Goal: Task Accomplishment & Management: Use online tool/utility

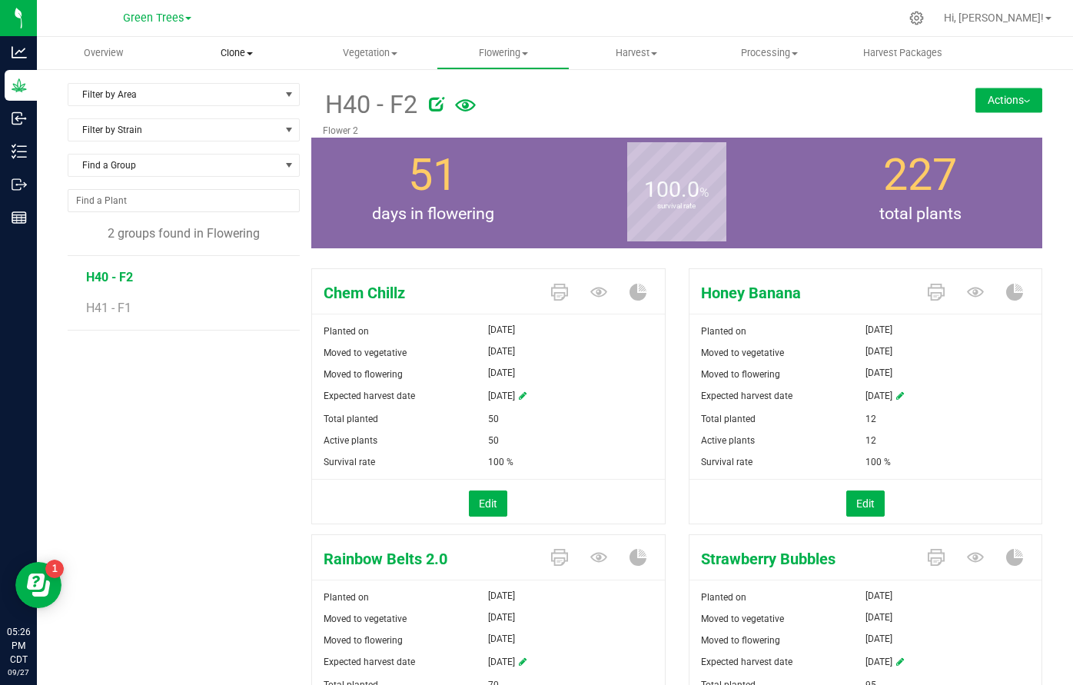
click at [235, 55] on span "Clone" at bounding box center [236, 53] width 131 height 14
click at [228, 117] on span "Cloning groups" at bounding box center [228, 111] width 116 height 13
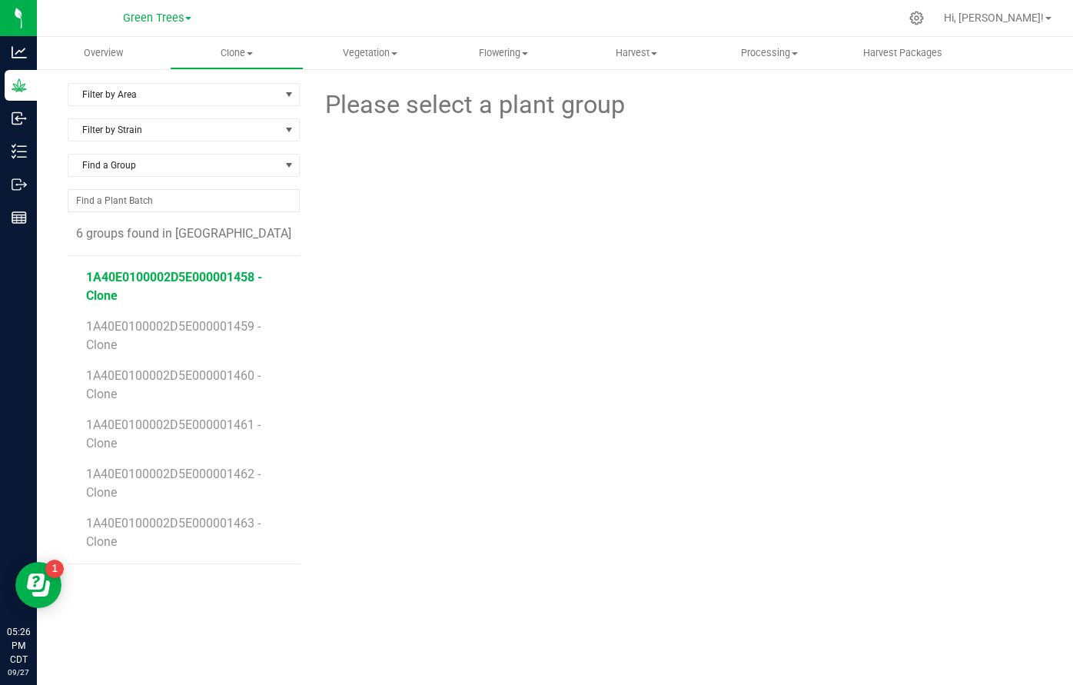
click at [201, 280] on span "1A40E0100002D5E000001458 - Clone" at bounding box center [174, 286] width 176 height 33
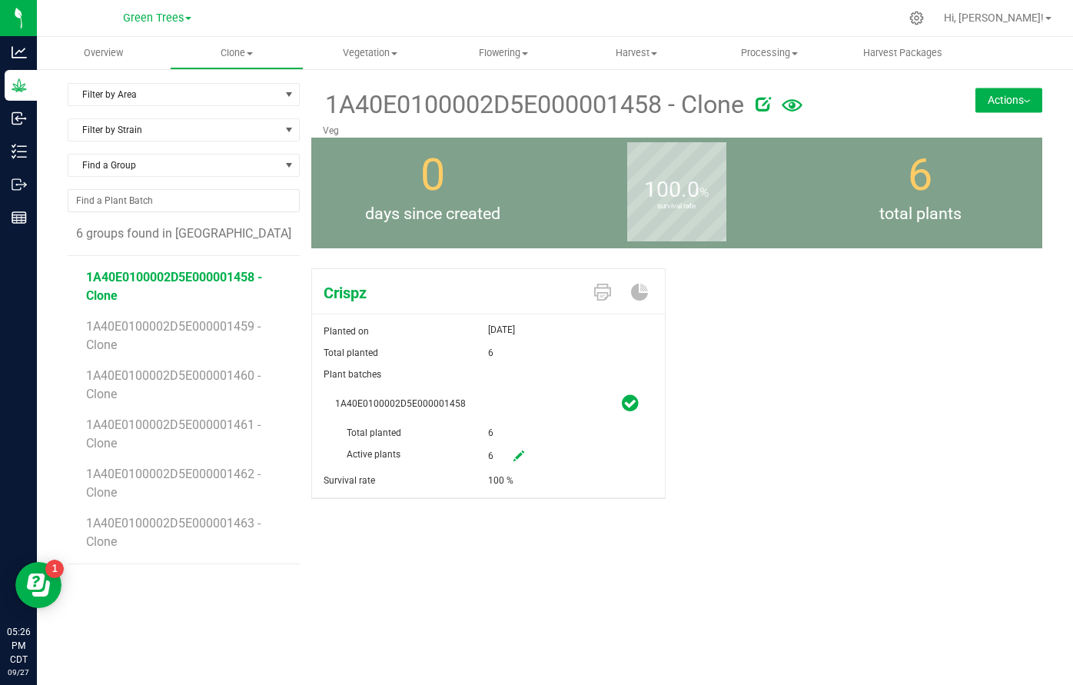
click at [1010, 101] on button "Actions" at bounding box center [1009, 100] width 67 height 25
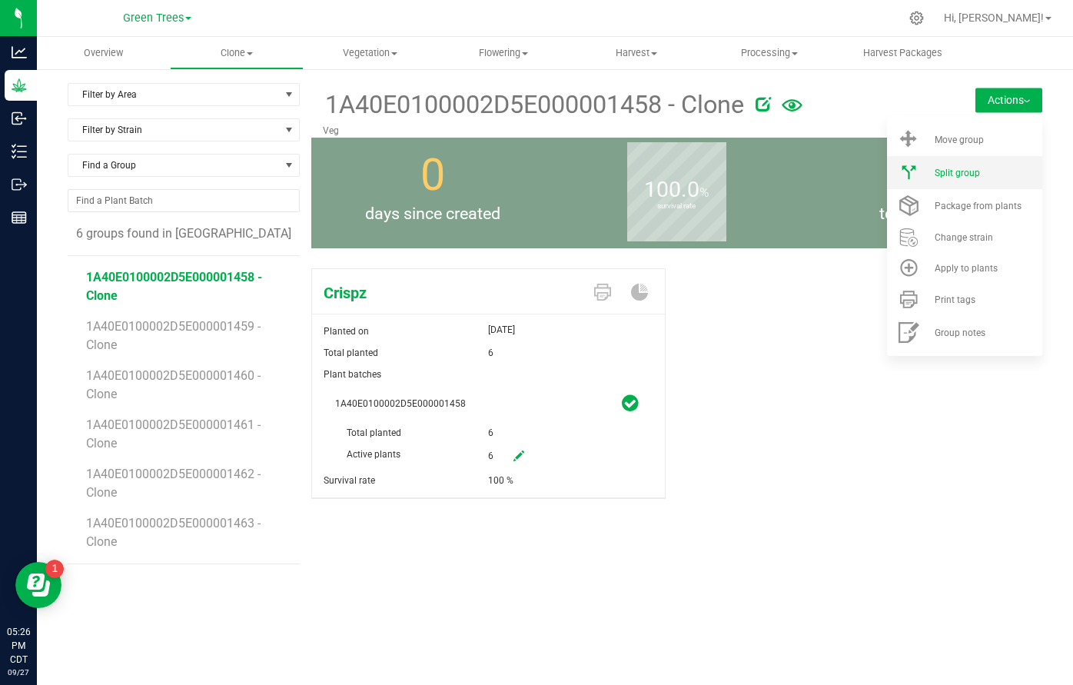
click at [971, 178] on span "Split group" at bounding box center [957, 173] width 45 height 11
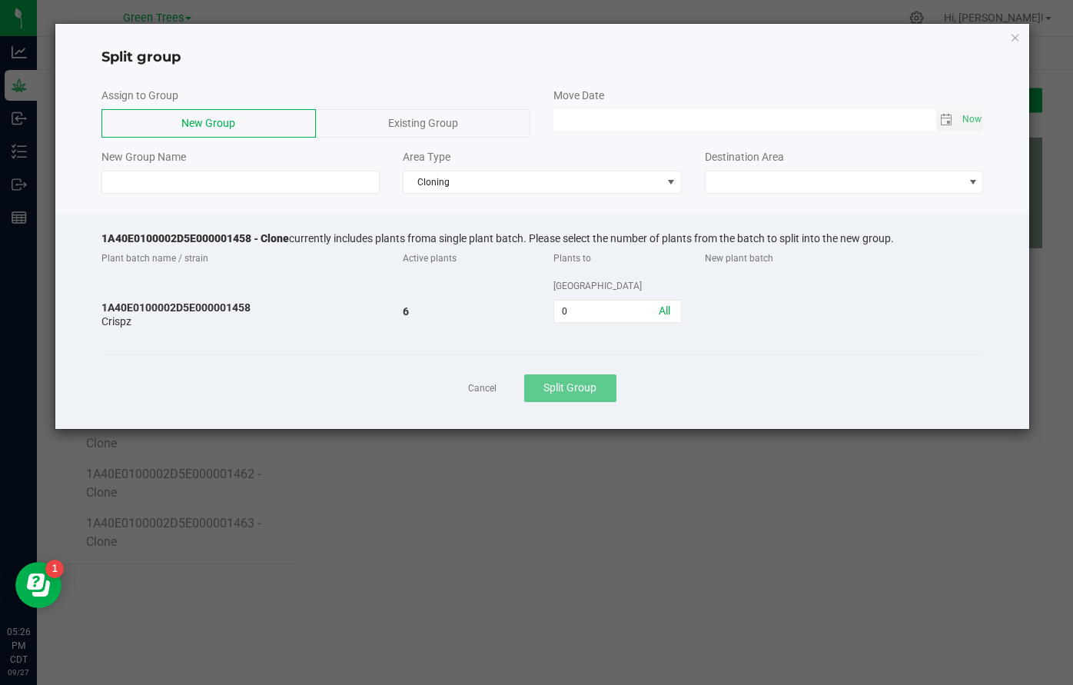
click at [441, 119] on span "Existing Group" at bounding box center [423, 123] width 70 height 12
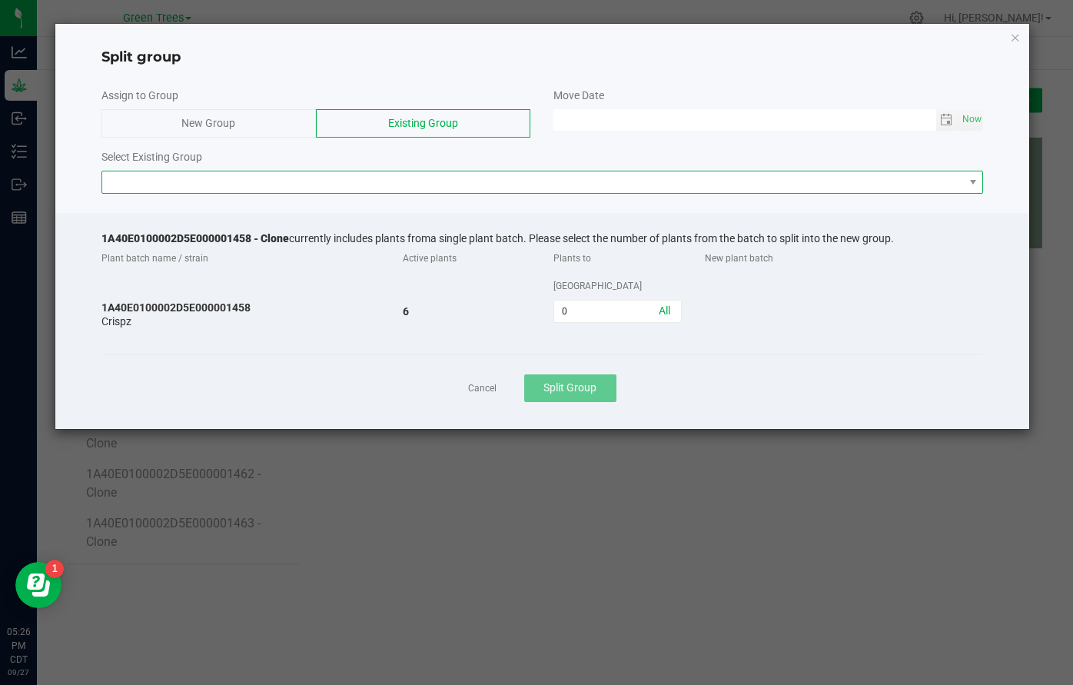
click at [271, 184] on span at bounding box center [533, 182] width 862 height 22
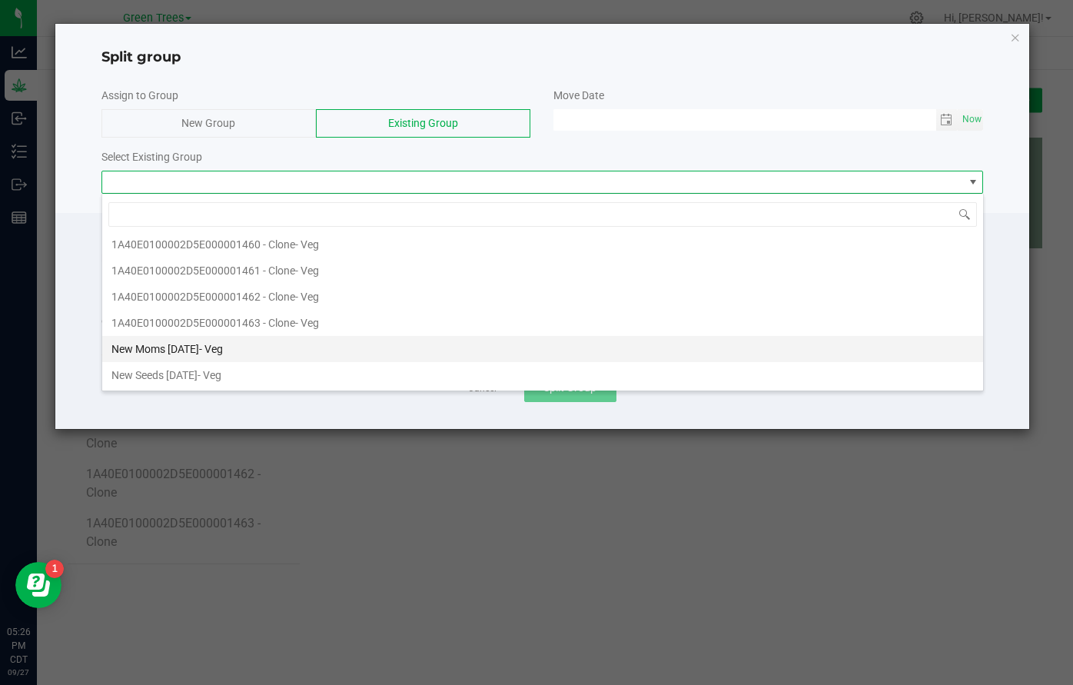
scroll to position [29, 0]
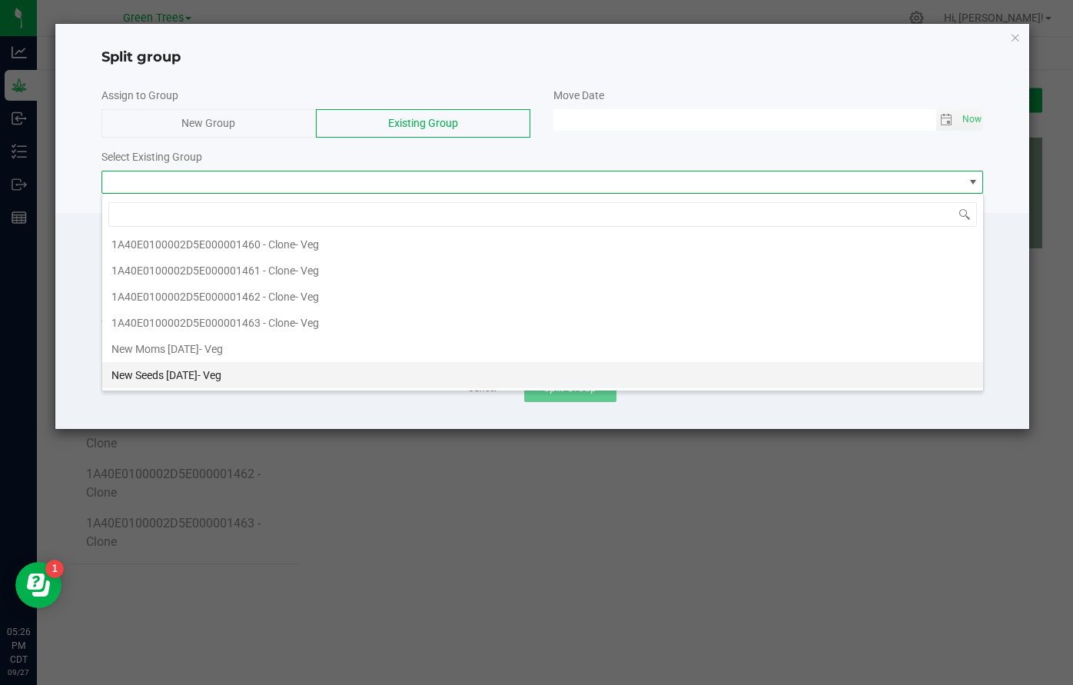
click at [221, 377] on span "- Veg" at bounding box center [210, 375] width 24 height 12
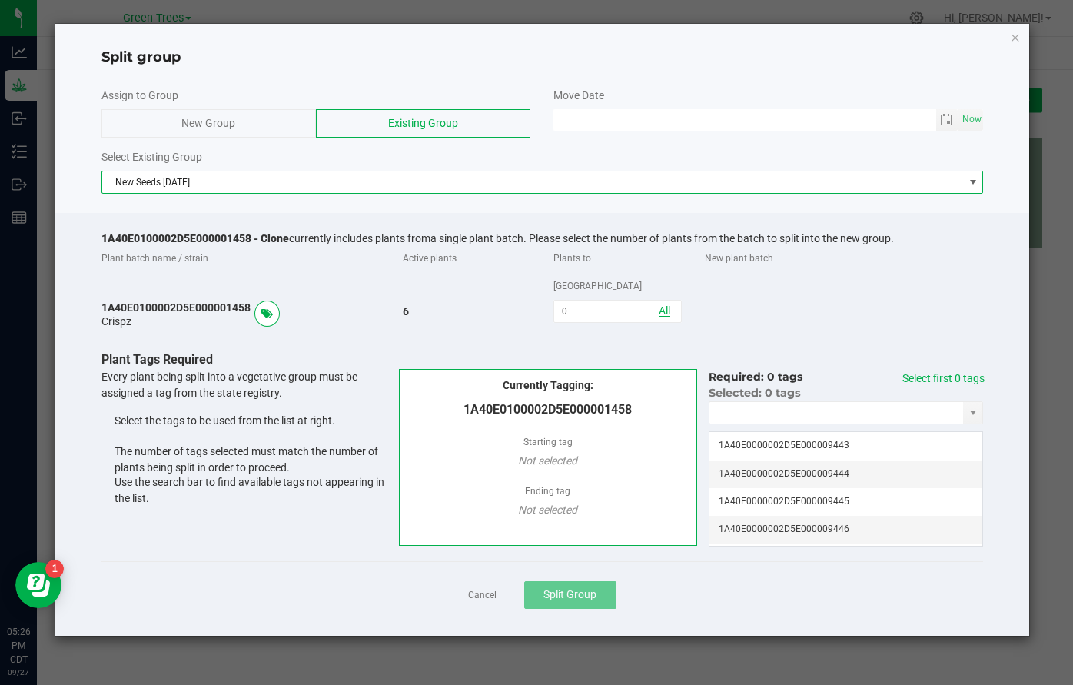
click at [662, 305] on link "All" at bounding box center [665, 311] width 12 height 12
type input "6"
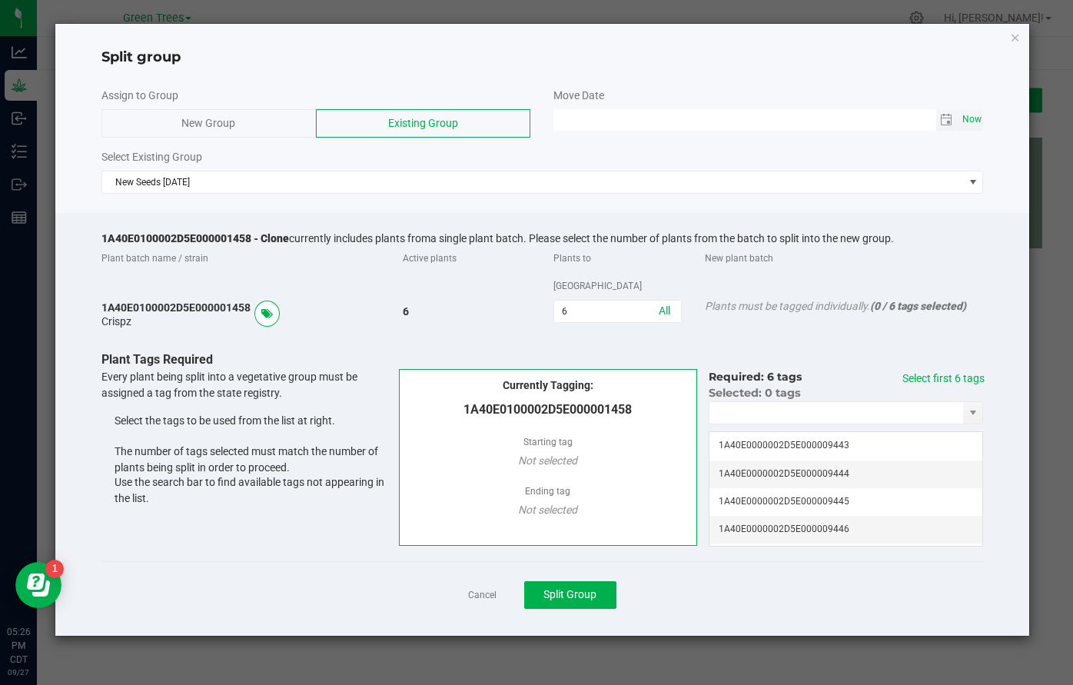
click at [977, 118] on span "Now" at bounding box center [972, 119] width 26 height 22
type input "09/27/2025 05:26 PM"
click at [946, 372] on link "Select first 6 tags" at bounding box center [944, 378] width 82 height 12
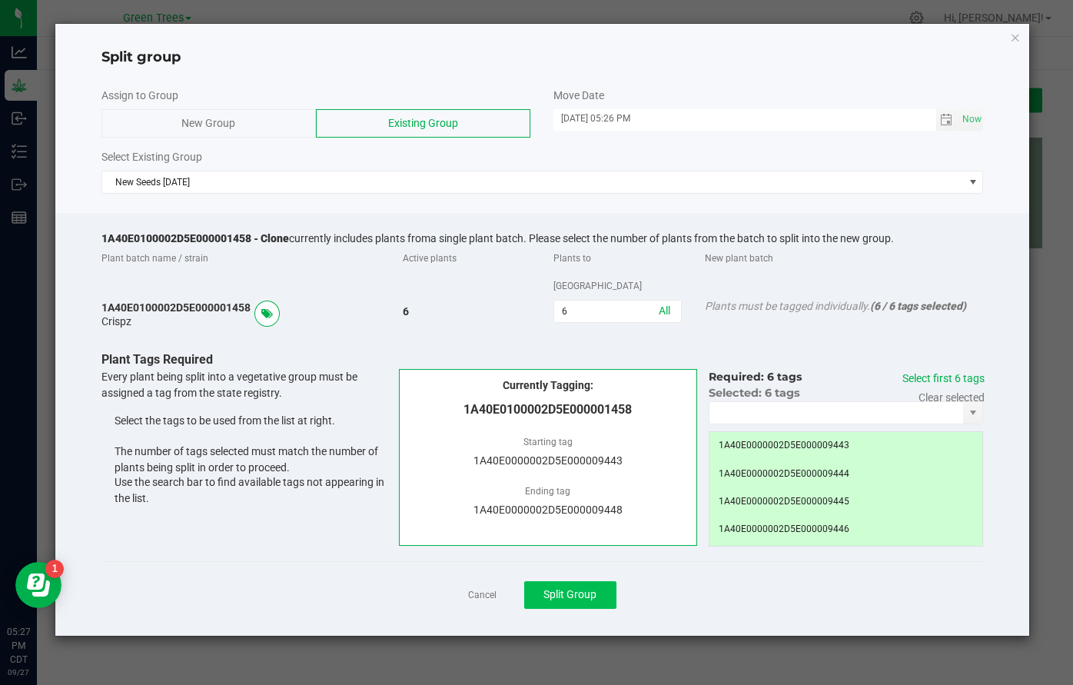
click at [582, 588] on span "Split Group" at bounding box center [570, 594] width 53 height 12
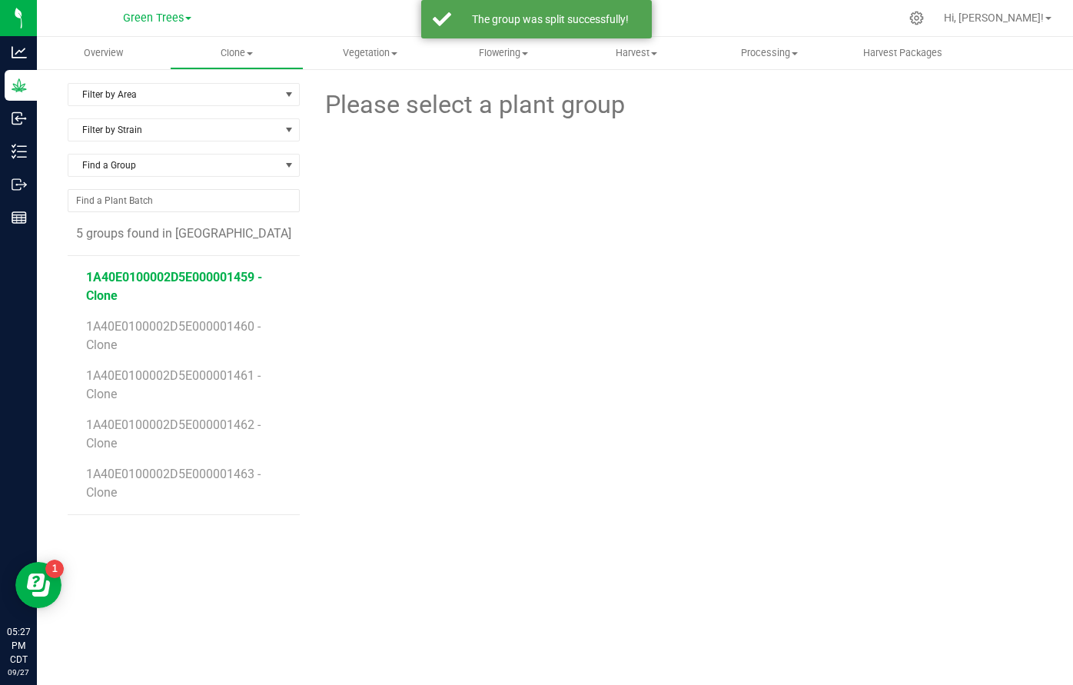
click at [239, 271] on span "1A40E0100002D5E000001459 - Clone" at bounding box center [174, 286] width 176 height 33
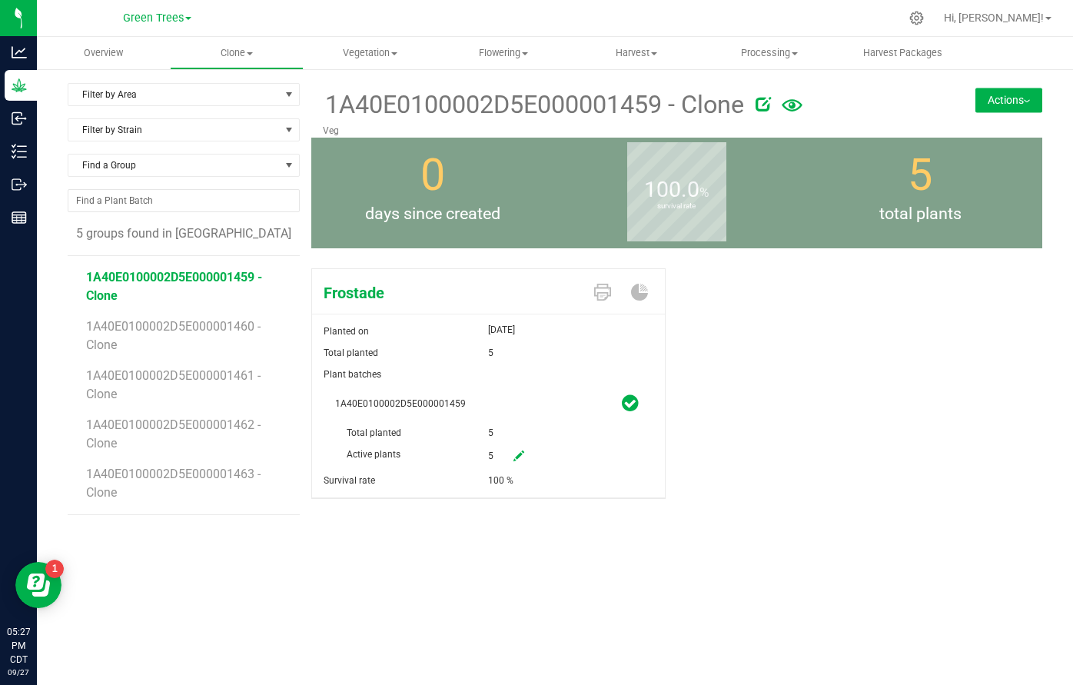
click at [1033, 91] on button "Actions" at bounding box center [1009, 100] width 67 height 25
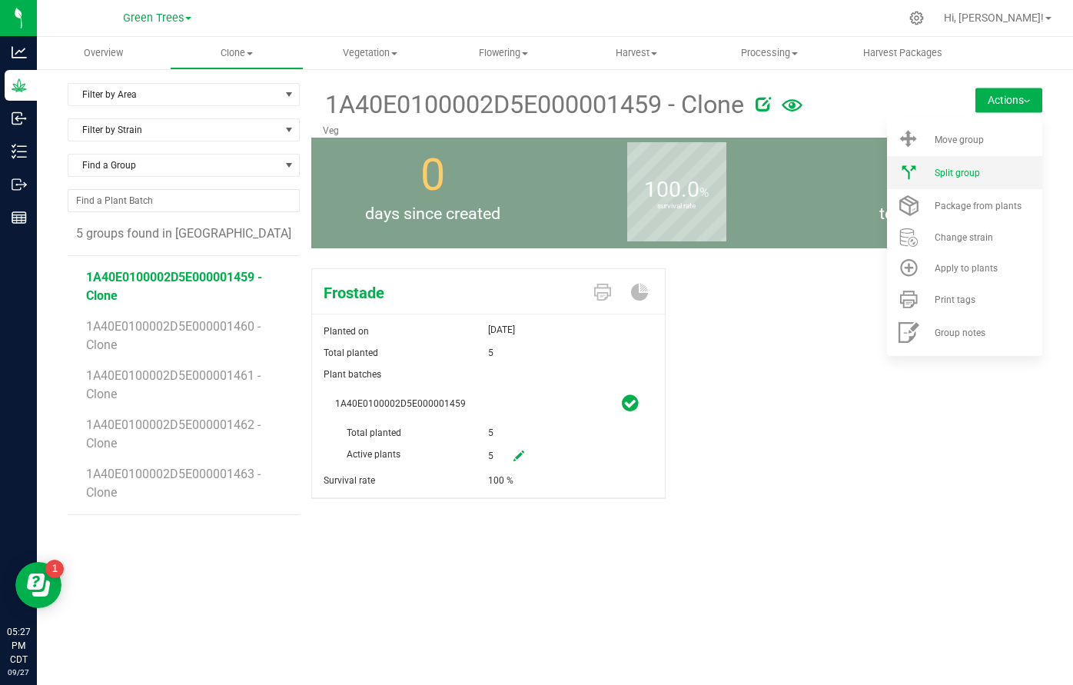
click at [990, 170] on div "Split group" at bounding box center [987, 173] width 105 height 11
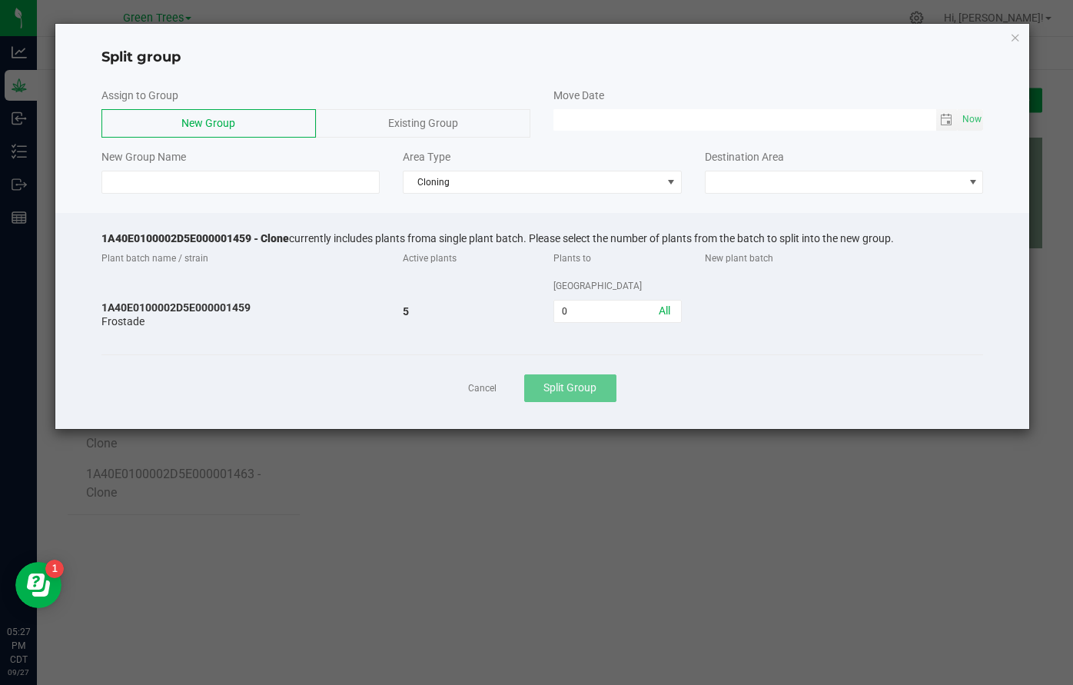
click at [419, 107] on div "Assign to Group New Group Existing Group" at bounding box center [316, 113] width 453 height 50
click at [411, 123] on span "Existing Group" at bounding box center [423, 123] width 70 height 12
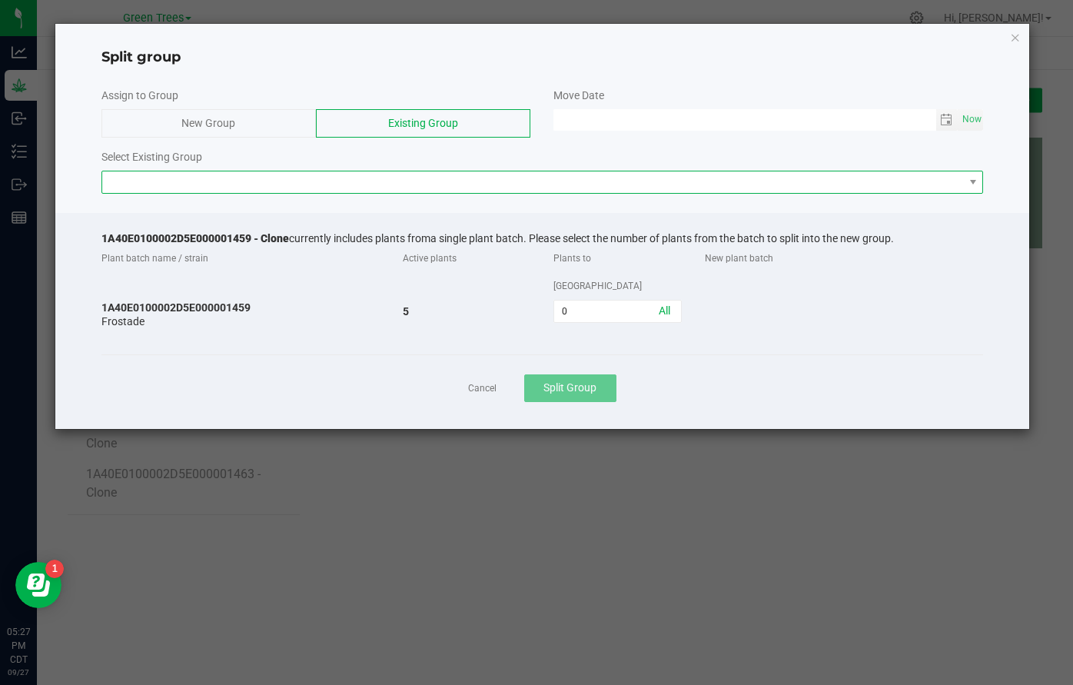
click at [335, 185] on span at bounding box center [533, 182] width 862 height 22
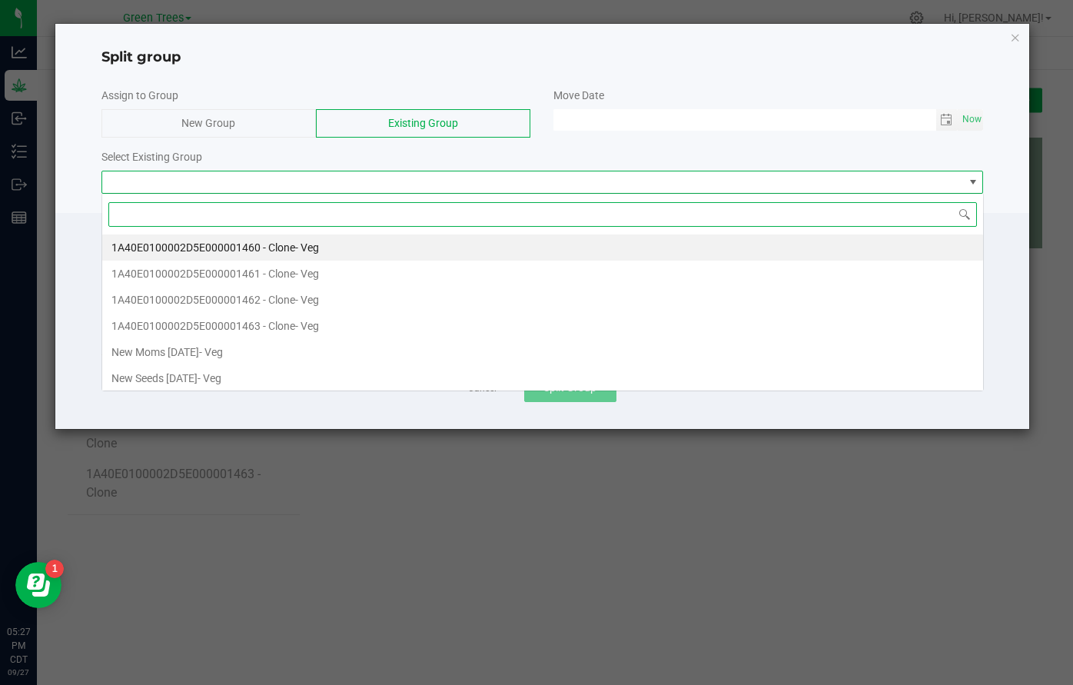
scroll to position [23, 883]
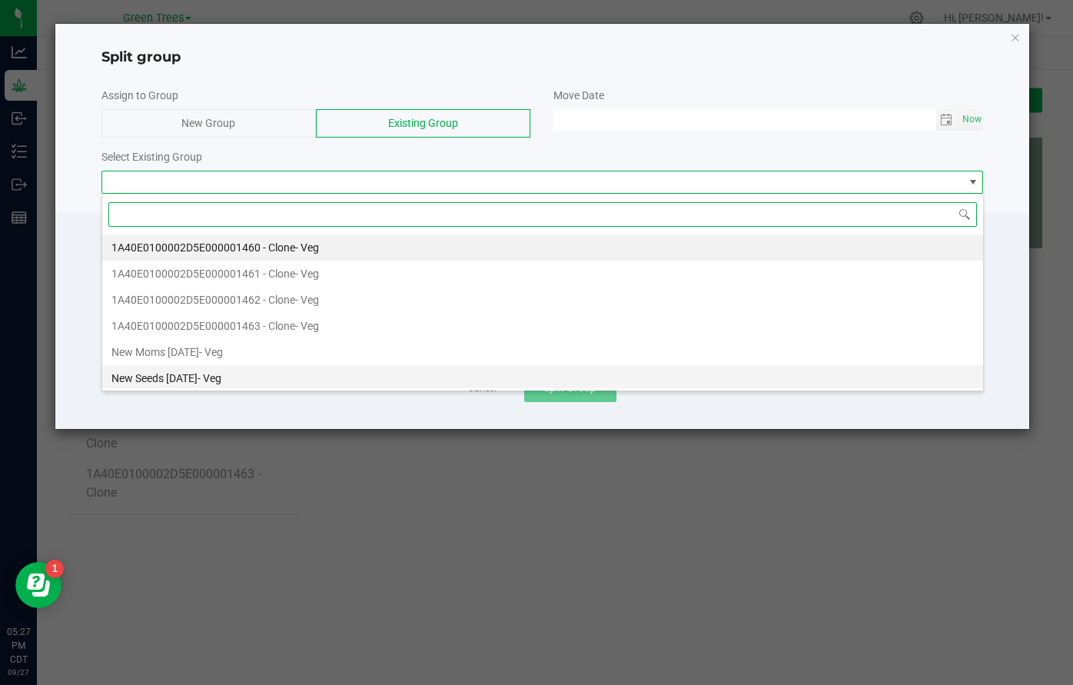
click at [245, 381] on li "New Seeds 9/27/25 - Veg" at bounding box center [542, 378] width 881 height 26
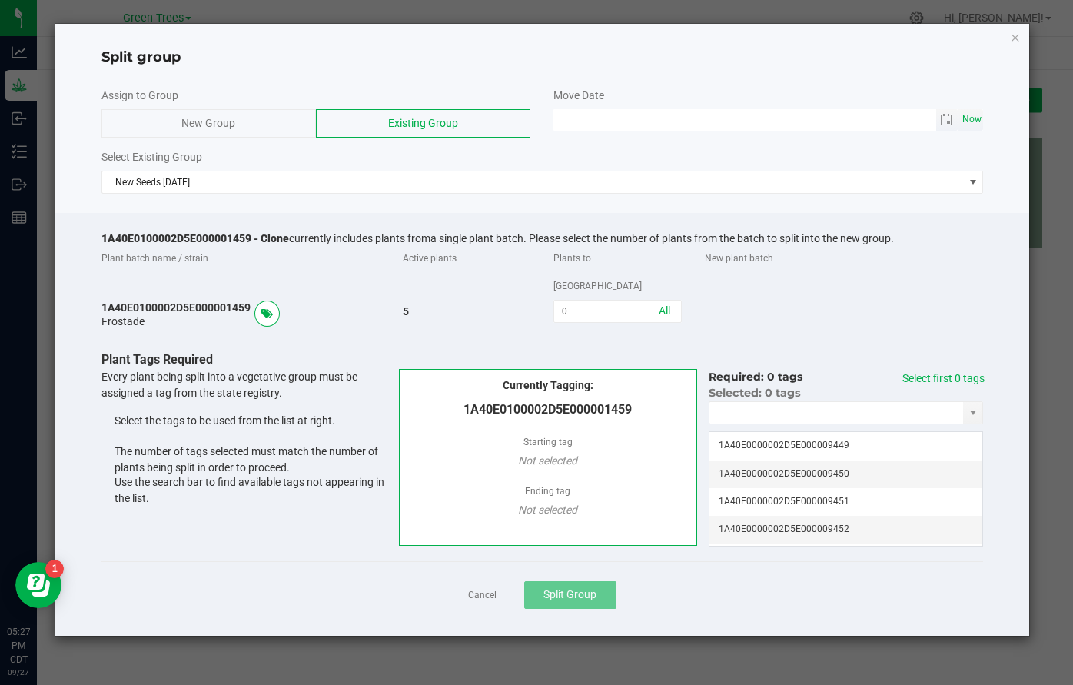
click at [970, 116] on span "Now" at bounding box center [972, 119] width 26 height 22
type input "09/27/2025 05:27 PM"
click at [671, 305] on link "All" at bounding box center [665, 311] width 12 height 12
type input "5"
click at [921, 372] on link "Select first 5 tags" at bounding box center [944, 378] width 82 height 12
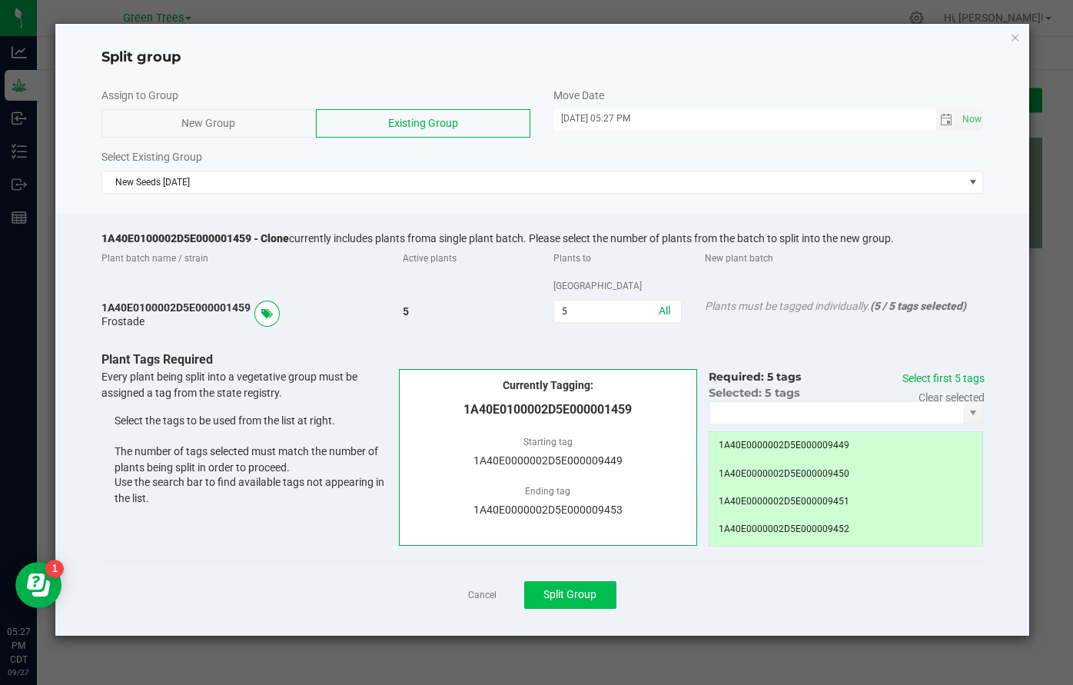
click at [602, 581] on button "Split Group" at bounding box center [570, 595] width 92 height 28
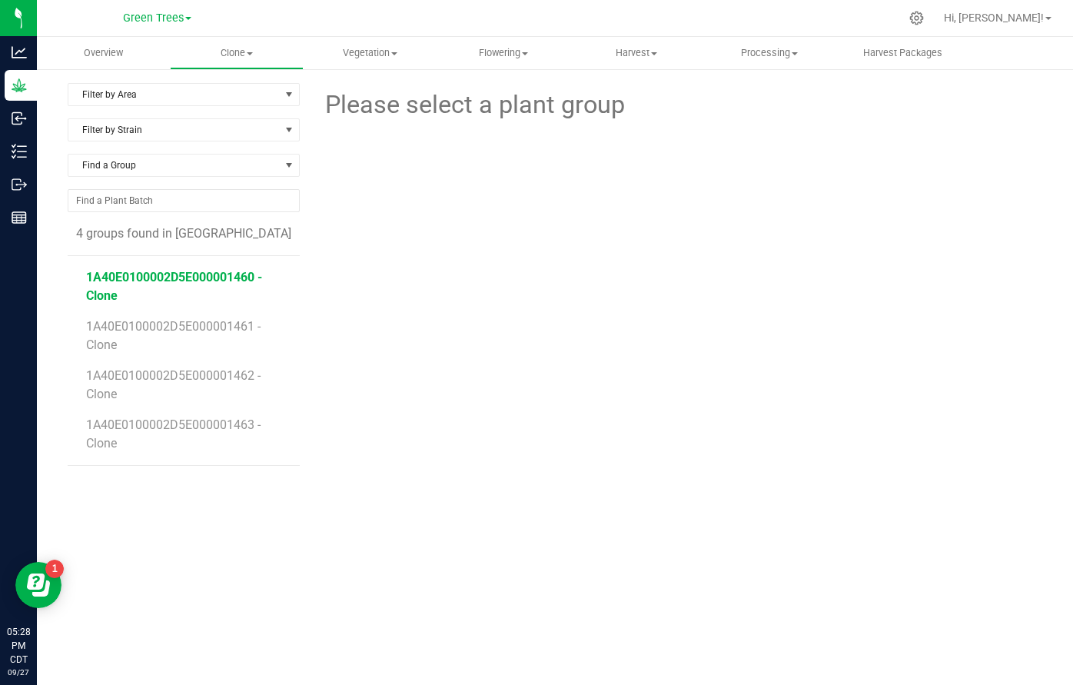
click at [200, 282] on span "1A40E0100002D5E000001460 - Clone" at bounding box center [174, 286] width 176 height 33
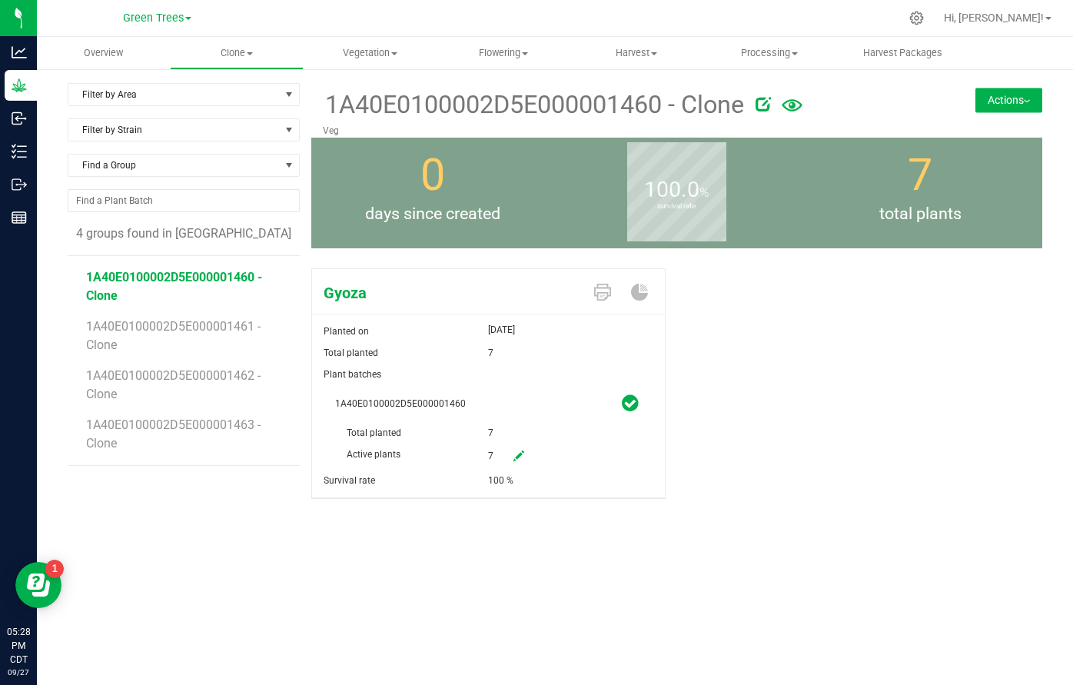
click at [1027, 97] on button "Actions" at bounding box center [1009, 100] width 67 height 25
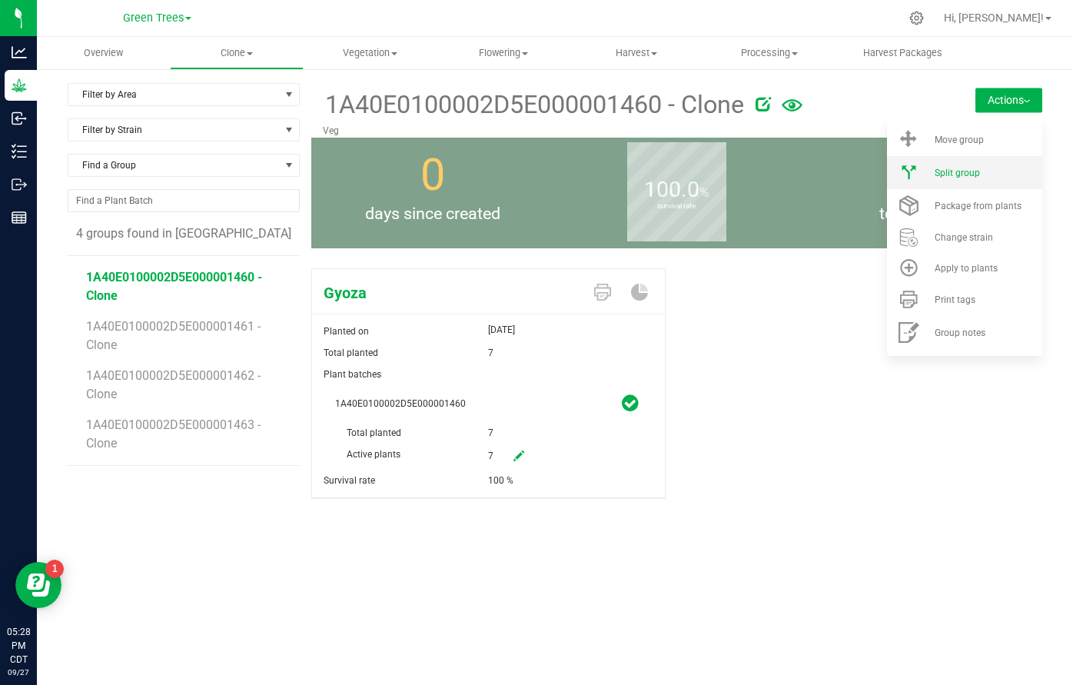
click at [991, 175] on div "Split group" at bounding box center [987, 173] width 105 height 11
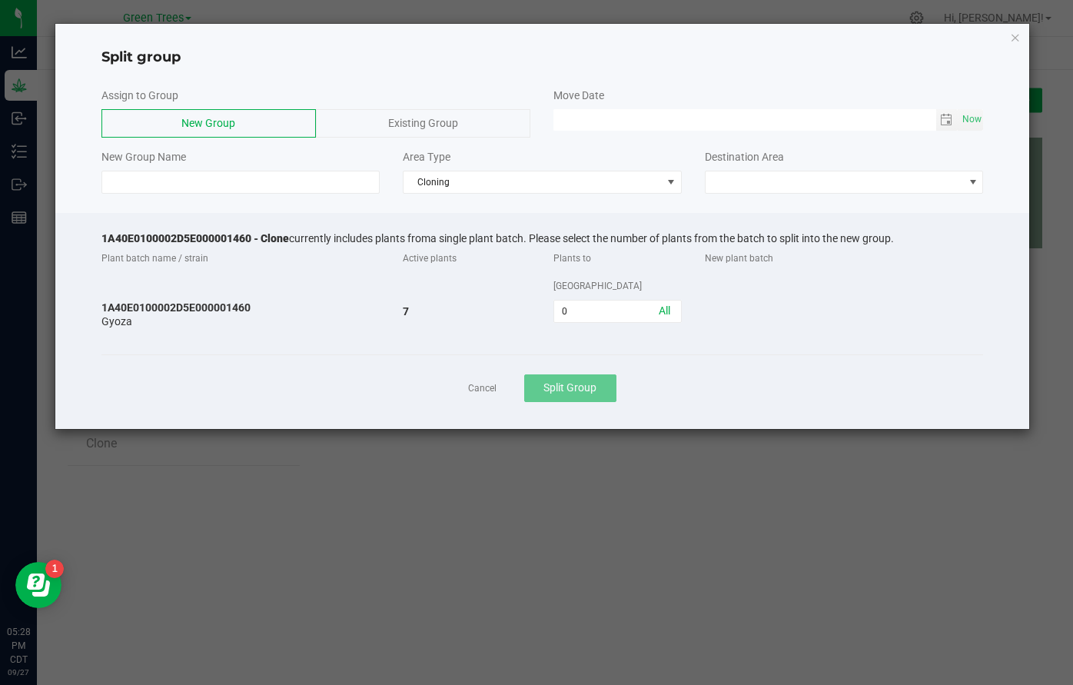
click at [437, 120] on span "Existing Group" at bounding box center [423, 123] width 70 height 12
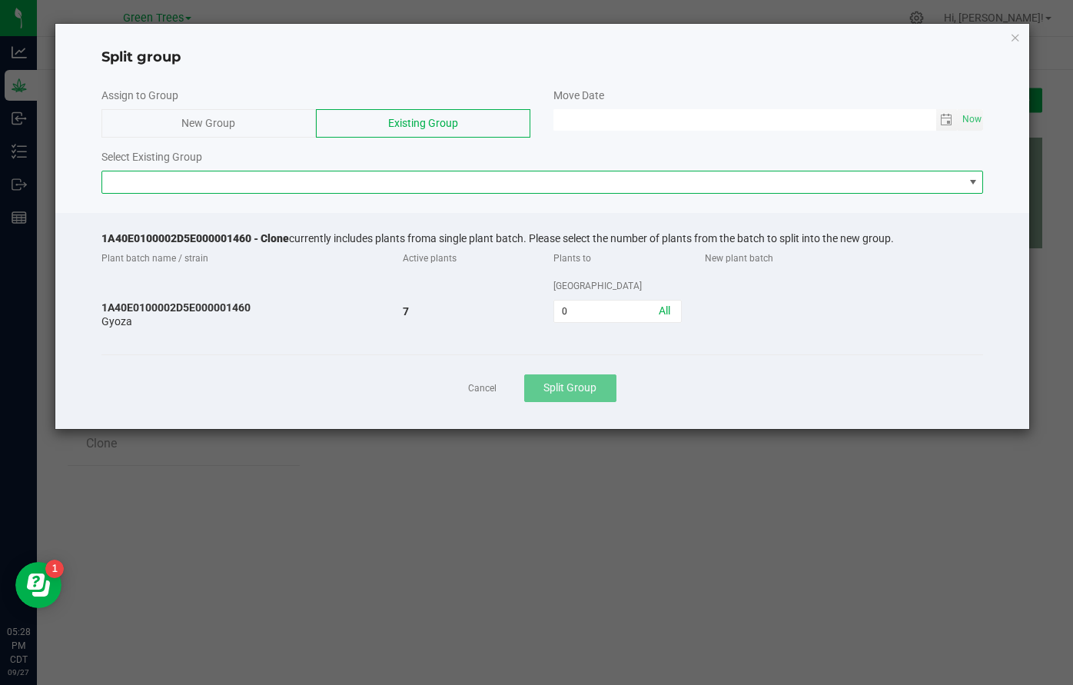
click at [352, 173] on span at bounding box center [533, 182] width 862 height 22
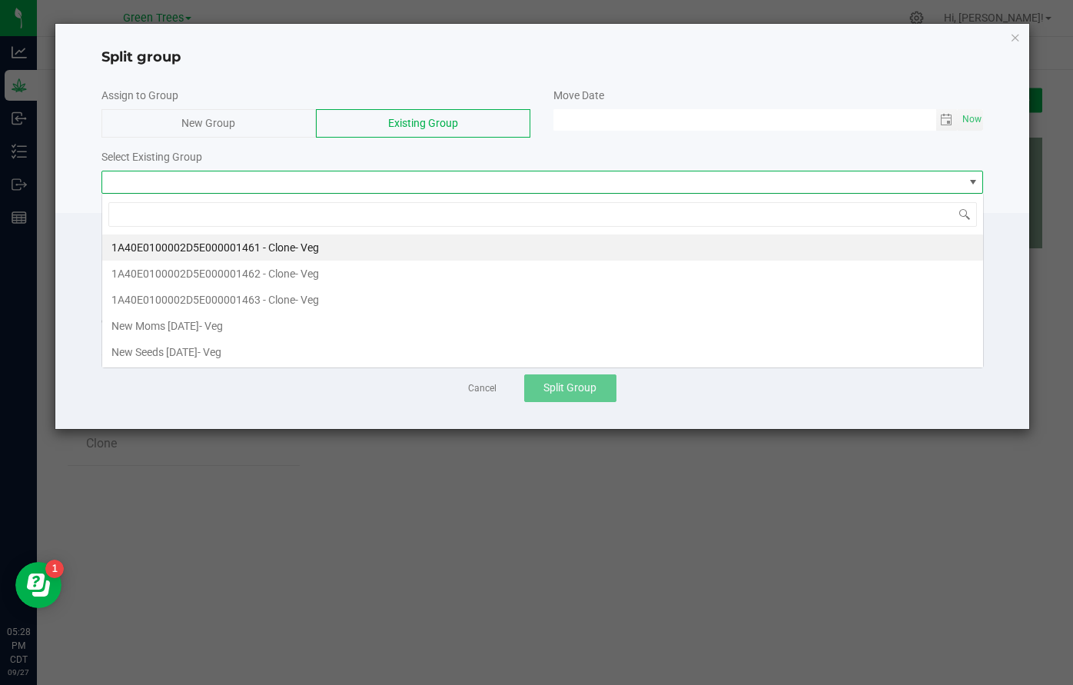
scroll to position [23, 883]
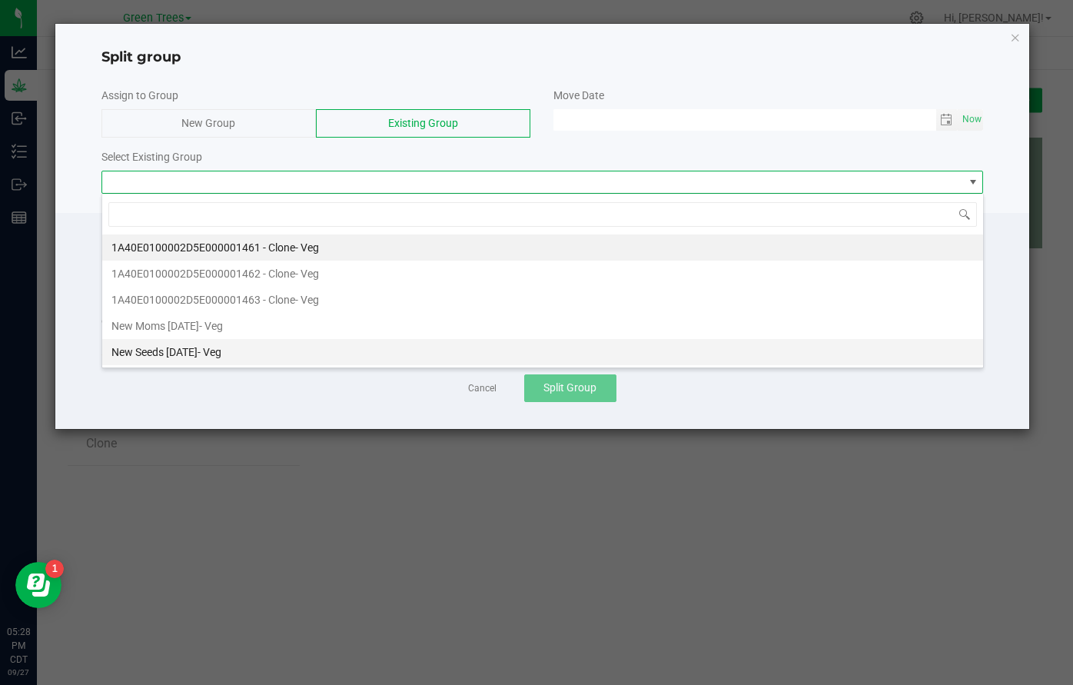
click at [292, 349] on li "New Seeds 9/27/25 - Veg" at bounding box center [542, 352] width 881 height 26
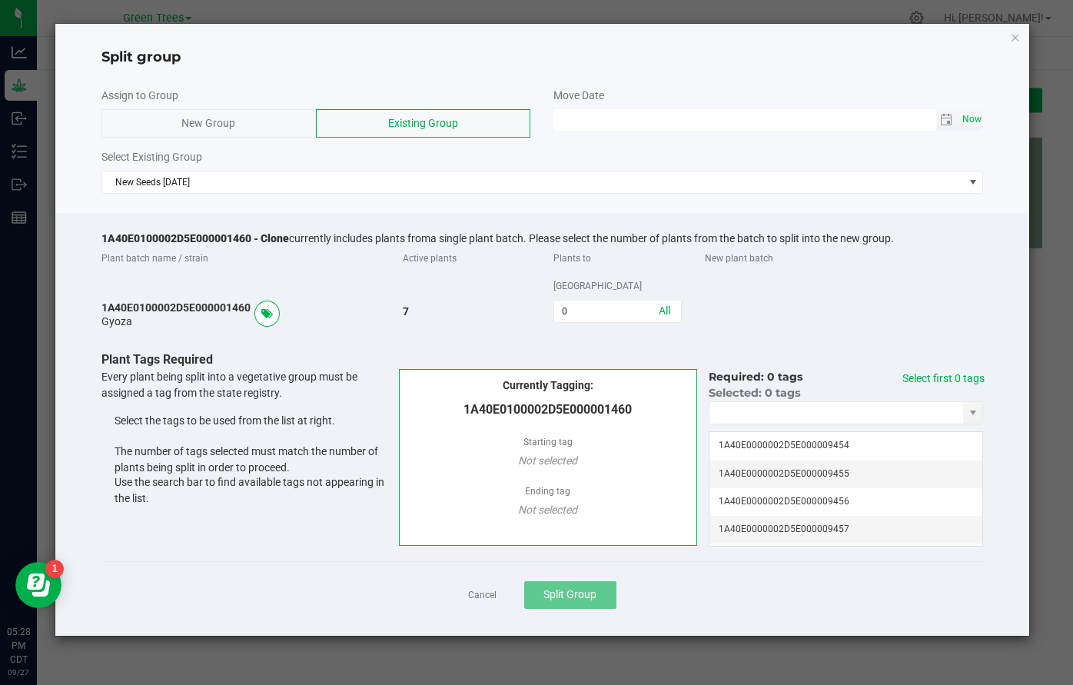
click at [974, 122] on span "Now" at bounding box center [972, 119] width 26 height 22
type input "09/27/2025 05:28 PM"
click at [669, 305] on link "All" at bounding box center [665, 311] width 12 height 12
type input "7"
click at [665, 305] on link "All" at bounding box center [665, 311] width 12 height 12
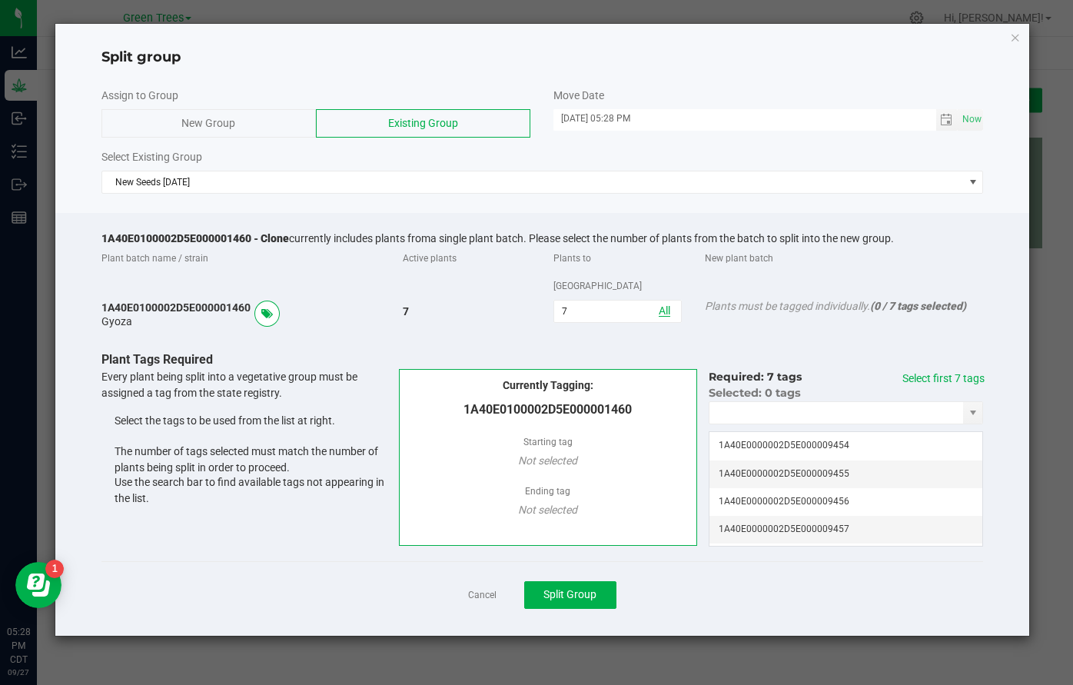
click at [665, 305] on link "All" at bounding box center [665, 311] width 12 height 12
click at [970, 372] on link "Select first 7 tags" at bounding box center [944, 378] width 82 height 12
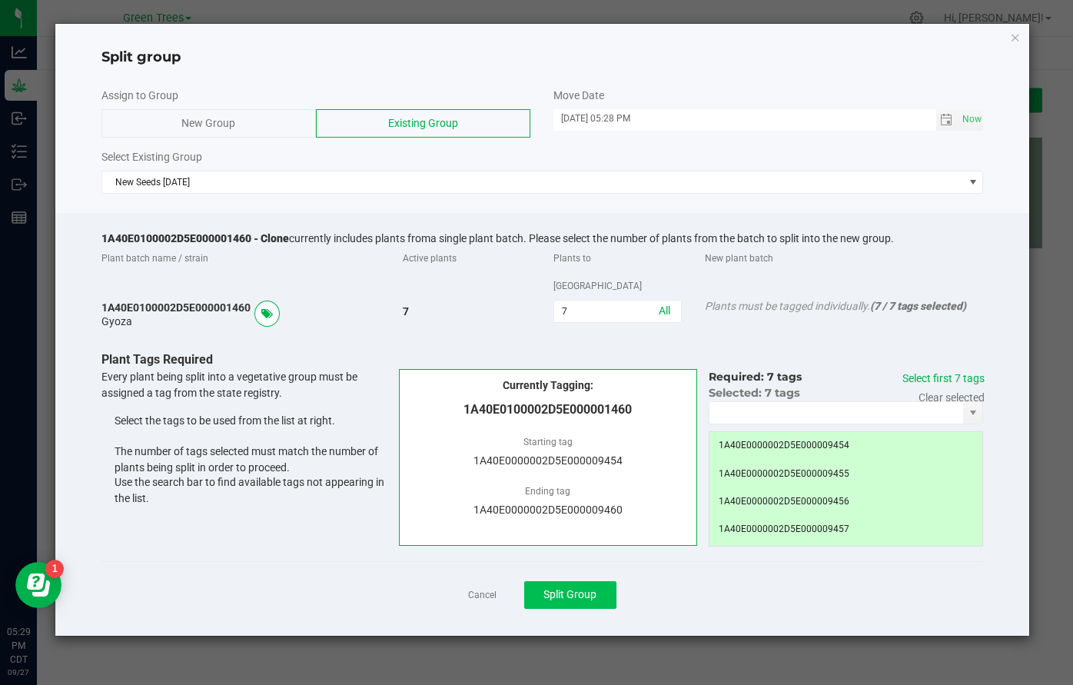
click at [564, 588] on span "Split Group" at bounding box center [570, 594] width 53 height 12
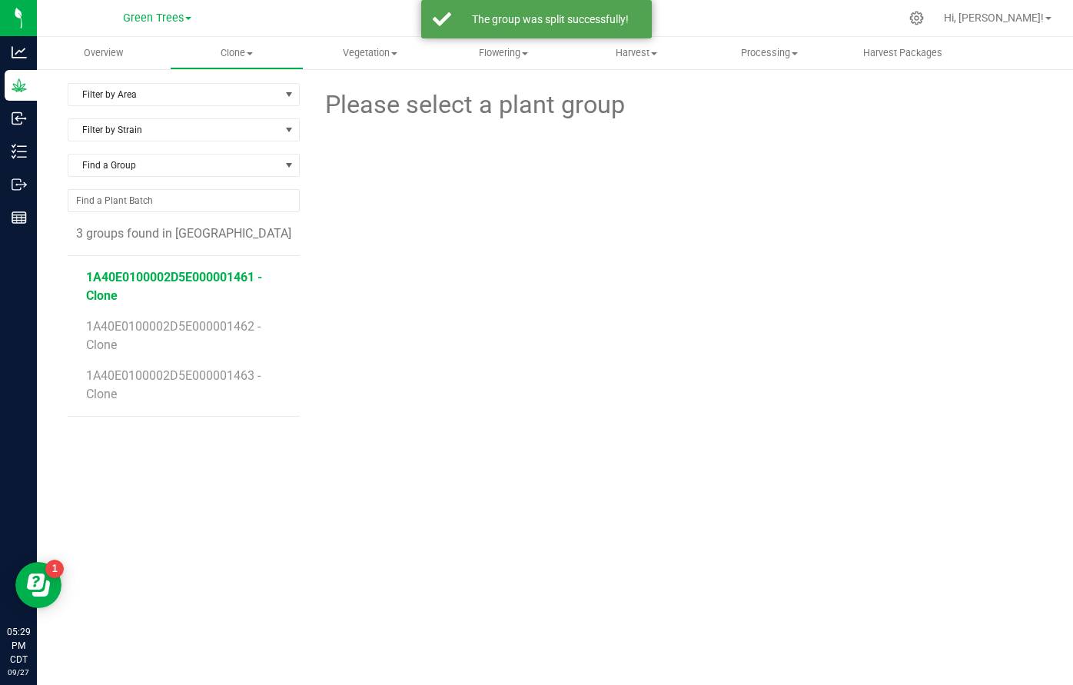
click at [203, 280] on span "1A40E0100002D5E000001461 - Clone" at bounding box center [174, 286] width 176 height 33
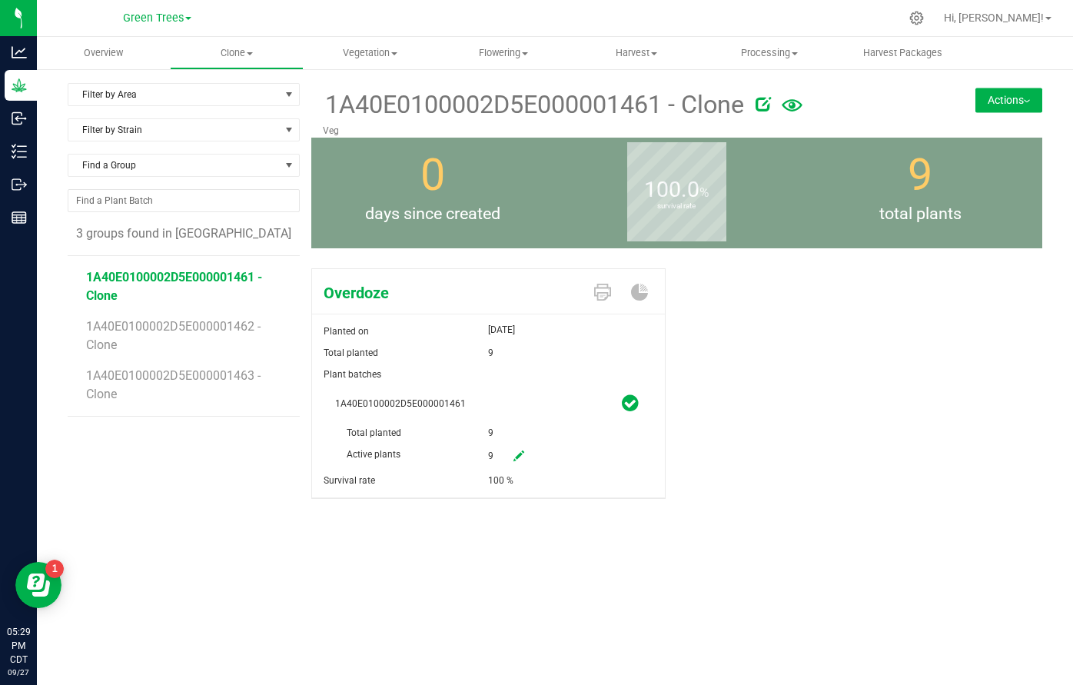
click at [1021, 95] on button "Actions" at bounding box center [1009, 100] width 67 height 25
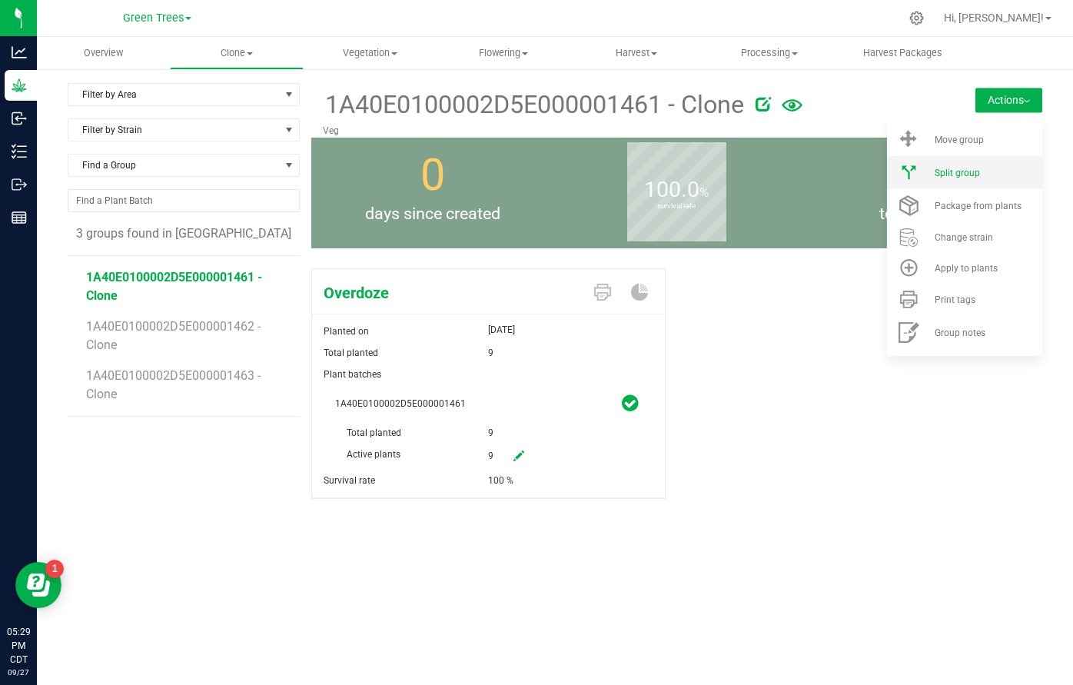
click at [994, 171] on div "Split group" at bounding box center [987, 173] width 105 height 11
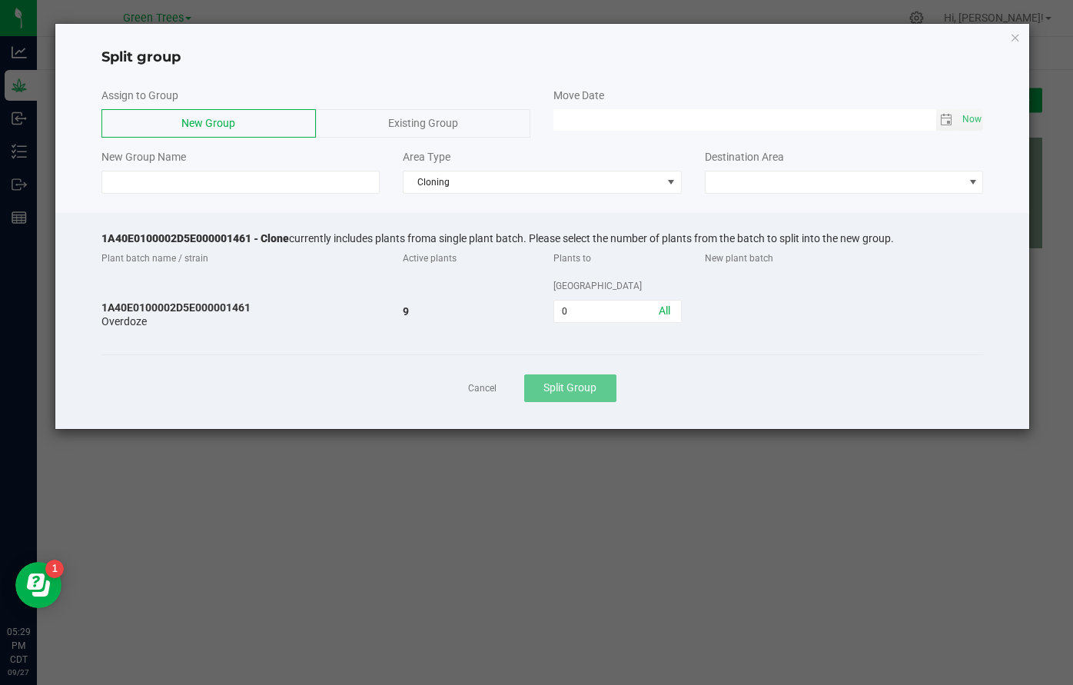
click at [440, 130] on div "Existing Group" at bounding box center [423, 123] width 215 height 28
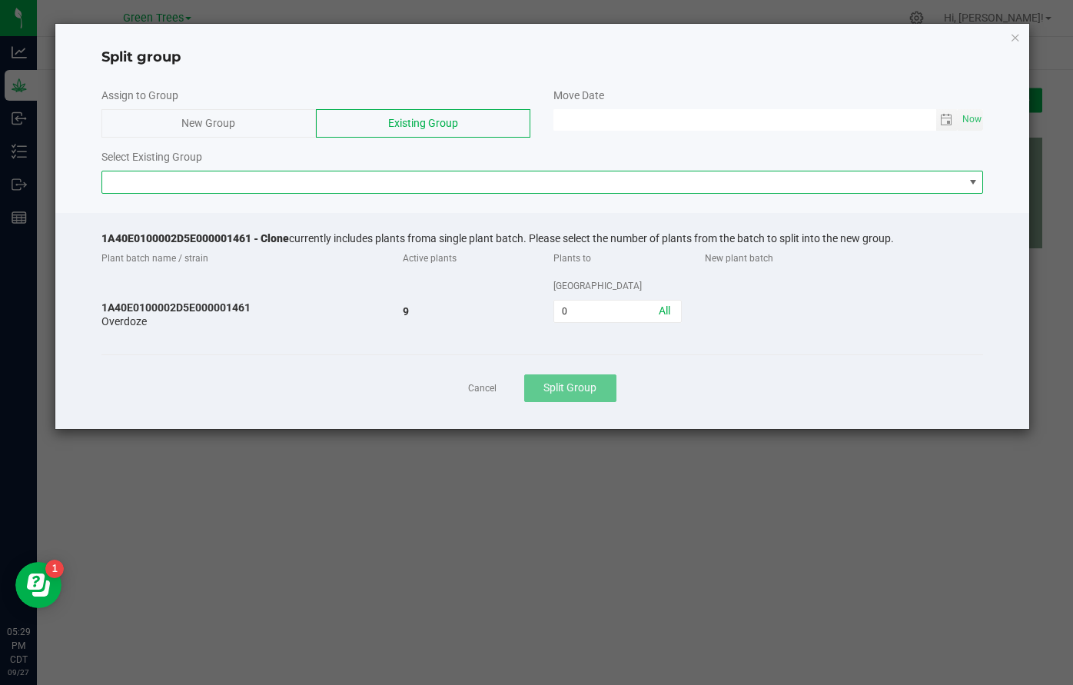
click at [328, 187] on span at bounding box center [533, 182] width 862 height 22
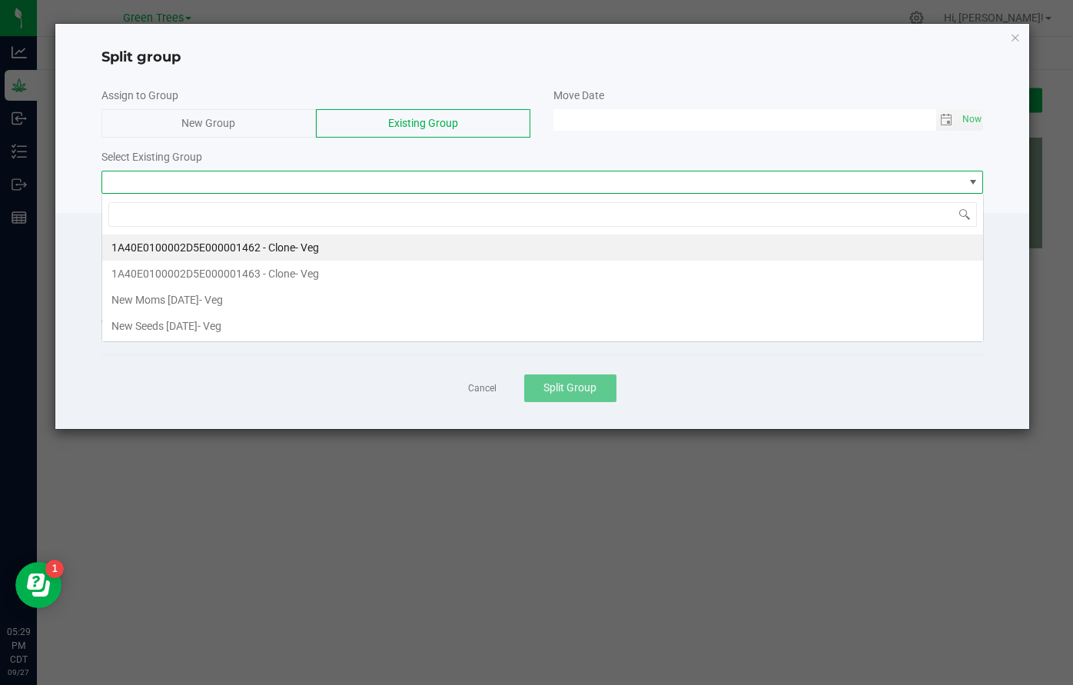
scroll to position [23, 883]
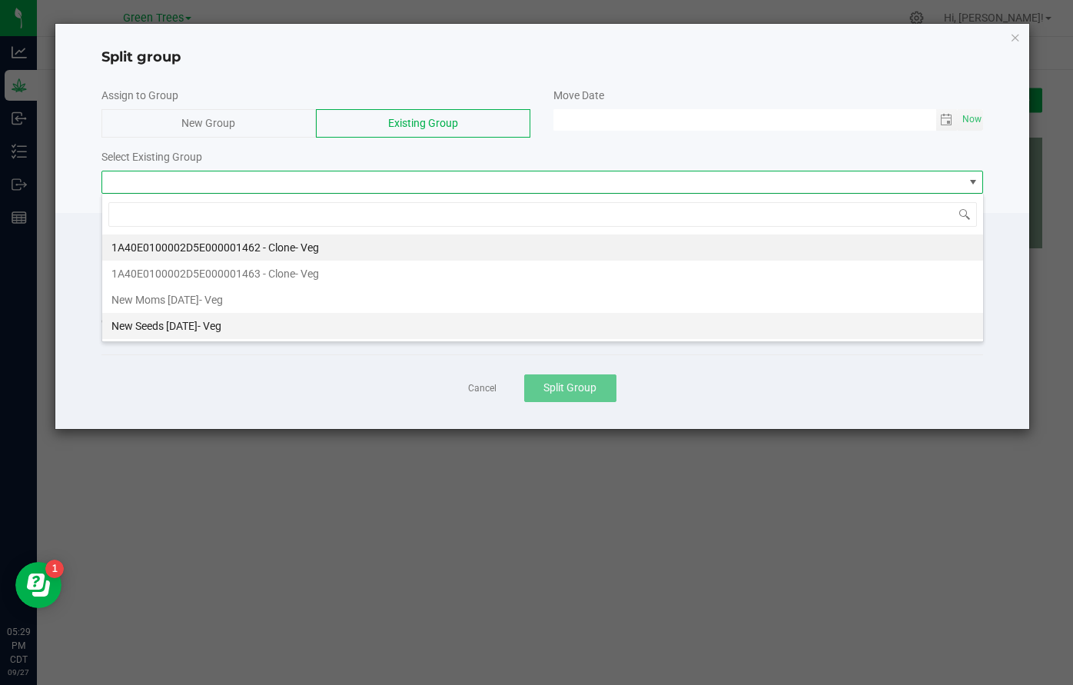
click at [261, 331] on li "New Seeds 9/27/25 - Veg" at bounding box center [542, 326] width 881 height 26
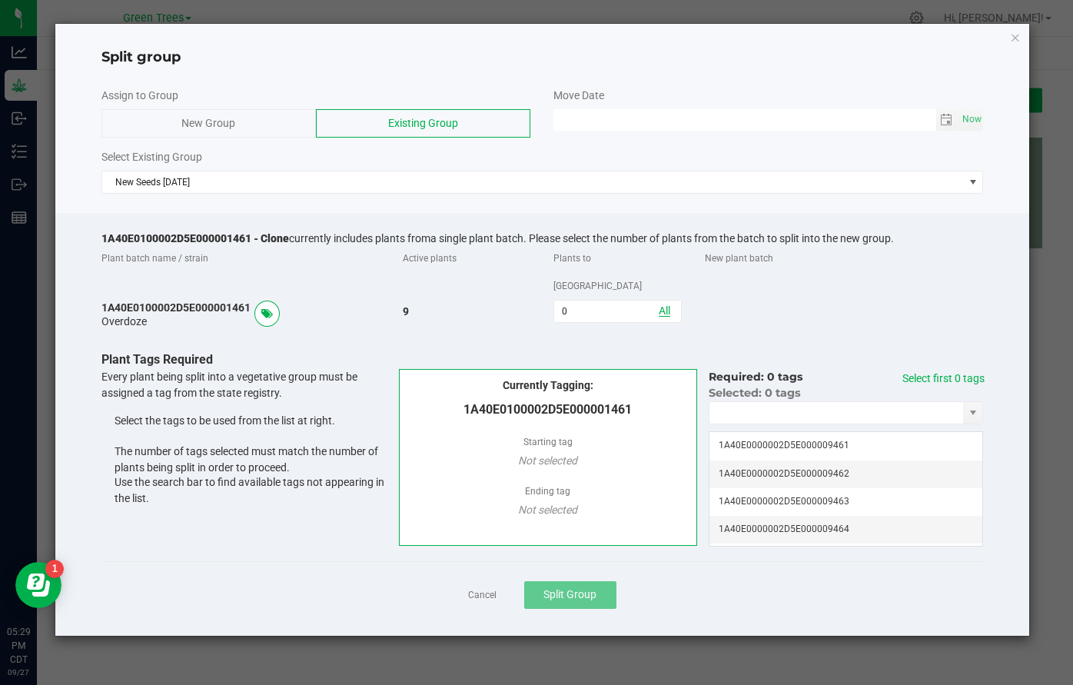
click at [669, 305] on link "All" at bounding box center [665, 311] width 12 height 12
type input "9"
click at [954, 372] on link "Select first 9 tags" at bounding box center [944, 378] width 82 height 12
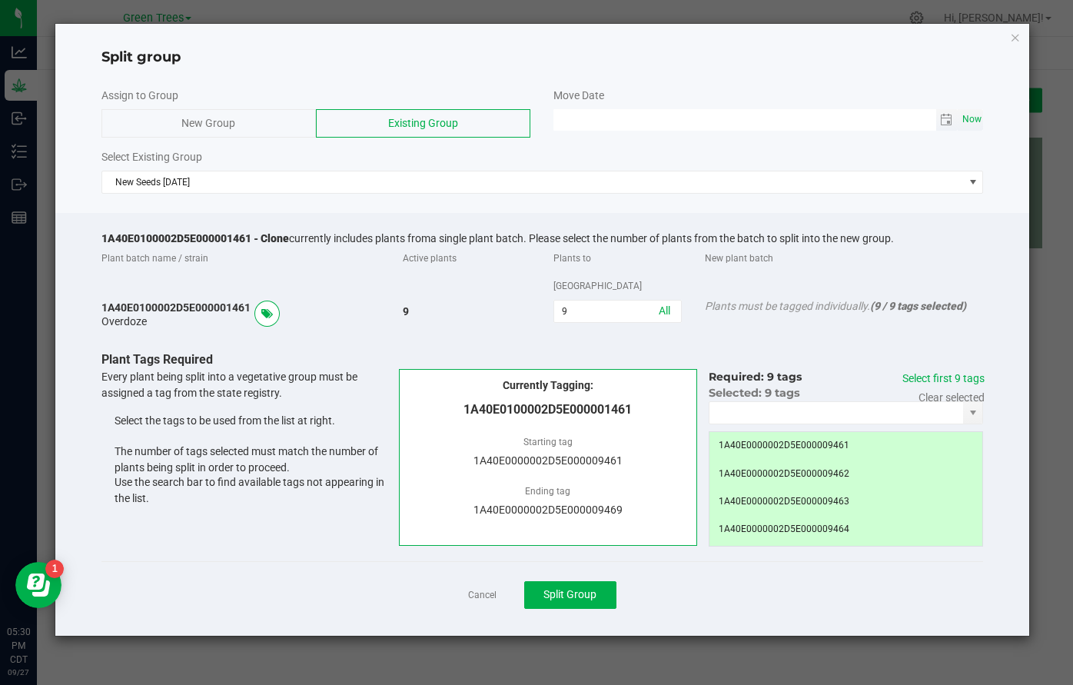
click at [970, 120] on span "Now" at bounding box center [972, 119] width 26 height 22
type input "09/27/2025 05:30 PM"
click at [600, 581] on button "Split Group" at bounding box center [570, 595] width 92 height 28
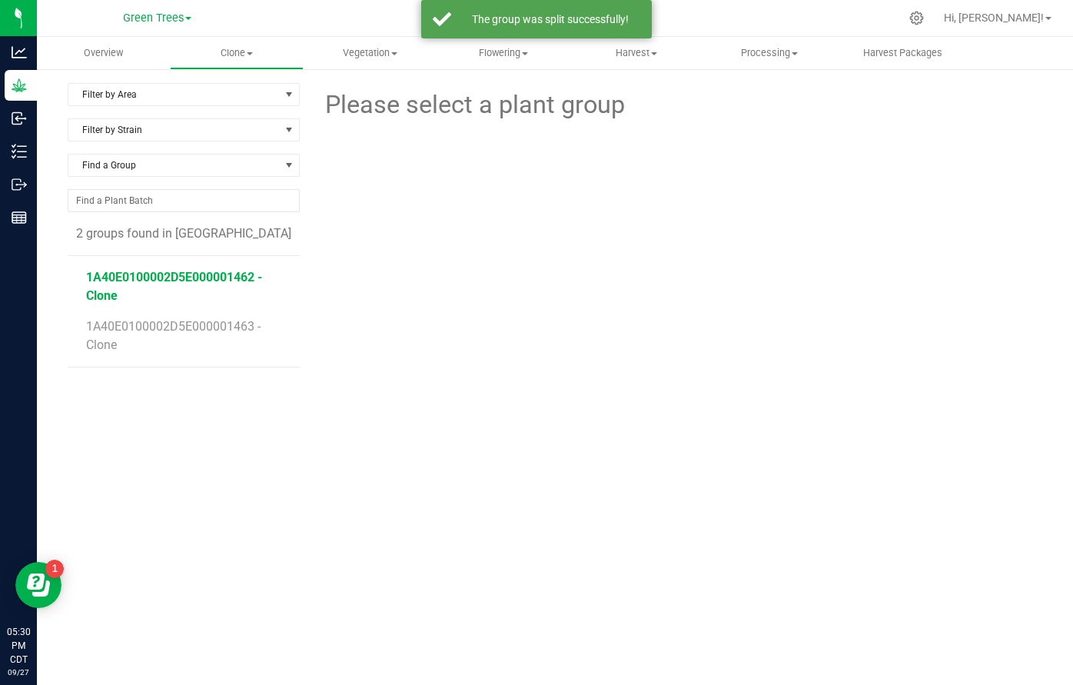
click at [221, 281] on span "1A40E0100002D5E000001462 - Clone" at bounding box center [174, 286] width 176 height 33
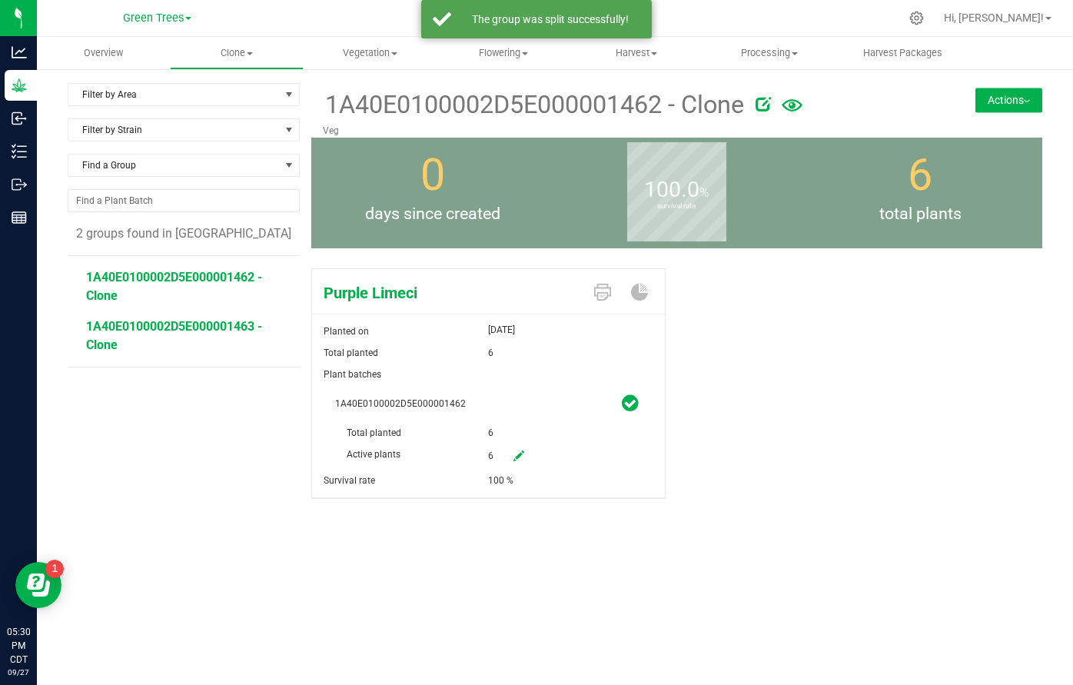
click at [215, 328] on span "1A40E0100002D5E000001463 - Clone" at bounding box center [174, 335] width 176 height 33
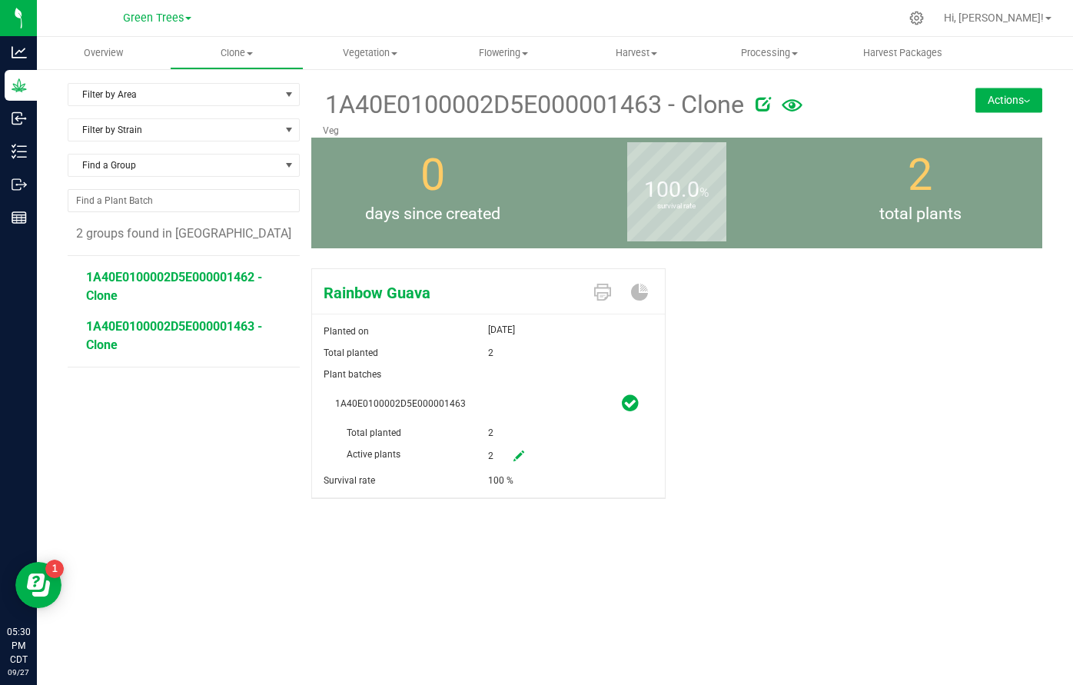
click at [225, 283] on span "1A40E0100002D5E000001462 - Clone" at bounding box center [174, 286] width 176 height 33
click at [1021, 97] on button "Actions" at bounding box center [1009, 100] width 67 height 25
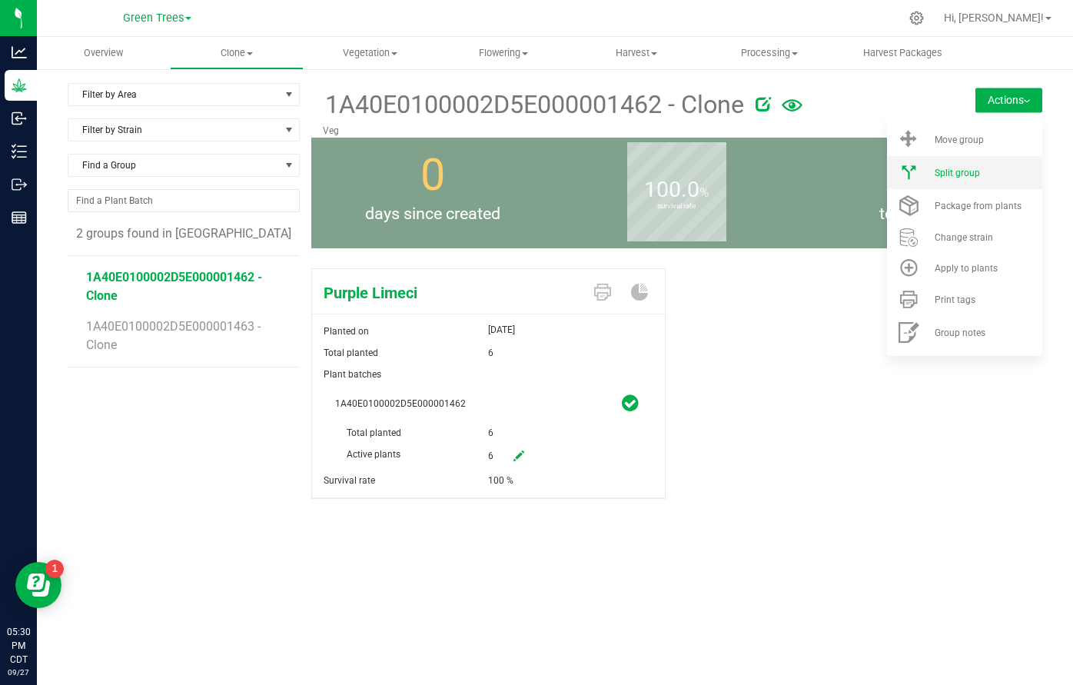
click at [985, 171] on div "Split group" at bounding box center [987, 173] width 105 height 11
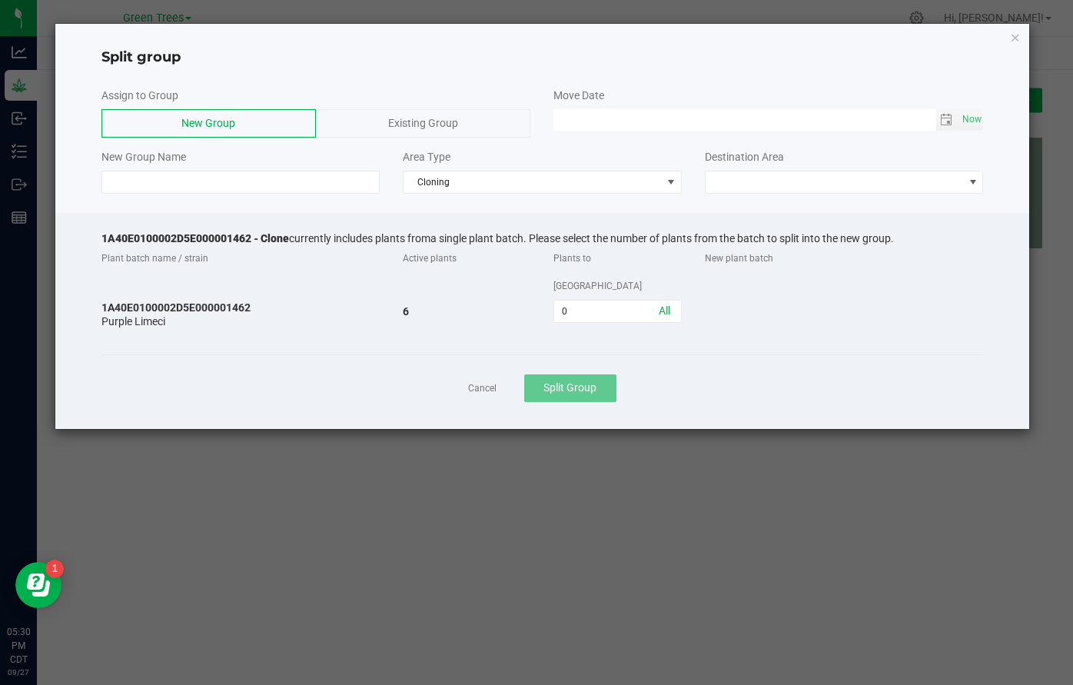
click at [438, 114] on div "Existing Group" at bounding box center [423, 123] width 215 height 28
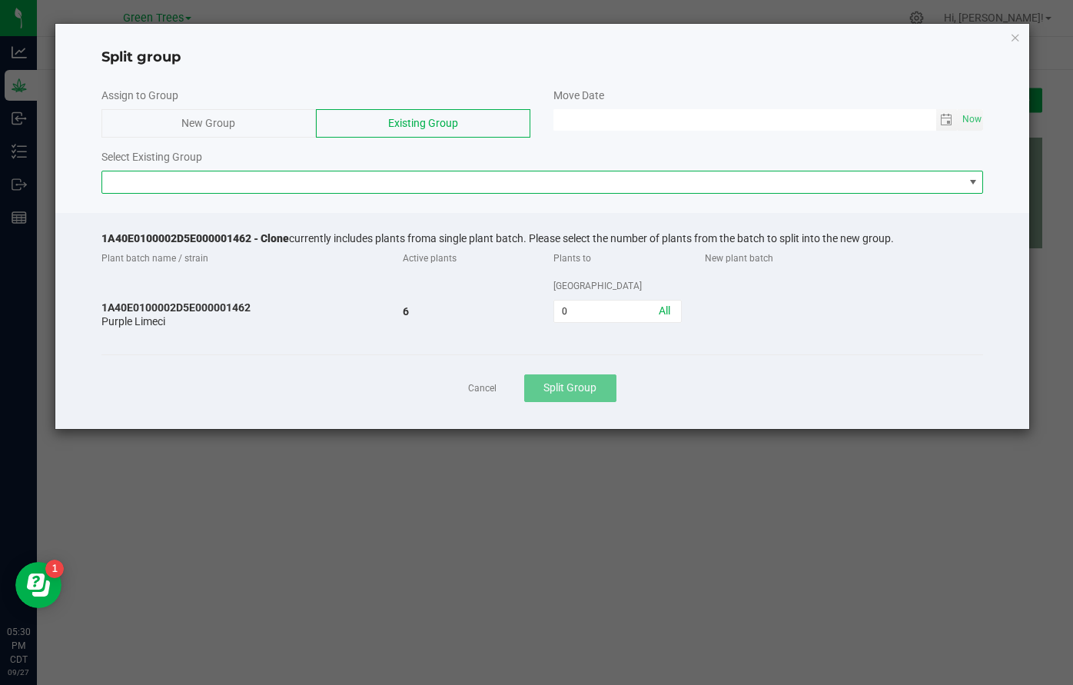
click at [301, 182] on span at bounding box center [533, 182] width 862 height 22
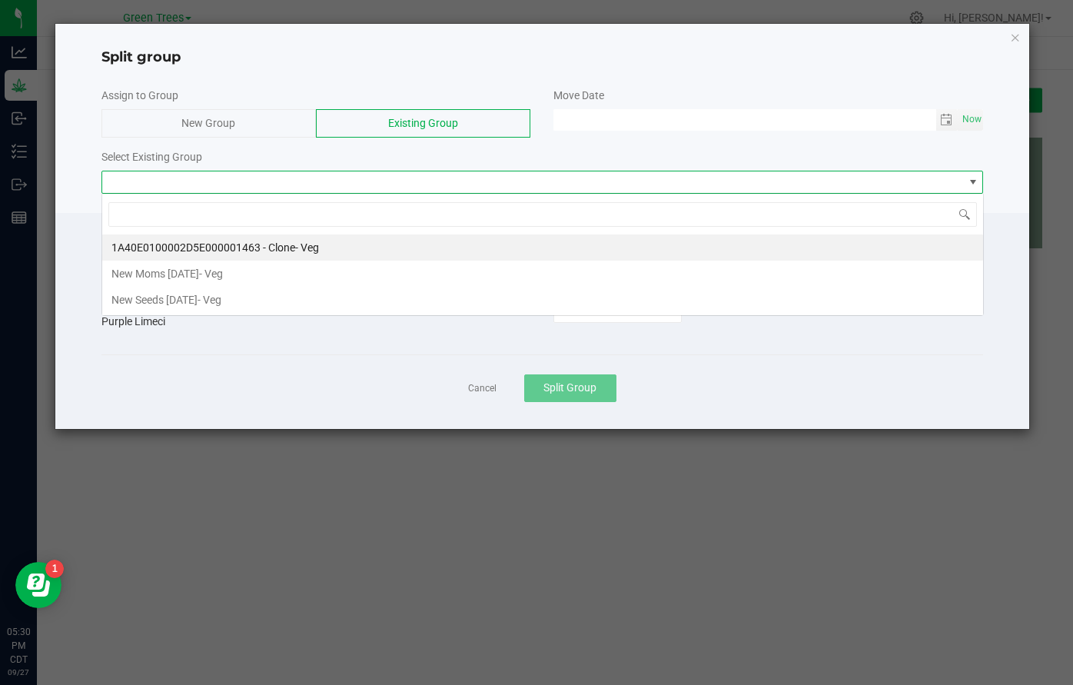
scroll to position [23, 883]
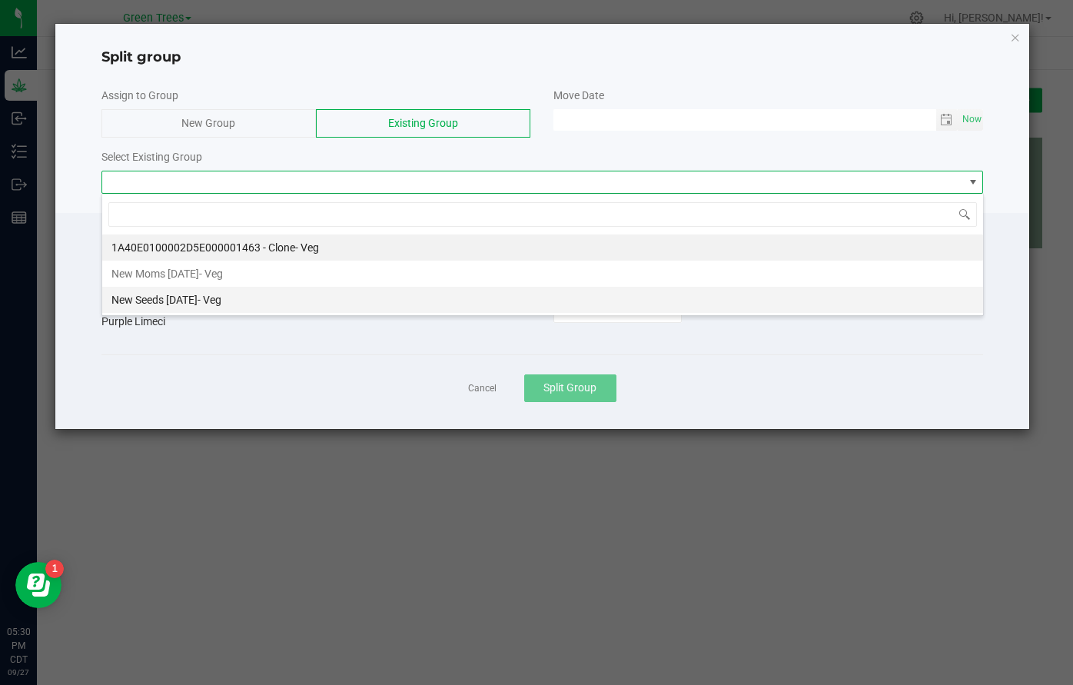
click at [237, 300] on li "New Seeds 9/27/25 - Veg" at bounding box center [542, 300] width 881 height 26
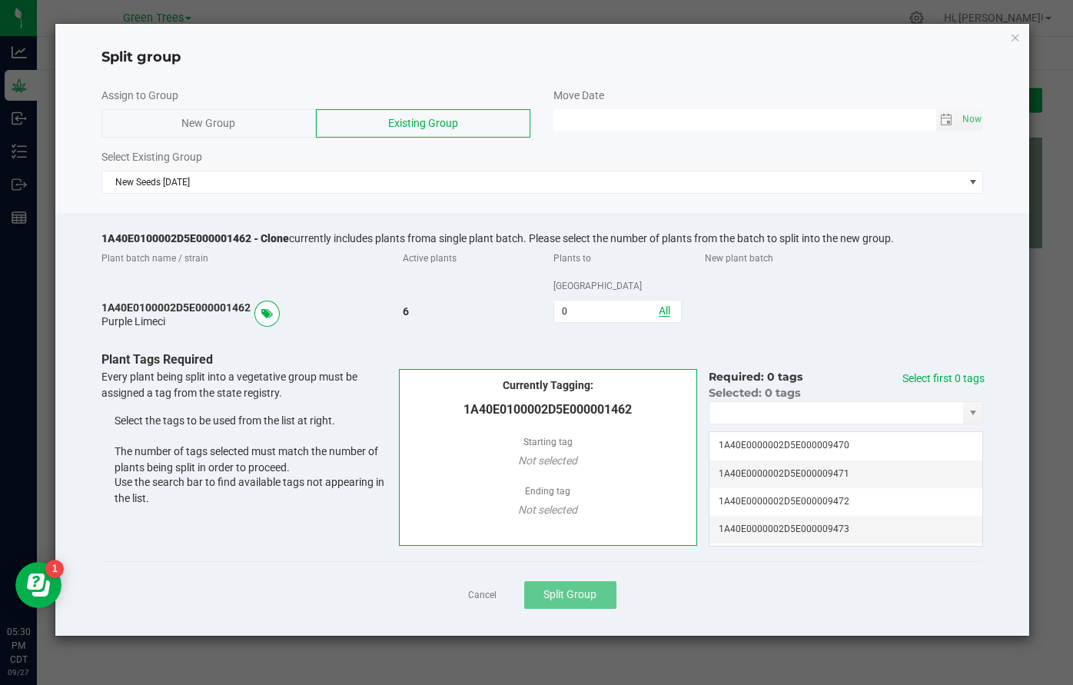
click at [661, 305] on link "All" at bounding box center [665, 311] width 12 height 12
type input "6"
click at [935, 372] on link "Select first 6 tags" at bounding box center [944, 378] width 82 height 12
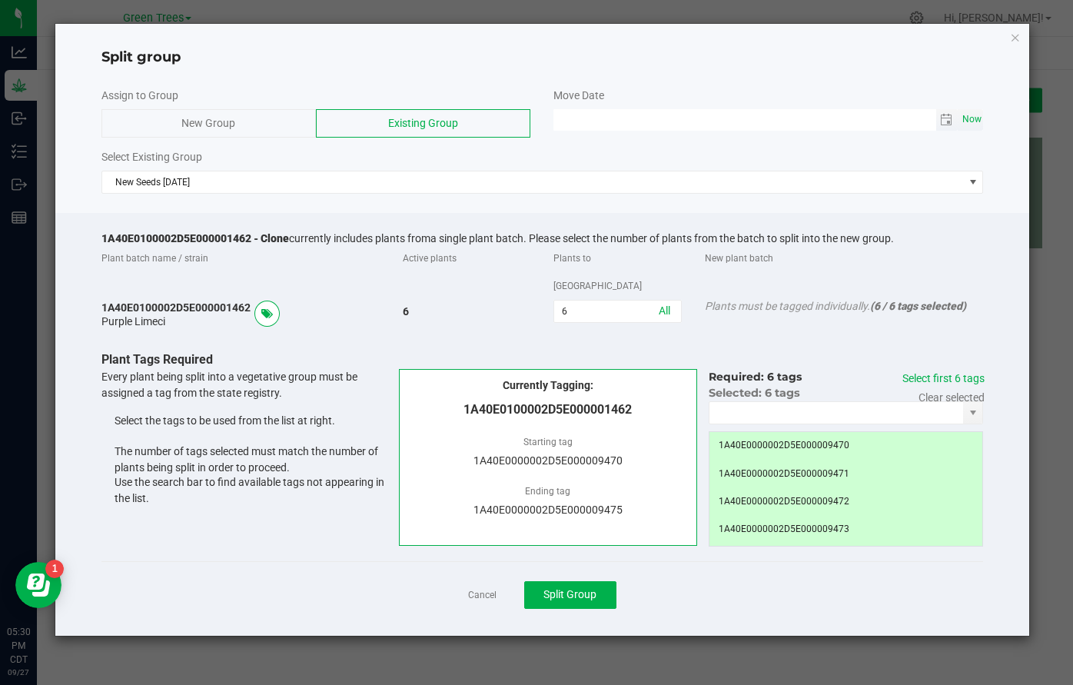
click at [970, 121] on span "Now" at bounding box center [972, 119] width 26 height 22
type input "09/27/2025 05:30 PM"
click at [588, 588] on span "Split Group" at bounding box center [570, 594] width 53 height 12
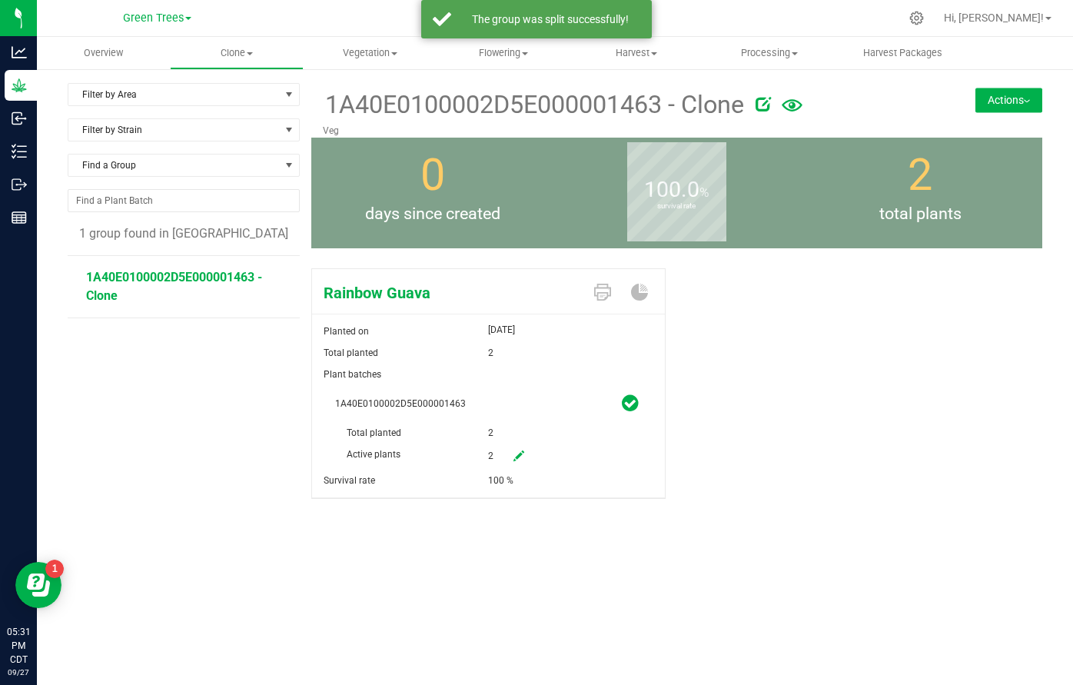
click at [1032, 100] on button "Actions" at bounding box center [1009, 100] width 67 height 25
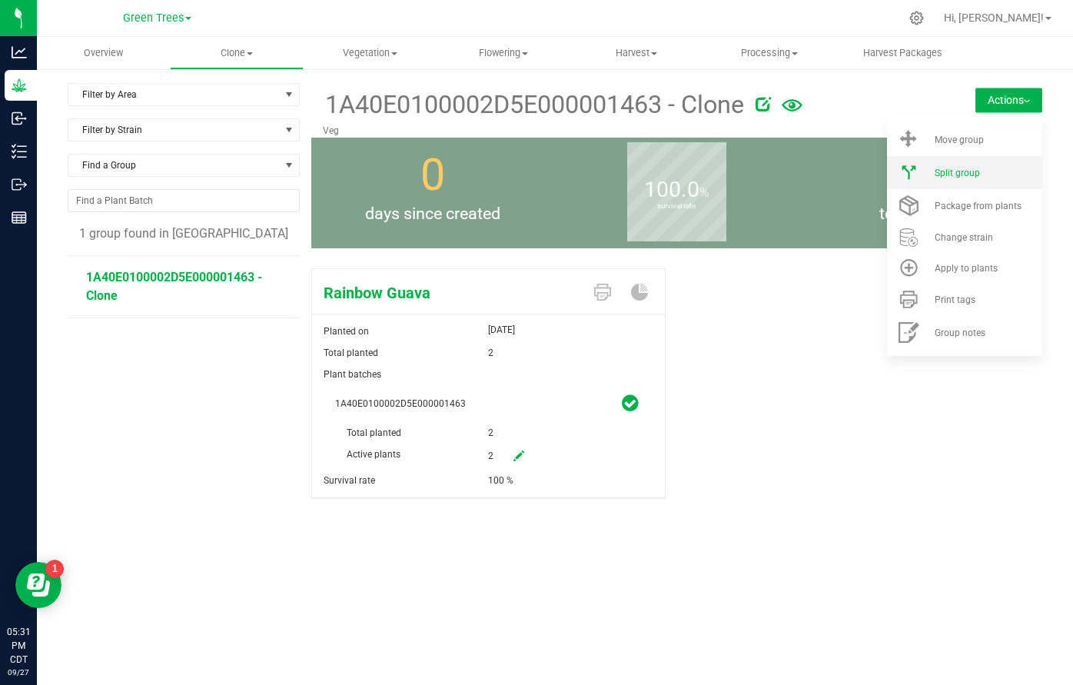
click at [973, 172] on span "Split group" at bounding box center [957, 173] width 45 height 11
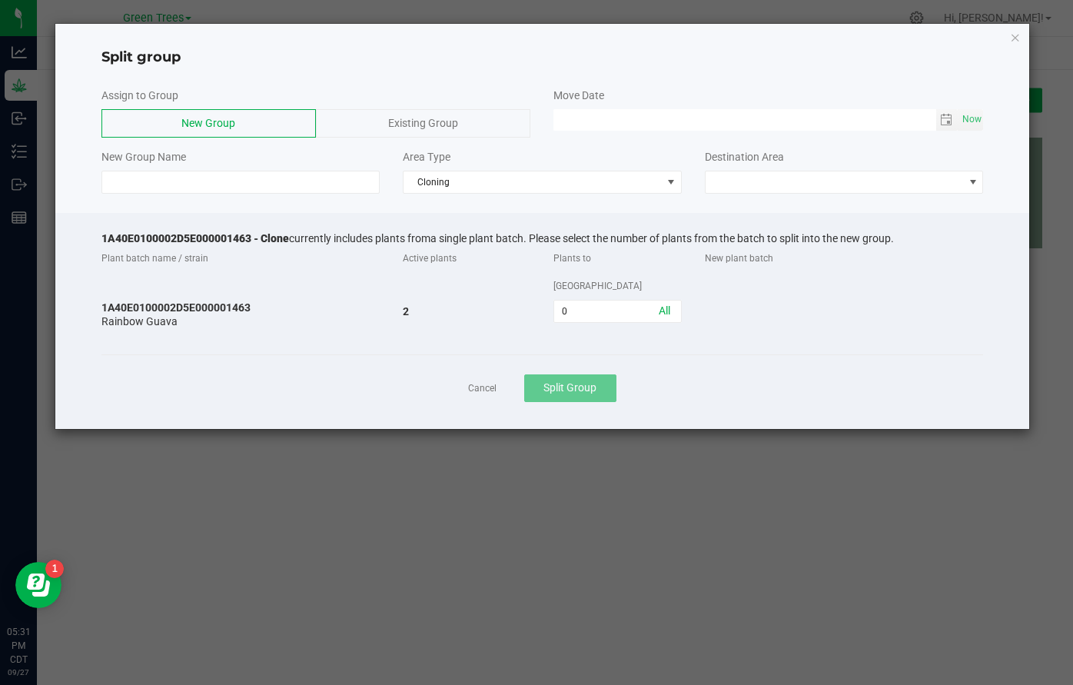
click at [388, 115] on div "Existing Group" at bounding box center [423, 123] width 215 height 28
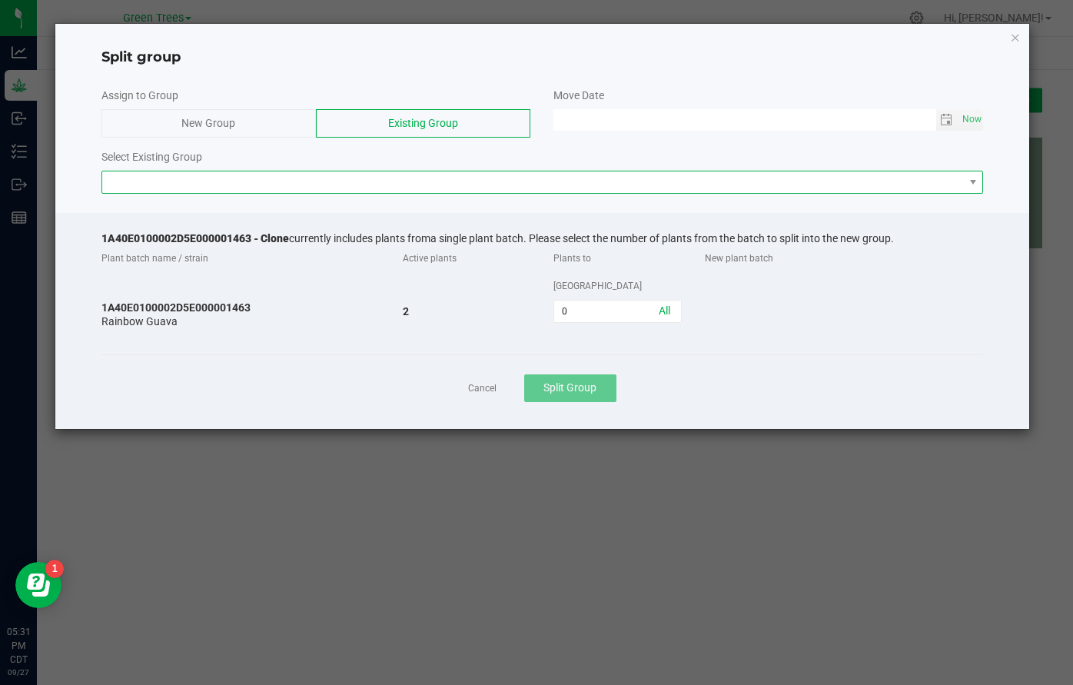
click at [294, 187] on span at bounding box center [533, 182] width 862 height 22
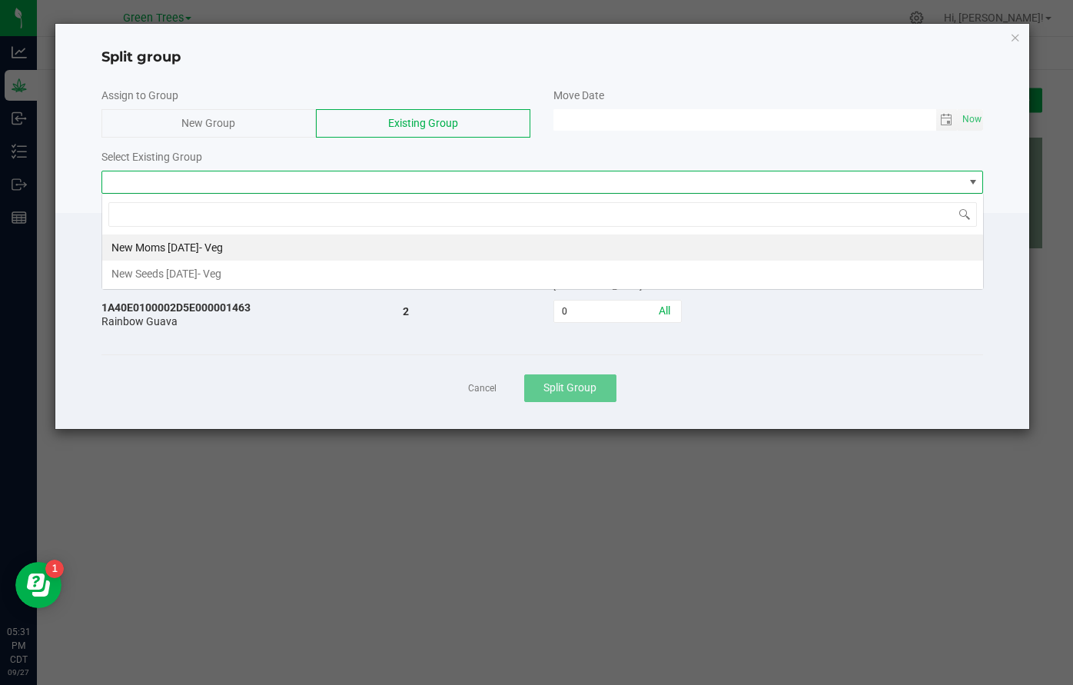
scroll to position [23, 883]
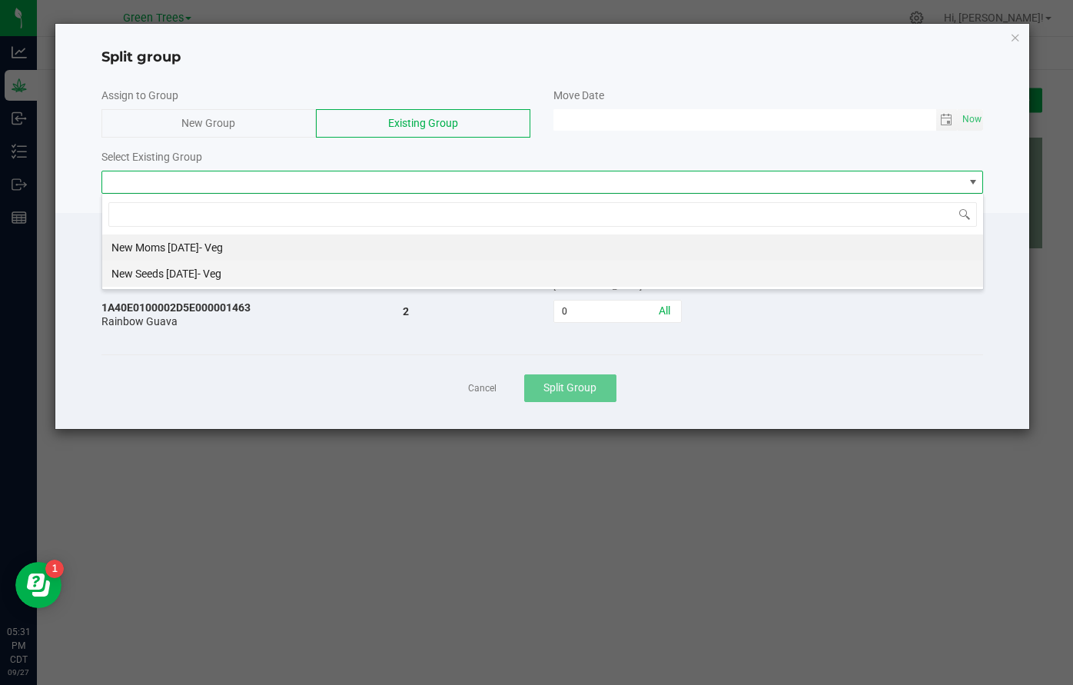
click at [247, 275] on li "New Seeds 9/27/25 - Veg" at bounding box center [542, 274] width 881 height 26
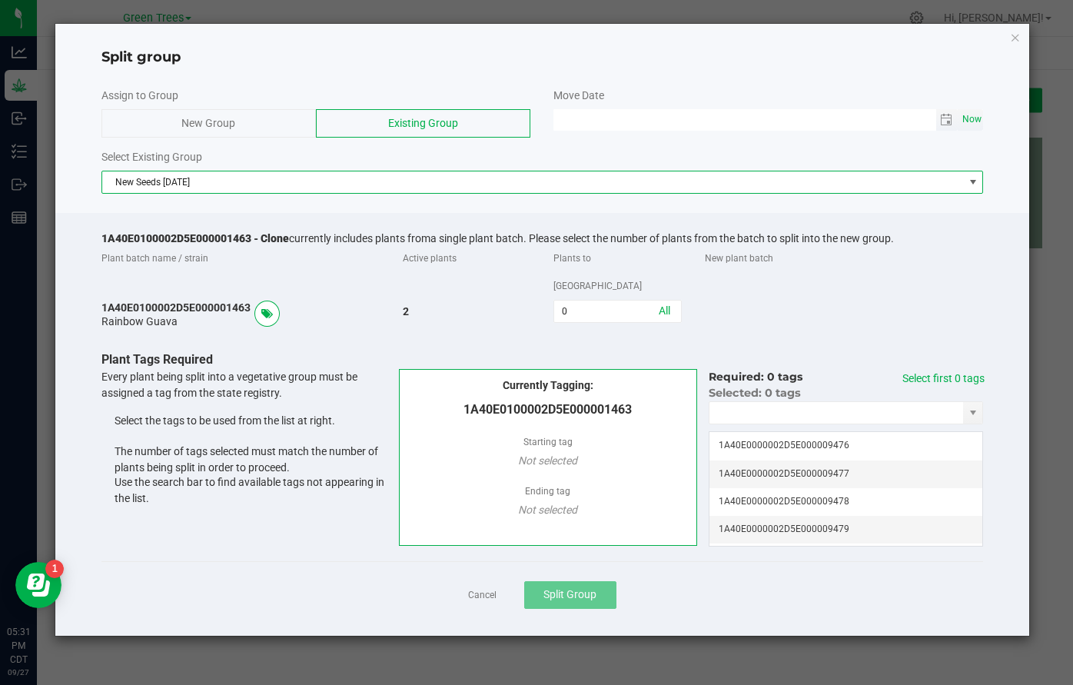
click at [967, 121] on span "Now" at bounding box center [972, 119] width 26 height 22
type input "09/27/2025 05:31 PM"
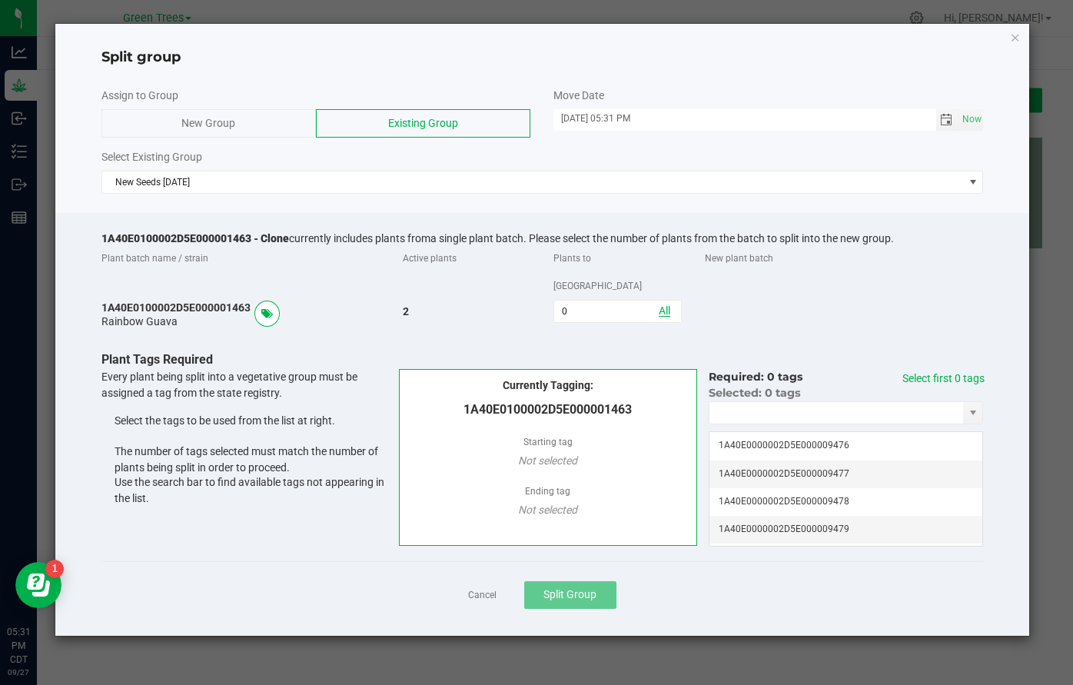
click at [671, 305] on link "All" at bounding box center [665, 311] width 12 height 12
type input "2"
click at [665, 305] on link "All" at bounding box center [665, 311] width 12 height 12
click at [954, 372] on link "Select first 2 tags" at bounding box center [944, 378] width 82 height 12
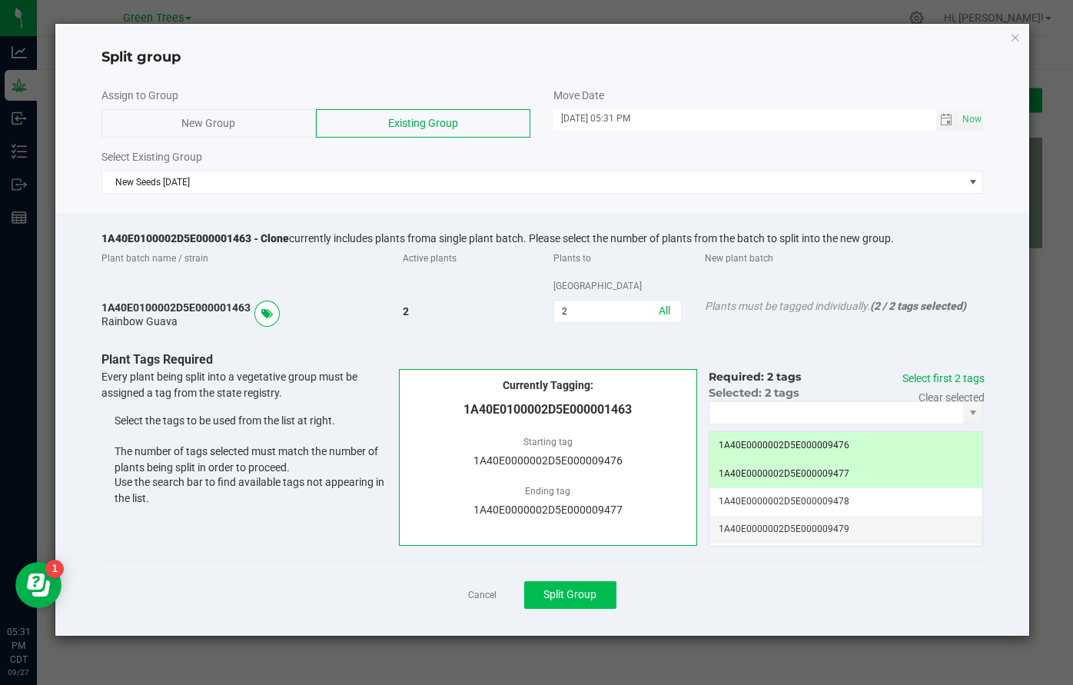
click at [577, 588] on span "Split Group" at bounding box center [570, 594] width 53 height 12
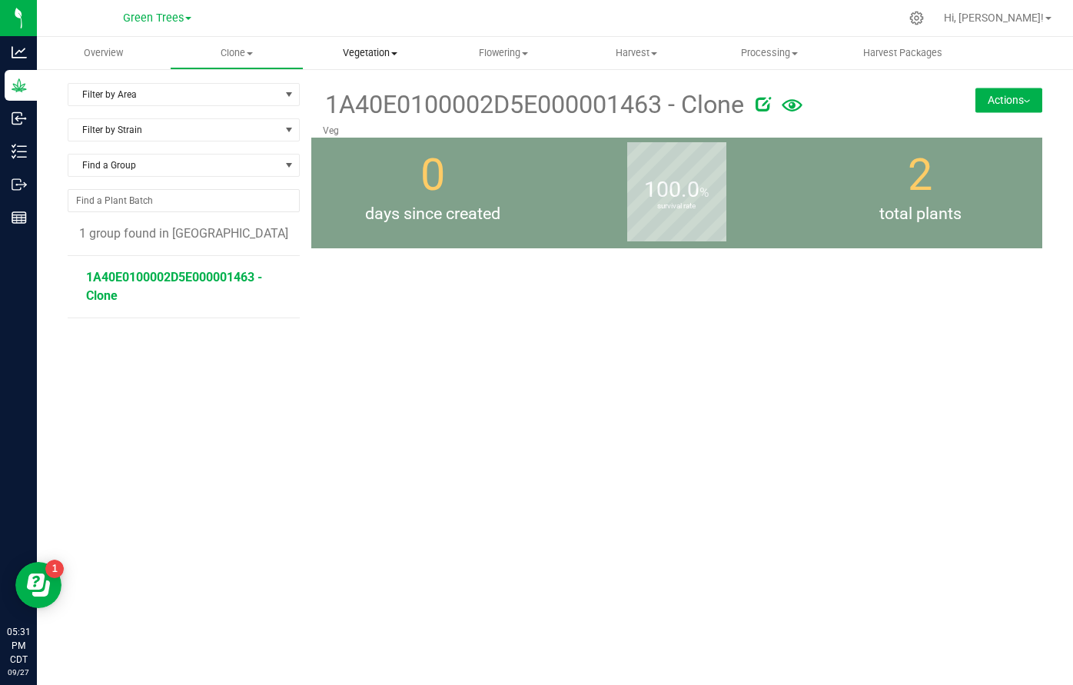
click at [376, 55] on span "Vegetation" at bounding box center [370, 53] width 131 height 14
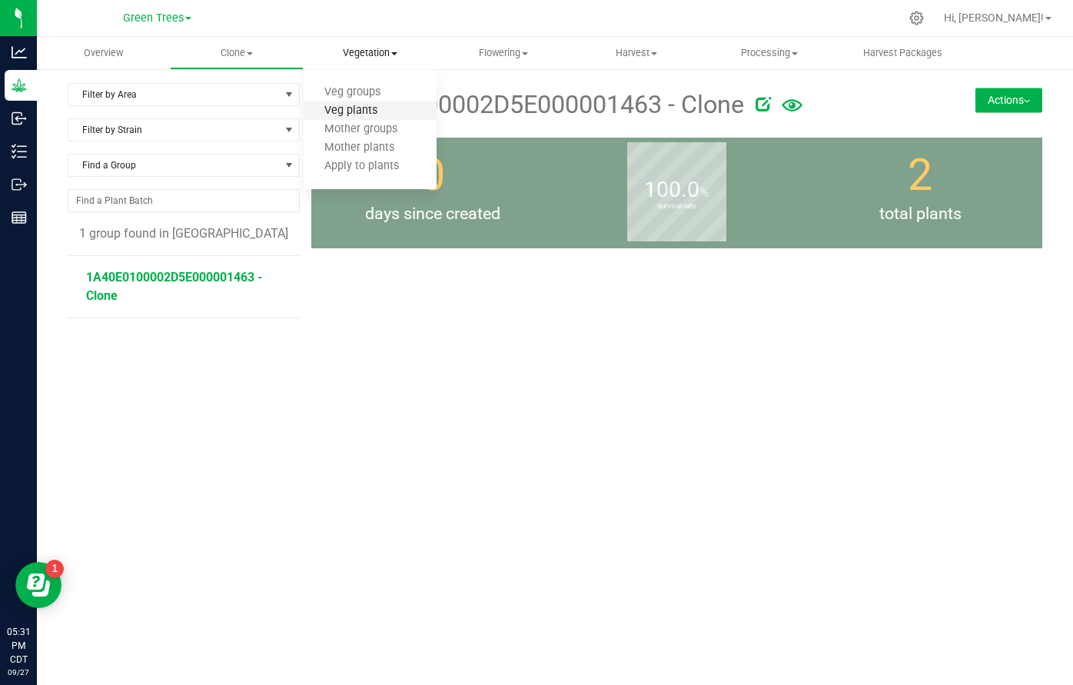
click at [376, 108] on span "Veg plants" at bounding box center [351, 111] width 95 height 13
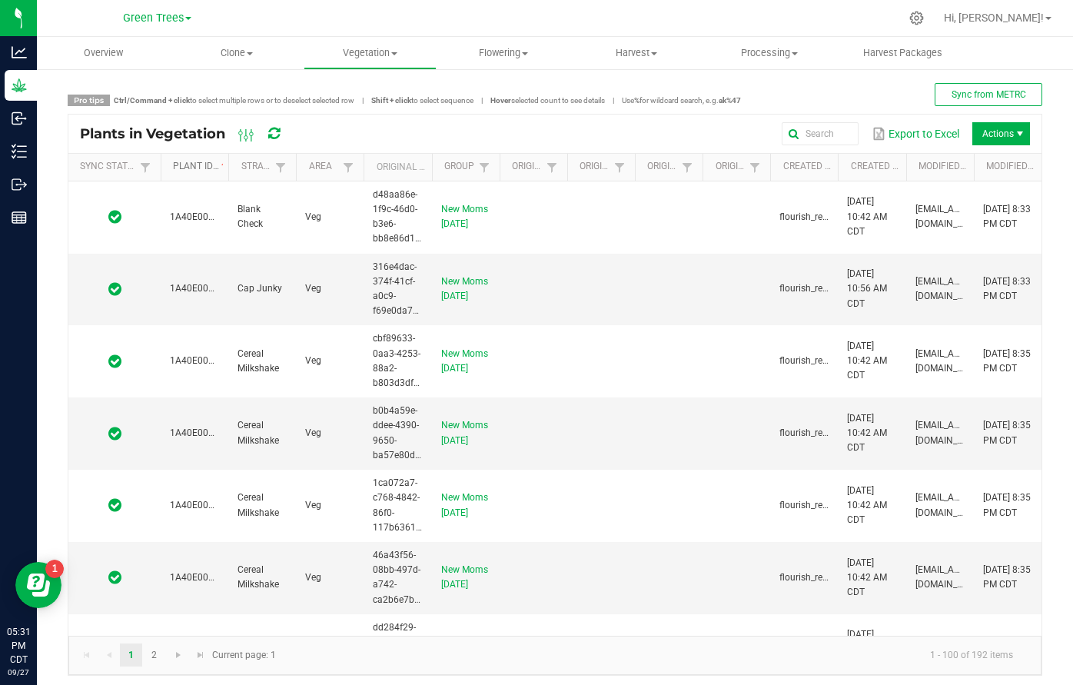
click at [188, 167] on link "Plant ID" at bounding box center [198, 167] width 50 height 12
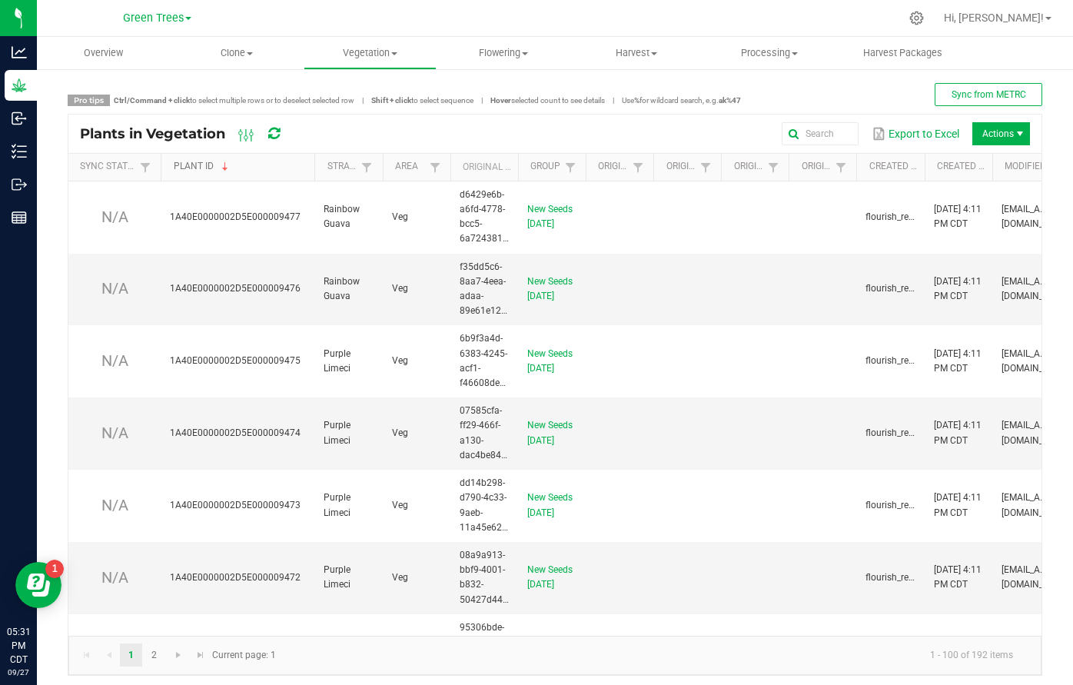
click at [312, 163] on span at bounding box center [312, 288] width 5 height 268
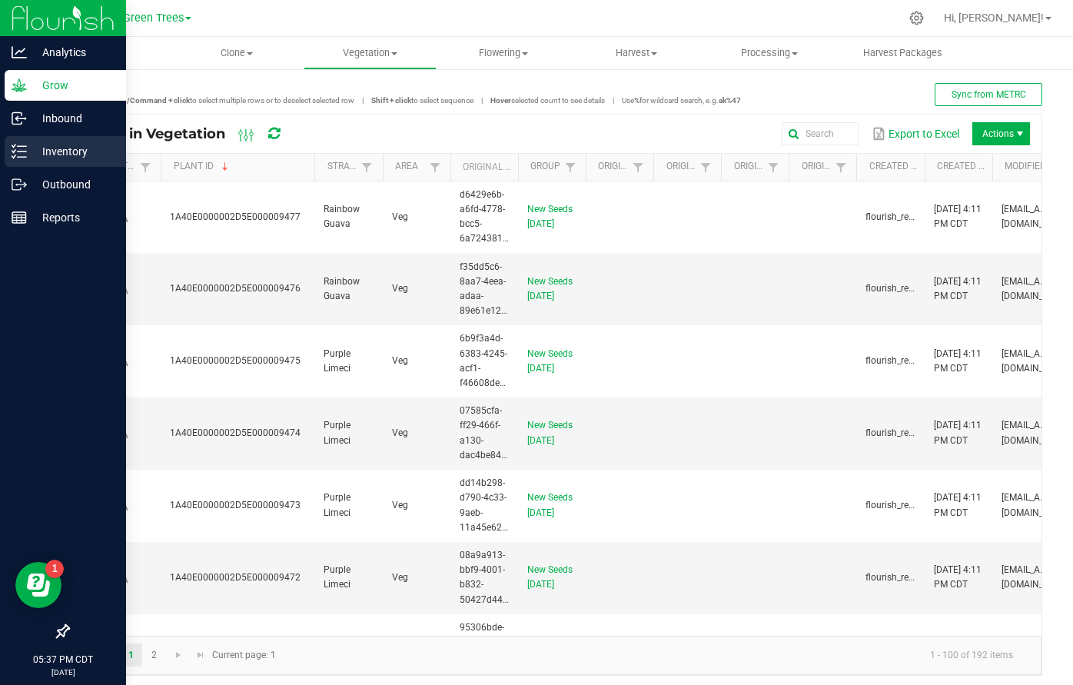
click at [39, 161] on div "Inventory" at bounding box center [65, 151] width 121 height 31
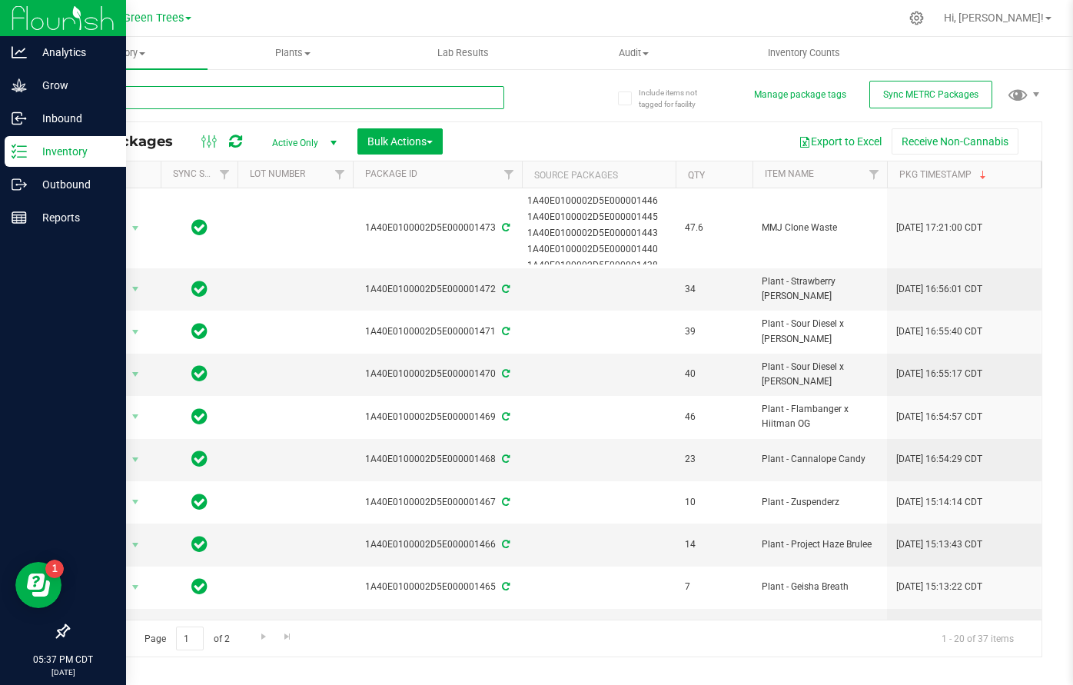
click at [294, 95] on input "text" at bounding box center [286, 97] width 437 height 23
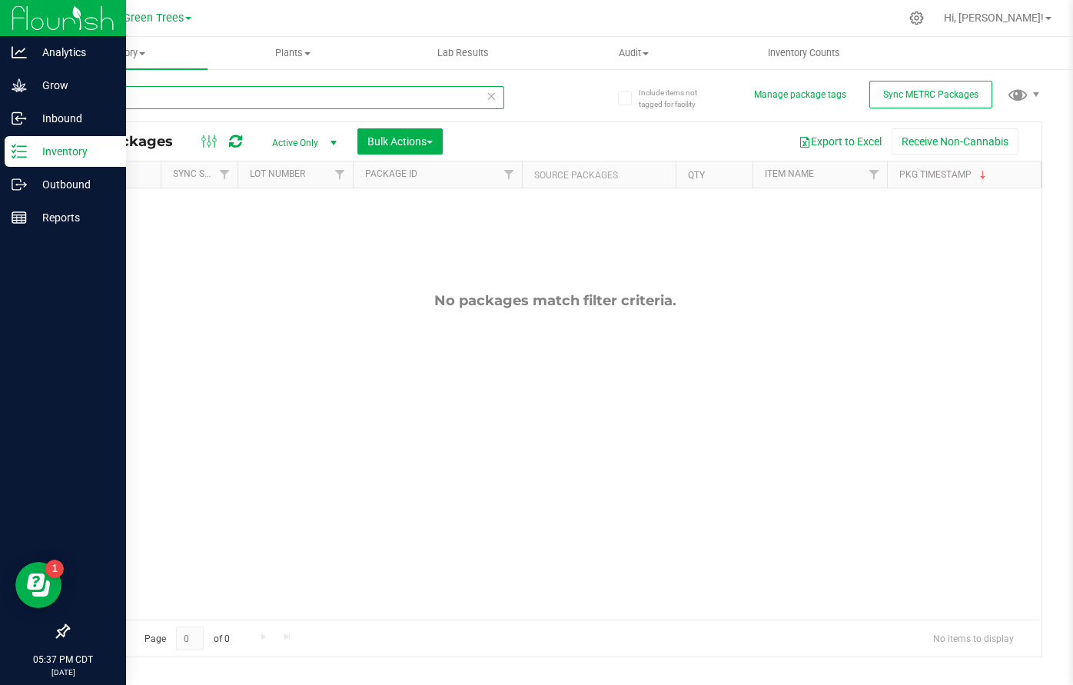
type input "h"
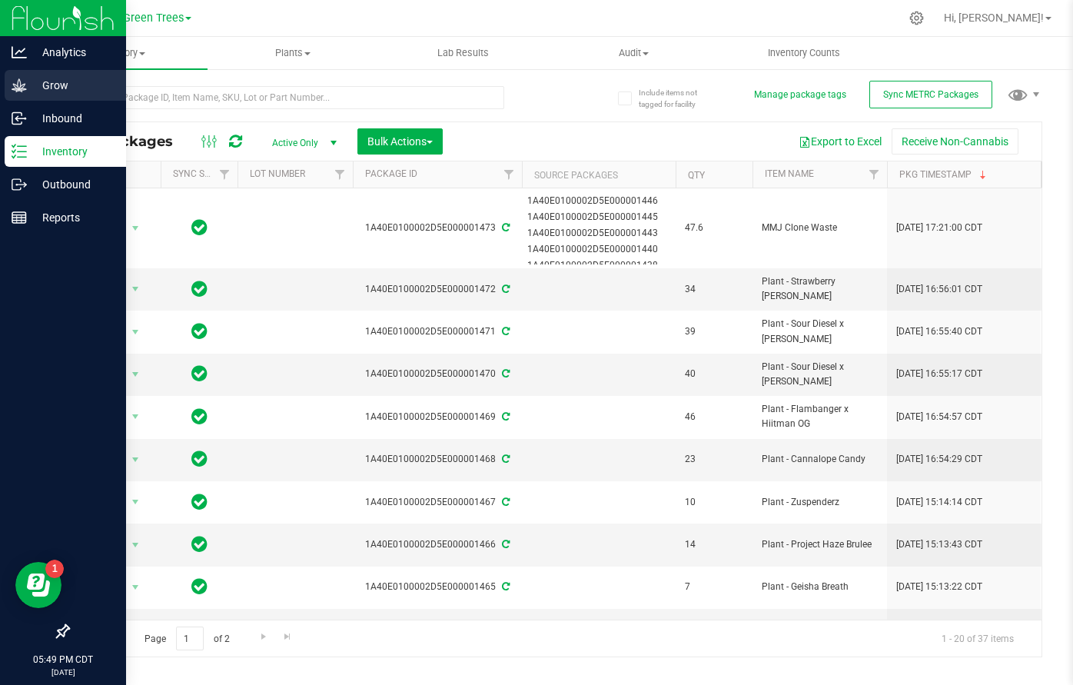
click at [47, 91] on p "Grow" at bounding box center [73, 85] width 92 height 18
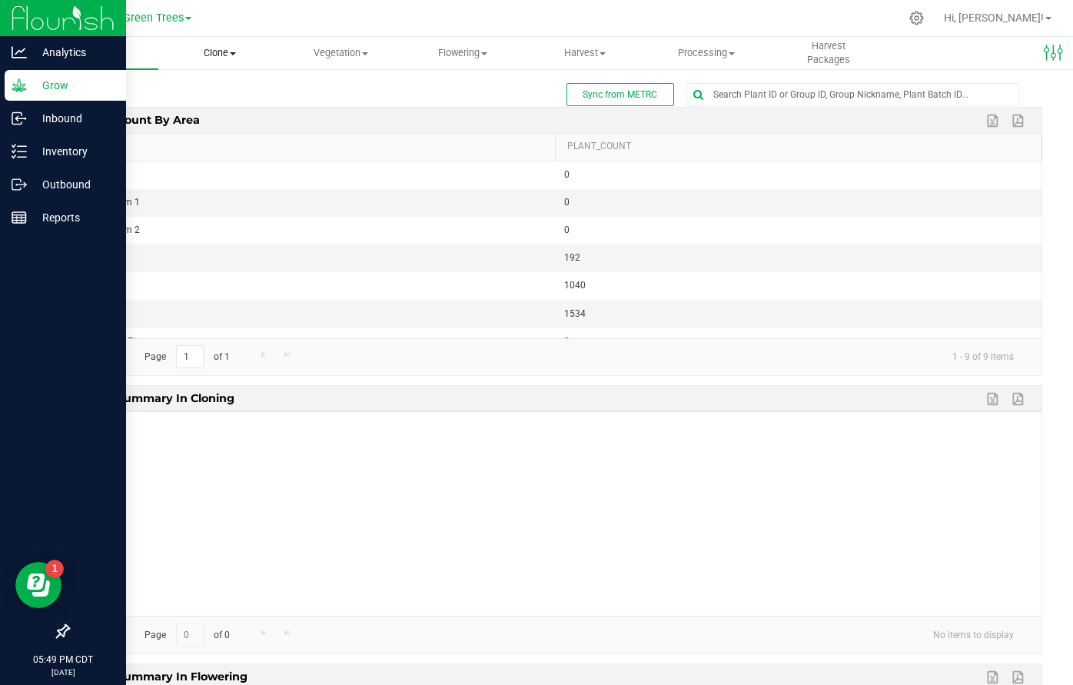
click at [221, 51] on span "Clone" at bounding box center [219, 53] width 120 height 14
click at [231, 110] on span "Cloning groups" at bounding box center [216, 111] width 116 height 13
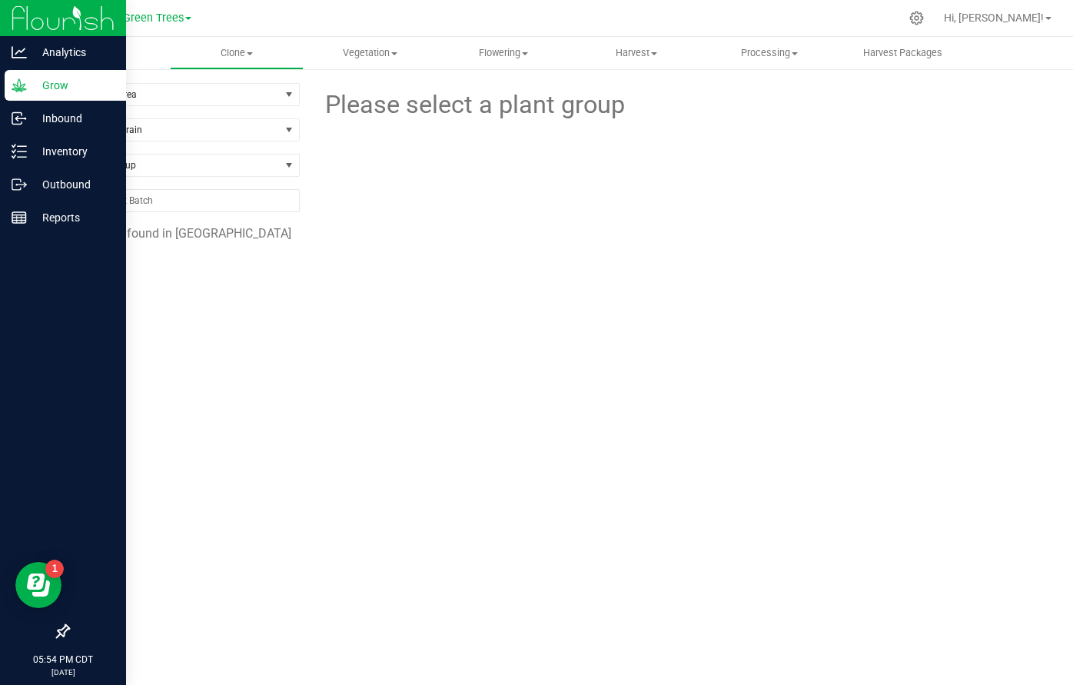
click at [119, 55] on span "Overview" at bounding box center [103, 53] width 81 height 14
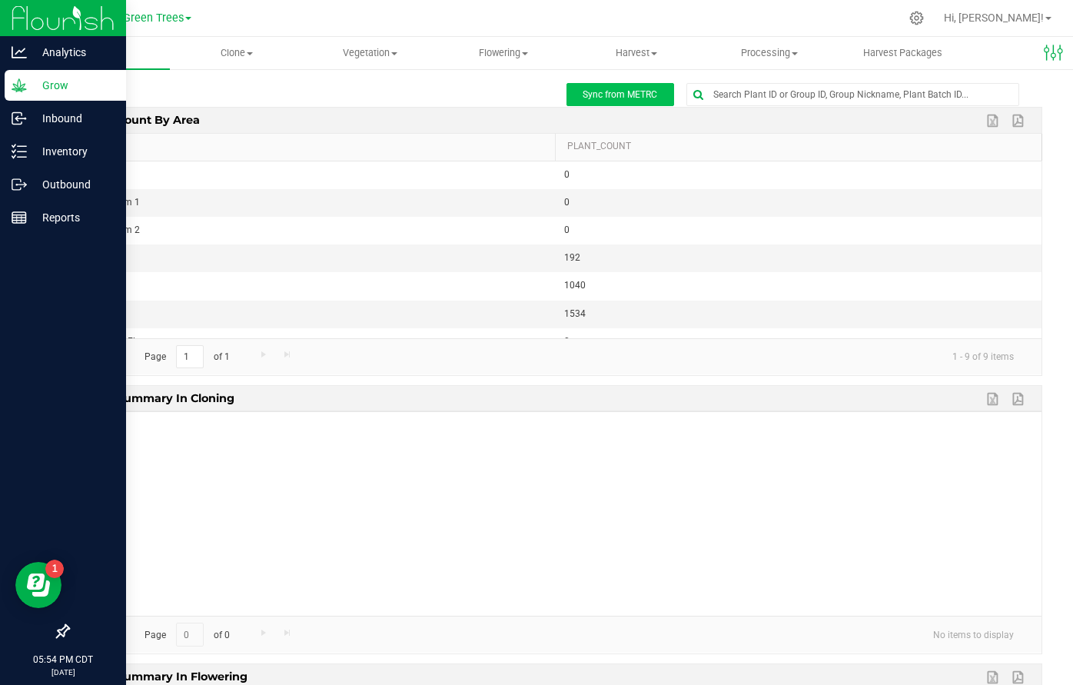
click at [638, 102] on button "Sync from METRC" at bounding box center [621, 94] width 108 height 23
click at [230, 53] on span "Clone" at bounding box center [236, 53] width 131 height 14
click at [236, 104] on li "Cloning groups" at bounding box center [245, 111] width 151 height 18
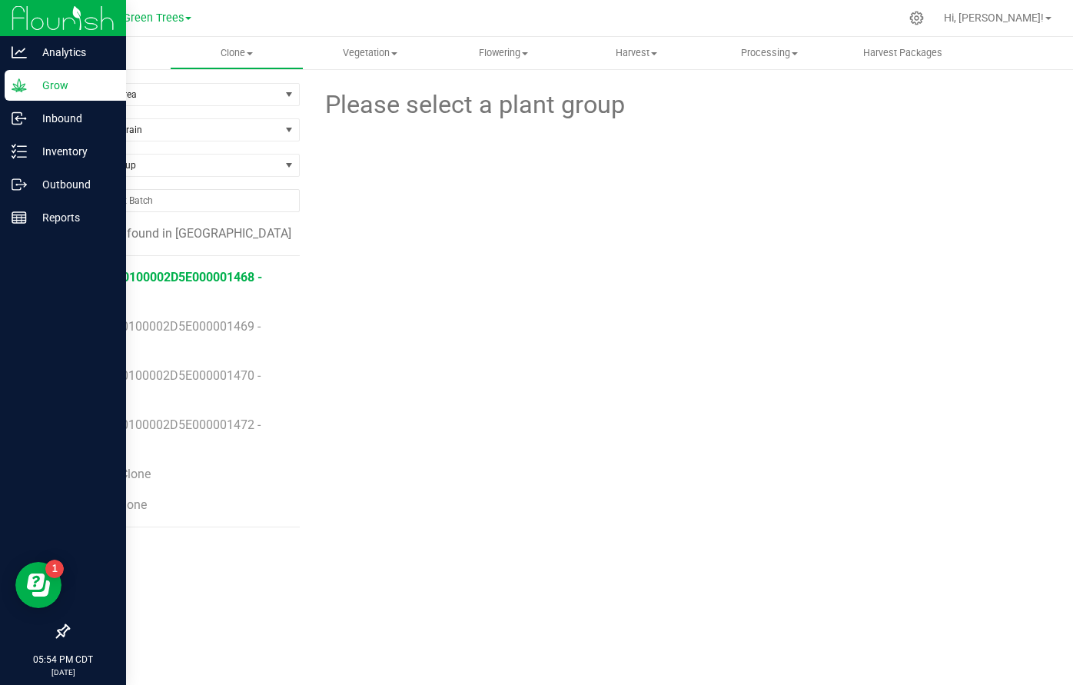
click at [148, 275] on span "1A40E0100002D5E000001468 - Clone" at bounding box center [174, 286] width 176 height 33
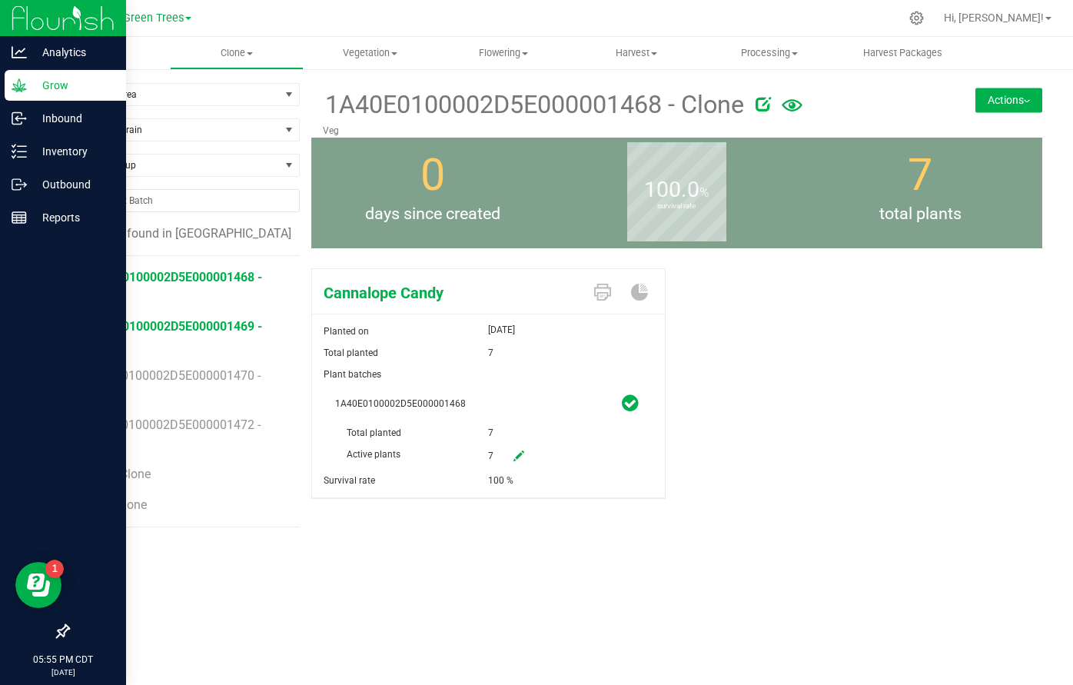
click at [148, 322] on span "1A40E0100002D5E000001469 - Clone" at bounding box center [174, 335] width 176 height 33
click at [128, 478] on span "flam - Clone" at bounding box center [120, 474] width 68 height 15
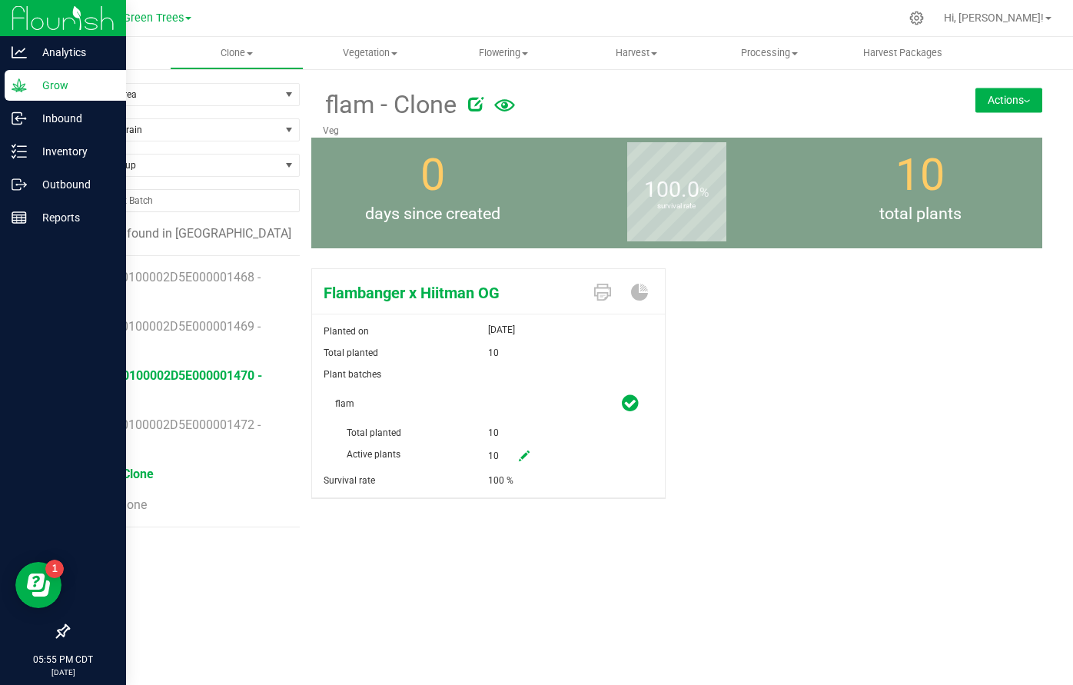
click at [152, 374] on span "1A40E0100002D5E000001470 - Clone" at bounding box center [174, 384] width 176 height 33
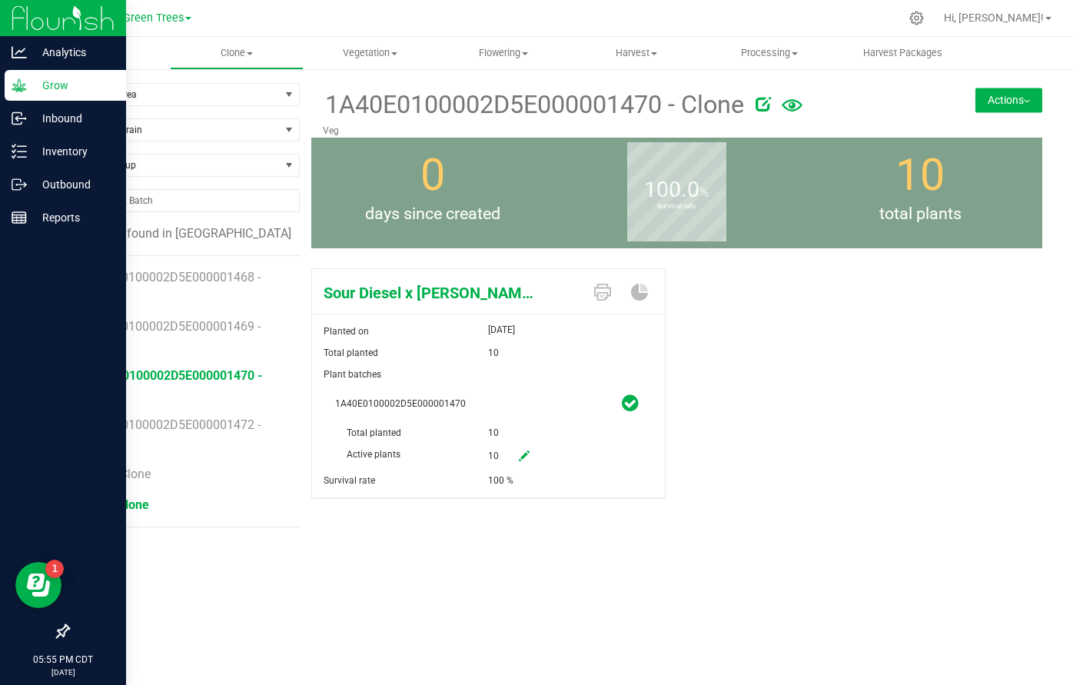
click at [133, 503] on span "Suz - Clone" at bounding box center [117, 505] width 63 height 15
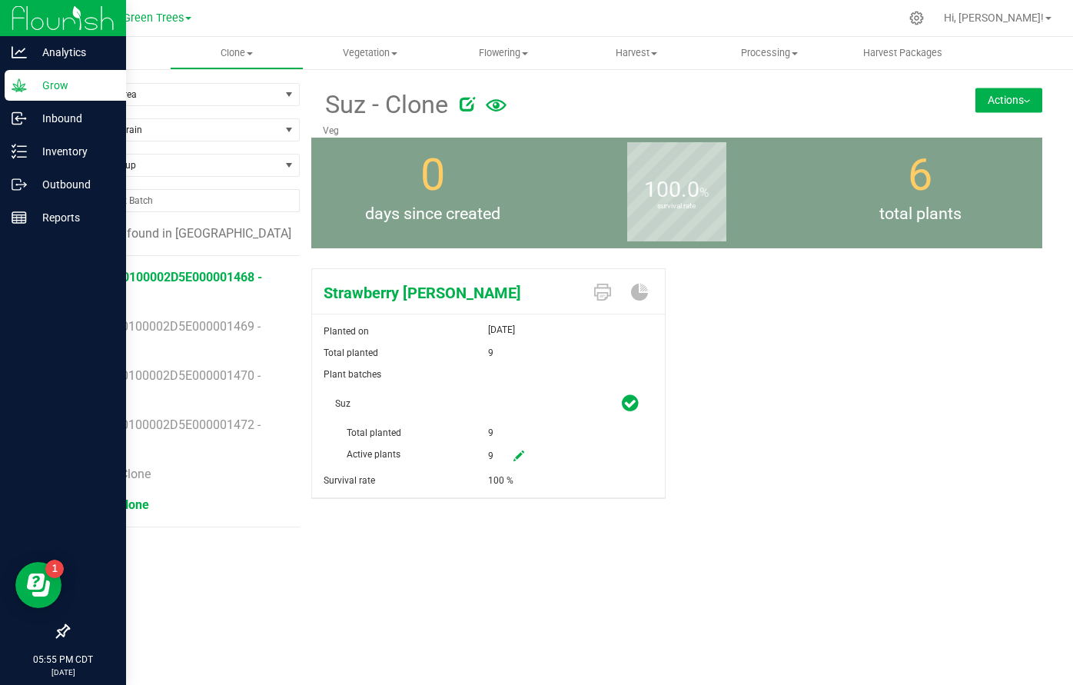
click at [147, 281] on span "1A40E0100002D5E000001468 - Clone" at bounding box center [174, 286] width 176 height 33
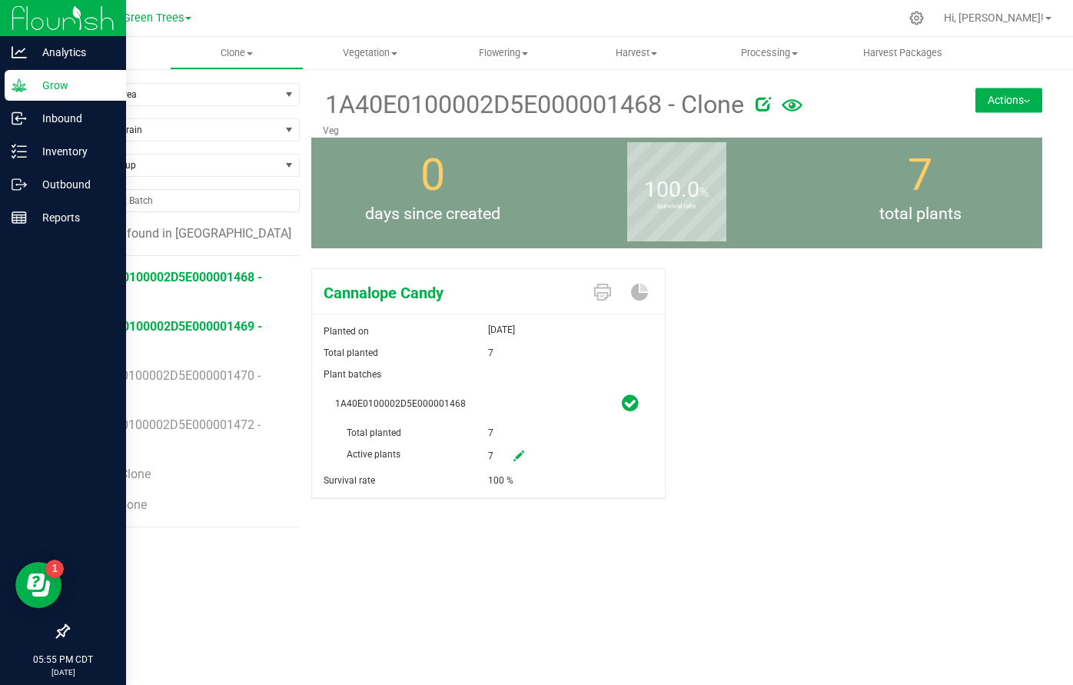
click at [155, 328] on span "1A40E0100002D5E000001469 - Clone" at bounding box center [174, 335] width 176 height 33
click at [160, 370] on span "1A40E0100002D5E000001470 - Clone" at bounding box center [174, 384] width 176 height 33
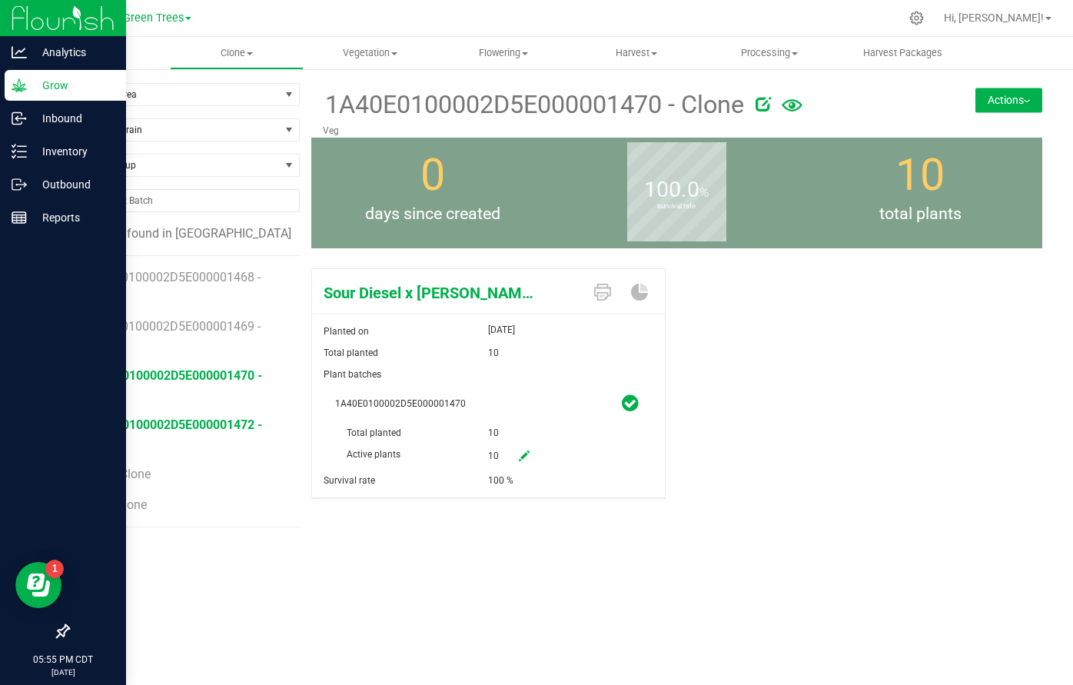
click at [163, 425] on span "1A40E0100002D5E000001472 - Clone" at bounding box center [174, 434] width 176 height 33
click at [131, 476] on span "flam - Clone" at bounding box center [120, 474] width 68 height 15
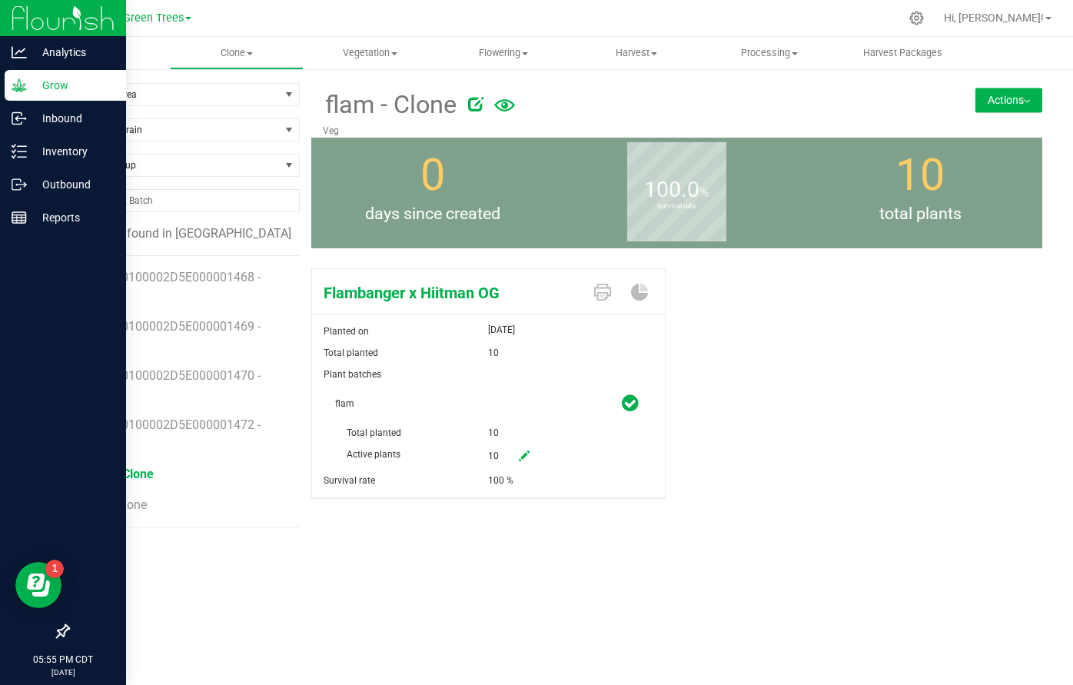
click at [1032, 102] on button "Actions" at bounding box center [1009, 100] width 67 height 25
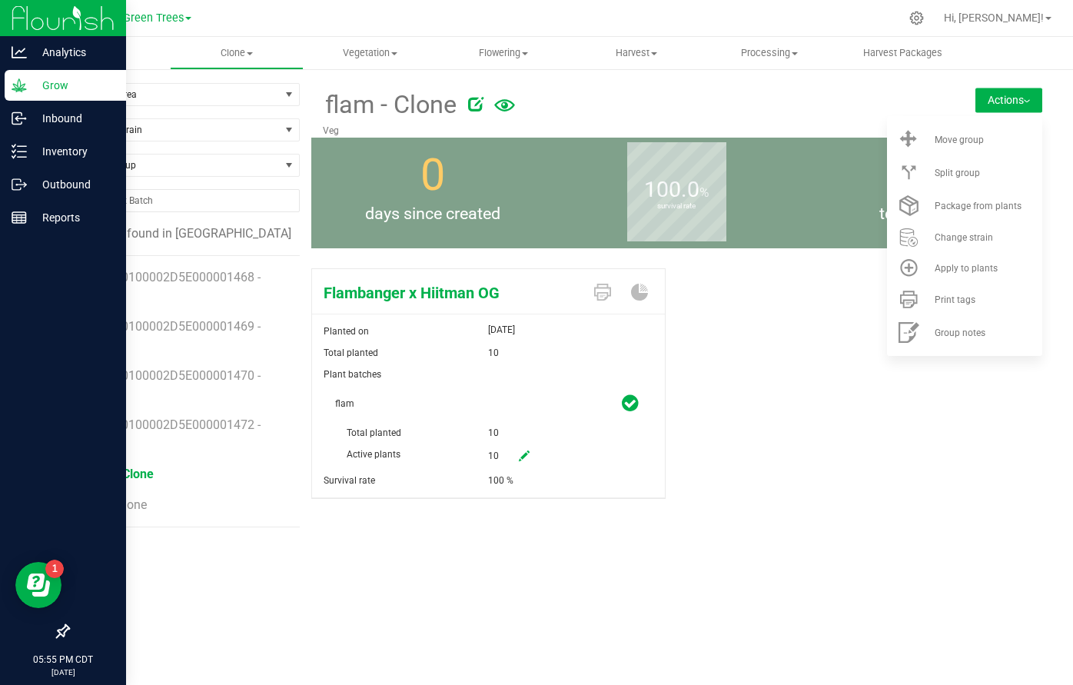
drag, startPoint x: 992, startPoint y: 175, endPoint x: 571, endPoint y: 414, distance: 484.9
click at [571, 414] on div "flam - Clone Veg Actions Move group Split group 0" at bounding box center [676, 313] width 731 height 461
click at [519, 475] on div "100 %" at bounding box center [576, 481] width 176 height 22
click at [522, 431] on div "10" at bounding box center [519, 433] width 62 height 22
click at [524, 466] on link at bounding box center [524, 457] width 31 height 26
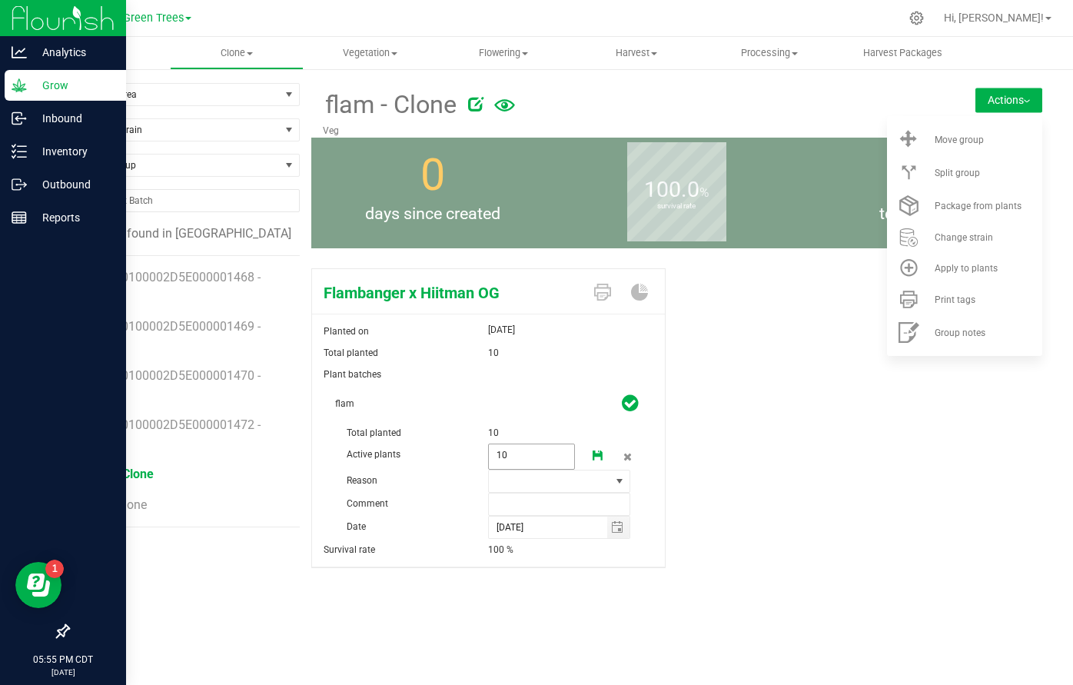
click at [524, 459] on span "10 10" at bounding box center [531, 457] width 86 height 26
click at [524, 459] on input "10" at bounding box center [531, 455] width 85 height 22
type input "0"
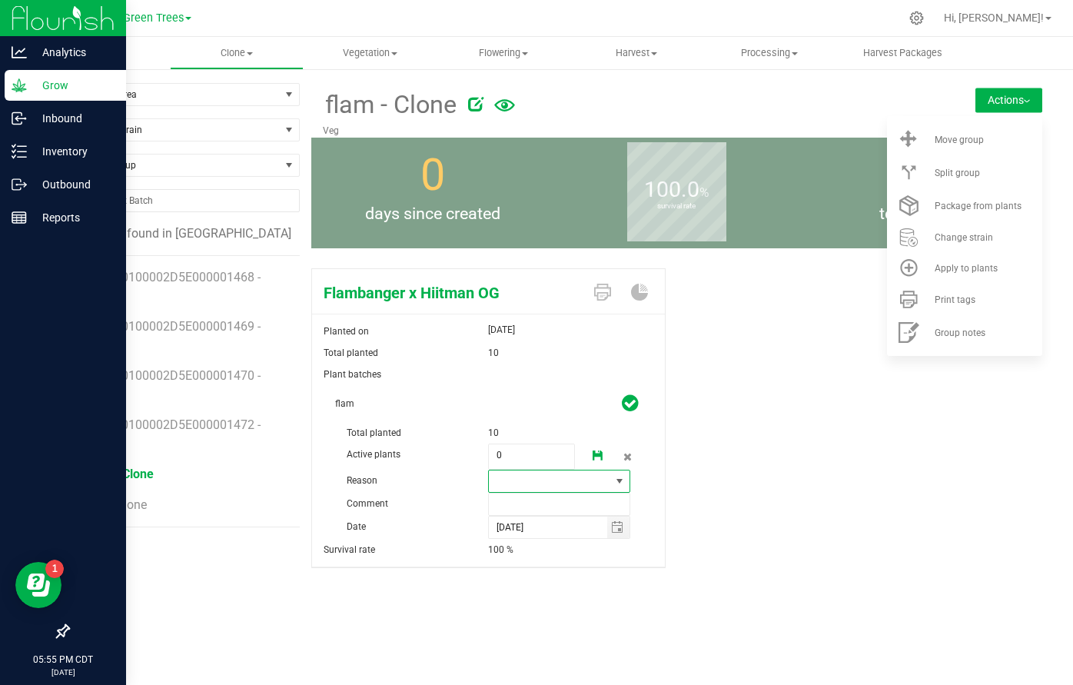
click at [510, 484] on span at bounding box center [549, 482] width 121 height 22
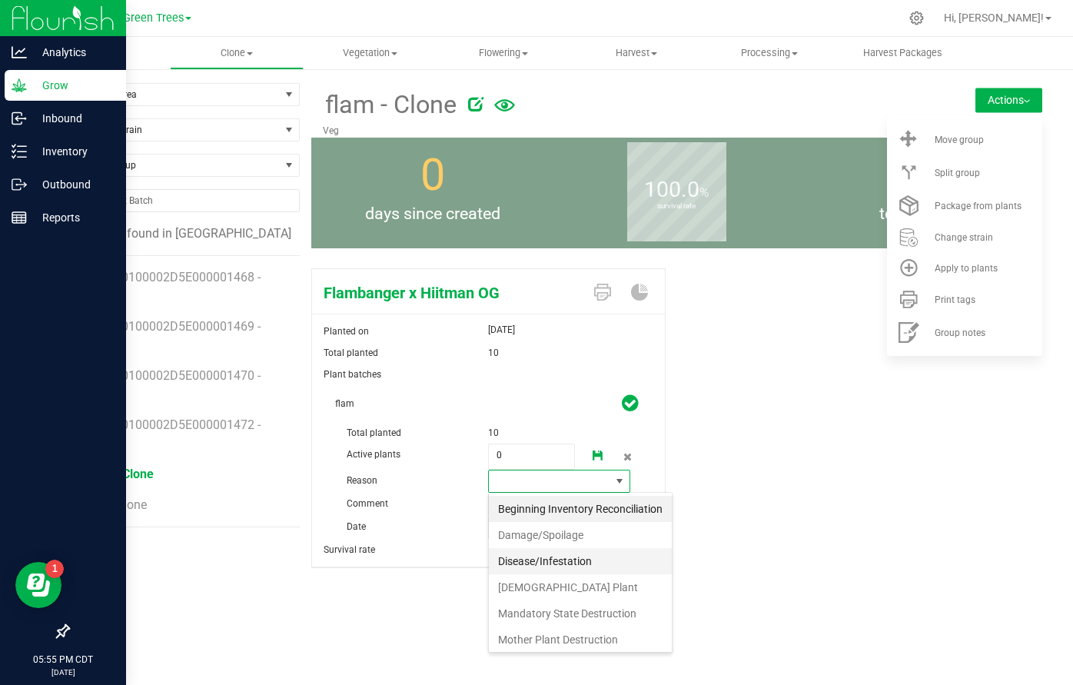
click at [543, 565] on li "Disease/Infestation" at bounding box center [580, 561] width 183 height 26
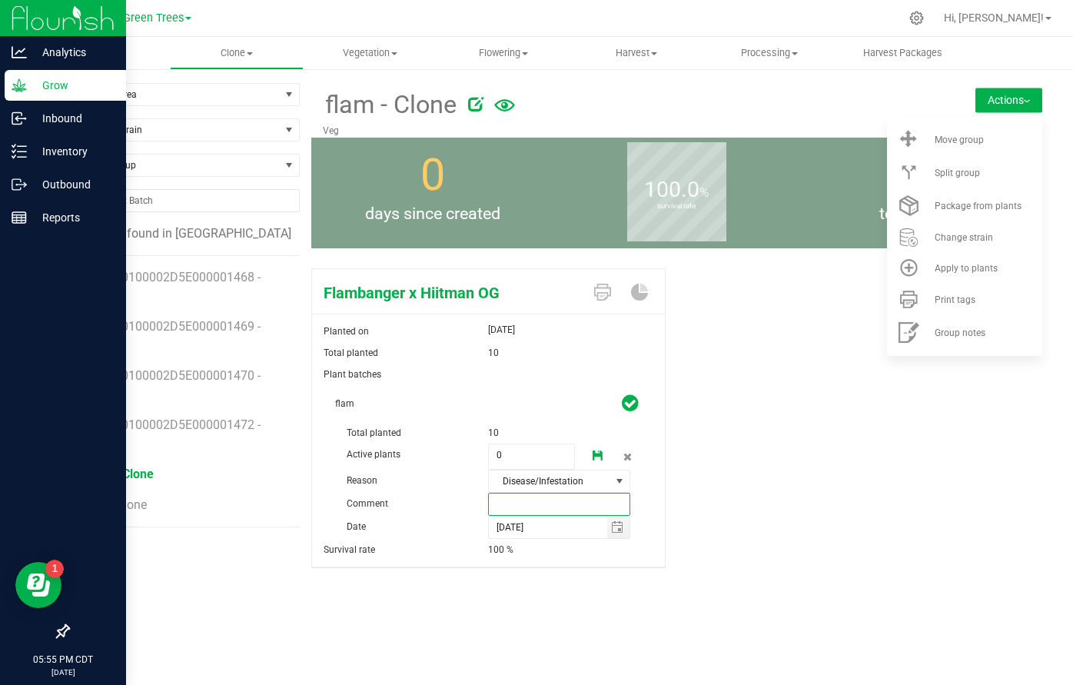
click at [519, 501] on input "text" at bounding box center [558, 504] width 141 height 23
type input "mistake"
click at [594, 454] on icon at bounding box center [598, 456] width 11 height 11
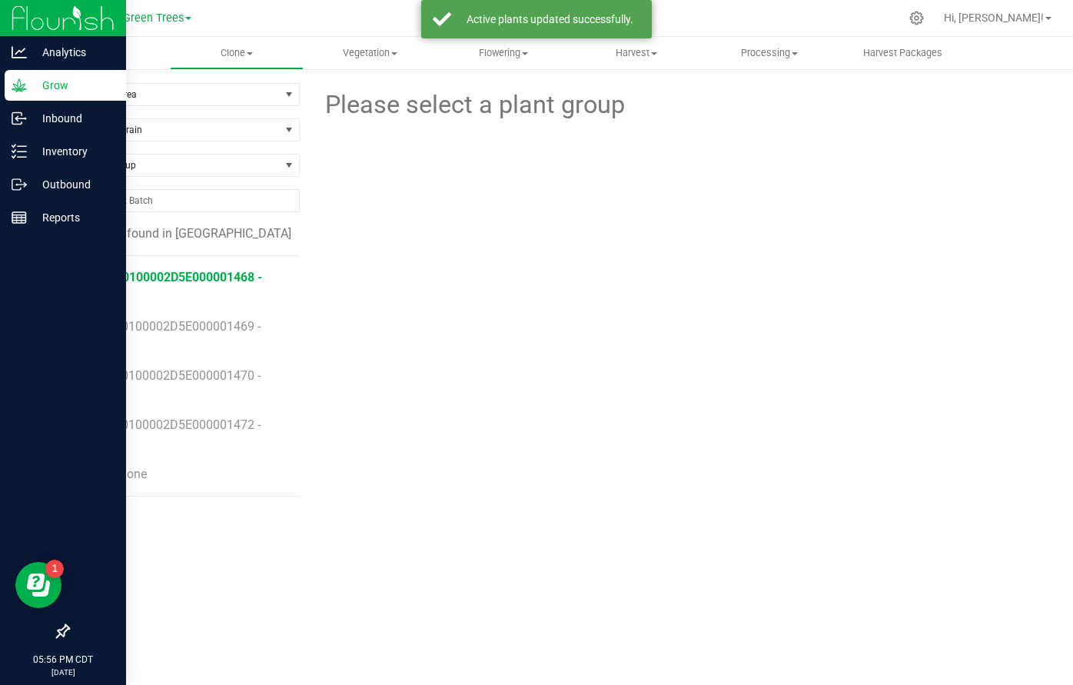
click at [165, 278] on span "1A40E0100002D5E000001468 - Clone" at bounding box center [174, 286] width 176 height 33
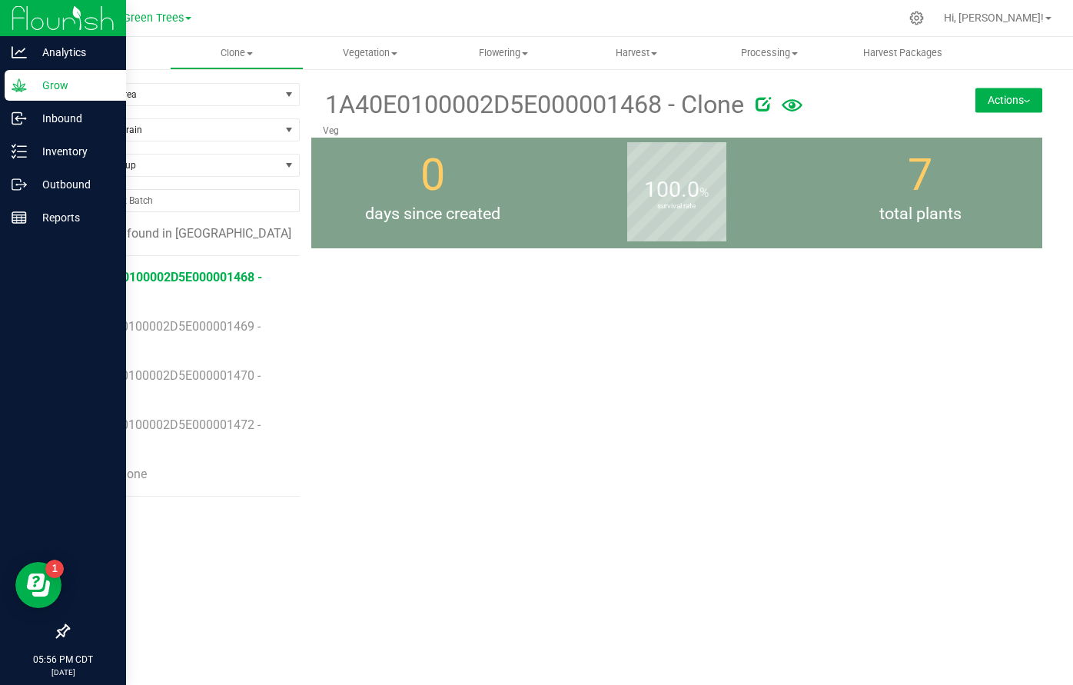
click at [165, 278] on span "1A40E0100002D5E000001468 - Clone" at bounding box center [174, 286] width 176 height 33
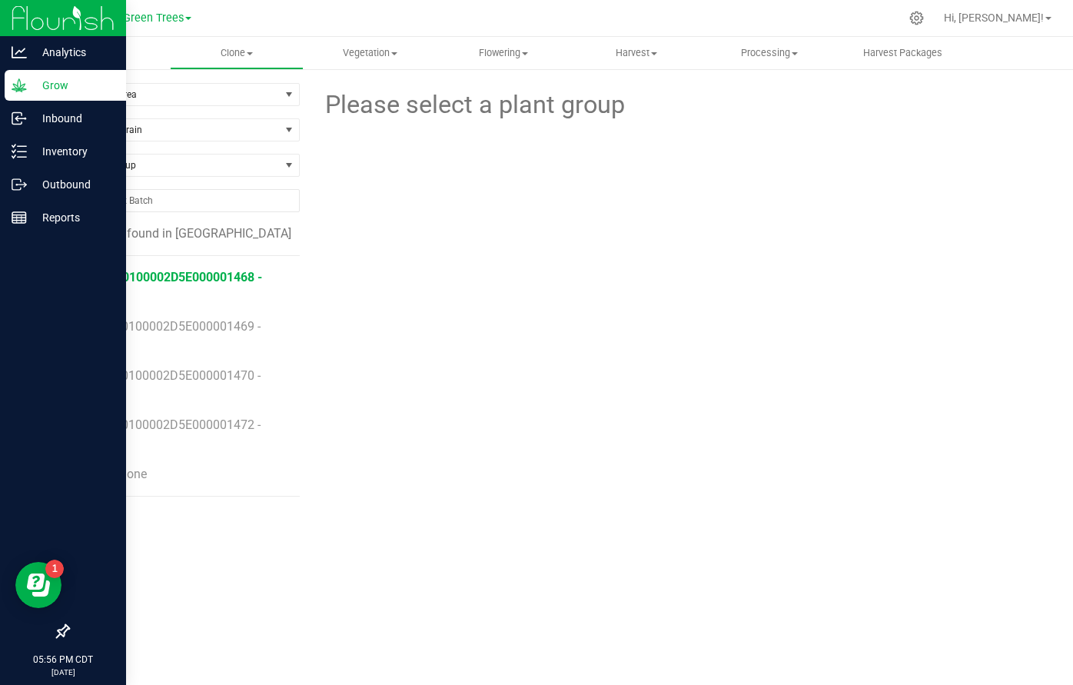
click at [165, 278] on span "1A40E0100002D5E000001468 - Clone" at bounding box center [174, 286] width 176 height 33
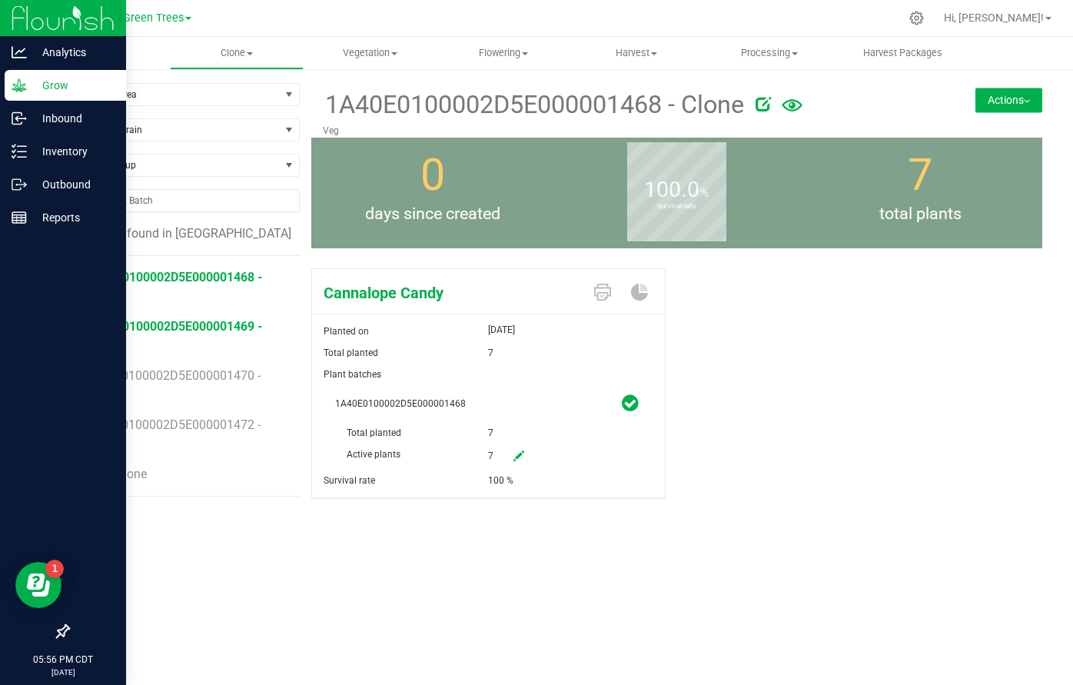
click at [171, 322] on span "1A40E0100002D5E000001469 - Clone" at bounding box center [174, 335] width 176 height 33
click at [176, 378] on span "1A40E0100002D5E000001470 - Clone" at bounding box center [174, 384] width 176 height 33
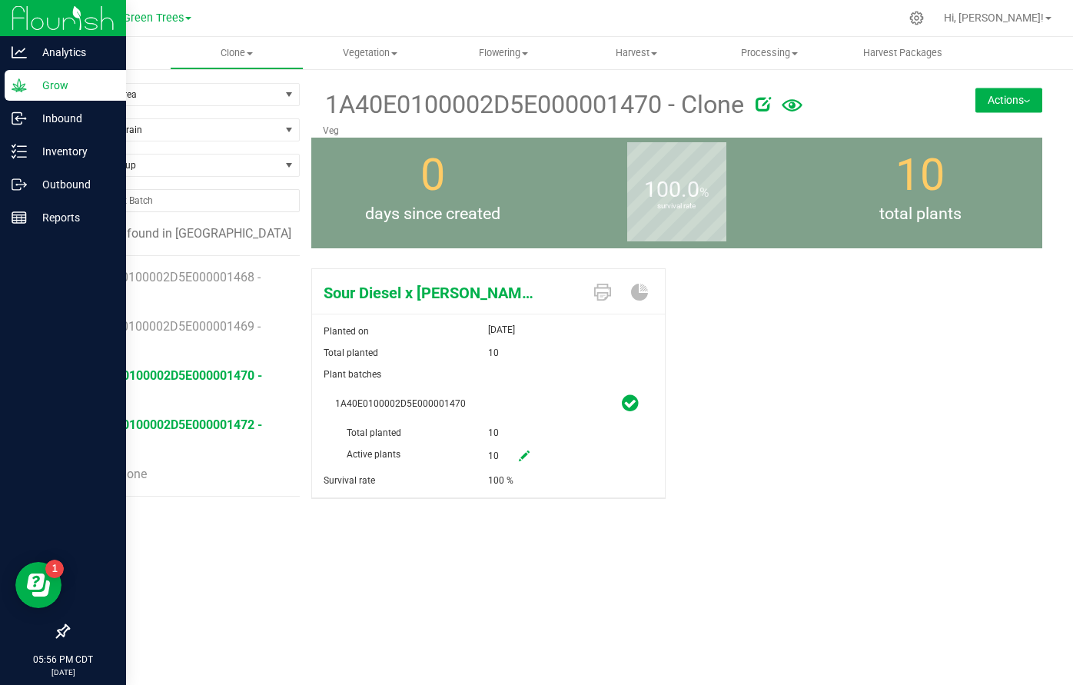
click at [178, 419] on span "1A40E0100002D5E000001472 - Clone" at bounding box center [174, 434] width 176 height 33
click at [131, 474] on span "Suz - Clone" at bounding box center [117, 474] width 63 height 15
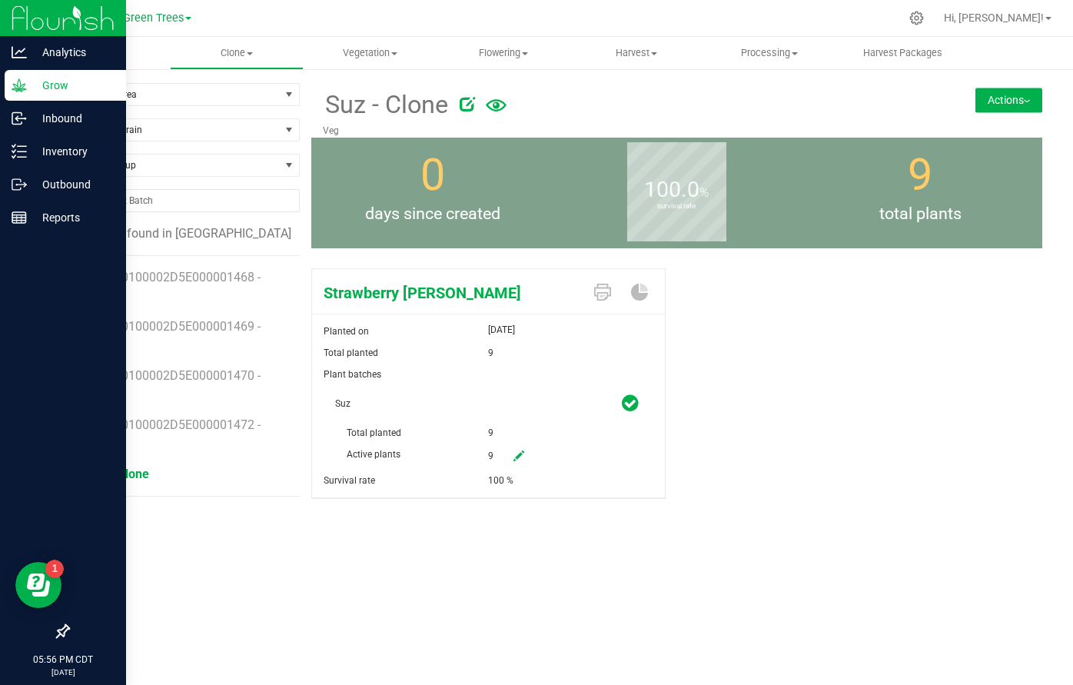
click at [522, 452] on icon at bounding box center [519, 456] width 11 height 11
click at [504, 448] on span "9 9" at bounding box center [531, 457] width 86 height 26
click at [504, 448] on input "9" at bounding box center [531, 455] width 85 height 22
type input "0"
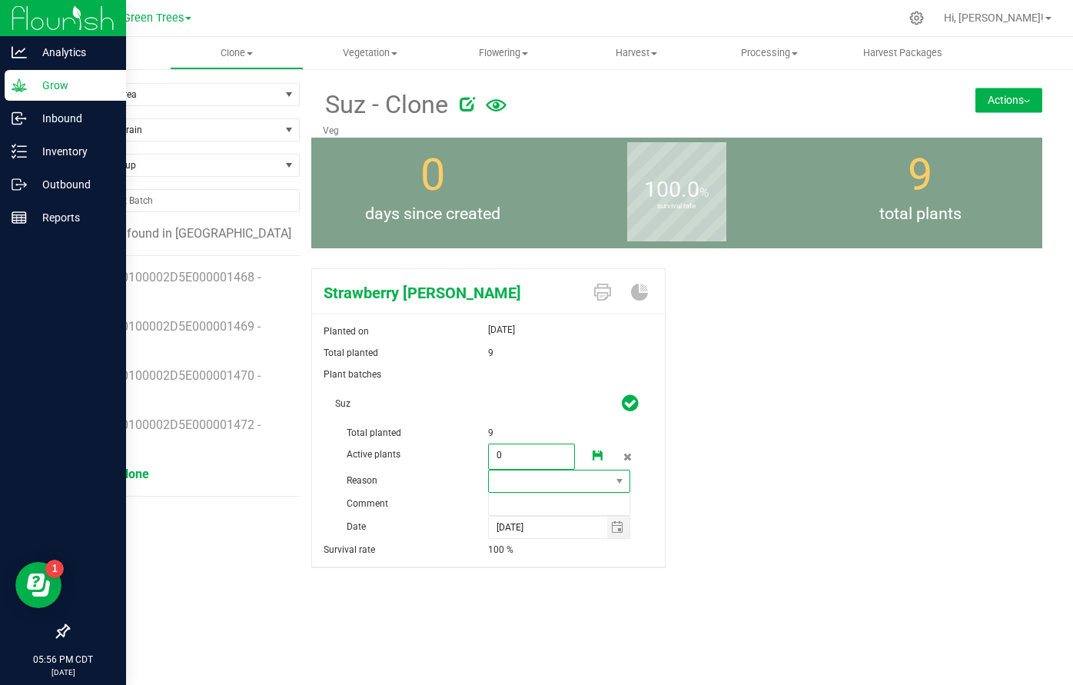
type input "0"
click at [508, 478] on span at bounding box center [549, 482] width 121 height 22
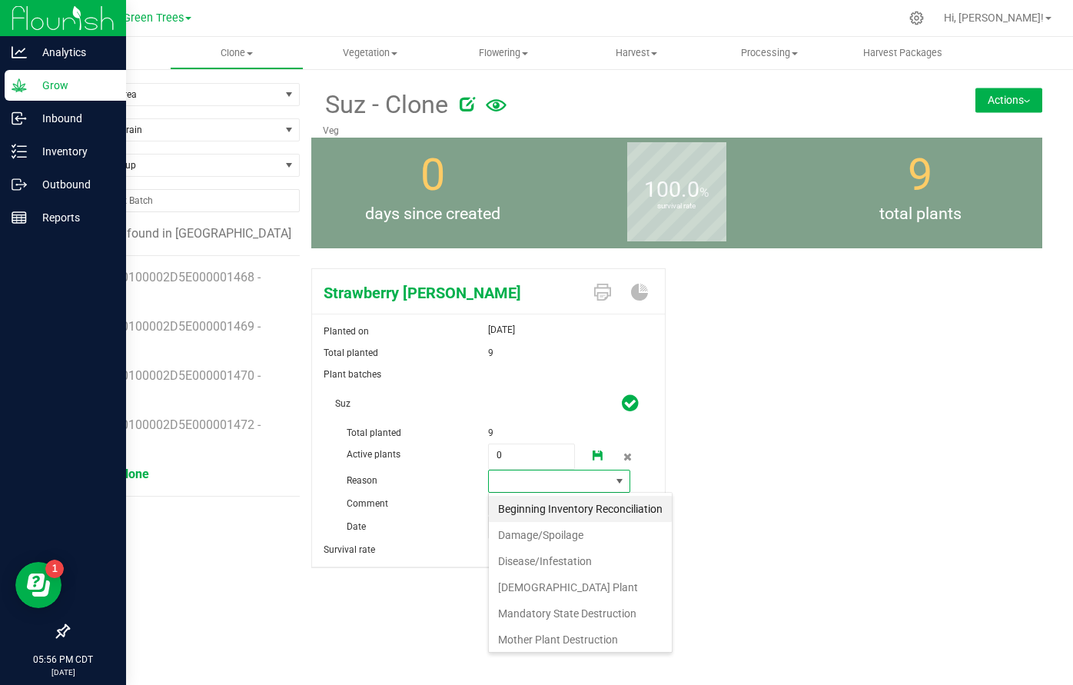
scroll to position [23, 142]
click at [515, 557] on li "Disease/Infestation" at bounding box center [580, 561] width 183 height 26
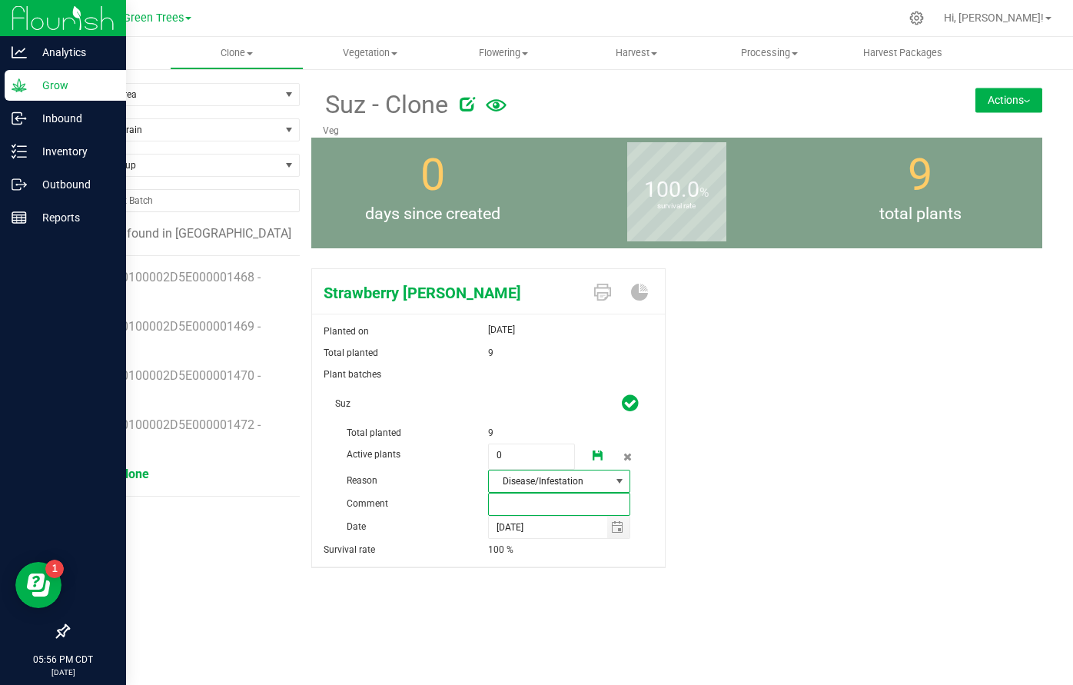
click at [515, 511] on input "text" at bounding box center [558, 504] width 141 height 23
type input "mistake"
click at [598, 451] on icon at bounding box center [598, 456] width 11 height 11
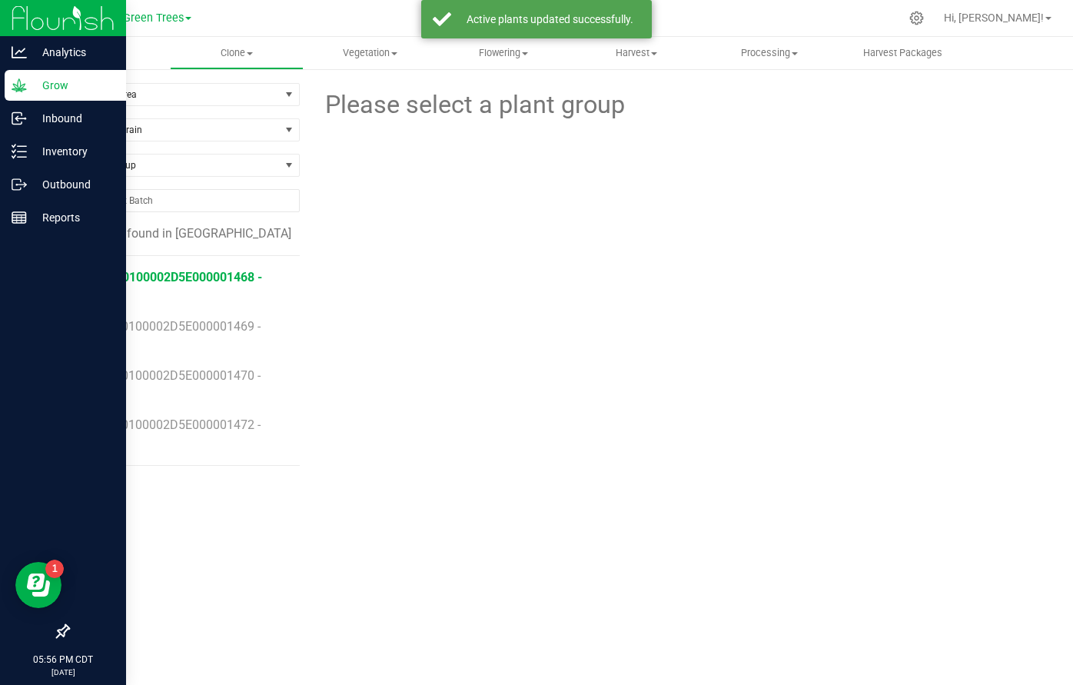
click at [218, 272] on span "1A40E0100002D5E000001468 - Clone" at bounding box center [174, 286] width 176 height 33
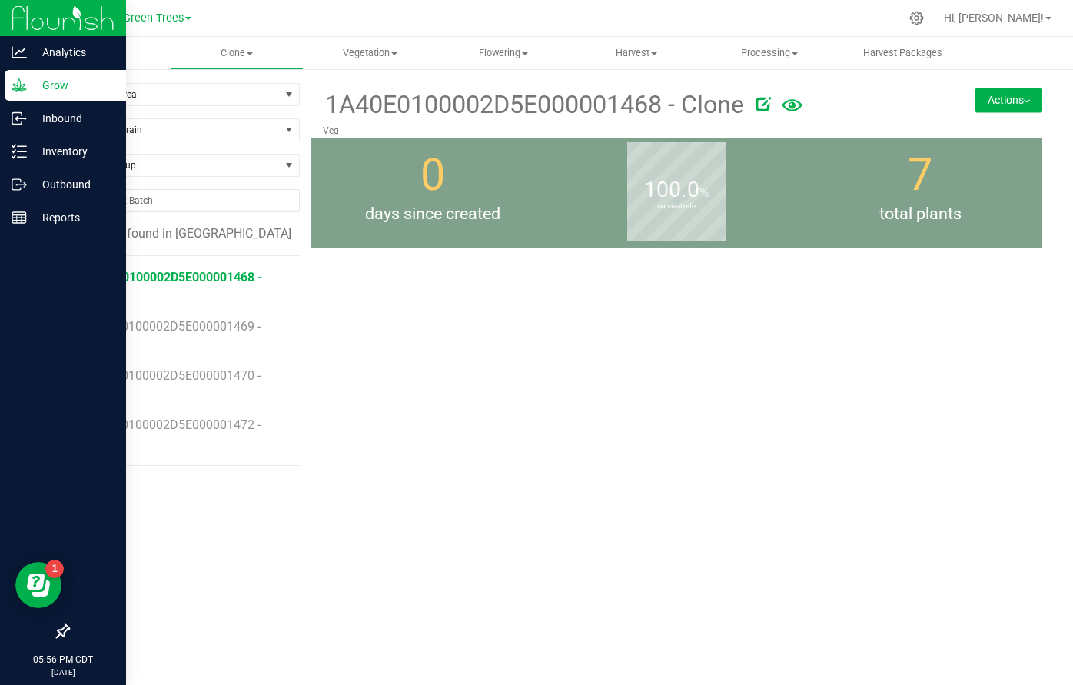
click at [1003, 97] on button "Actions" at bounding box center [1009, 100] width 67 height 25
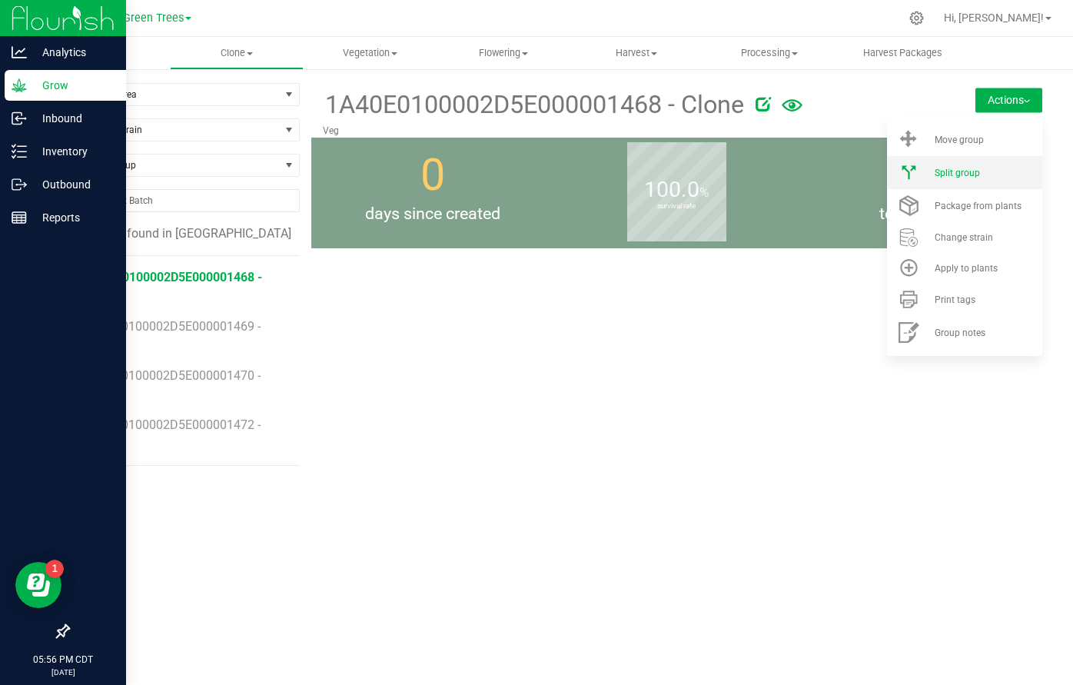
click at [974, 171] on span "Split group" at bounding box center [957, 173] width 45 height 11
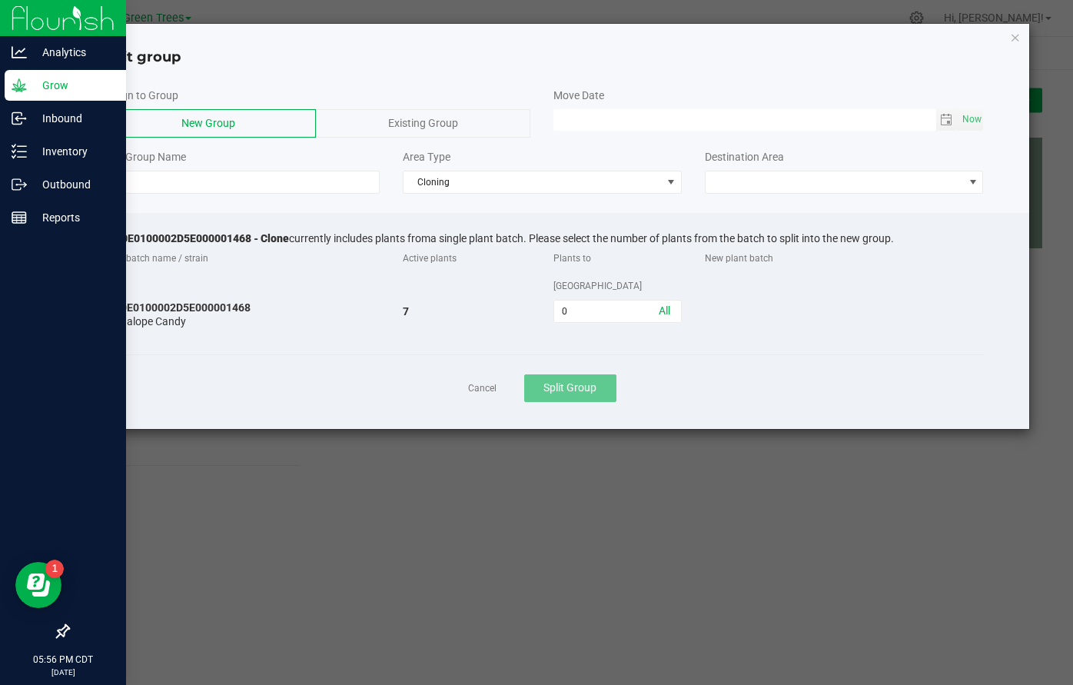
click at [465, 118] on div "Existing Group" at bounding box center [423, 123] width 215 height 28
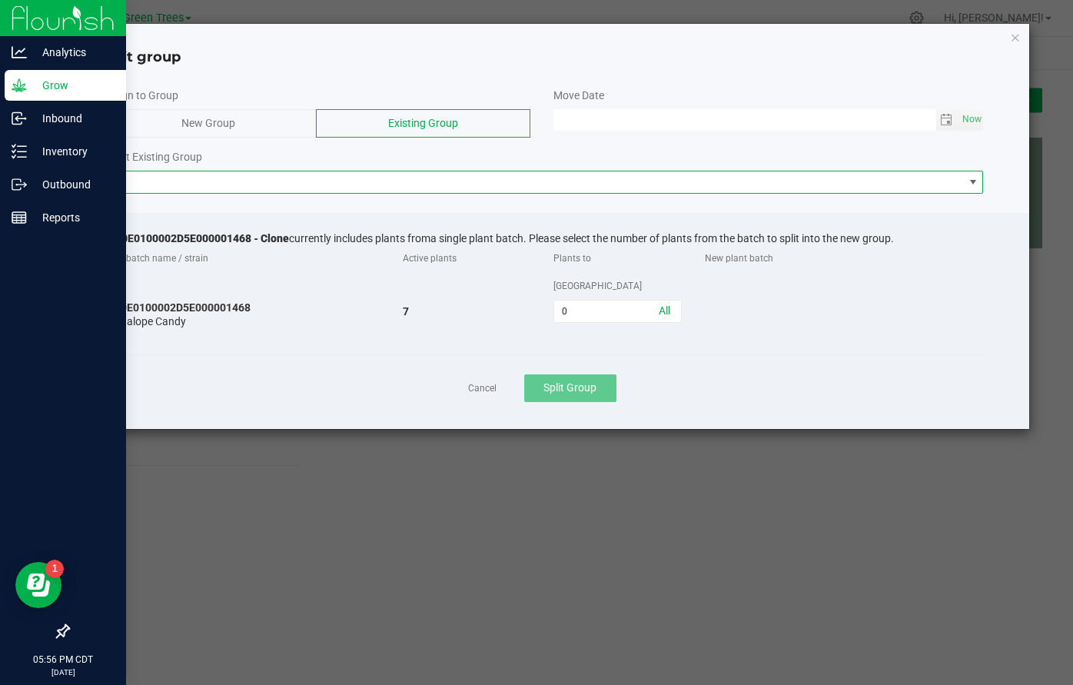
click at [287, 188] on span at bounding box center [533, 182] width 862 height 22
click at [268, 122] on div "New Group" at bounding box center [209, 123] width 215 height 28
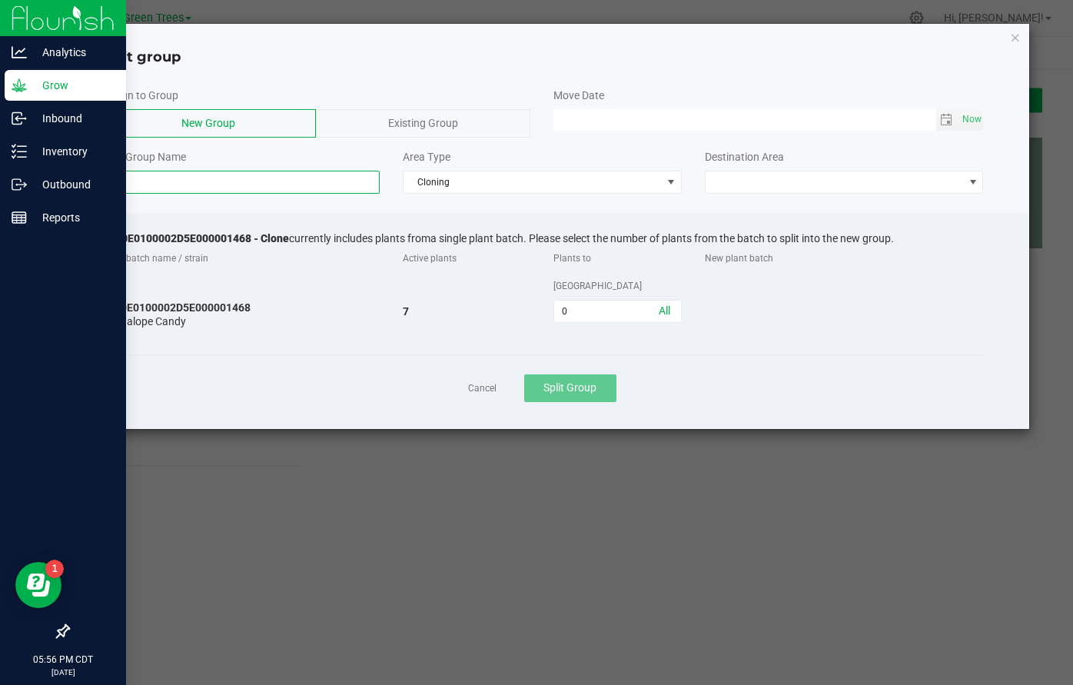
click at [253, 178] on input at bounding box center [241, 182] width 279 height 23
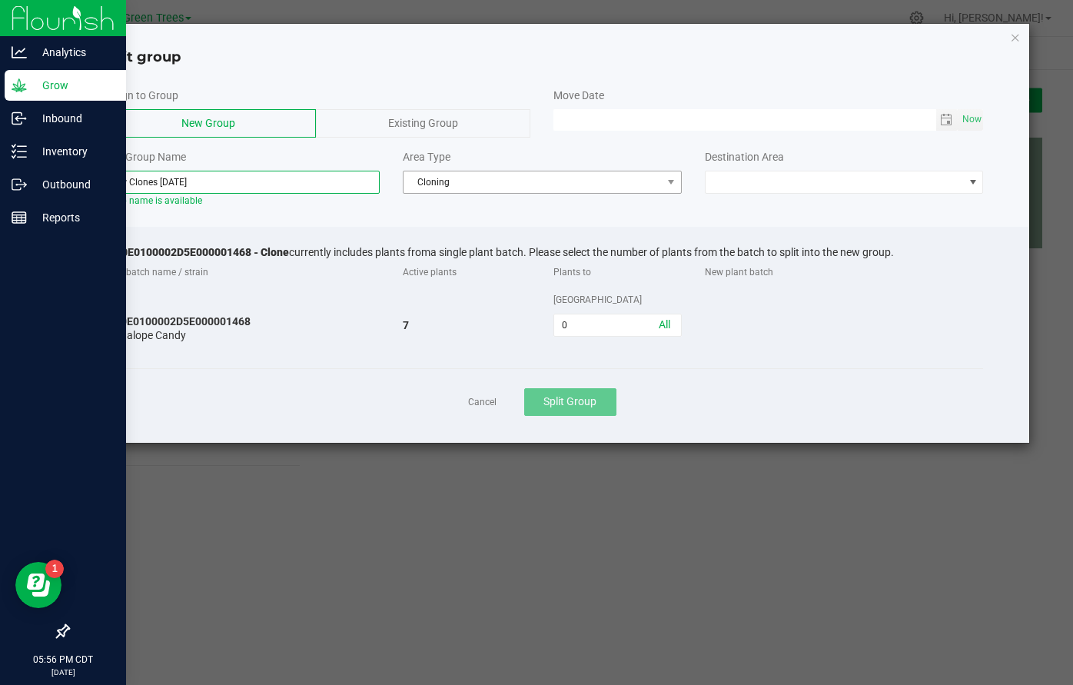
type input "New Clones 9/27/25"
click at [582, 177] on span "Cloning" at bounding box center [533, 182] width 258 height 22
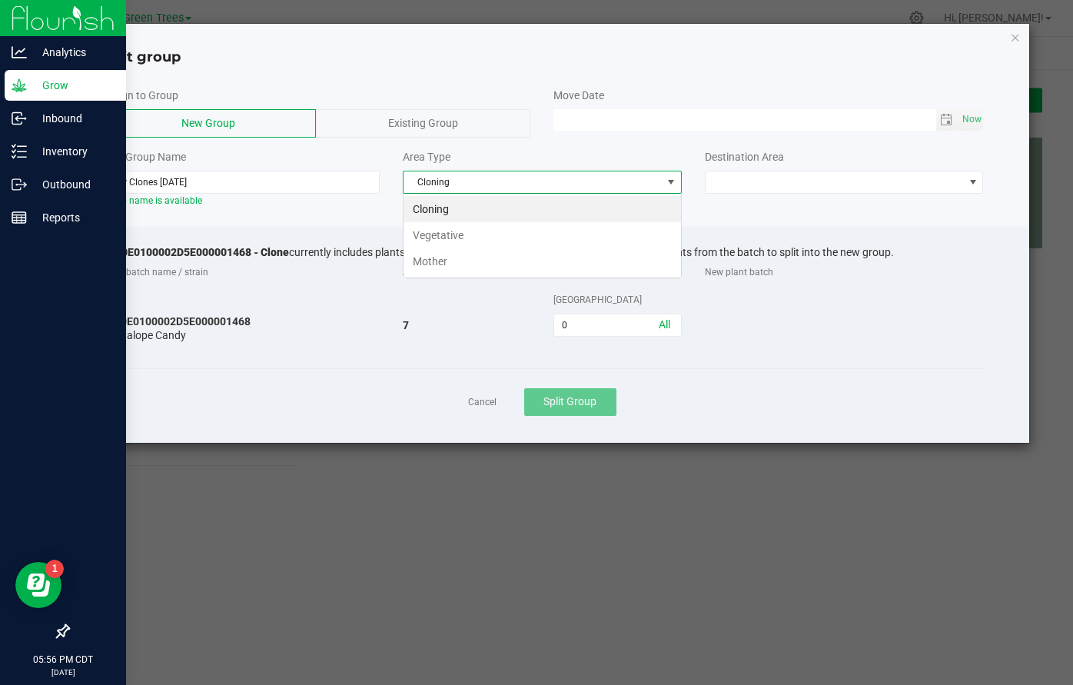
scroll to position [23, 278]
click at [505, 241] on li "Vegetative" at bounding box center [543, 235] width 278 height 26
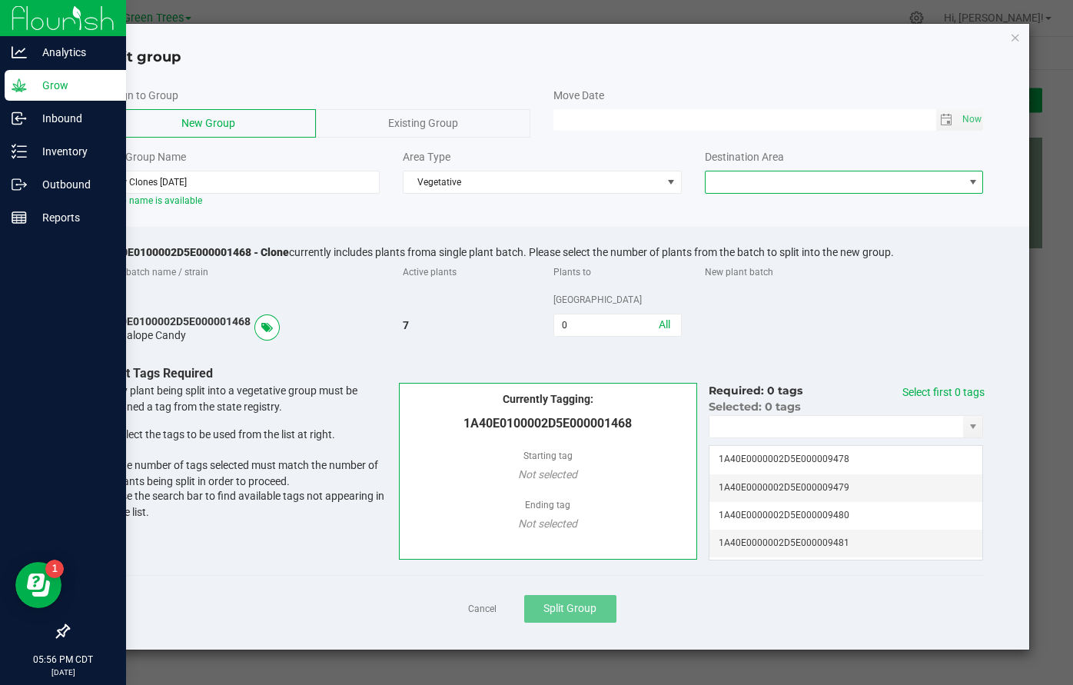
click at [730, 173] on span at bounding box center [835, 182] width 258 height 22
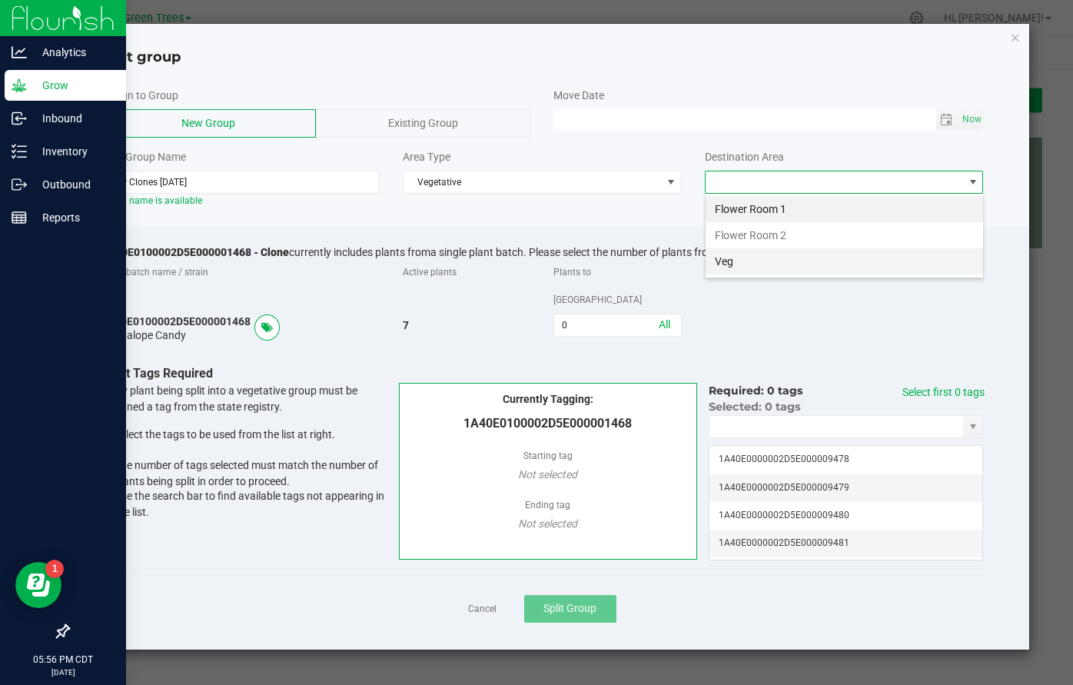
click at [731, 267] on li "Veg" at bounding box center [845, 261] width 278 height 26
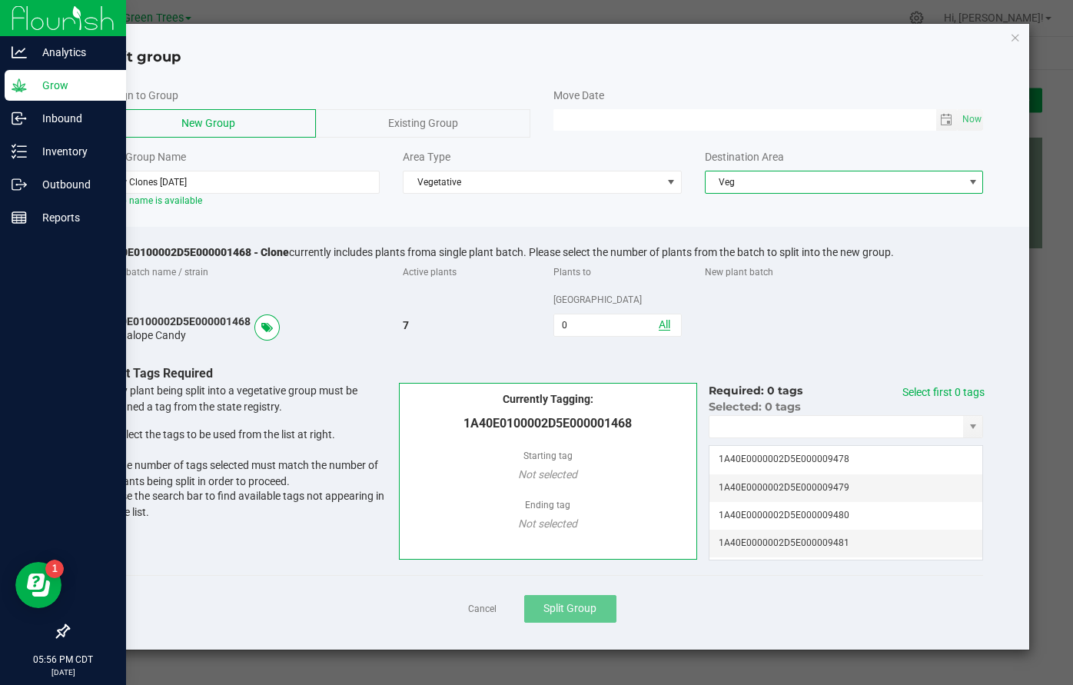
click at [662, 318] on link "All" at bounding box center [665, 324] width 12 height 12
type input "7"
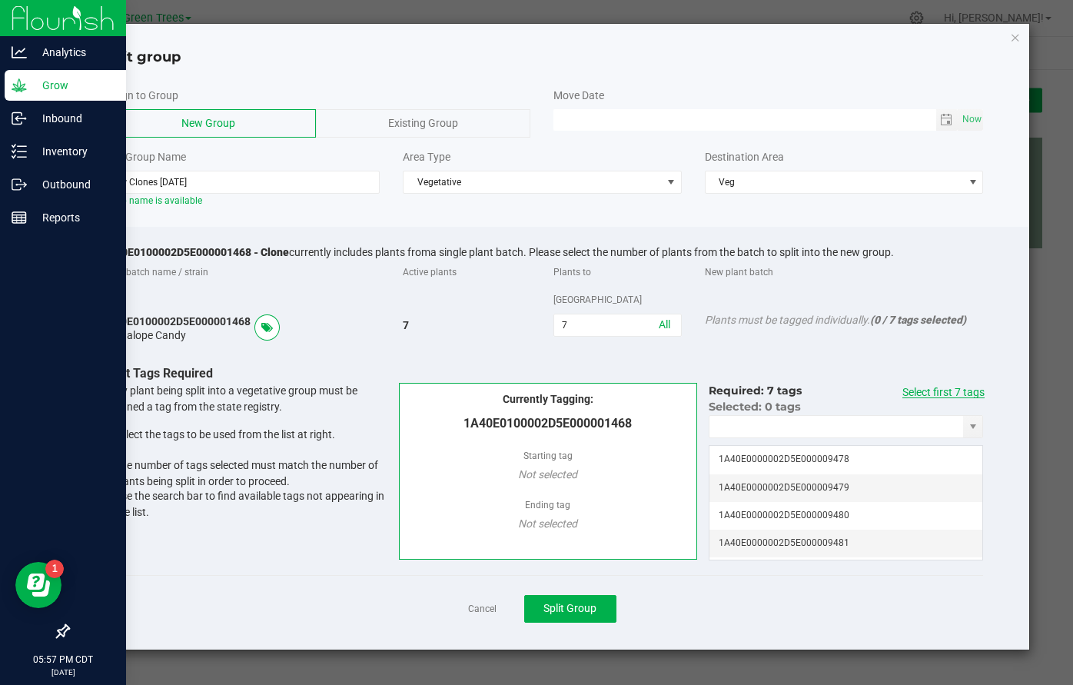
click at [926, 386] on link "Select first 7 tags" at bounding box center [944, 392] width 82 height 12
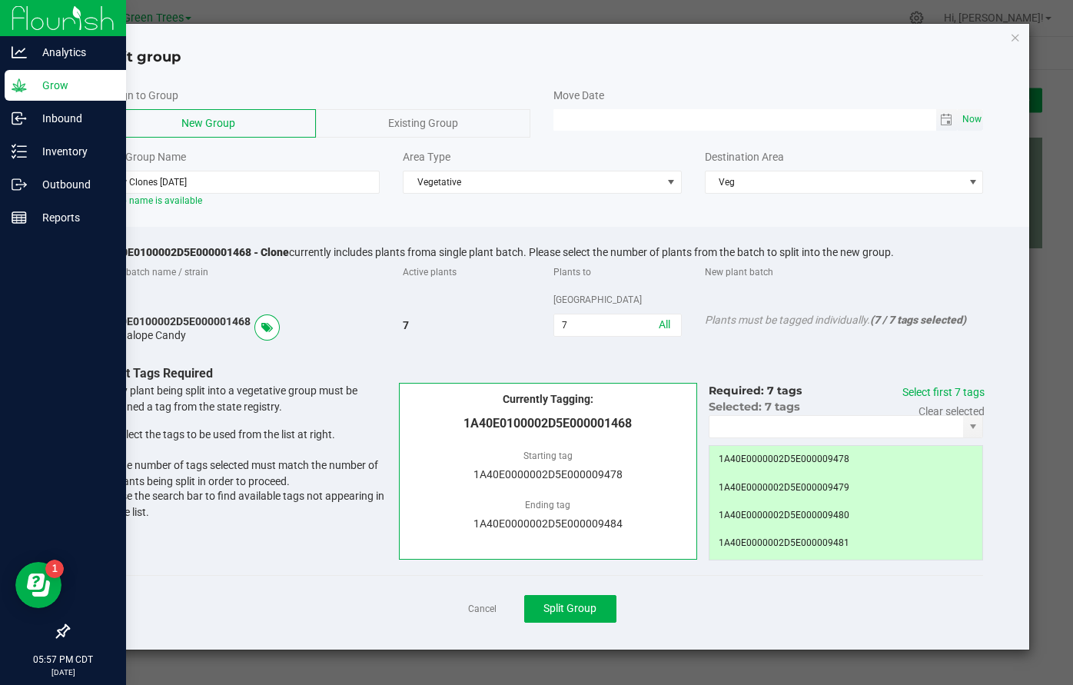
click at [973, 119] on span "Now" at bounding box center [972, 119] width 26 height 22
type input "09/27/2025 05:57 PM"
click at [577, 602] on span "Split Group" at bounding box center [570, 608] width 53 height 12
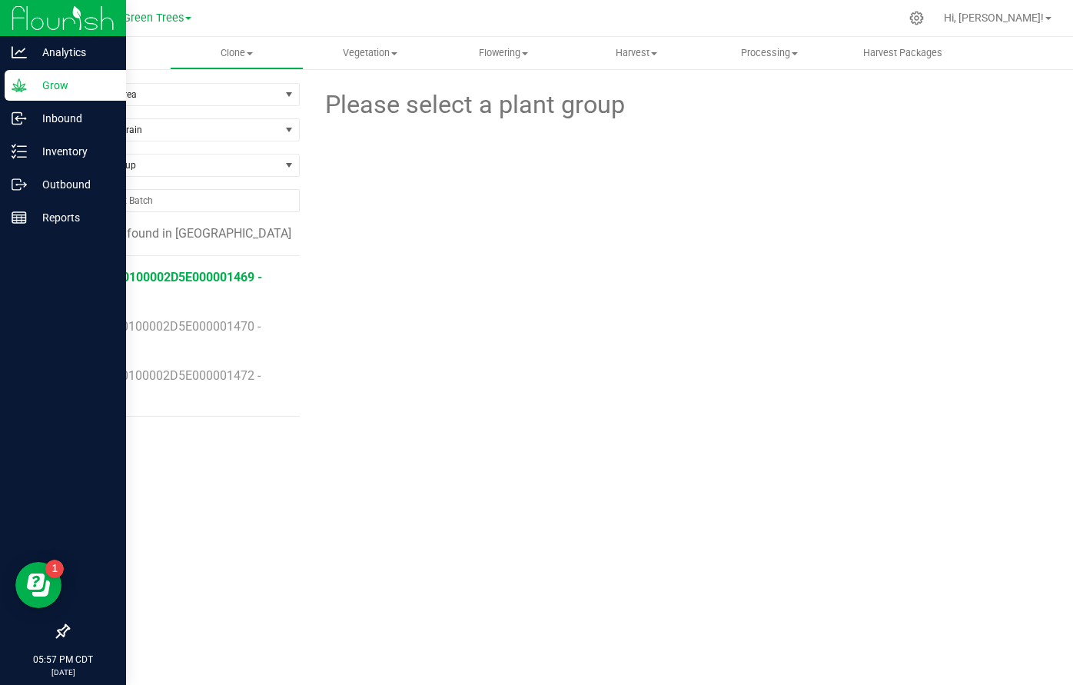
click at [225, 277] on span "1A40E0100002D5E000001469 - Clone" at bounding box center [174, 286] width 176 height 33
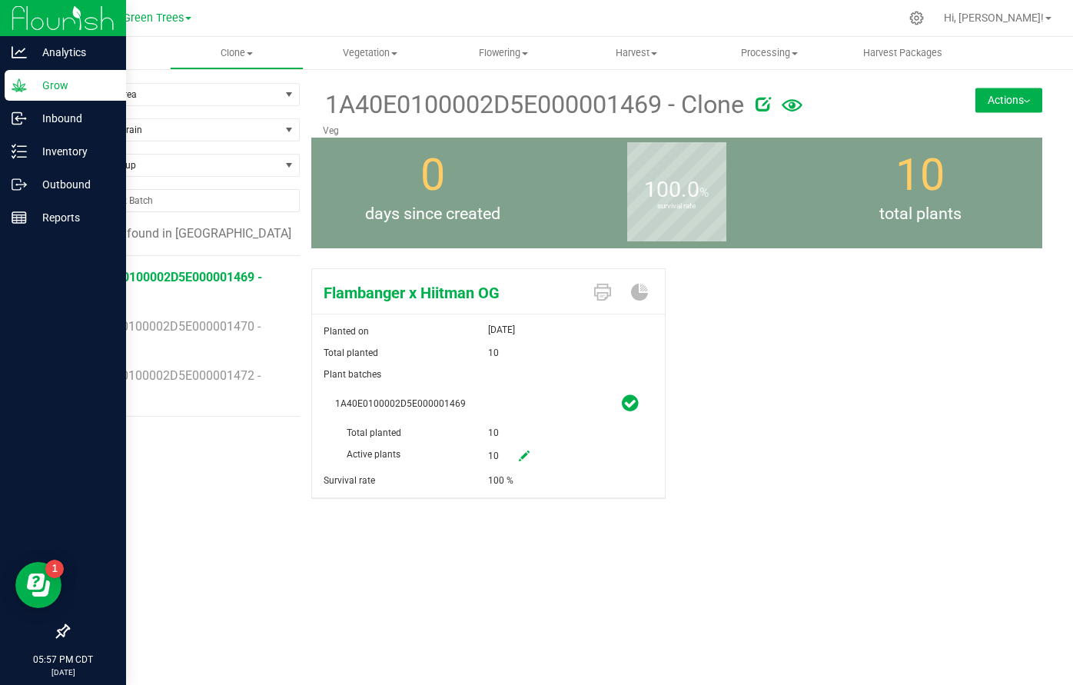
click at [1018, 98] on button "Actions" at bounding box center [1009, 100] width 67 height 25
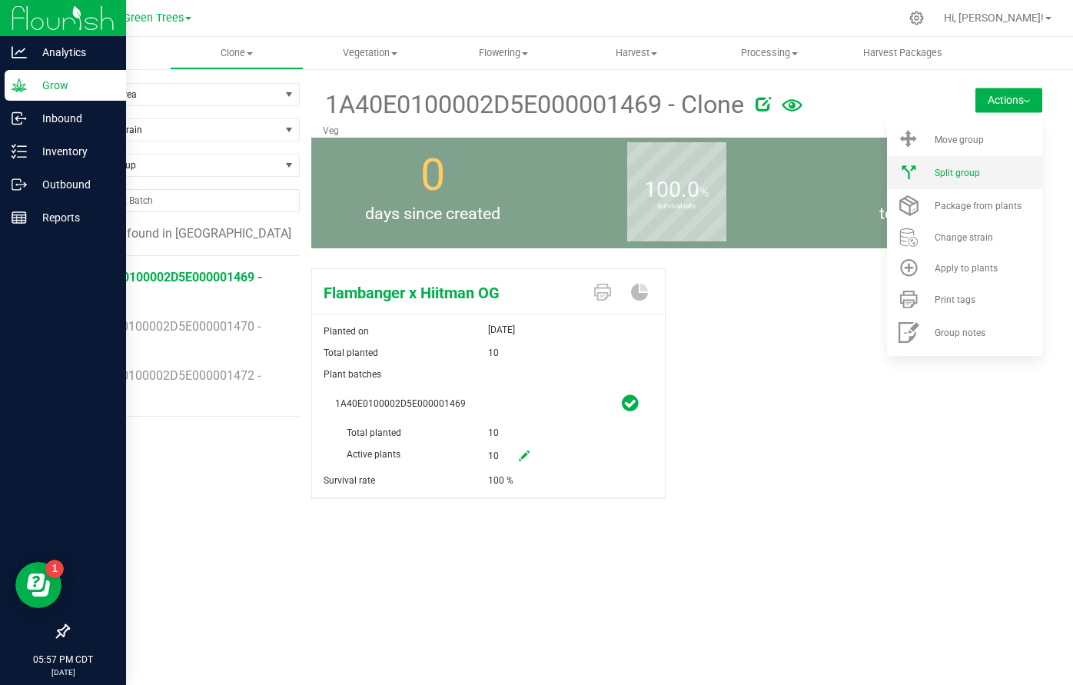
click at [979, 171] on span "Split group" at bounding box center [957, 173] width 45 height 11
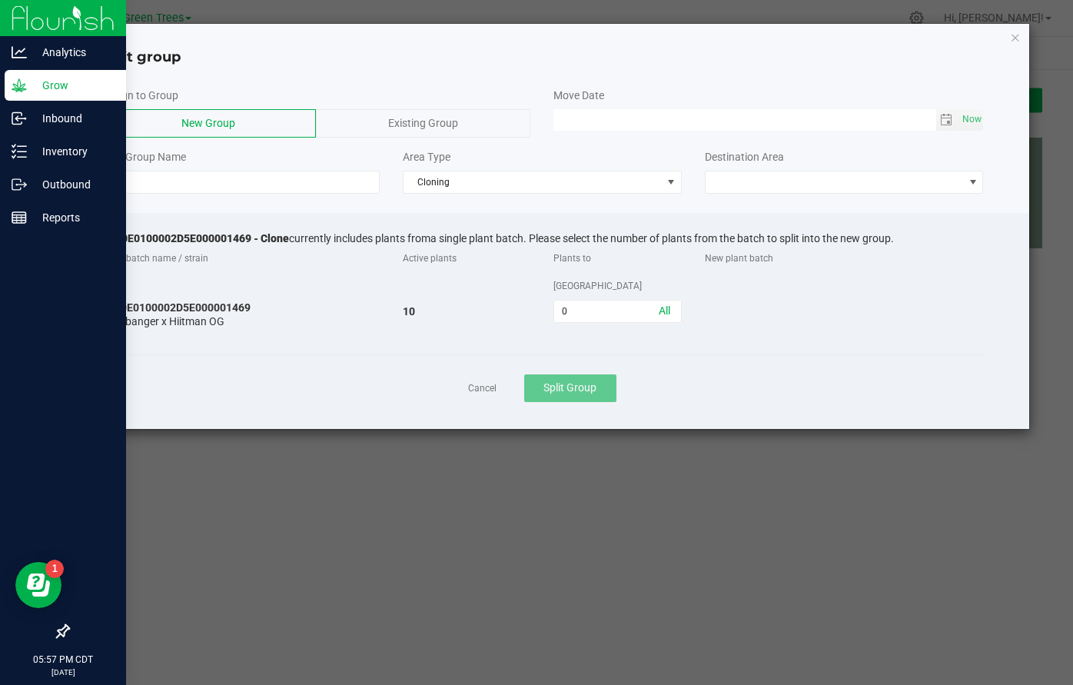
click at [466, 123] on div "Existing Group" at bounding box center [423, 123] width 215 height 28
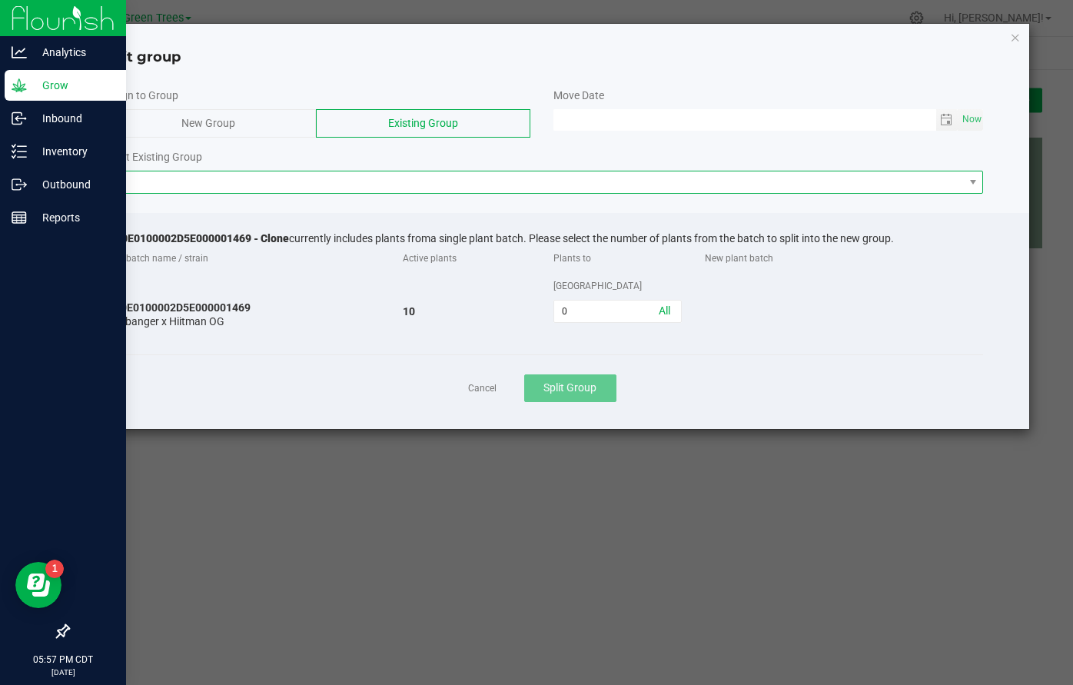
click at [325, 184] on span at bounding box center [533, 182] width 862 height 22
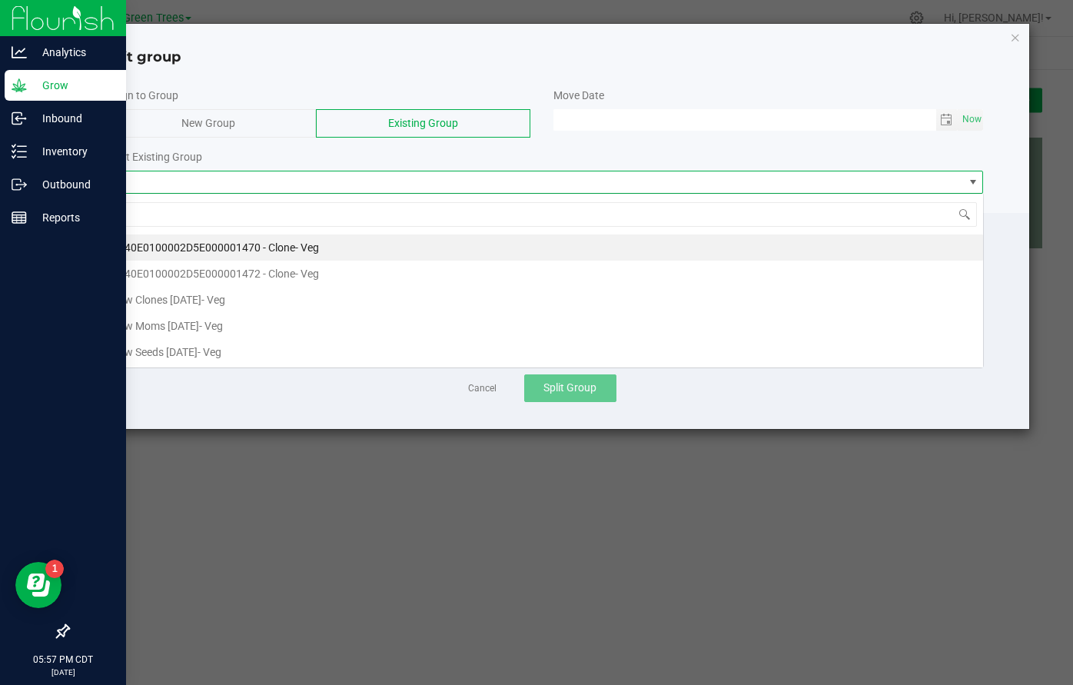
scroll to position [23, 883]
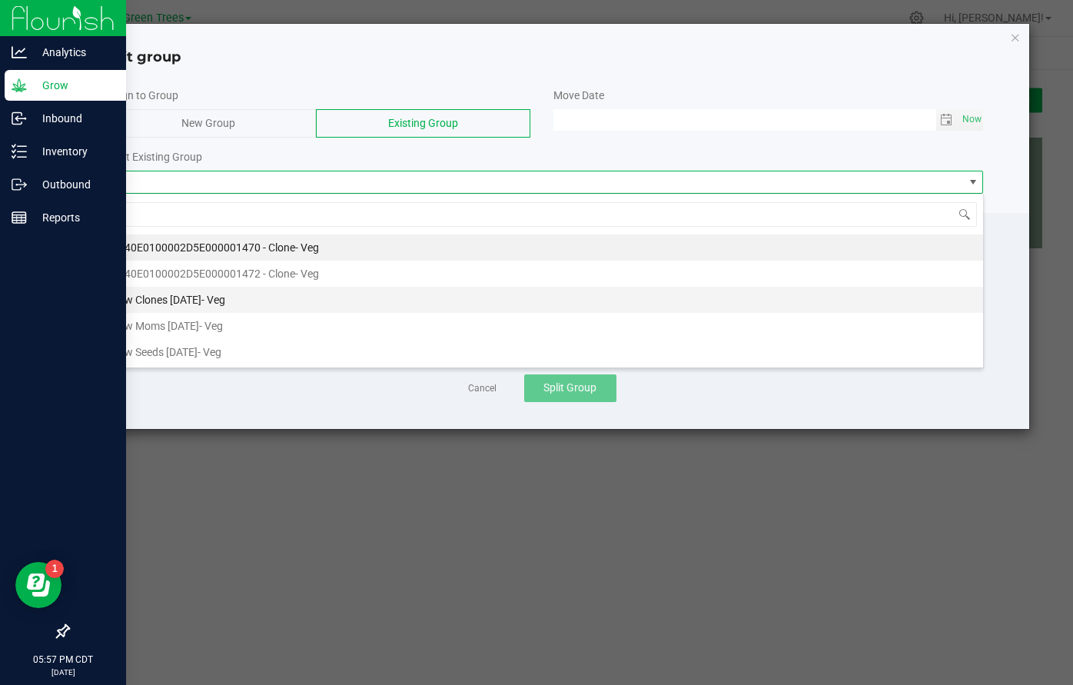
click at [245, 297] on li "New Clones 9/27/25 - Veg" at bounding box center [542, 300] width 881 height 26
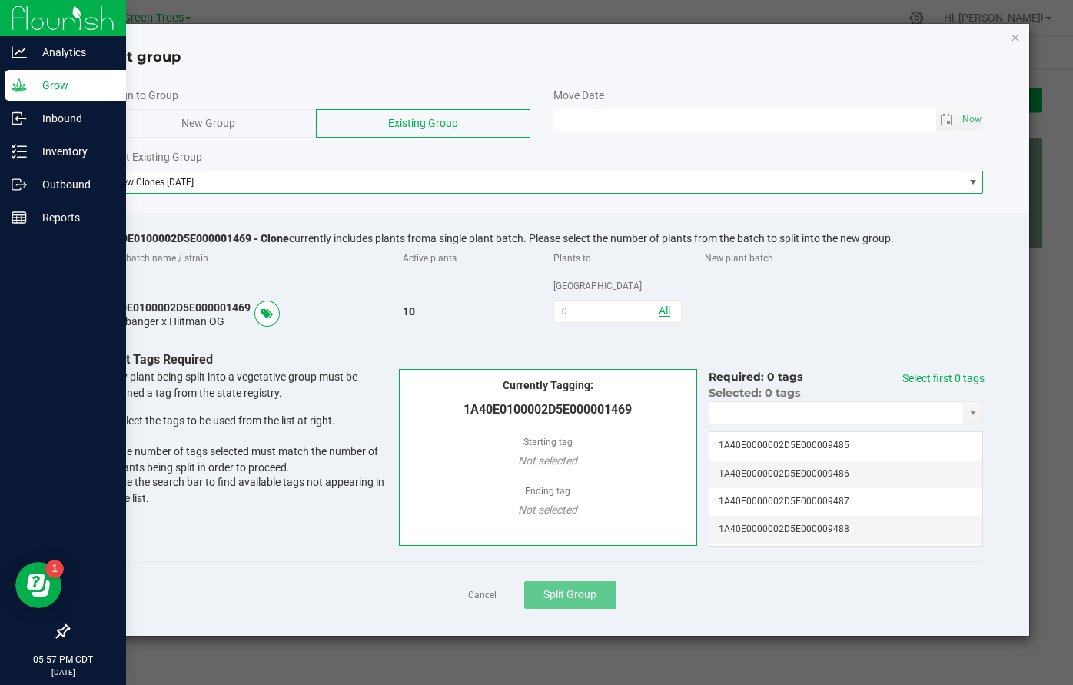
click at [664, 305] on link "All" at bounding box center [665, 311] width 12 height 12
type input "10"
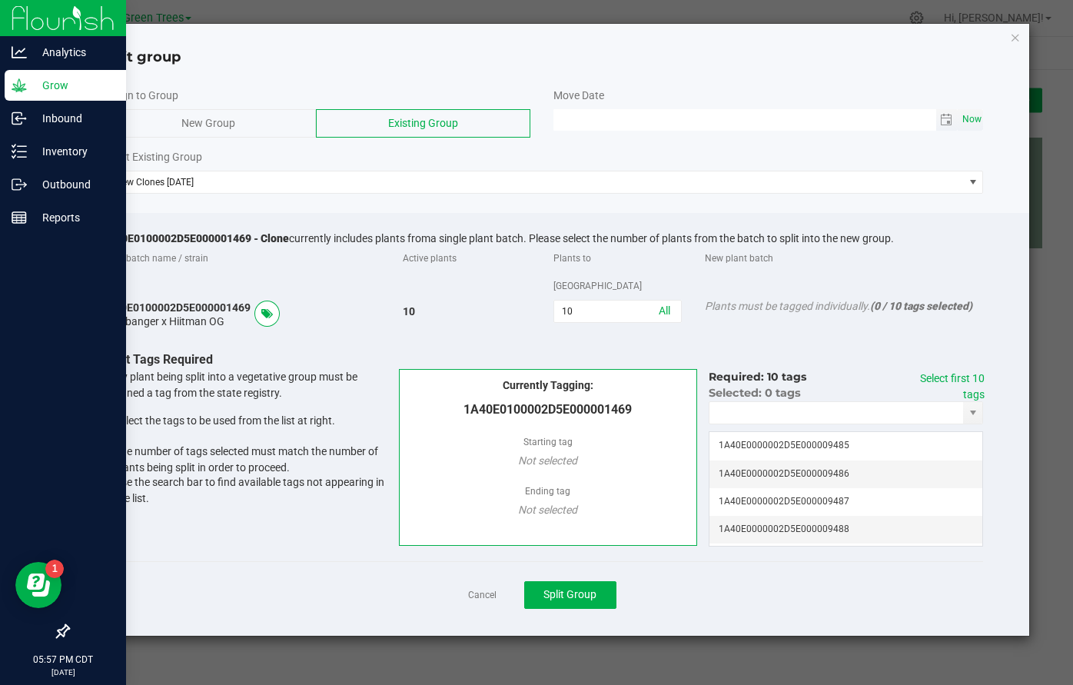
click at [966, 118] on span "Now" at bounding box center [972, 119] width 26 height 22
type input "09/27/2025 05:57 PM"
click at [930, 372] on link "Select first 10 tags" at bounding box center [952, 386] width 65 height 28
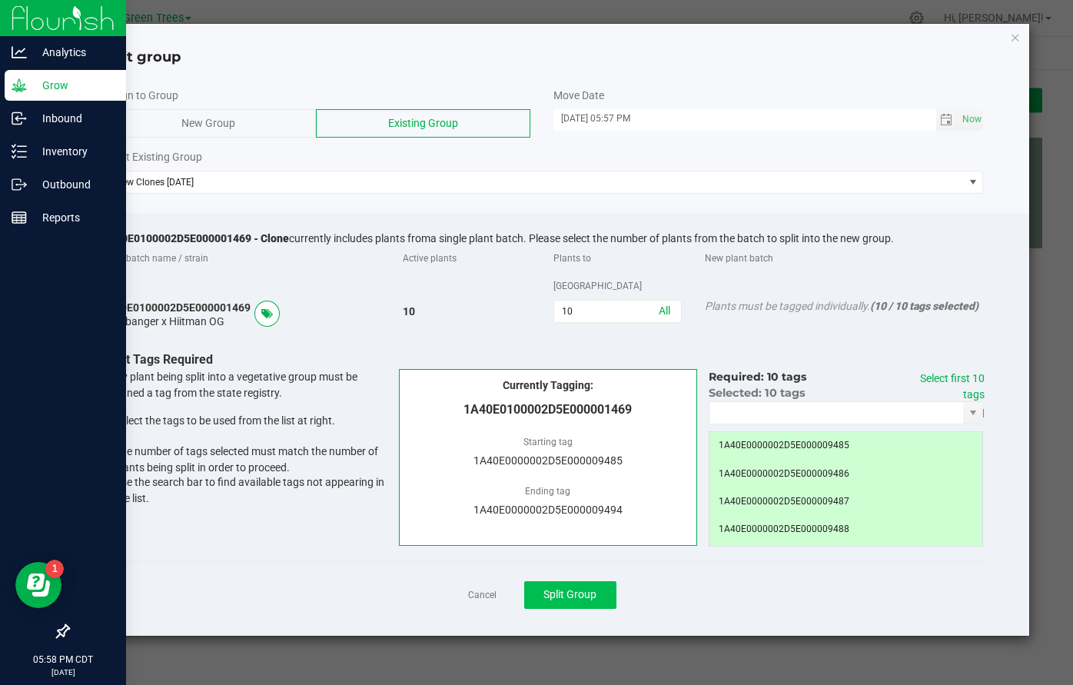
click at [589, 588] on span "Split Group" at bounding box center [570, 594] width 53 height 12
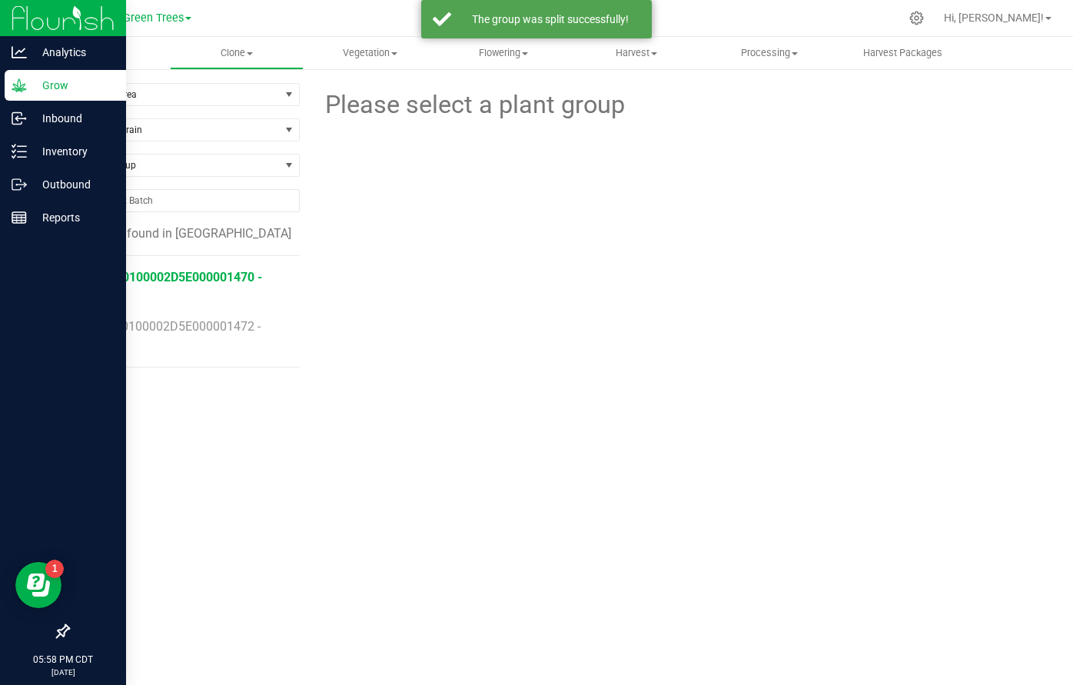
click at [210, 275] on span "1A40E0100002D5E000001470 - Clone" at bounding box center [174, 286] width 176 height 33
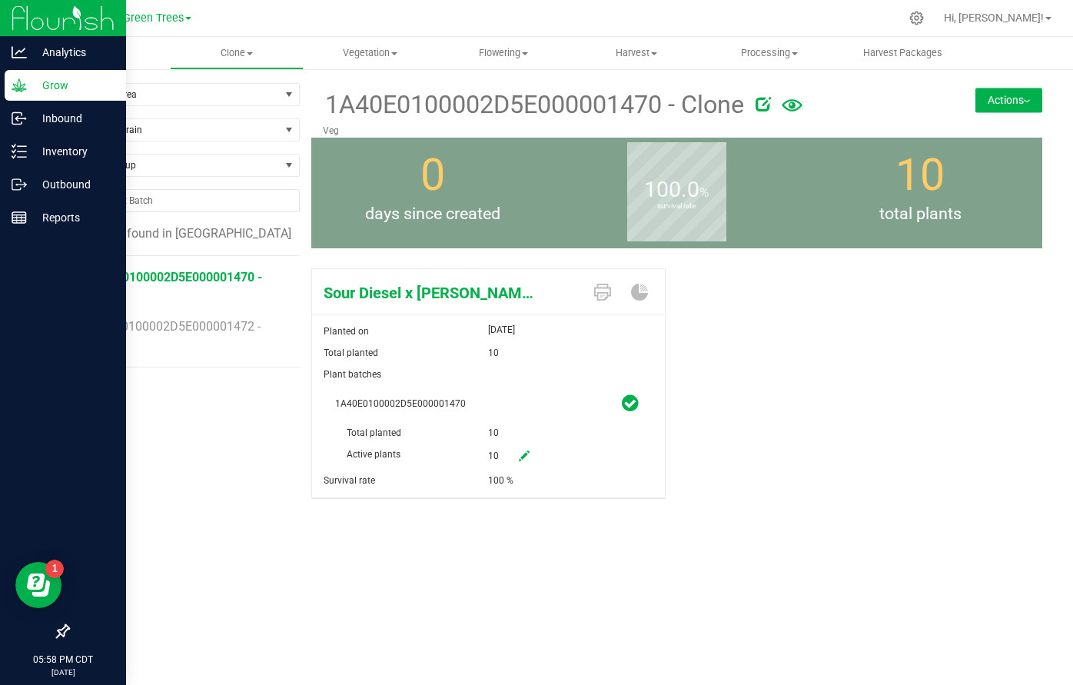
click at [1018, 105] on button "Actions" at bounding box center [1009, 100] width 67 height 25
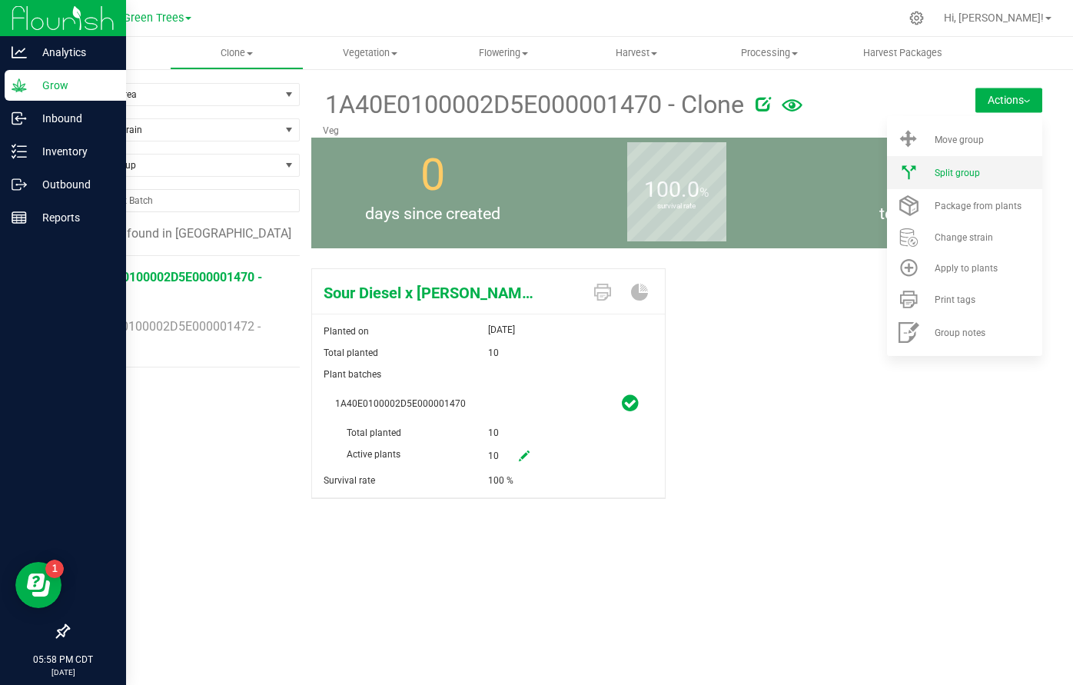
click at [979, 171] on span "Split group" at bounding box center [957, 173] width 45 height 11
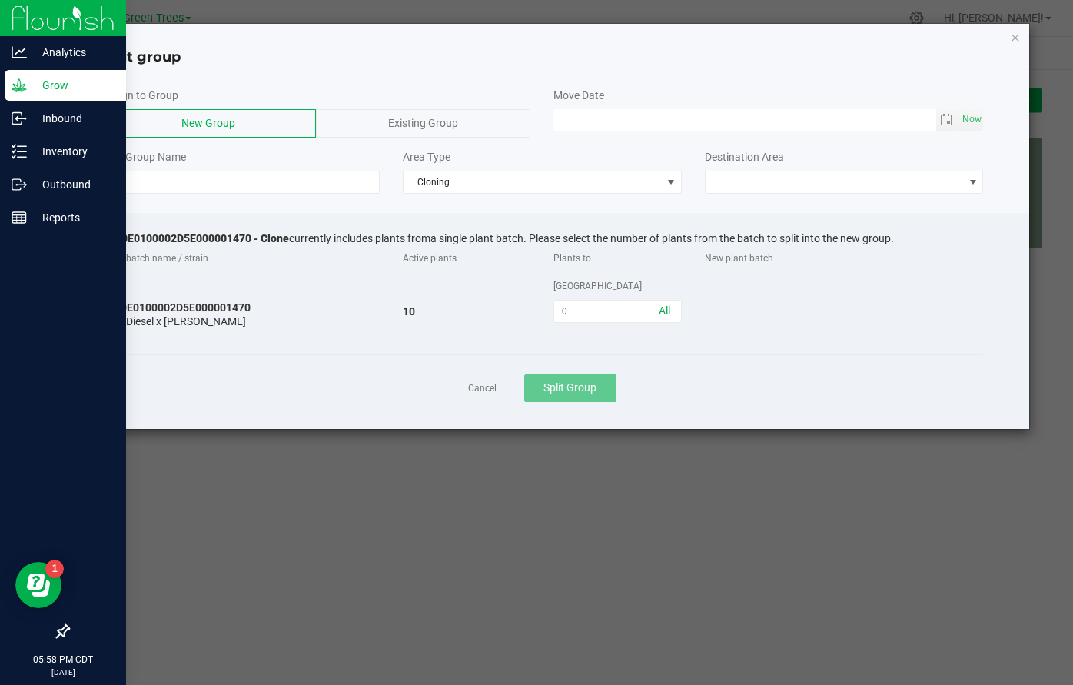
click at [477, 124] on div "Existing Group" at bounding box center [423, 123] width 215 height 28
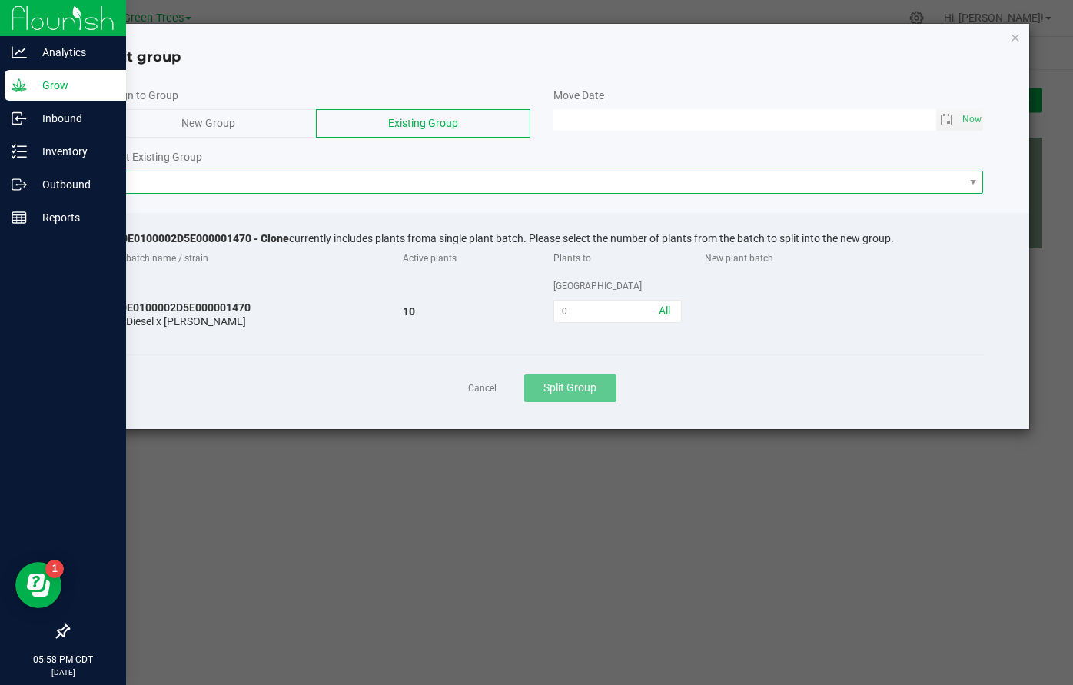
click at [313, 183] on span at bounding box center [533, 182] width 862 height 22
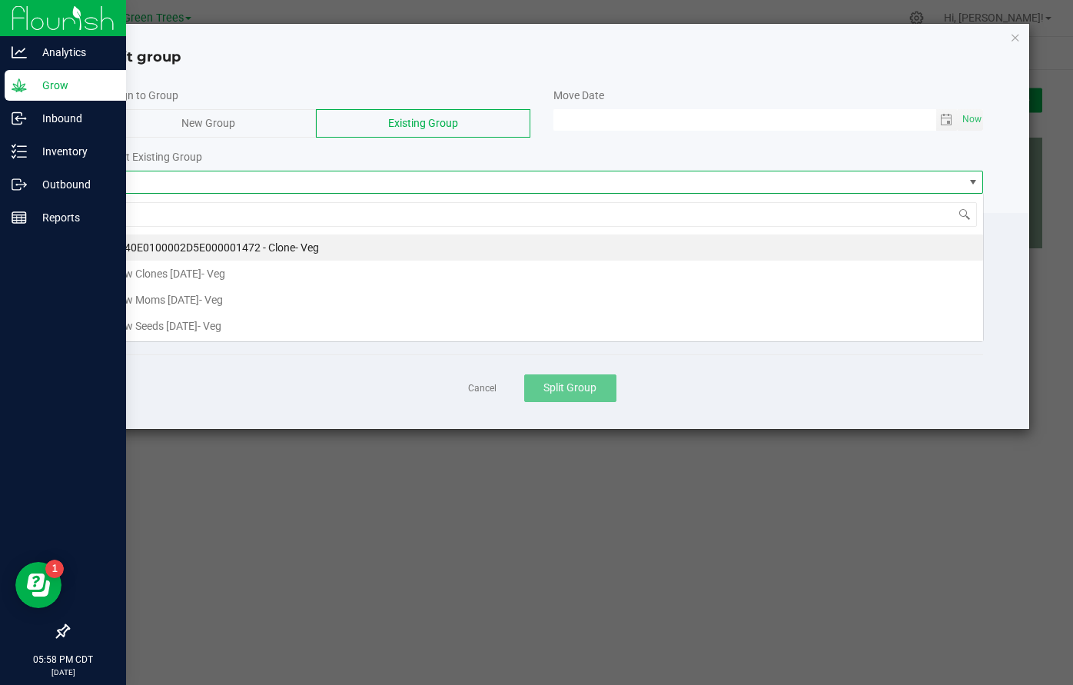
scroll to position [23, 883]
click at [225, 271] on span "- Veg" at bounding box center [213, 274] width 24 height 12
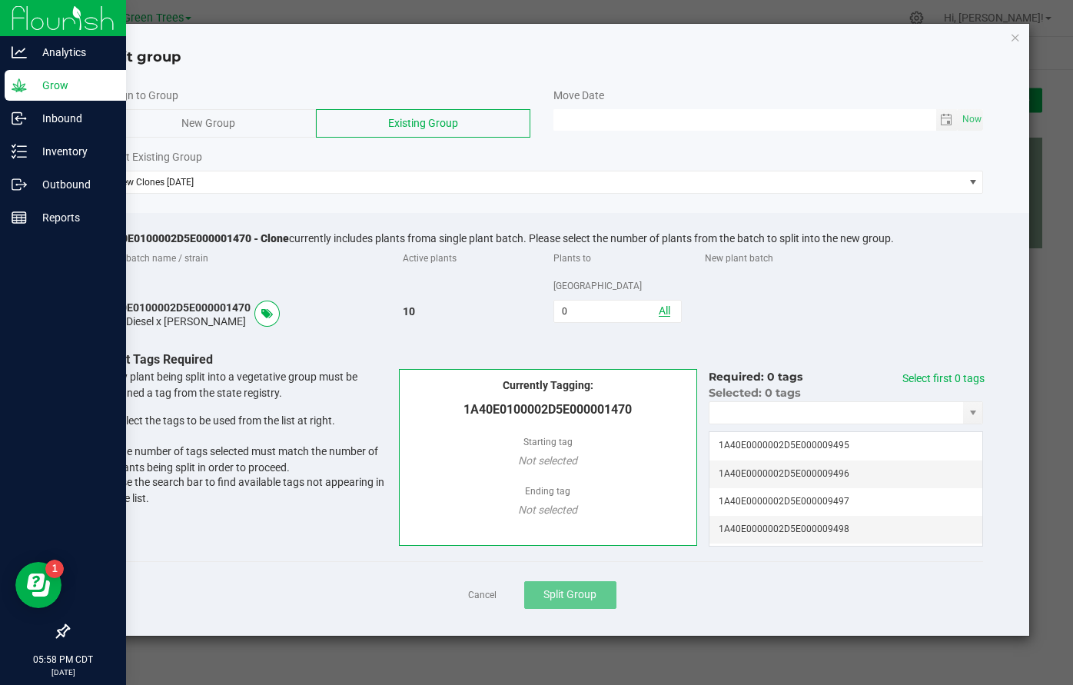
click at [665, 305] on link "All" at bounding box center [665, 311] width 12 height 12
type input "10"
click at [954, 372] on link "Select first 10 tags" at bounding box center [952, 386] width 65 height 28
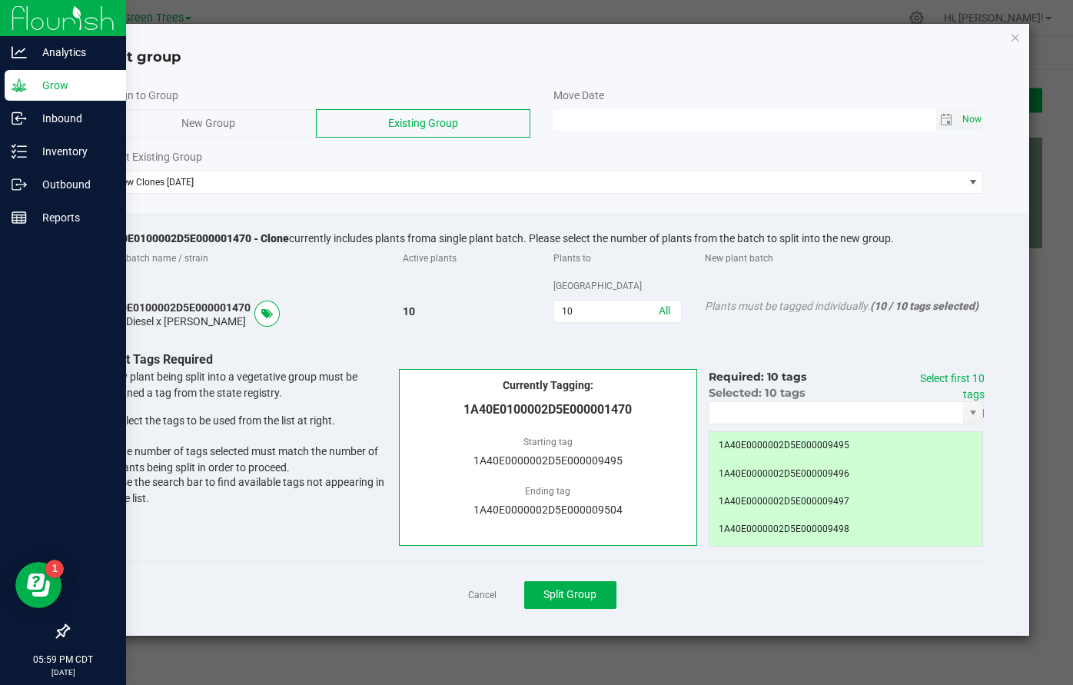
click at [973, 117] on span "Now" at bounding box center [972, 119] width 26 height 22
type input "09/27/2025 05:59 PM"
click at [584, 588] on span "Split Group" at bounding box center [570, 594] width 53 height 12
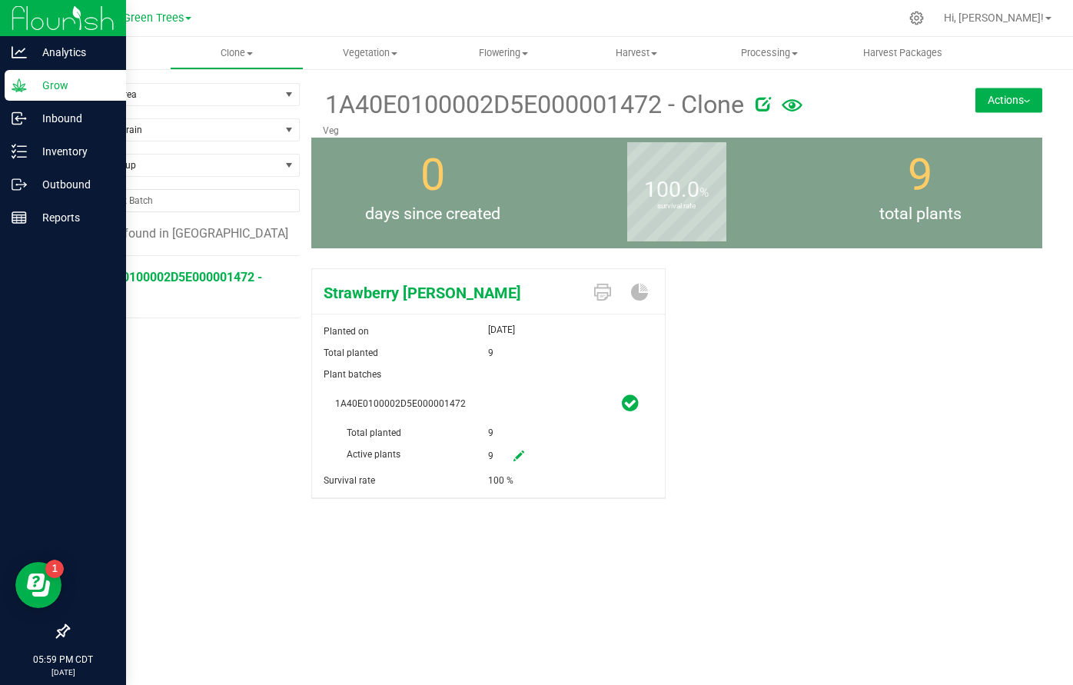
click at [1028, 98] on button "Actions" at bounding box center [1009, 100] width 67 height 25
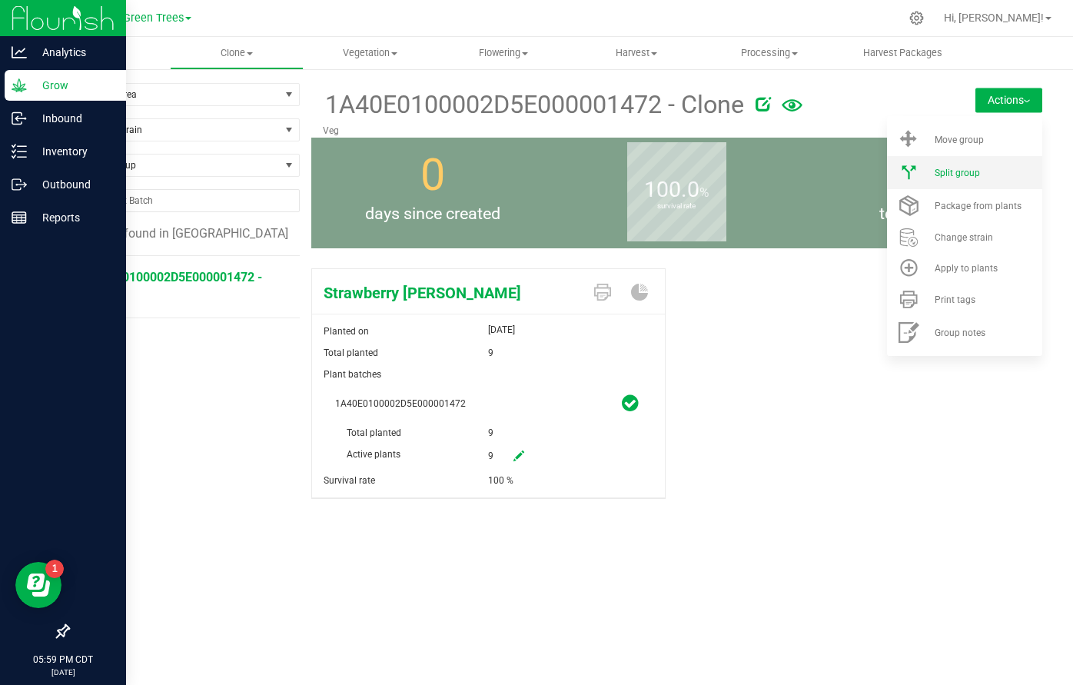
click at [983, 171] on div "Split group" at bounding box center [987, 173] width 105 height 11
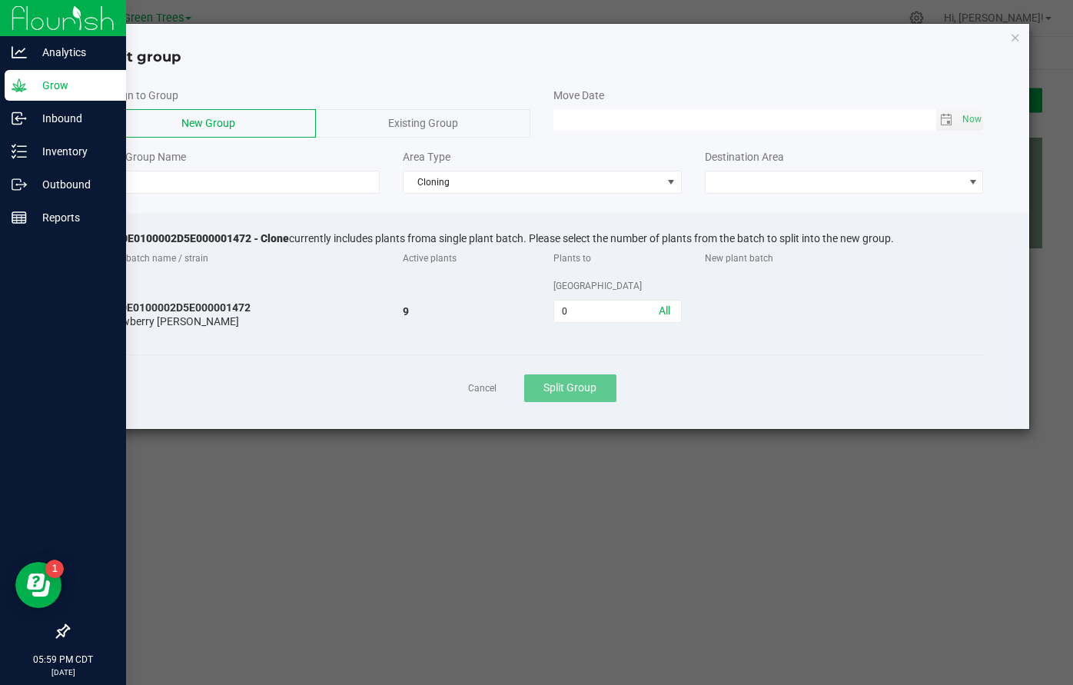
click at [393, 126] on span "Existing Group" at bounding box center [423, 123] width 70 height 12
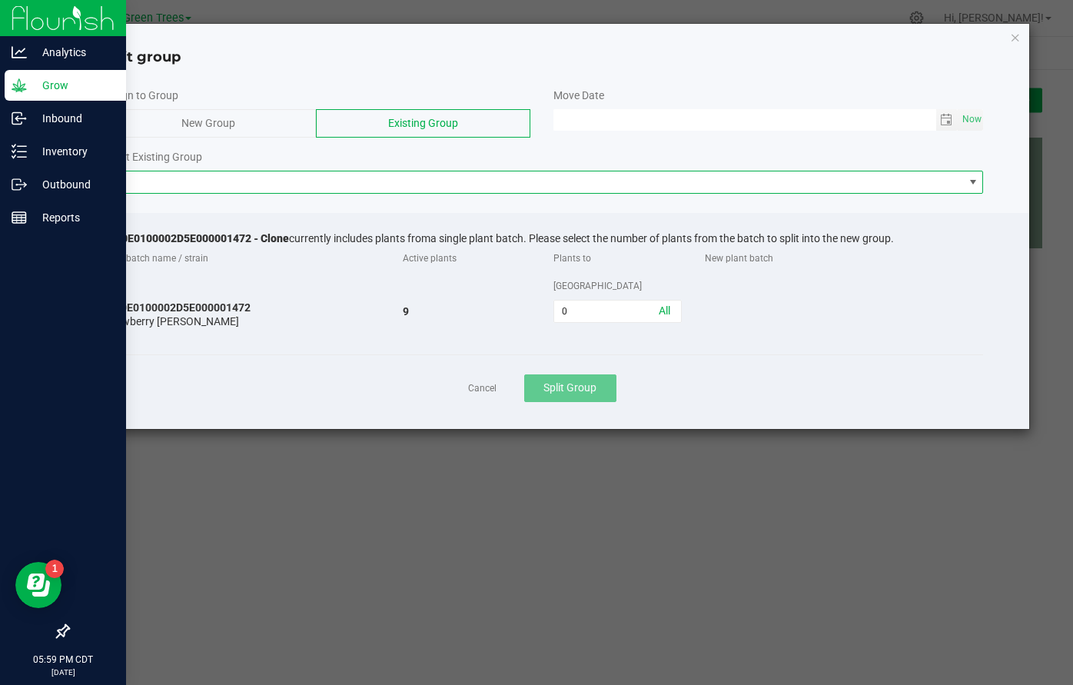
click at [310, 186] on span at bounding box center [533, 182] width 862 height 22
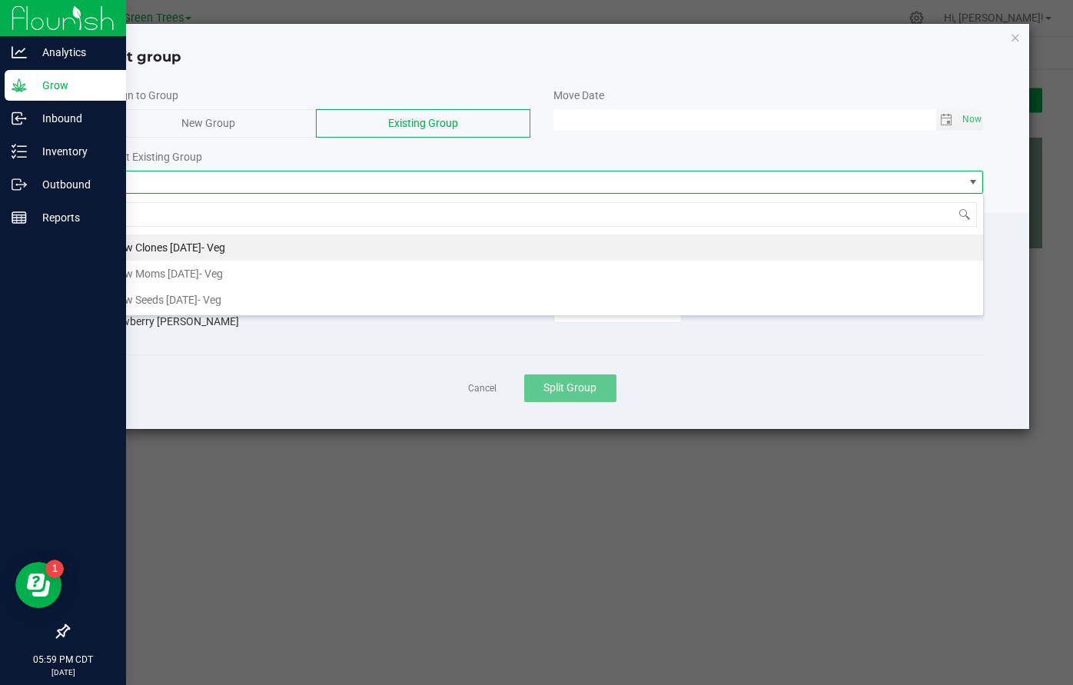
scroll to position [23, 883]
click at [242, 248] on li "New Clones 9/27/25 - Veg" at bounding box center [542, 248] width 881 height 26
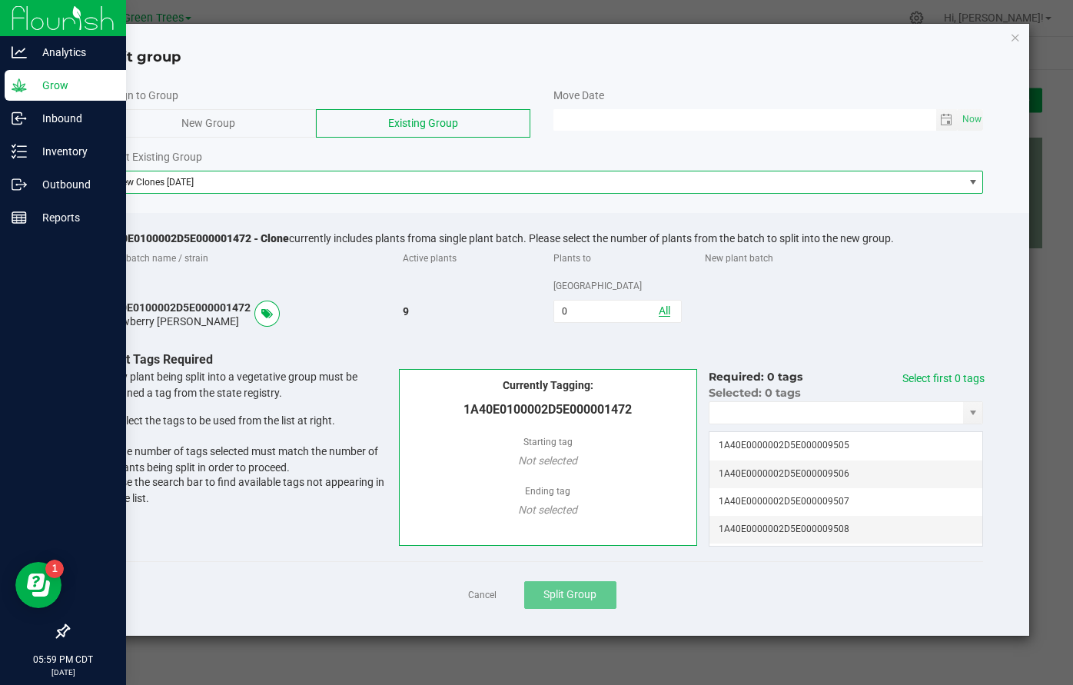
click at [671, 305] on link "All" at bounding box center [665, 311] width 12 height 12
type input "9"
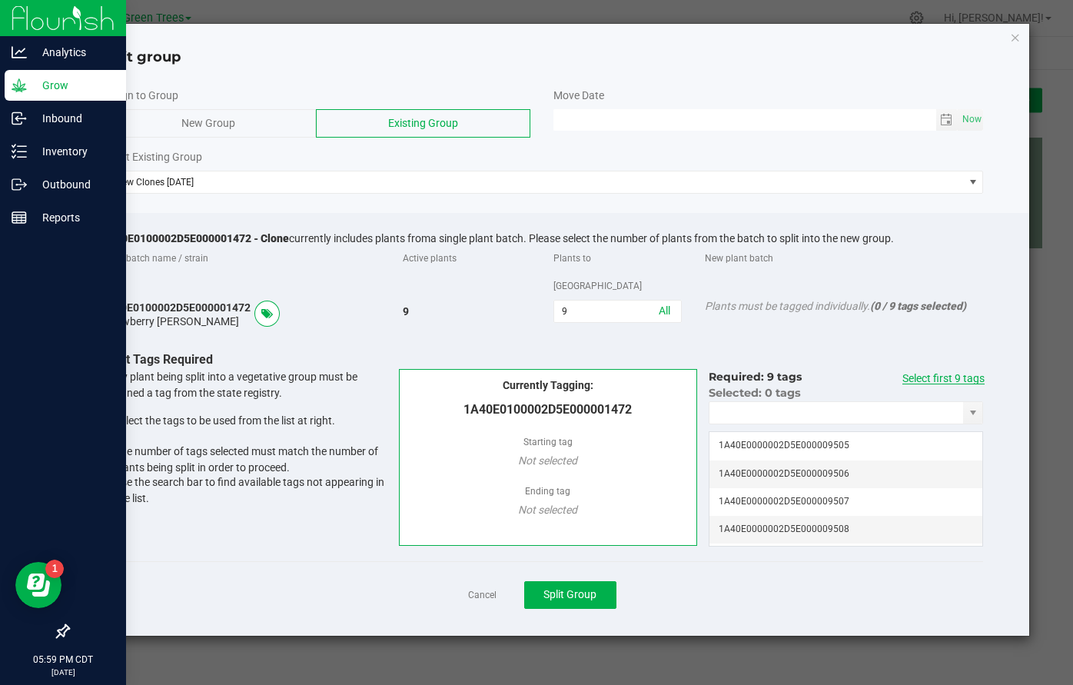
click at [944, 372] on link "Select first 9 tags" at bounding box center [944, 378] width 82 height 12
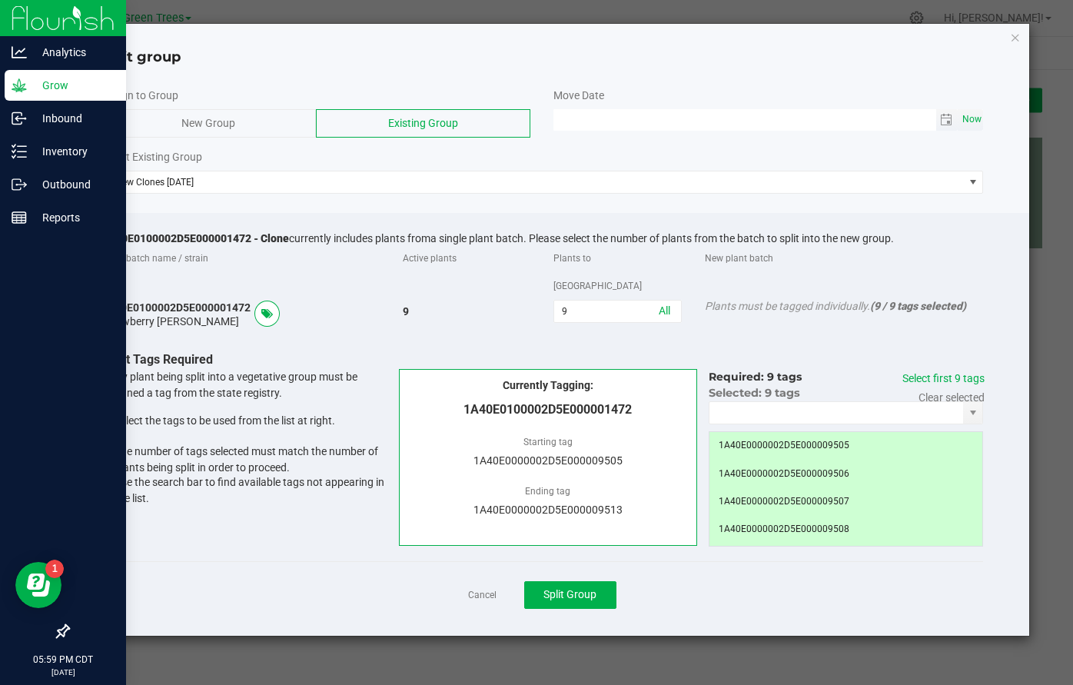
click at [970, 121] on span "Now" at bounding box center [972, 119] width 26 height 22
type input "09/27/2025 05:59 PM"
click at [584, 588] on span "Split Group" at bounding box center [570, 594] width 53 height 12
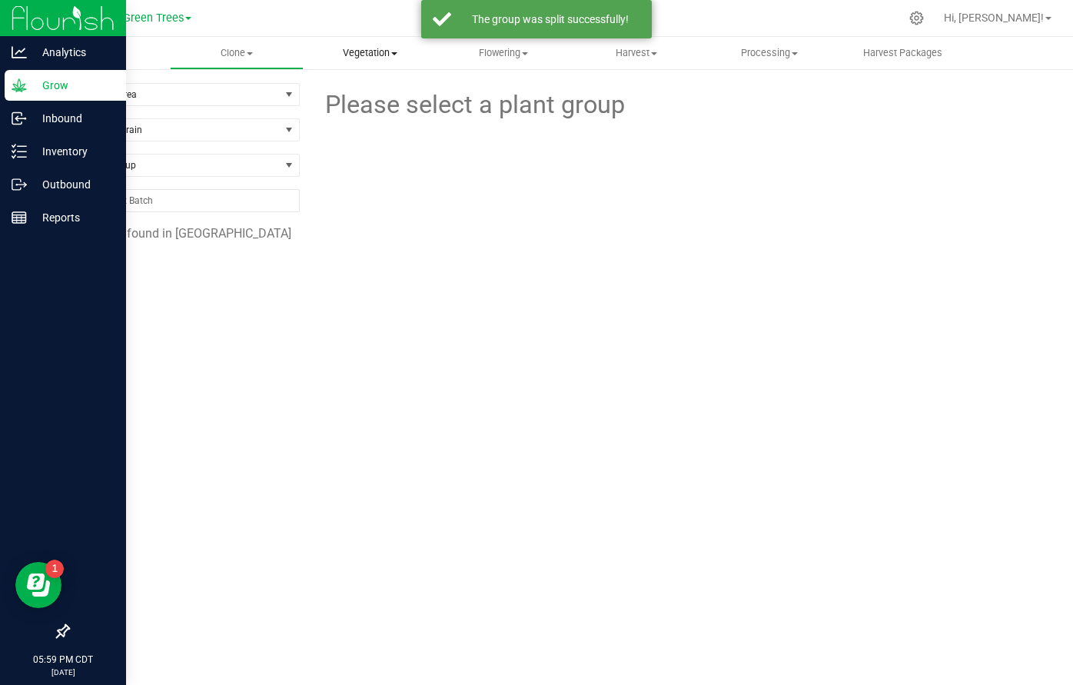
click at [360, 54] on span "Vegetation" at bounding box center [370, 53] width 131 height 14
click at [365, 93] on span "Veg groups" at bounding box center [353, 92] width 98 height 13
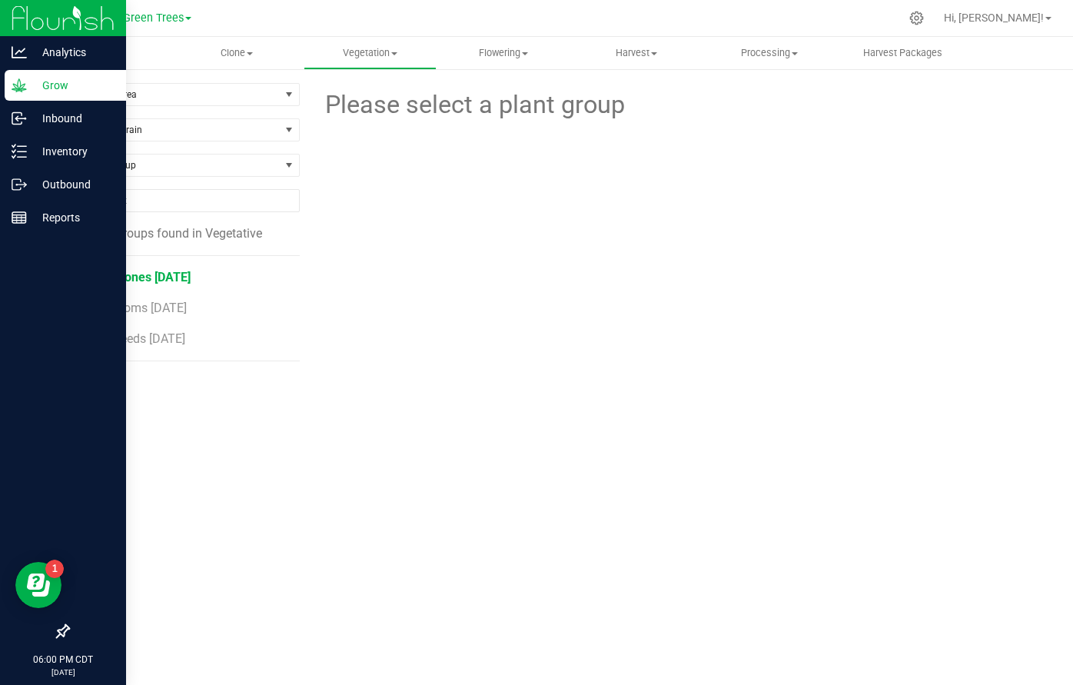
click at [173, 281] on span "New Clones 9/27/25" at bounding box center [138, 277] width 105 height 15
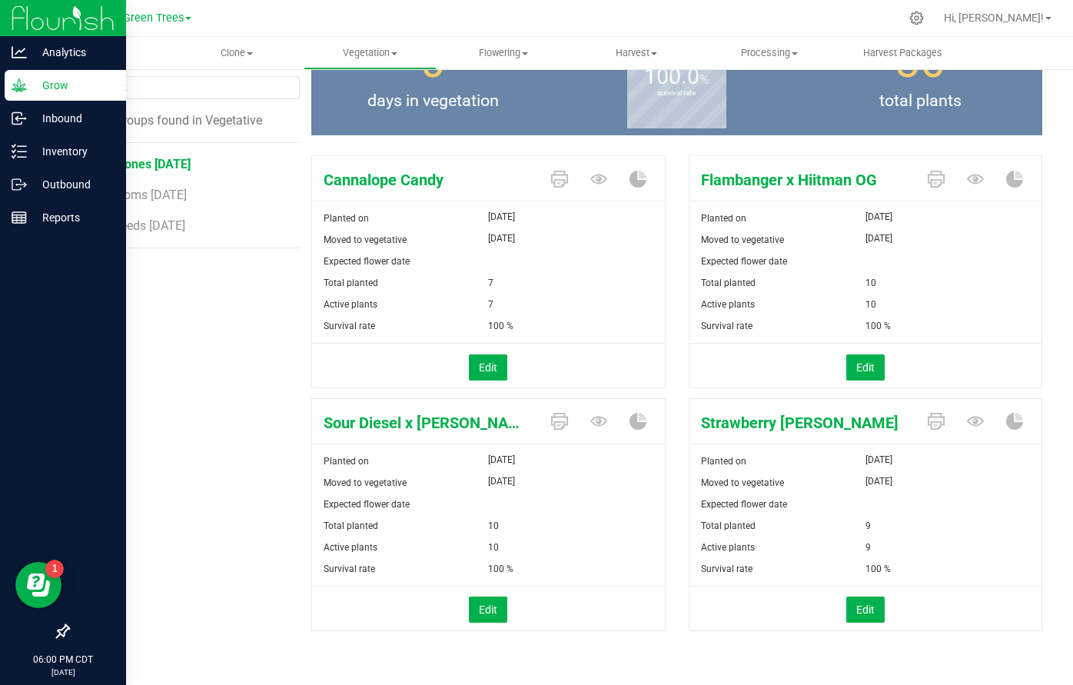
scroll to position [112, 0]
click at [105, 60] on uib-tab-heading "Overview" at bounding box center [103, 53] width 133 height 32
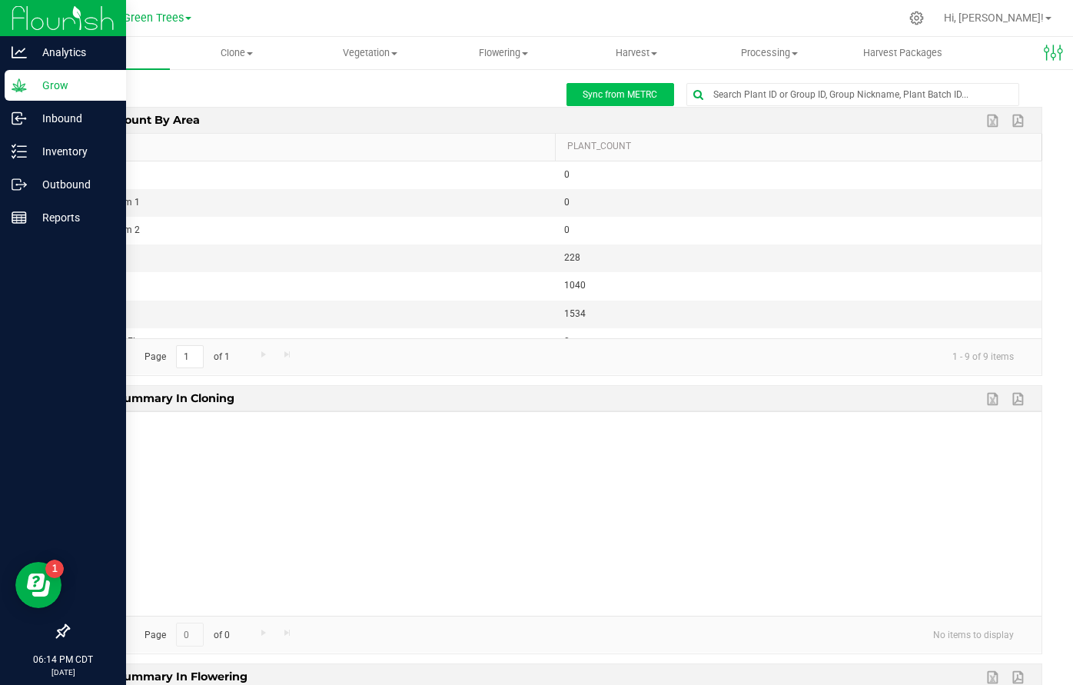
click at [633, 93] on span "Sync from METRC" at bounding box center [620, 94] width 75 height 11
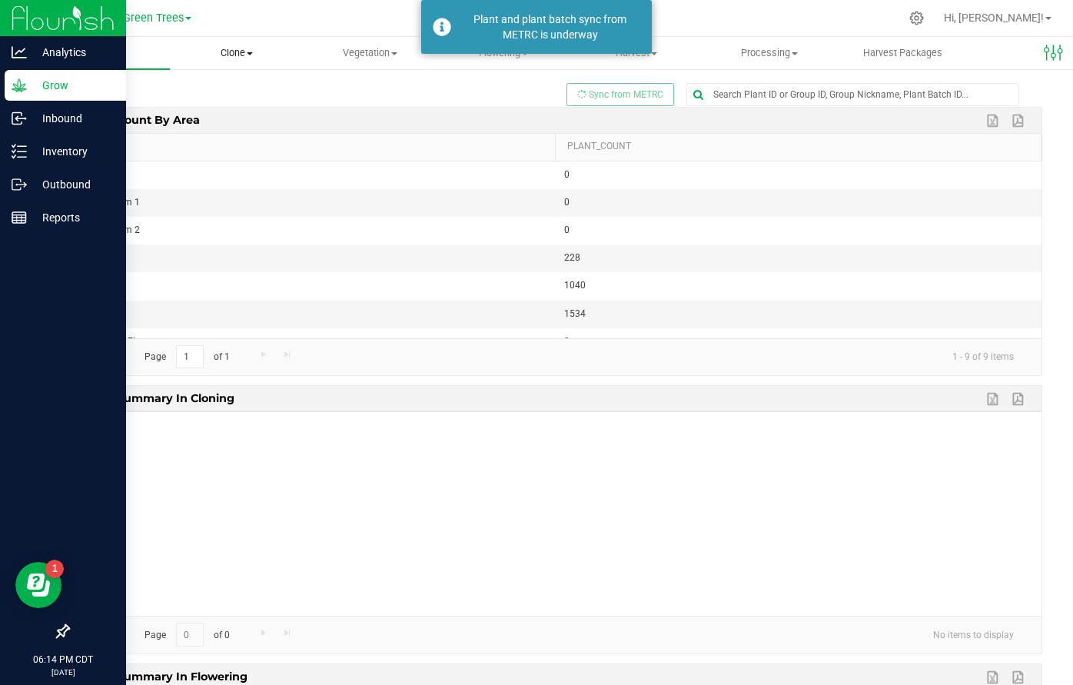
click at [234, 49] on span "Clone" at bounding box center [236, 53] width 131 height 14
click at [236, 111] on span "Cloning groups" at bounding box center [228, 111] width 116 height 13
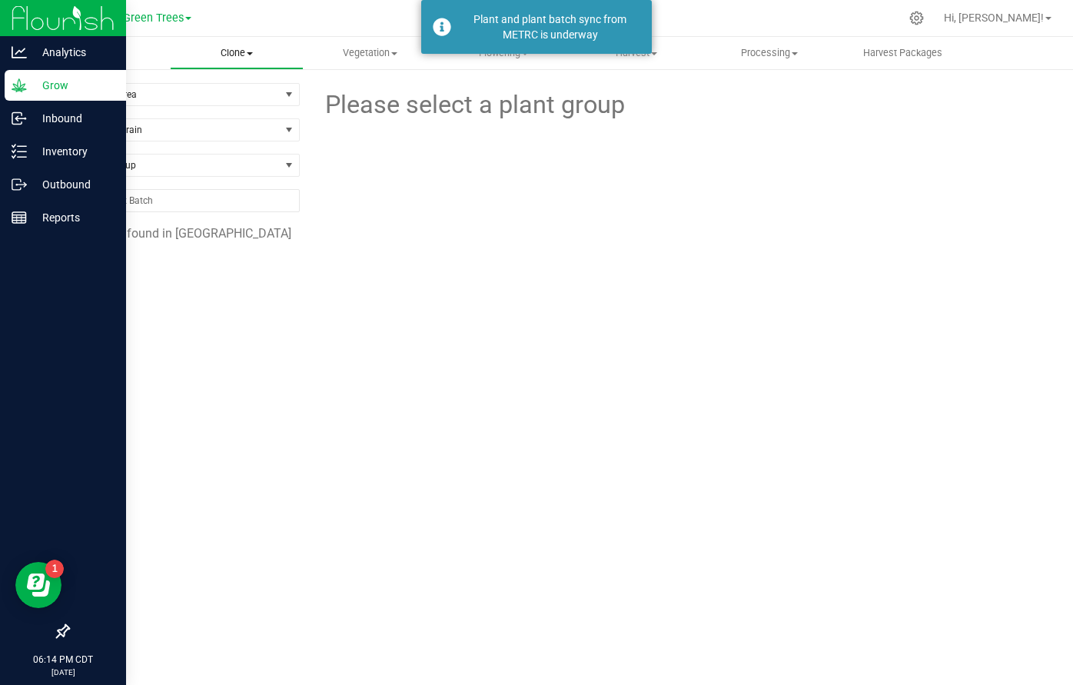
click at [228, 52] on span "Clone" at bounding box center [236, 53] width 131 height 14
click at [239, 108] on span "Cloning groups" at bounding box center [228, 111] width 116 height 13
click at [198, 276] on span "1A40E0100002D5E000001464 - Clone" at bounding box center [174, 286] width 176 height 33
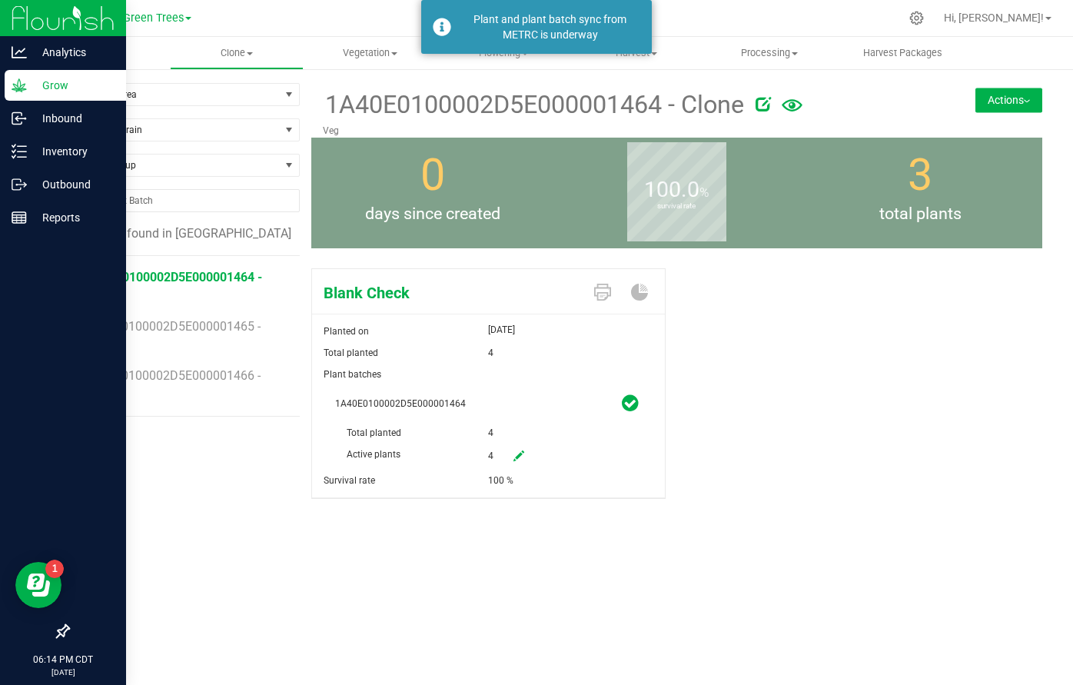
click at [1032, 93] on button "Actions" at bounding box center [1009, 100] width 67 height 25
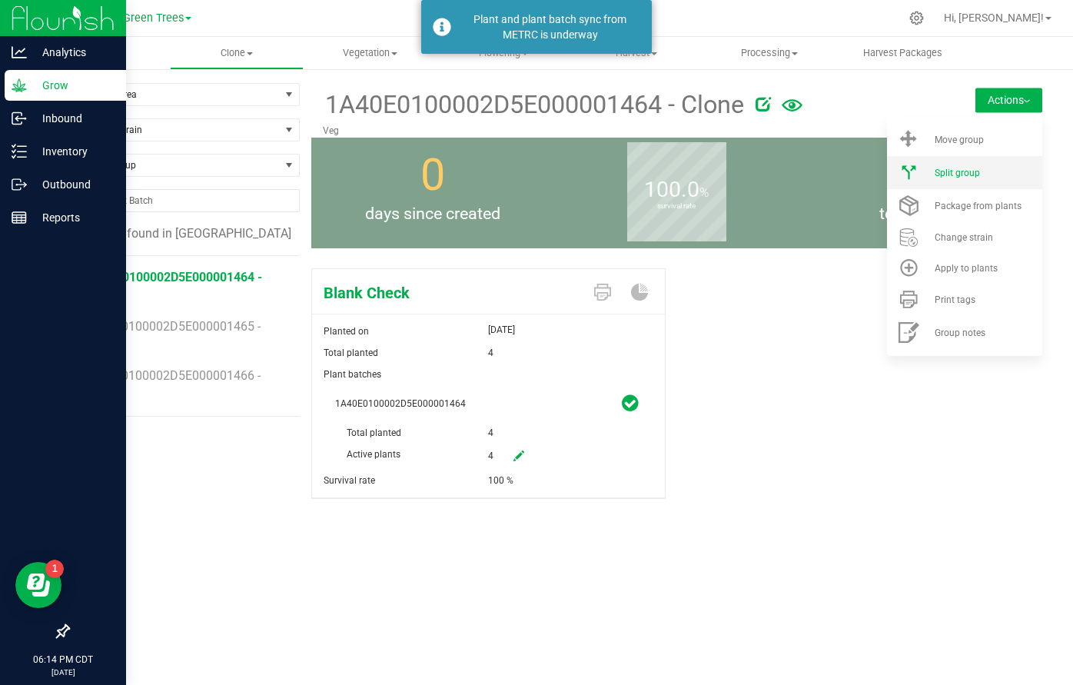
click at [999, 172] on div "Split group" at bounding box center [987, 173] width 105 height 11
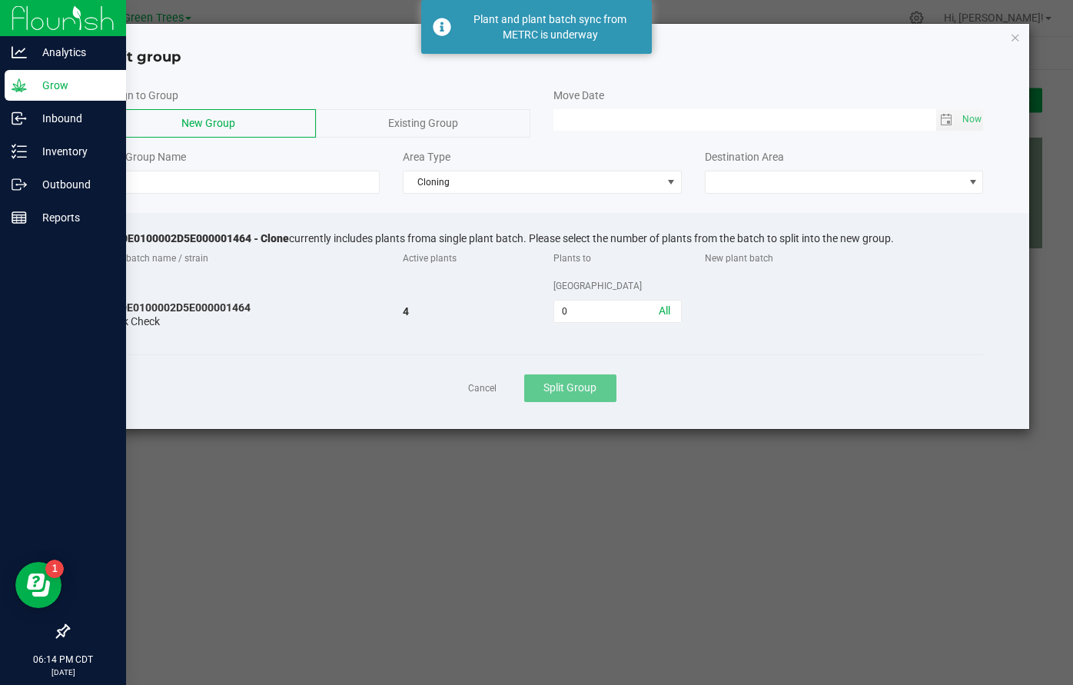
click at [454, 129] on div "Existing Group" at bounding box center [423, 123] width 215 height 28
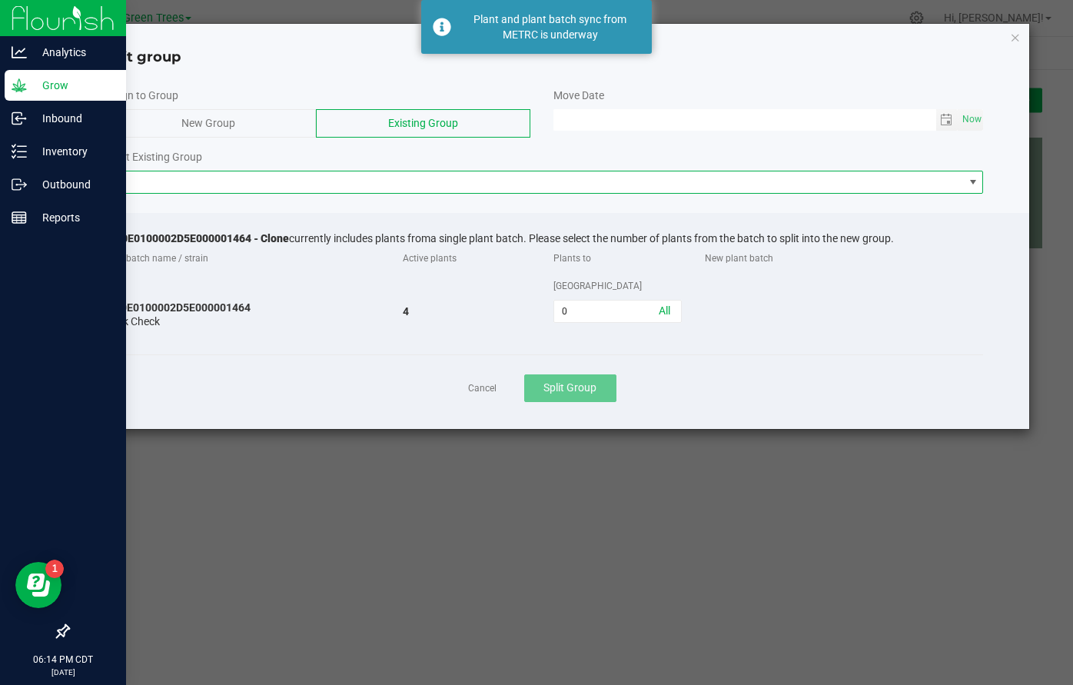
click at [351, 181] on span at bounding box center [533, 182] width 862 height 22
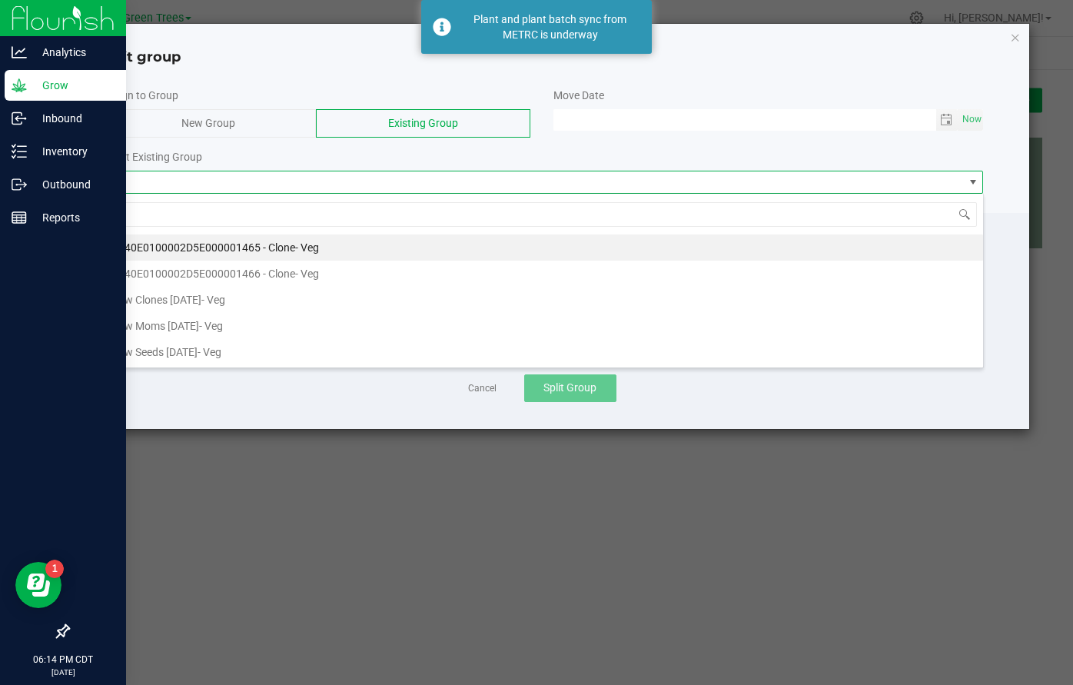
scroll to position [23, 883]
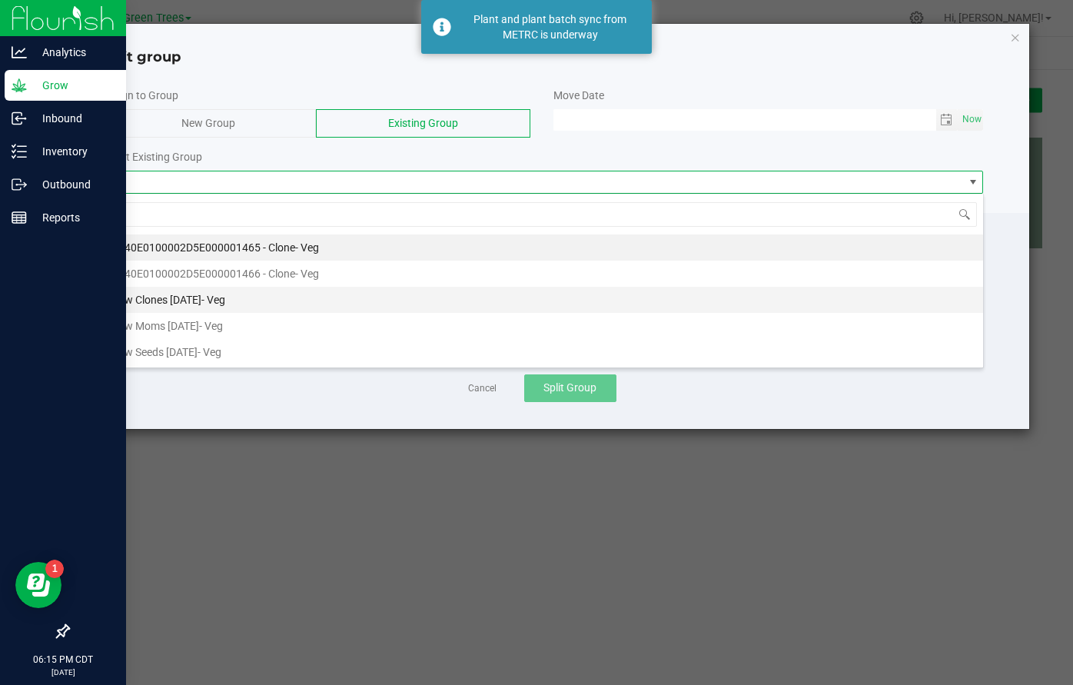
click at [214, 303] on span "- Veg" at bounding box center [213, 300] width 24 height 12
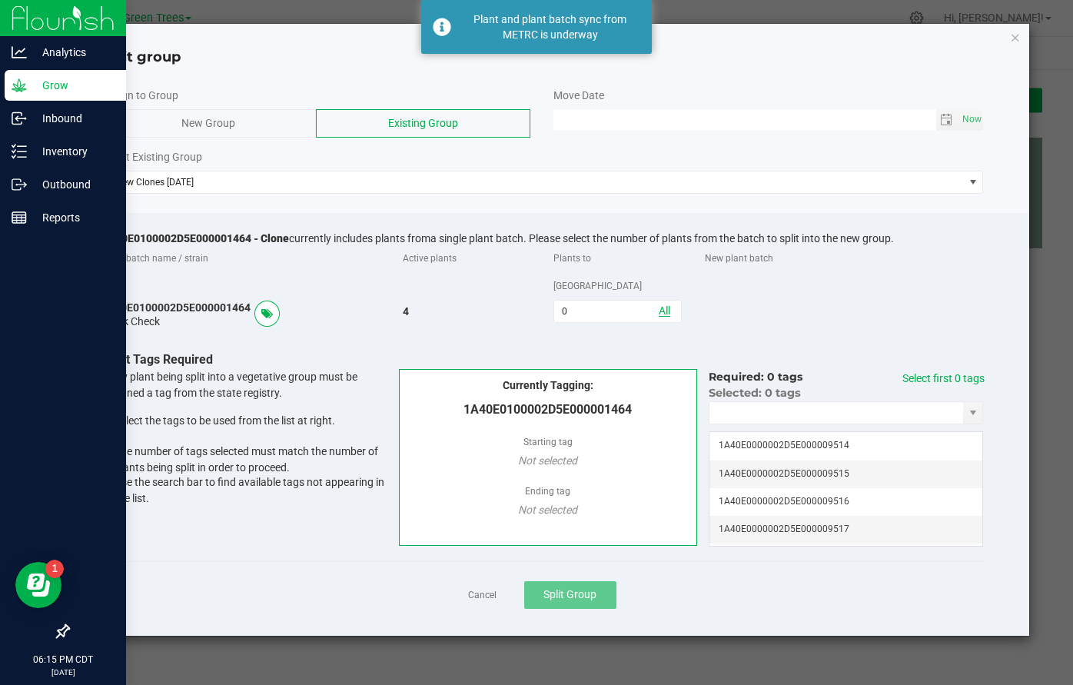
click at [664, 305] on link "All" at bounding box center [665, 311] width 12 height 12
type input "4"
click at [957, 372] on link "Select first 4 tags" at bounding box center [944, 378] width 82 height 12
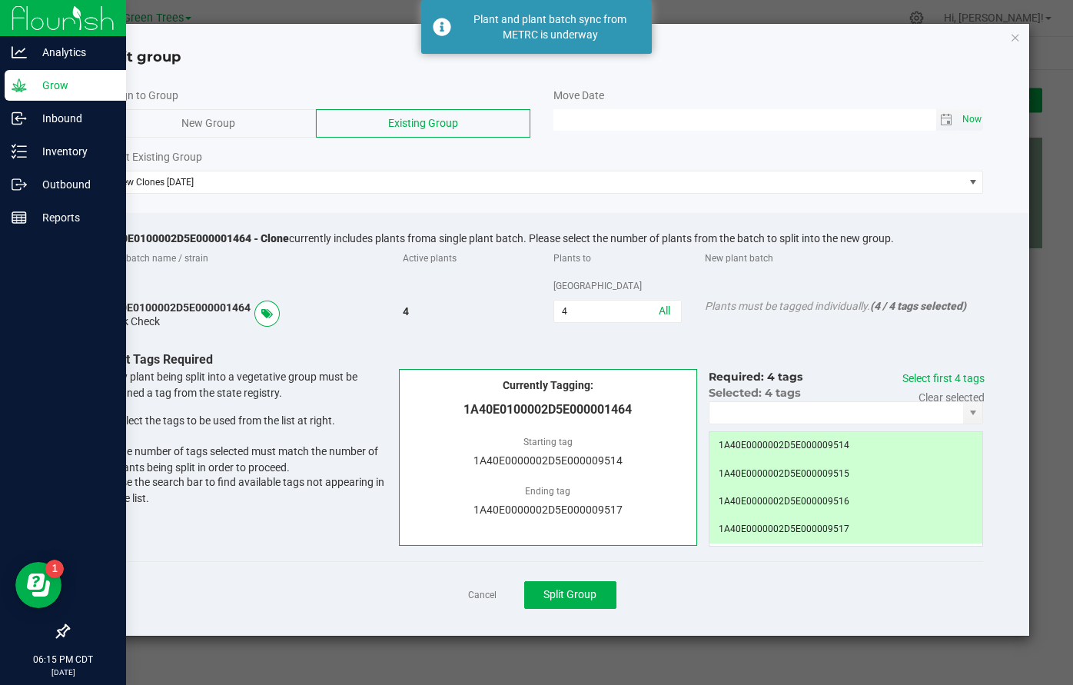
click at [966, 116] on span "Now" at bounding box center [972, 119] width 26 height 22
type input "09/27/2025 06:15 PM"
click at [599, 581] on button "Split Group" at bounding box center [570, 595] width 92 height 28
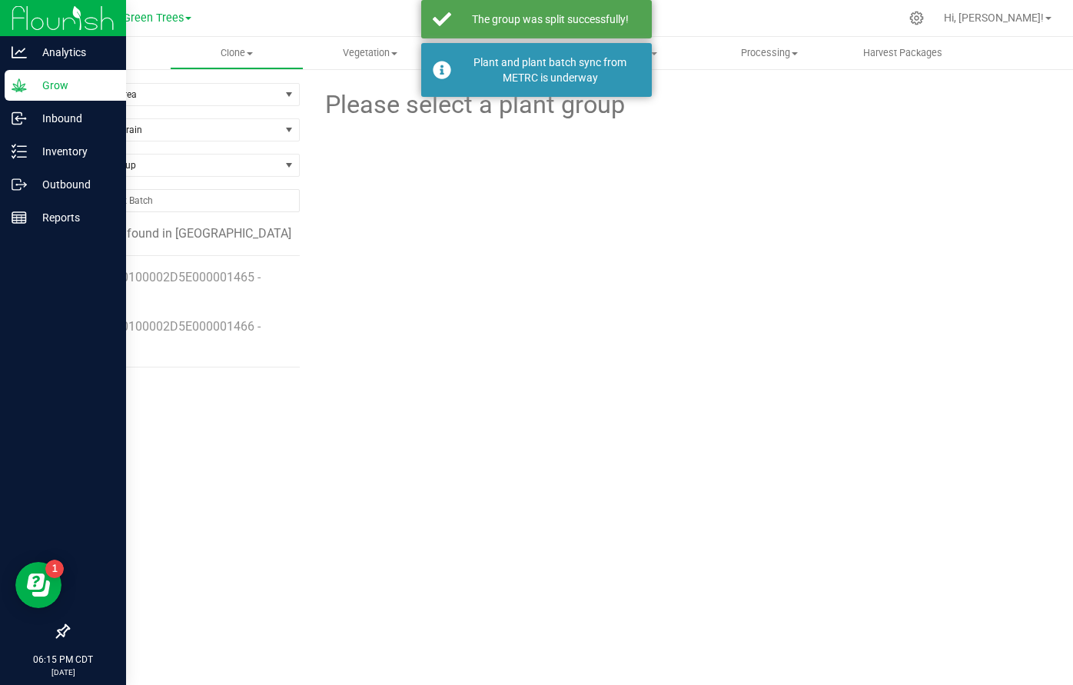
click at [248, 268] on li "1A40E0100002D5E000001465 - Clone" at bounding box center [187, 280] width 202 height 49
click at [238, 280] on span "1A40E0100002D5E000001465 - Clone" at bounding box center [174, 286] width 176 height 33
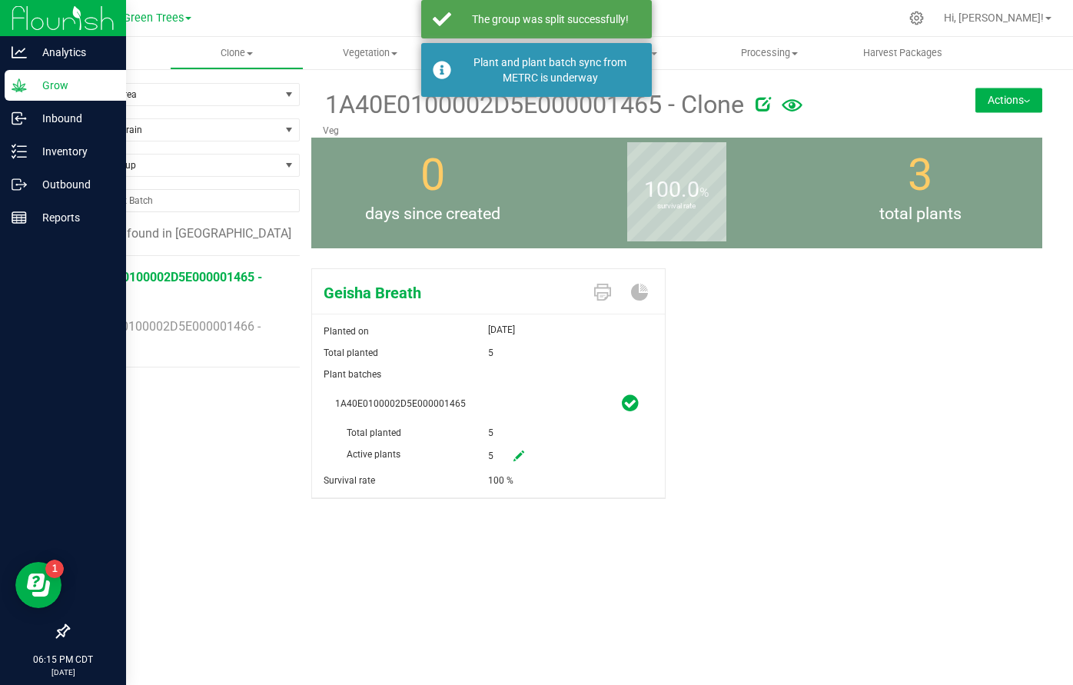
click at [1016, 102] on button "Actions" at bounding box center [1009, 100] width 67 height 25
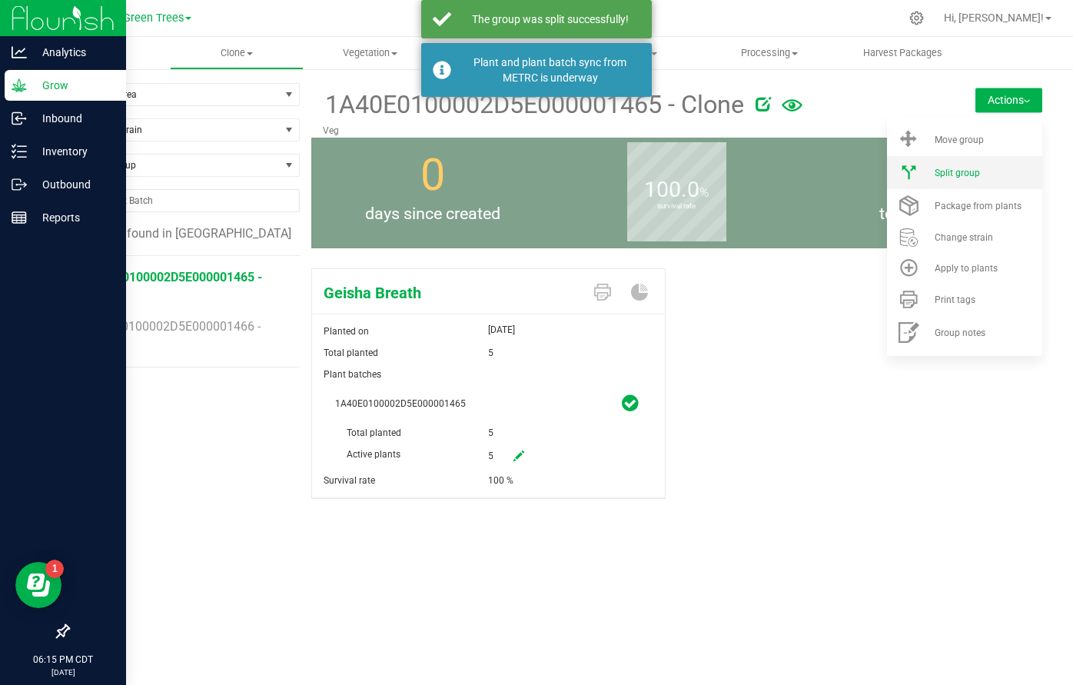
click at [998, 171] on div "Split group" at bounding box center [987, 173] width 105 height 11
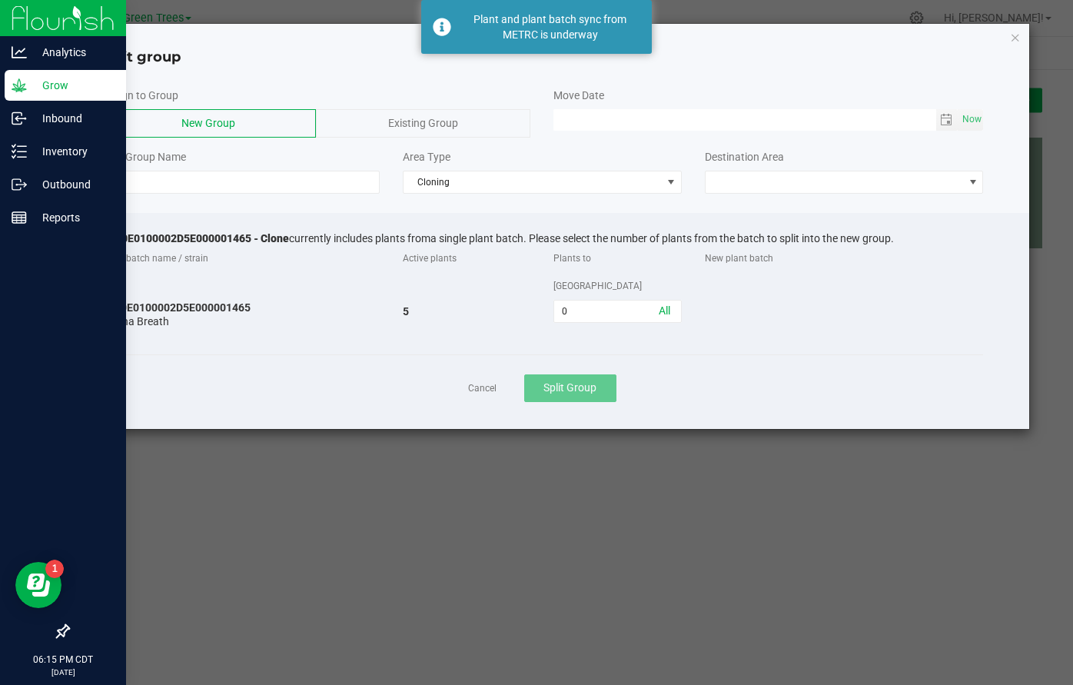
click at [398, 121] on span "Existing Group" at bounding box center [423, 123] width 70 height 12
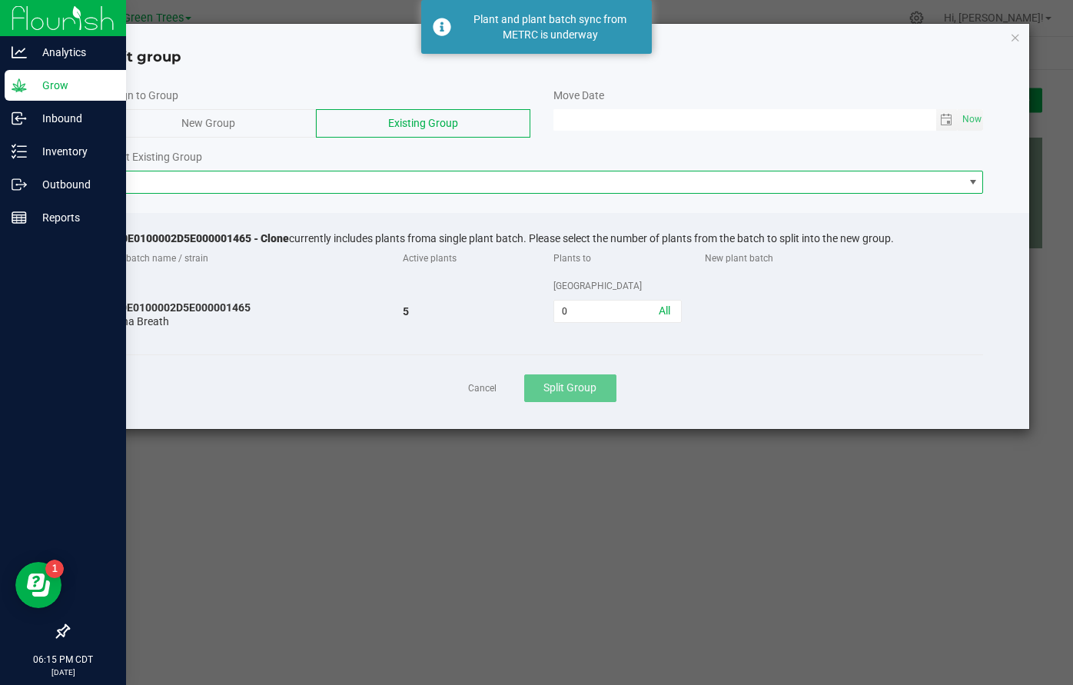
click at [337, 176] on span at bounding box center [533, 182] width 862 height 22
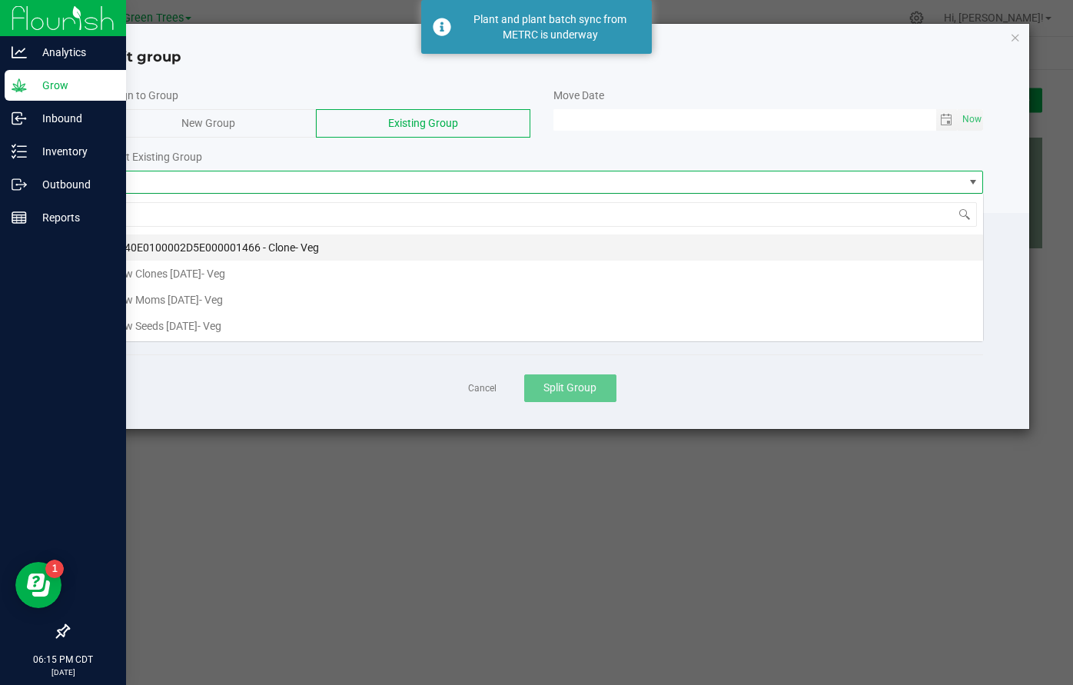
scroll to position [23, 883]
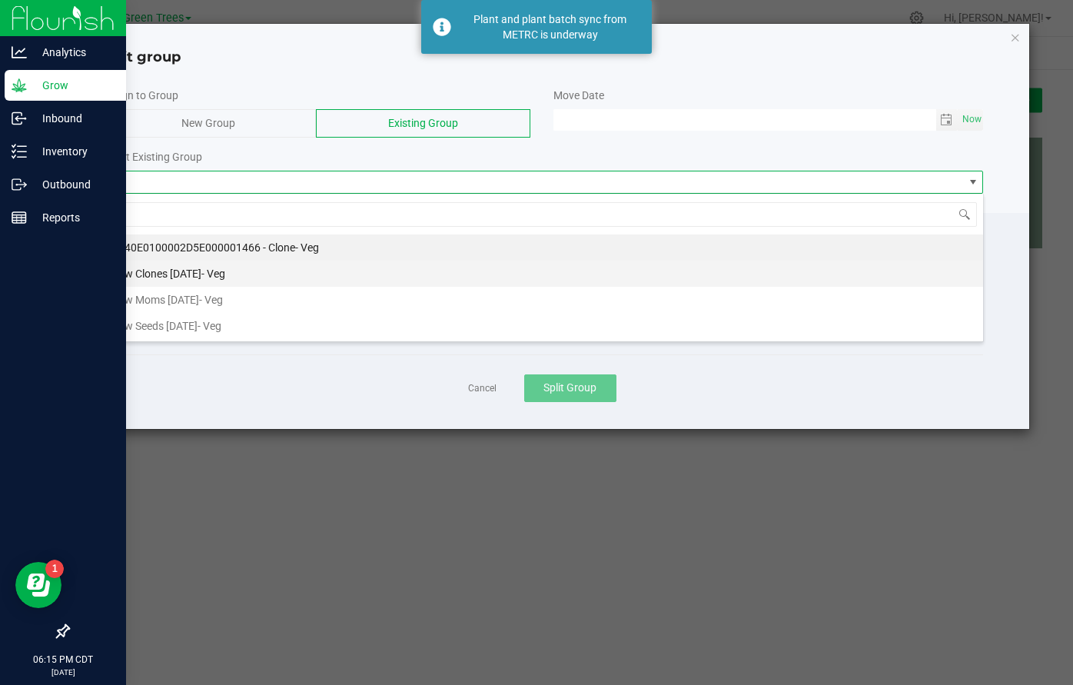
click at [245, 277] on li "New Clones 9/27/25 - Veg" at bounding box center [542, 274] width 881 height 26
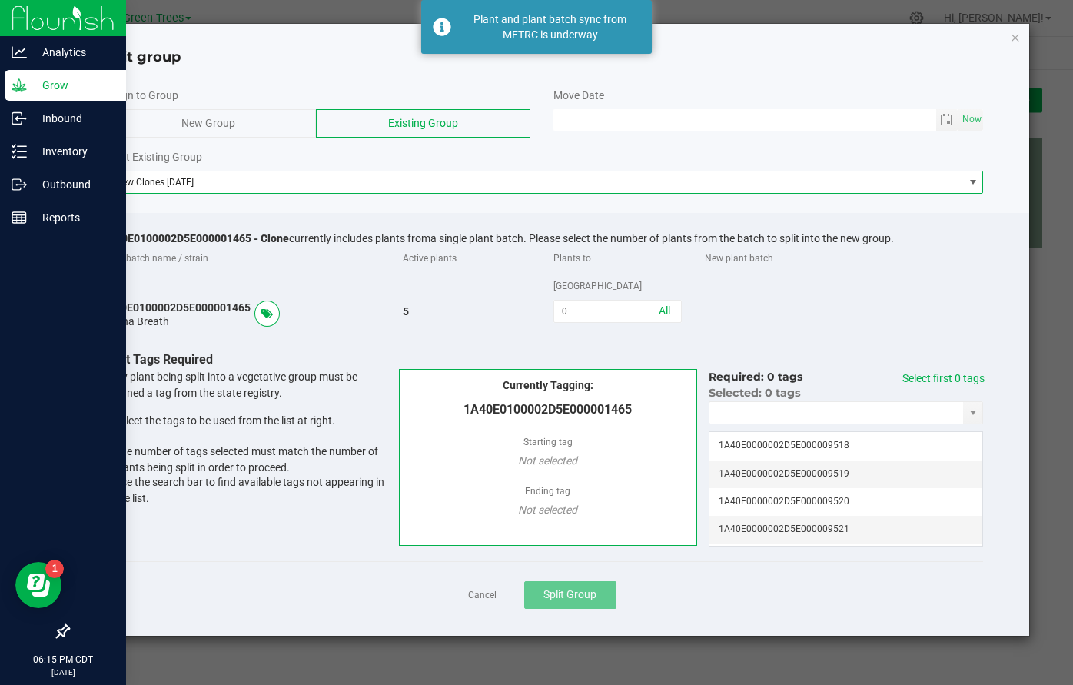
click at [669, 297] on span "All" at bounding box center [665, 311] width 12 height 28
click at [669, 305] on link "All" at bounding box center [665, 311] width 12 height 12
type input "5"
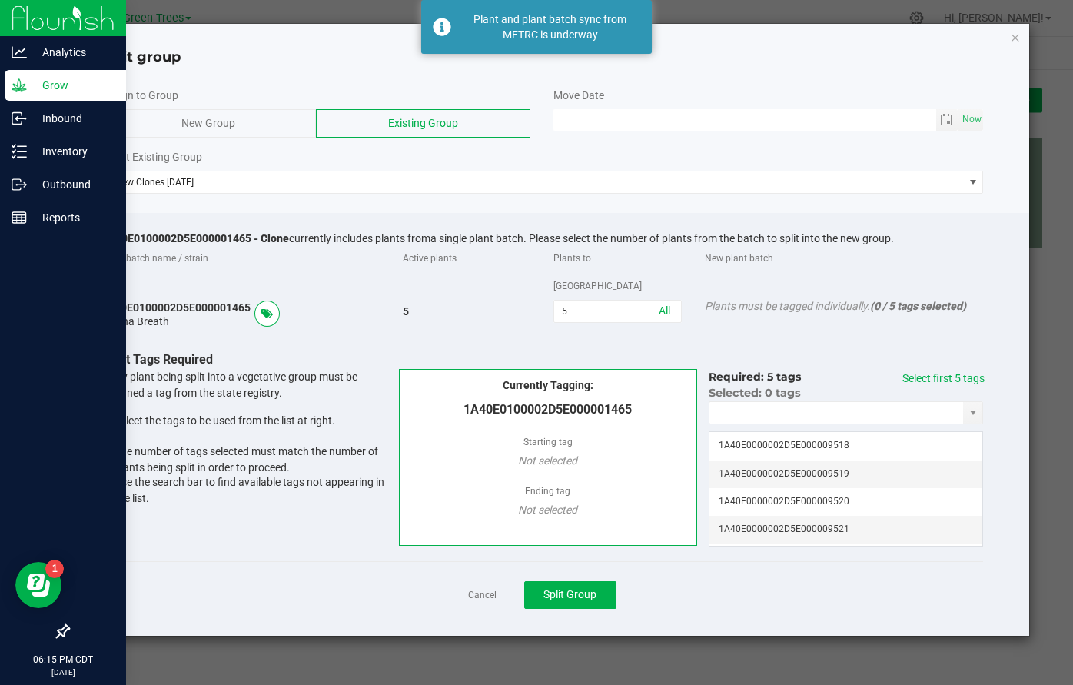
click at [977, 372] on link "Select first 5 tags" at bounding box center [944, 378] width 82 height 12
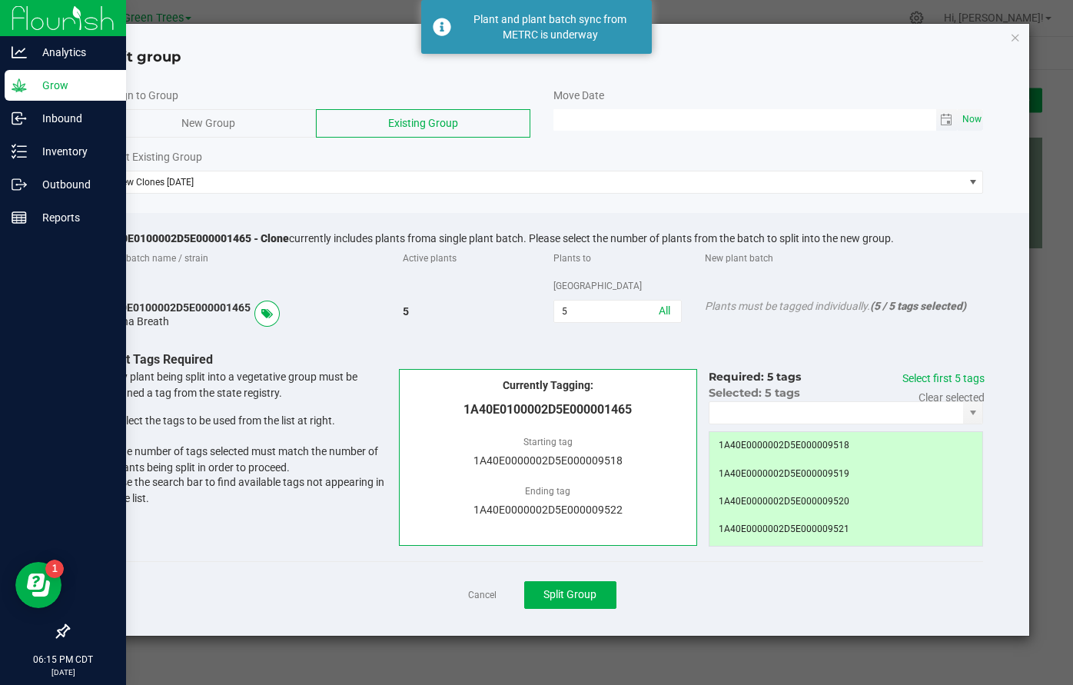
click at [974, 121] on span "Now" at bounding box center [972, 119] width 26 height 22
type input "09/27/2025 06:15 PM"
click at [575, 581] on button "Split Group" at bounding box center [570, 595] width 92 height 28
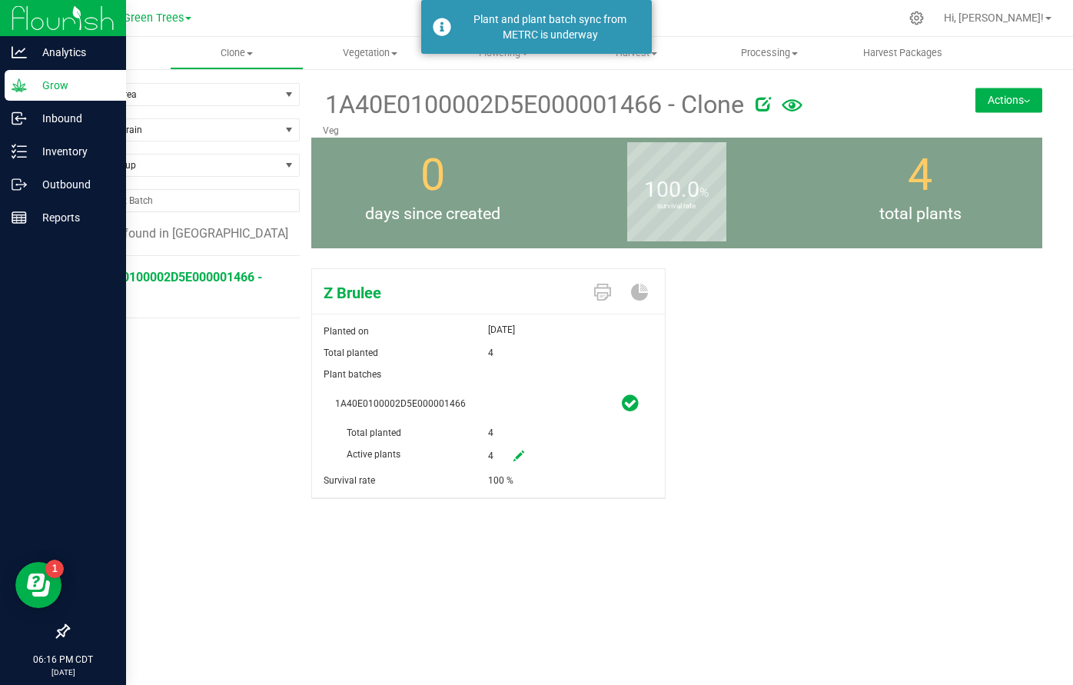
click at [1029, 101] on img at bounding box center [1027, 101] width 6 height 3
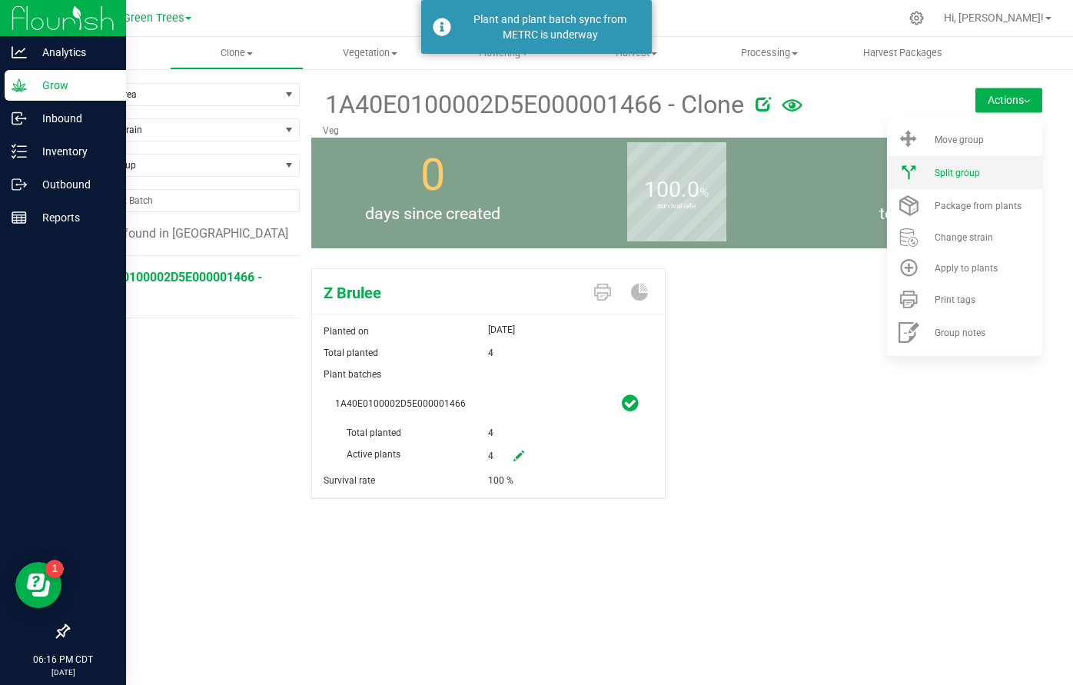
click at [992, 168] on div "Split group" at bounding box center [987, 173] width 105 height 11
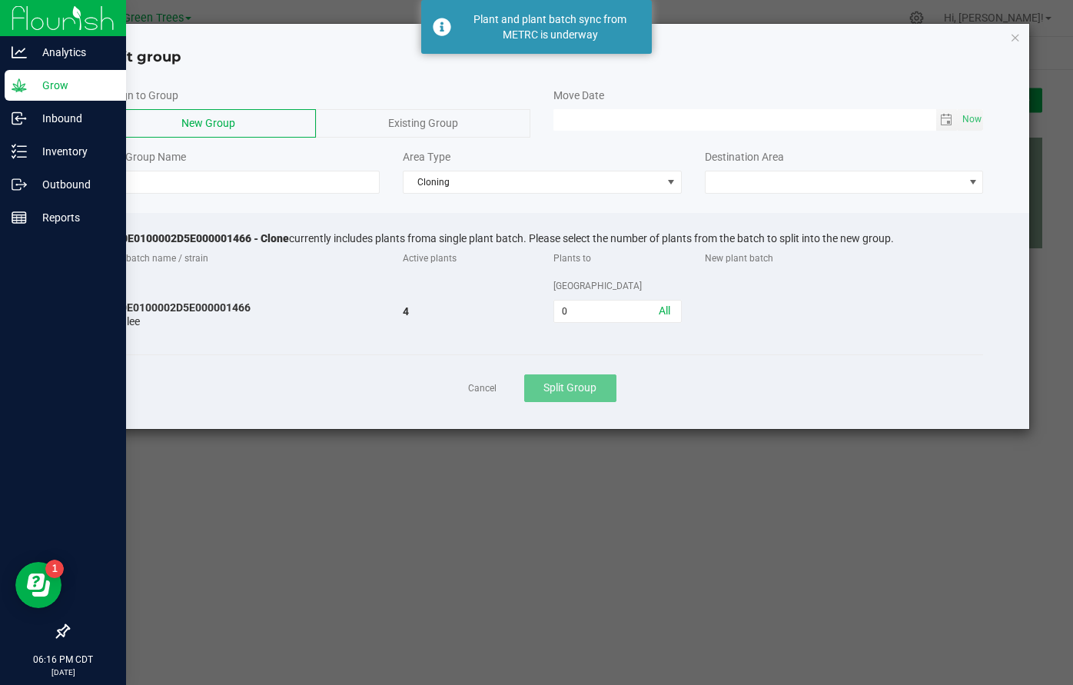
click at [426, 124] on span "Existing Group" at bounding box center [423, 123] width 70 height 12
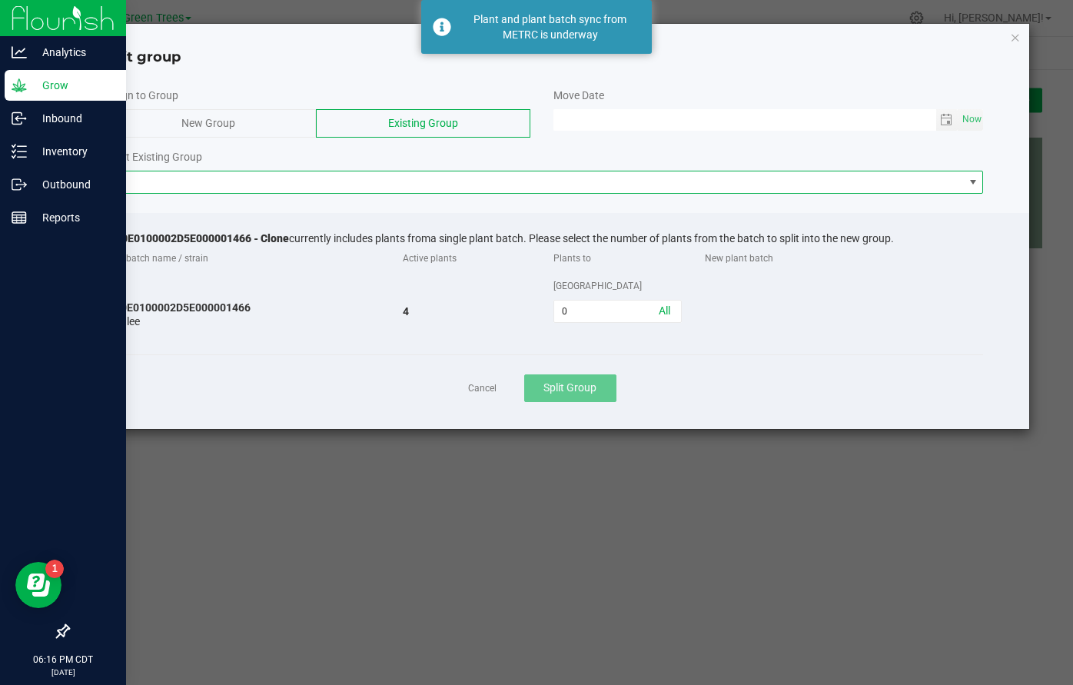
click at [297, 181] on span at bounding box center [533, 182] width 862 height 22
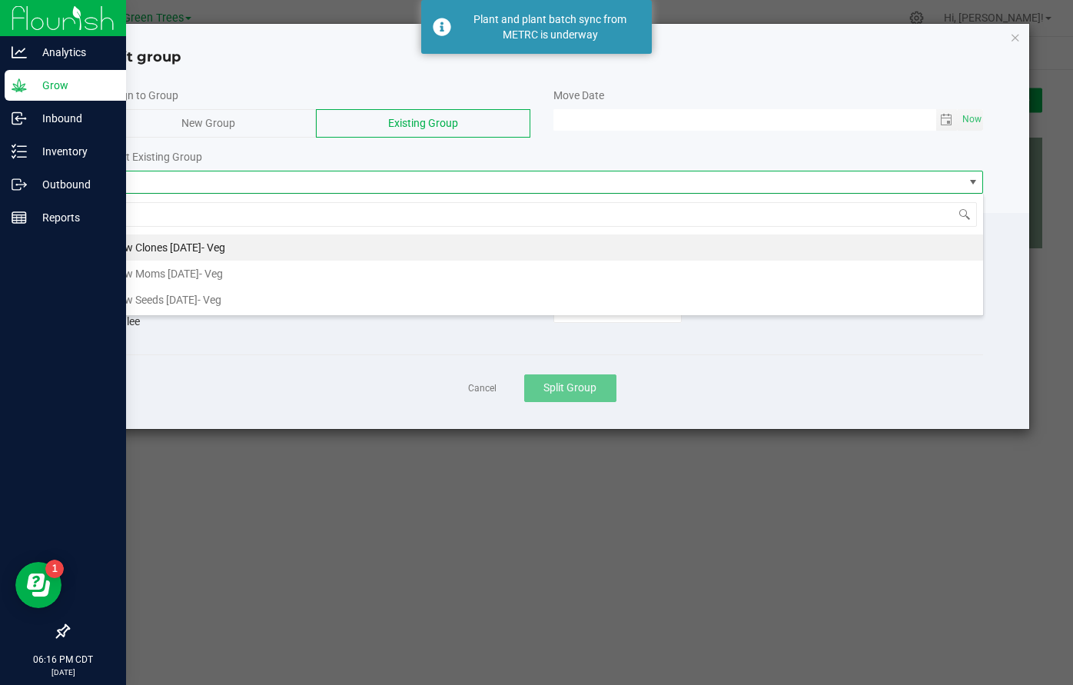
scroll to position [23, 883]
click at [255, 248] on li "New Clones 9/27/25 - Veg" at bounding box center [542, 248] width 881 height 26
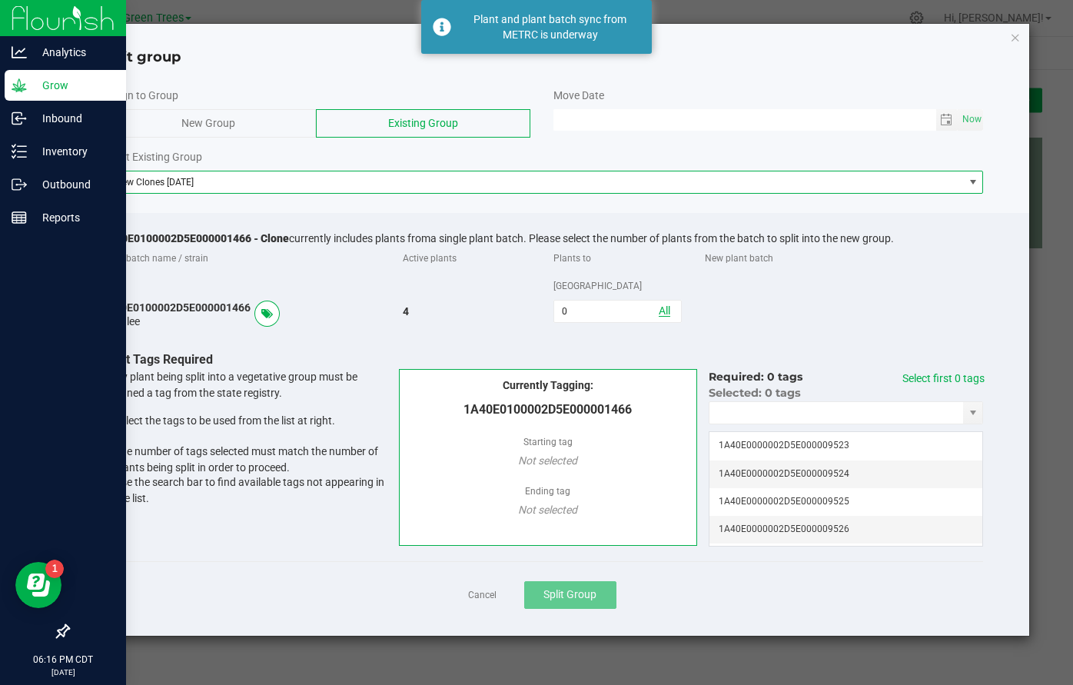
click at [664, 305] on link "All" at bounding box center [665, 311] width 12 height 12
type input "4"
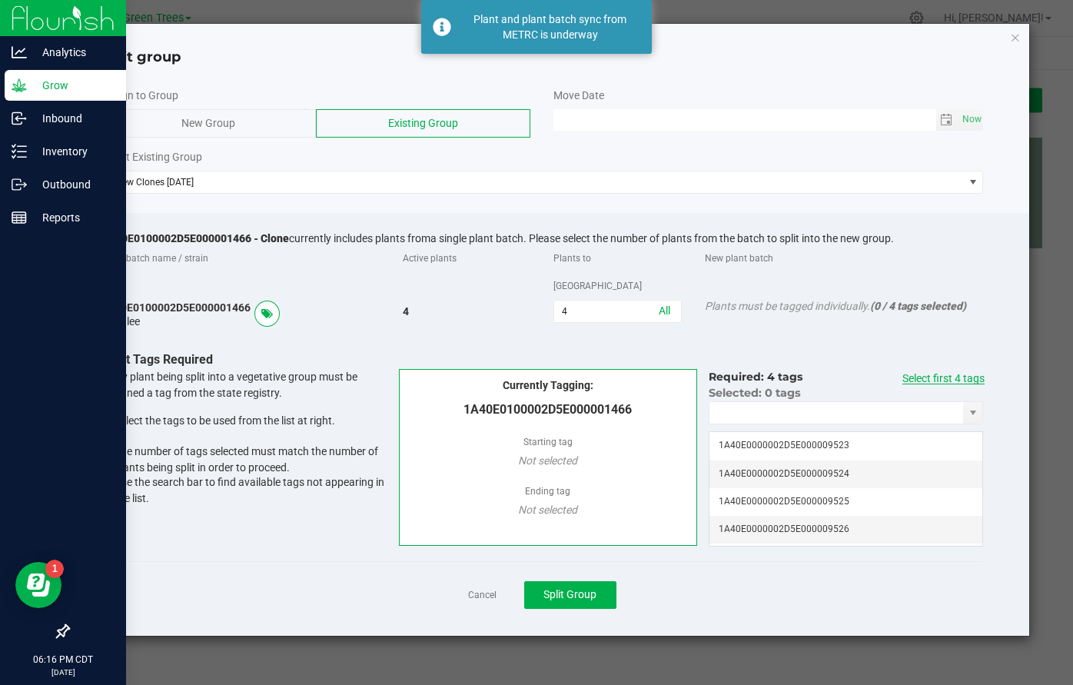
click at [956, 372] on link "Select first 4 tags" at bounding box center [944, 378] width 82 height 12
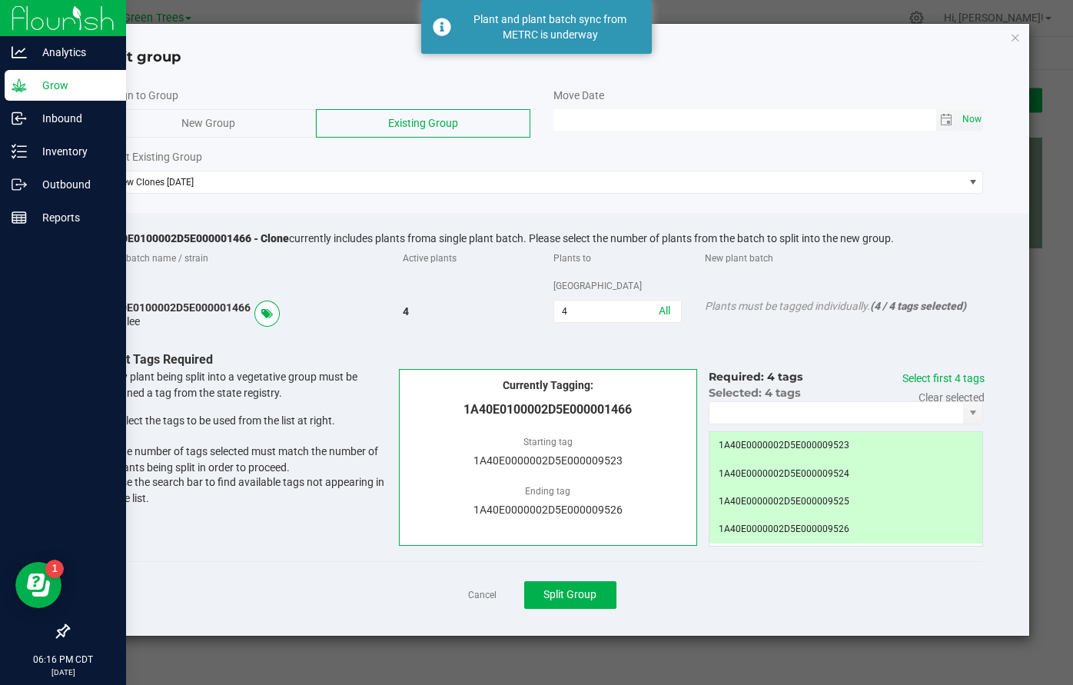
click at [970, 116] on span "Now" at bounding box center [972, 119] width 26 height 22
type input "09/27/2025 06:16 PM"
click at [598, 581] on button "Split Group" at bounding box center [570, 595] width 92 height 28
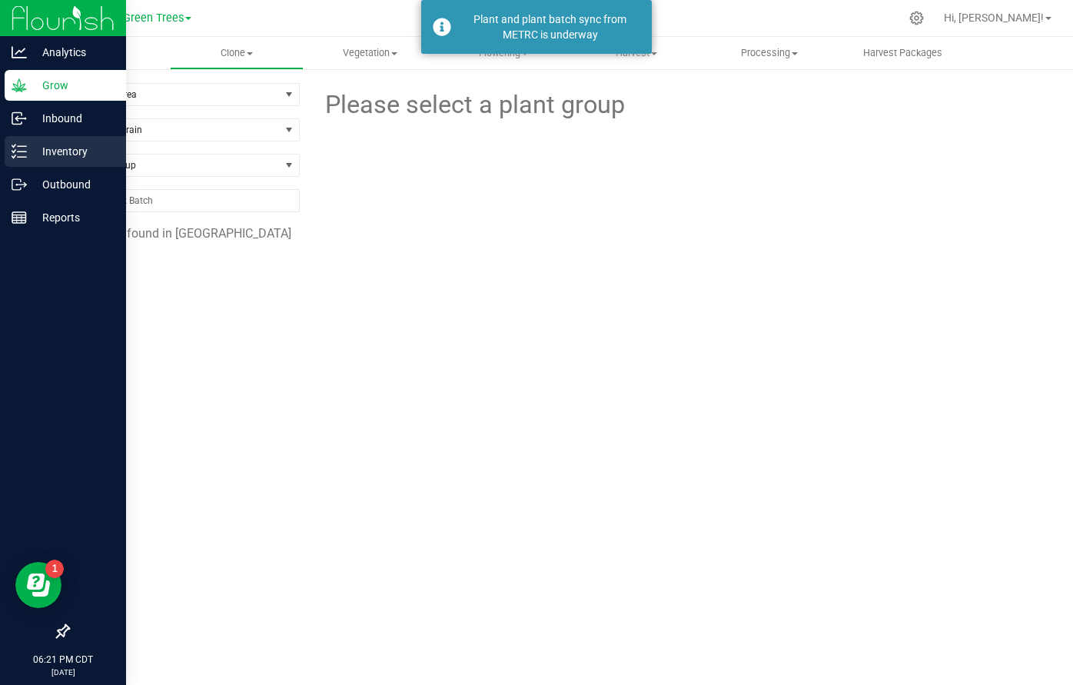
click at [63, 152] on p "Inventory" at bounding box center [73, 151] width 92 height 18
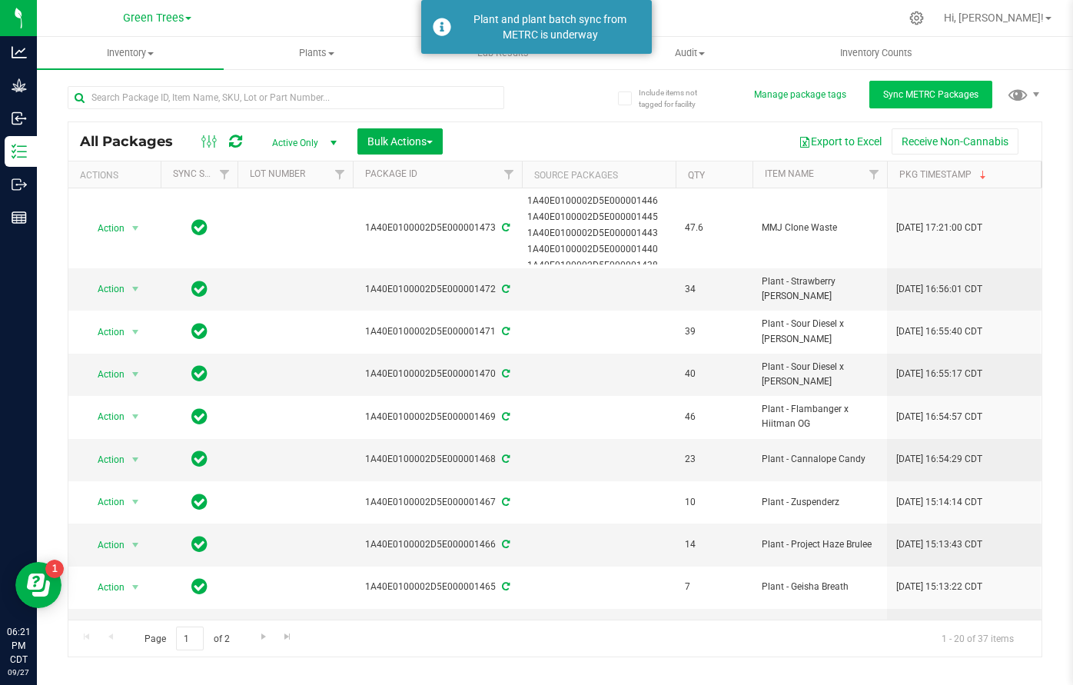
click at [900, 95] on span "Sync METRC Packages" at bounding box center [931, 94] width 95 height 11
click at [418, 143] on span "Bulk Actions" at bounding box center [400, 141] width 65 height 12
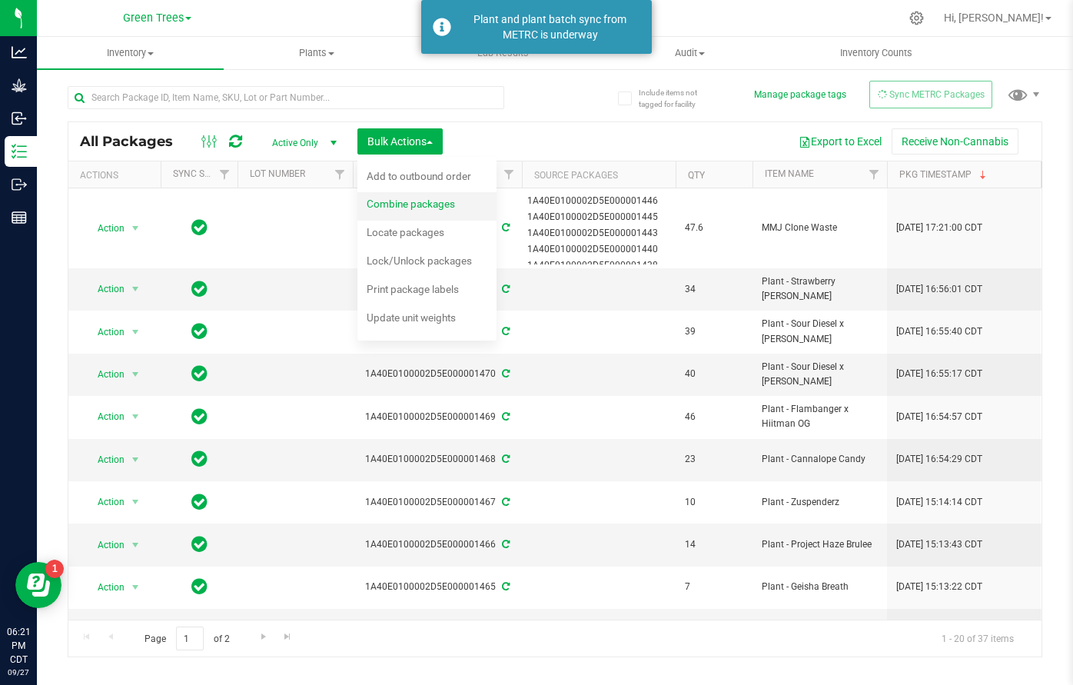
click at [405, 200] on span "Combine packages" at bounding box center [411, 204] width 88 height 12
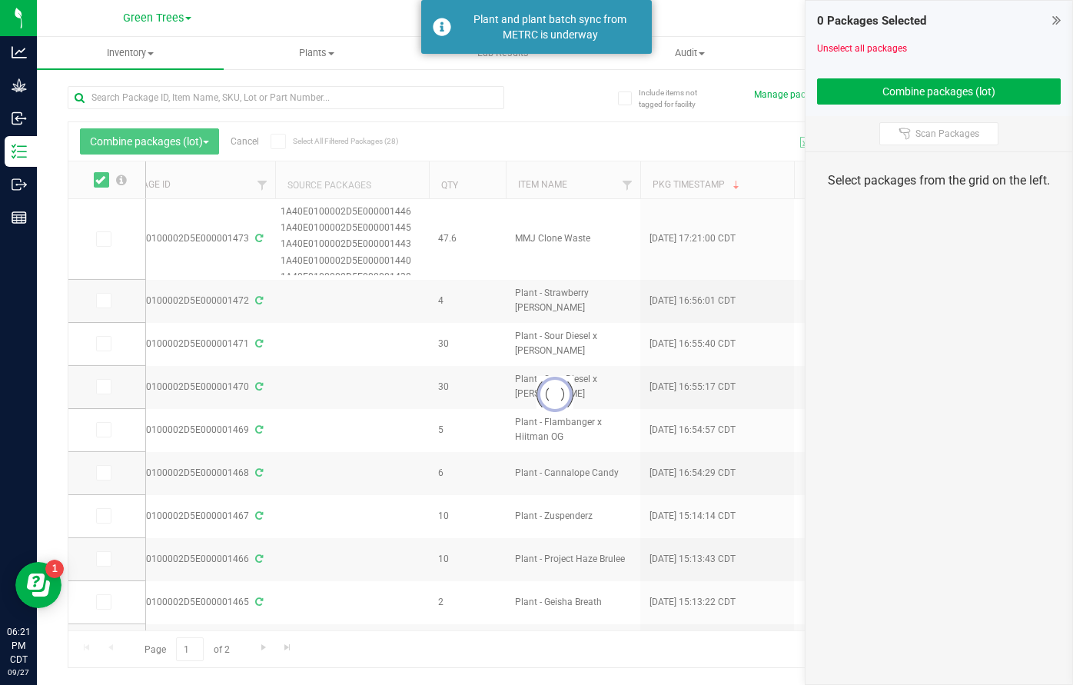
scroll to position [0, 232]
click at [640, 211] on div at bounding box center [555, 394] width 974 height 545
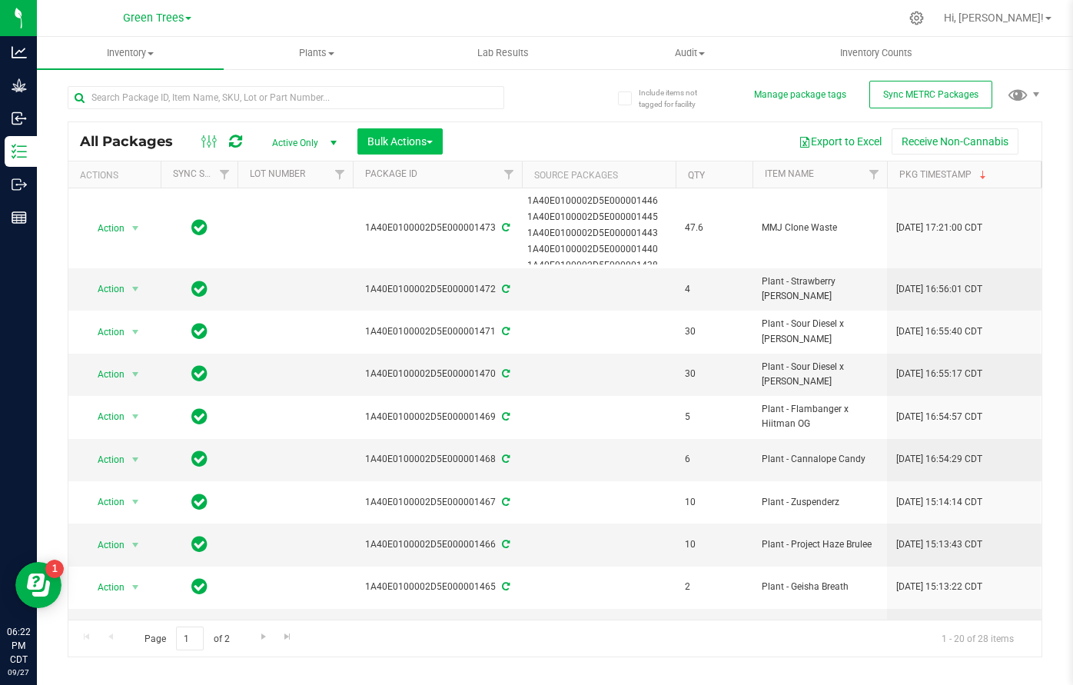
click at [431, 138] on span "Bulk Actions" at bounding box center [400, 141] width 65 height 12
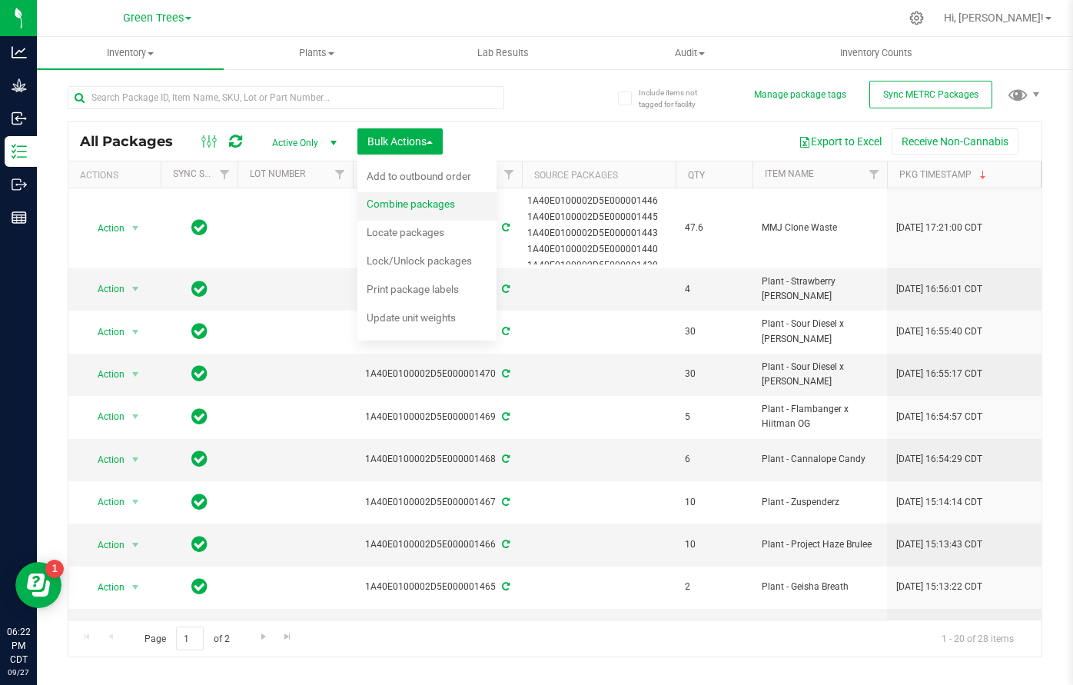
click at [421, 204] on span "Combine packages" at bounding box center [411, 204] width 88 height 12
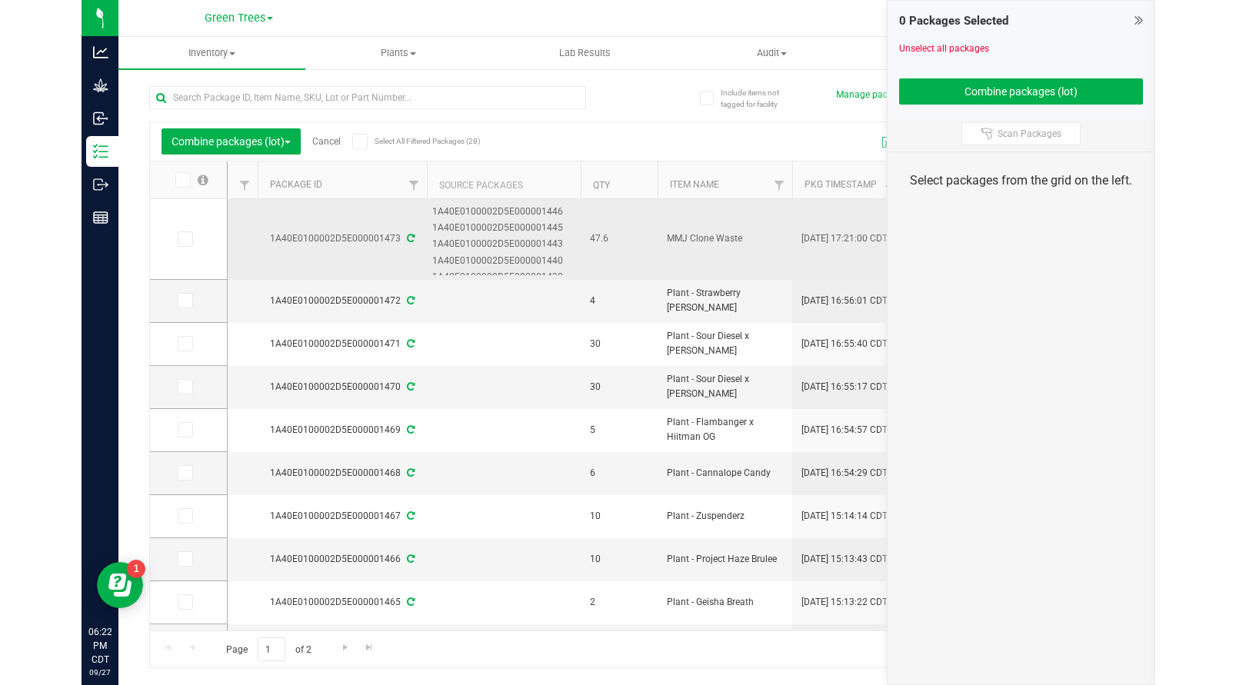
scroll to position [0, 165]
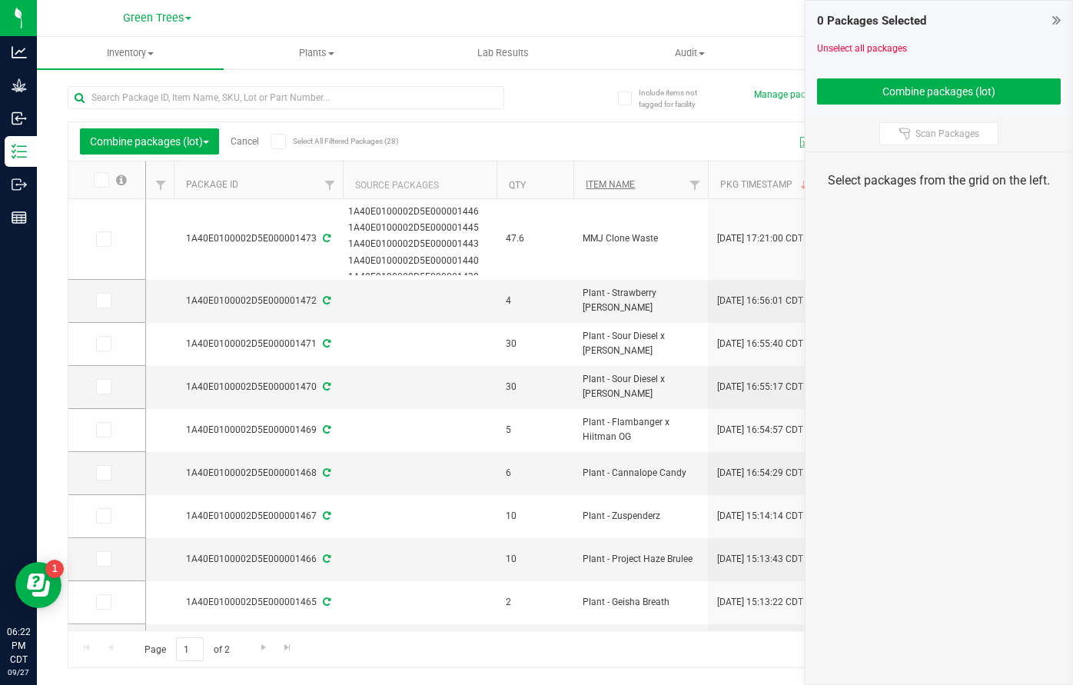
click at [631, 183] on link "Item Name" at bounding box center [610, 184] width 49 height 11
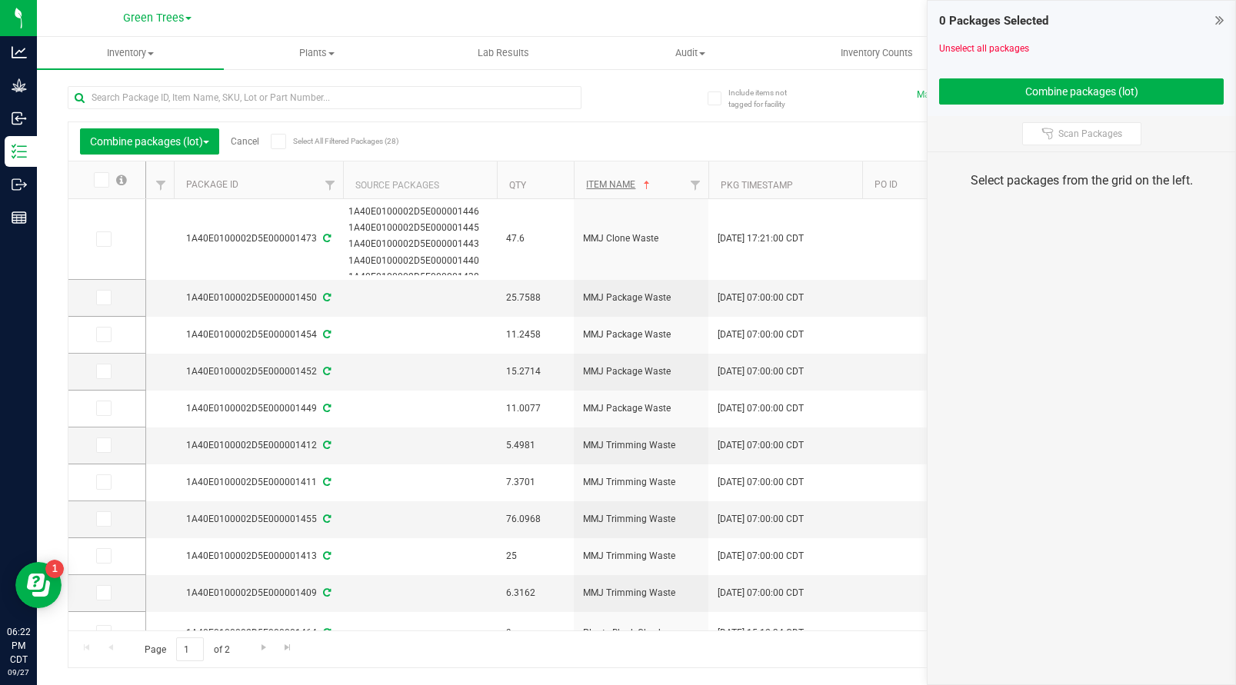
click at [611, 180] on link "Item Name" at bounding box center [619, 184] width 67 height 11
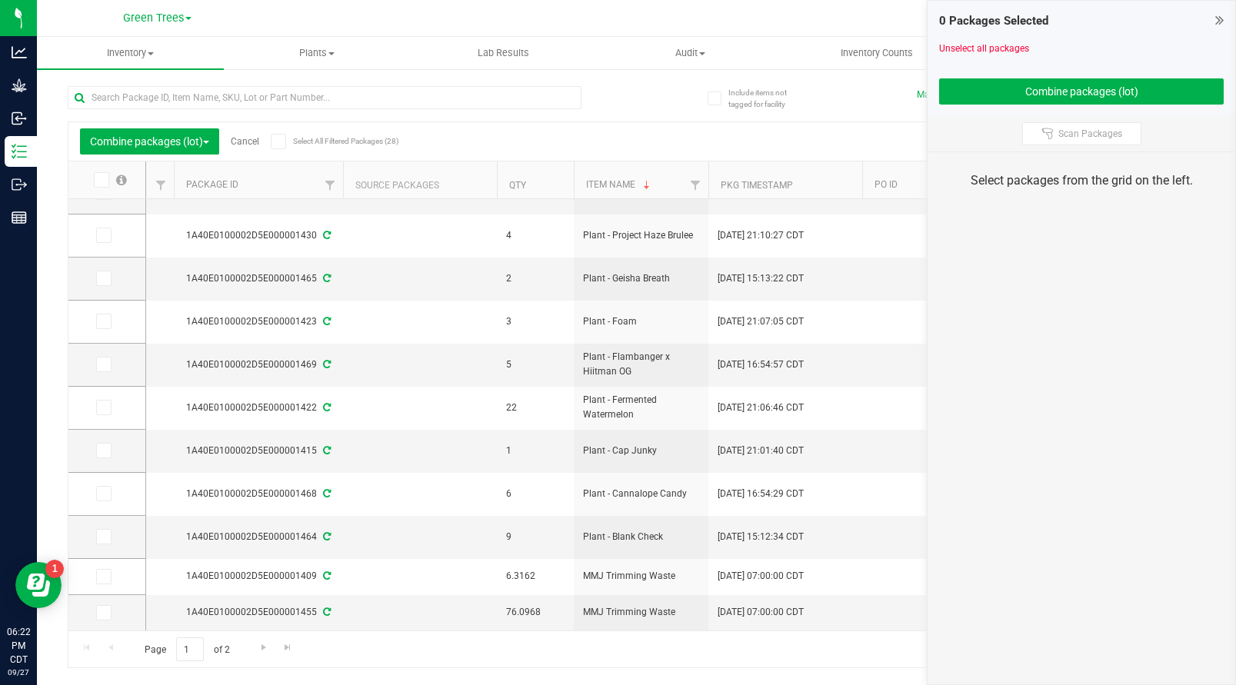
scroll to position [415, 165]
click at [98, 180] on icon at bounding box center [100, 180] width 10 height 0
click at [0, 0] on input "checkbox" at bounding box center [0, 0] width 0 height 0
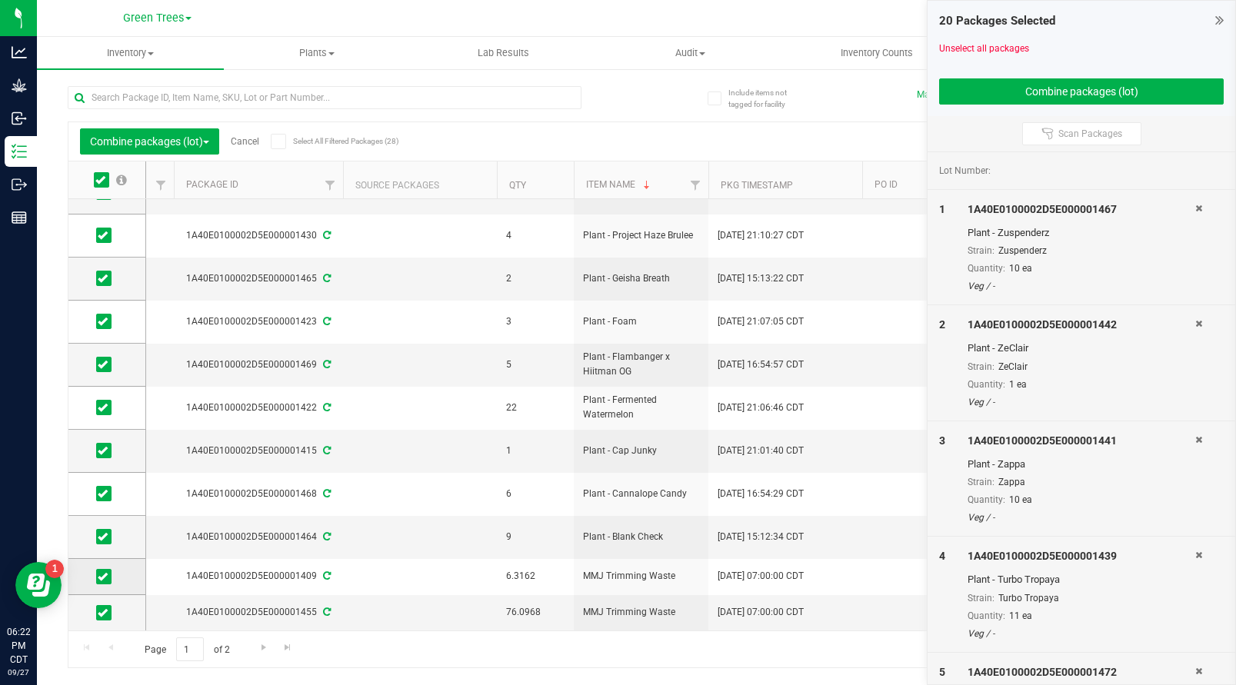
click at [98, 577] on icon at bounding box center [103, 577] width 10 height 0
click at [0, 0] on input "checkbox" at bounding box center [0, 0] width 0 height 0
click at [98, 613] on icon at bounding box center [103, 613] width 10 height 0
click at [0, 0] on input "checkbox" at bounding box center [0, 0] width 0 height 0
click at [1073, 89] on button "Combine packages (lot)" at bounding box center [1081, 91] width 285 height 26
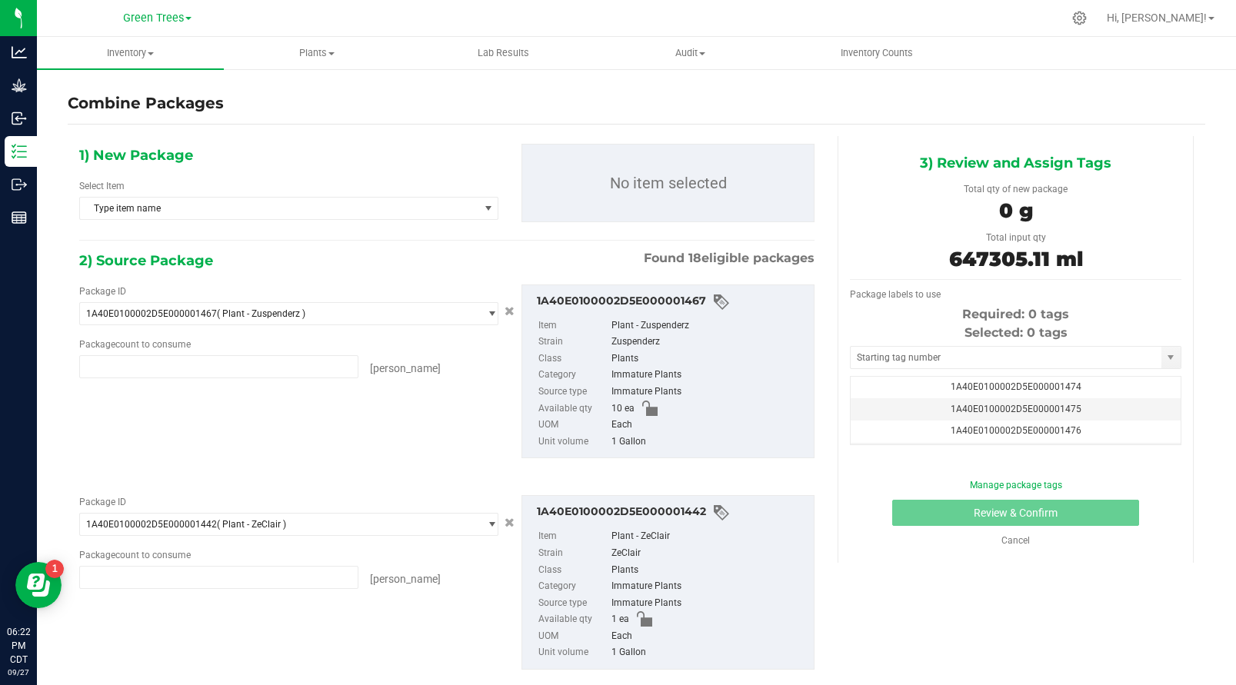
type input "10 ea"
type input "1 ea"
type input "10 ea"
type input "11 ea"
type input "4 ea"
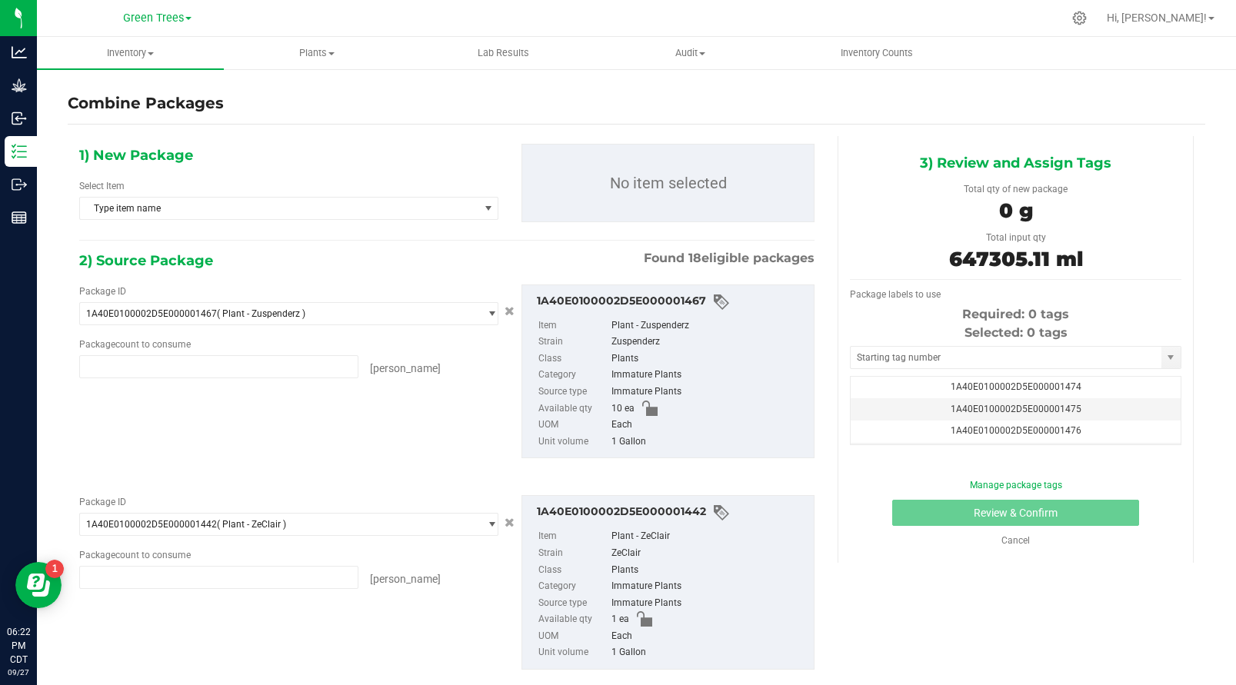
type input "4 ea"
type input "9 ea"
type input "30 ea"
type input "10 ea"
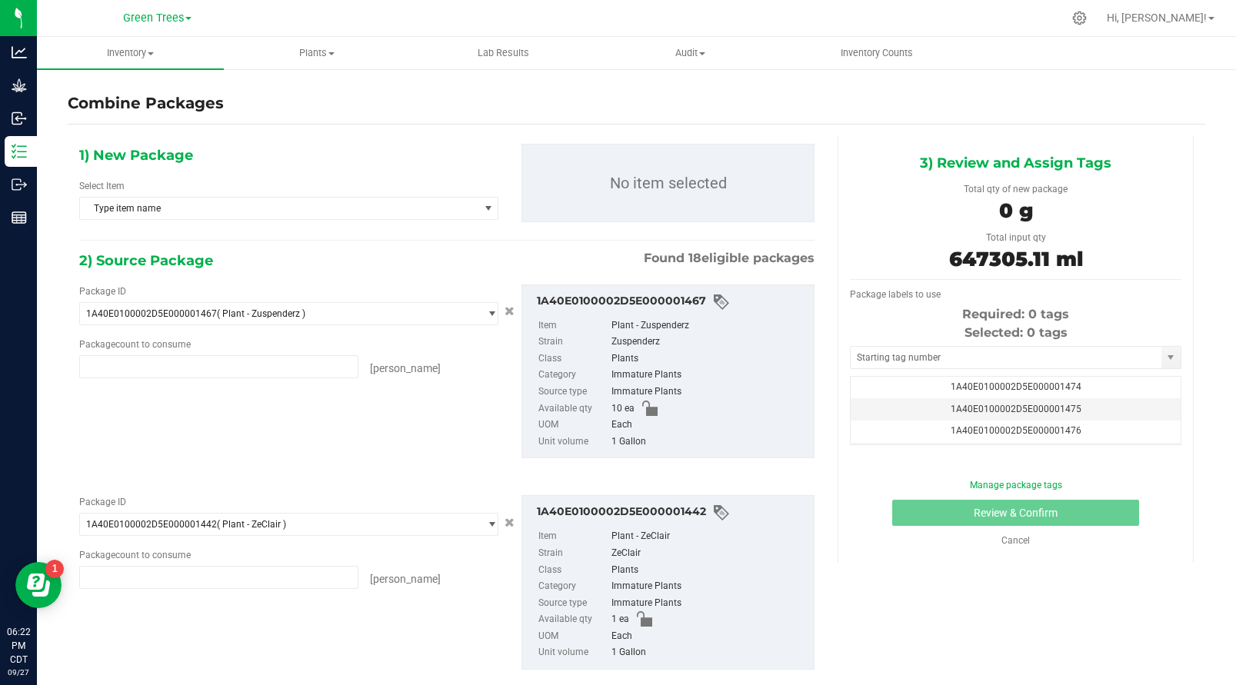
type input "4 ea"
type input "2 ea"
type input "3 ea"
type input "5 ea"
type input "22 ea"
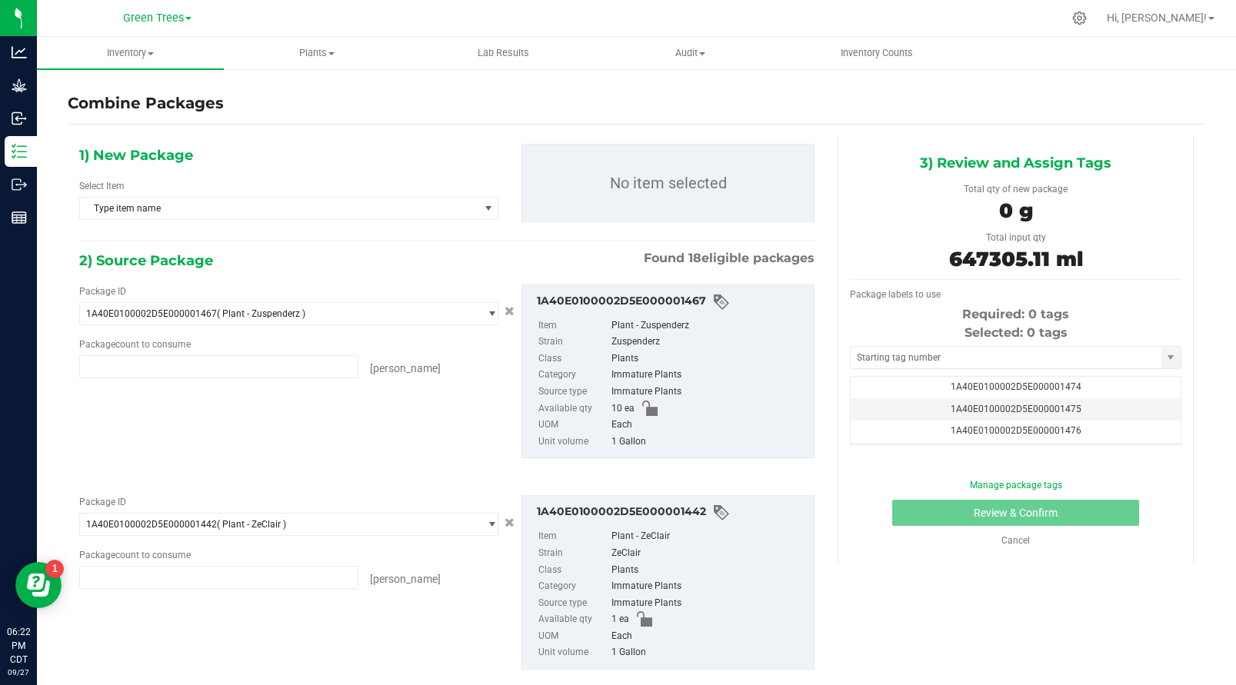
type input "1 ea"
type input "6 ea"
type input "9 ea"
click at [235, 205] on span "Type item name" at bounding box center [279, 209] width 398 height 22
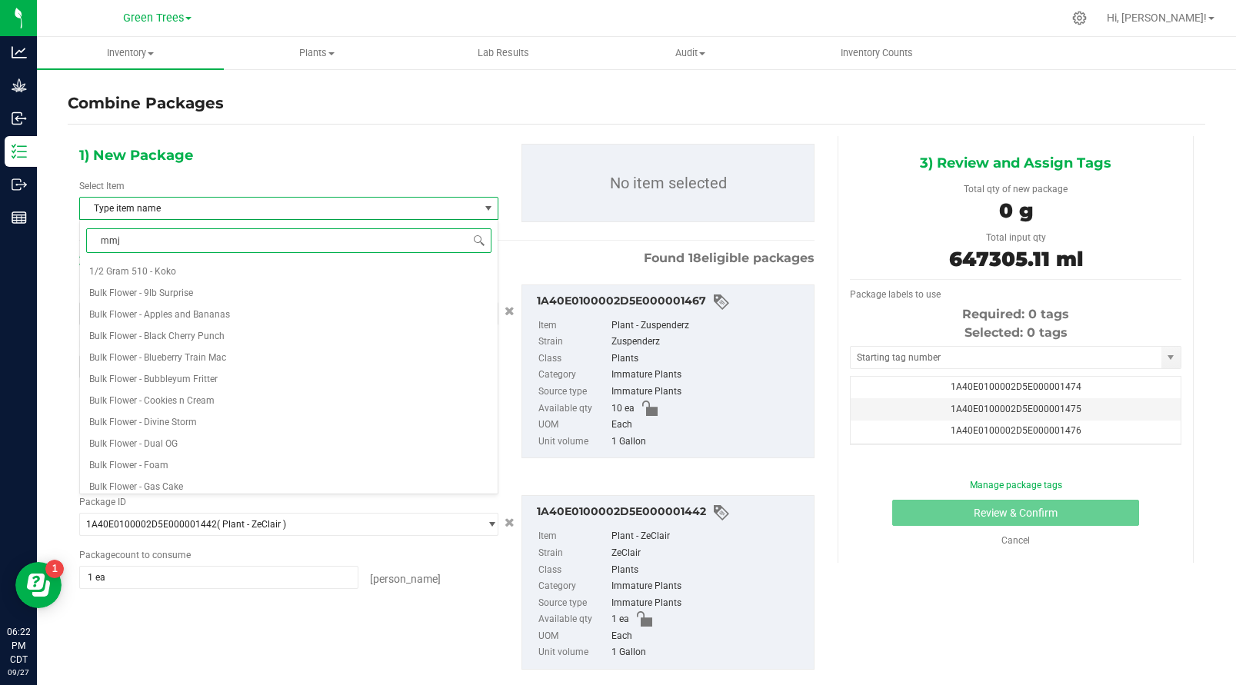
type input "mmj c"
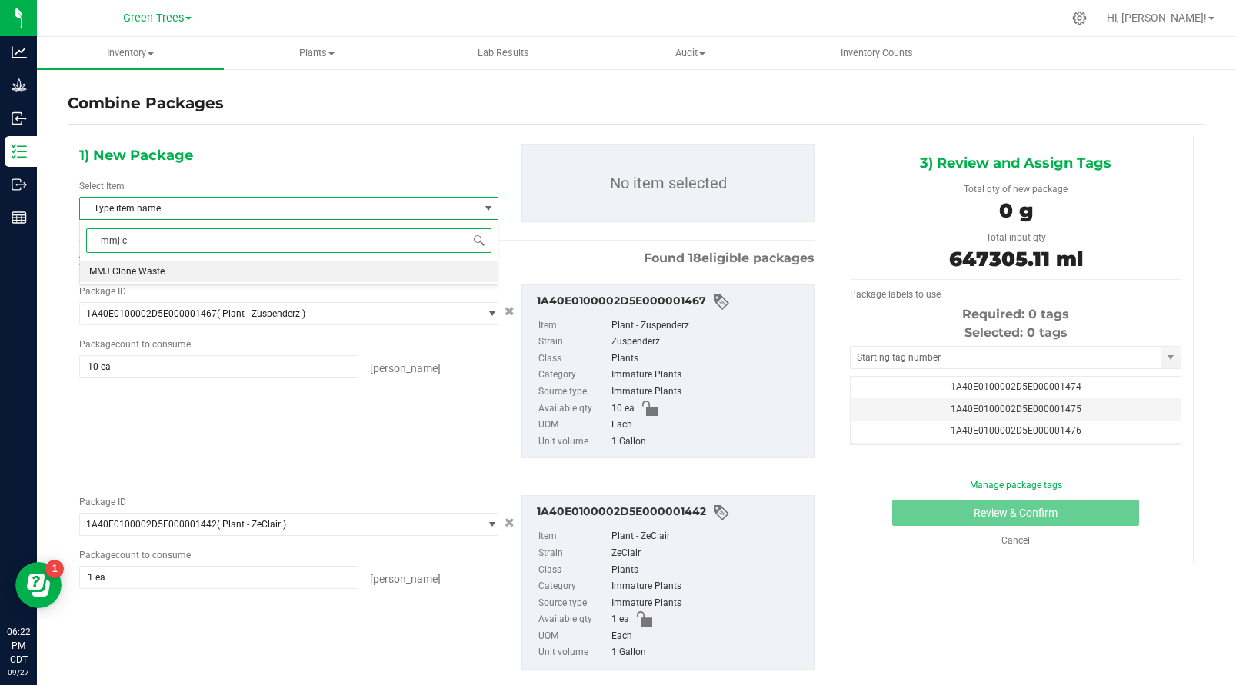
click at [174, 267] on li "MMJ Clone Waste" at bounding box center [289, 272] width 418 height 22
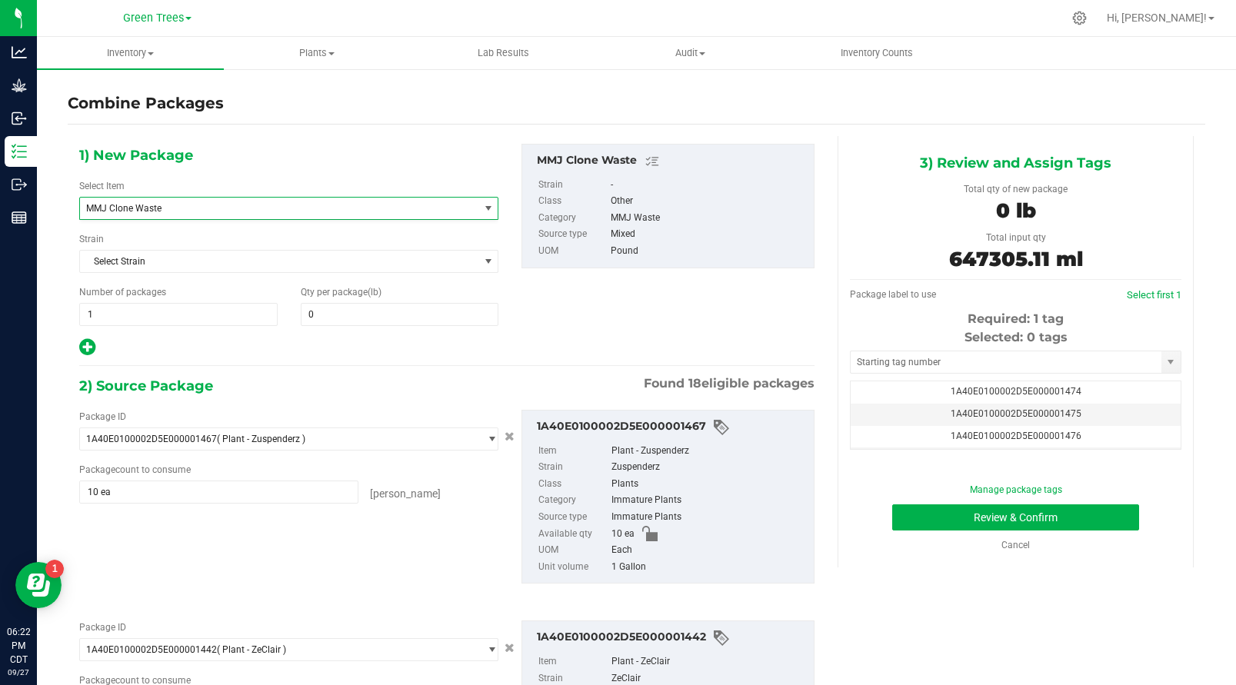
scroll to position [11498, 0]
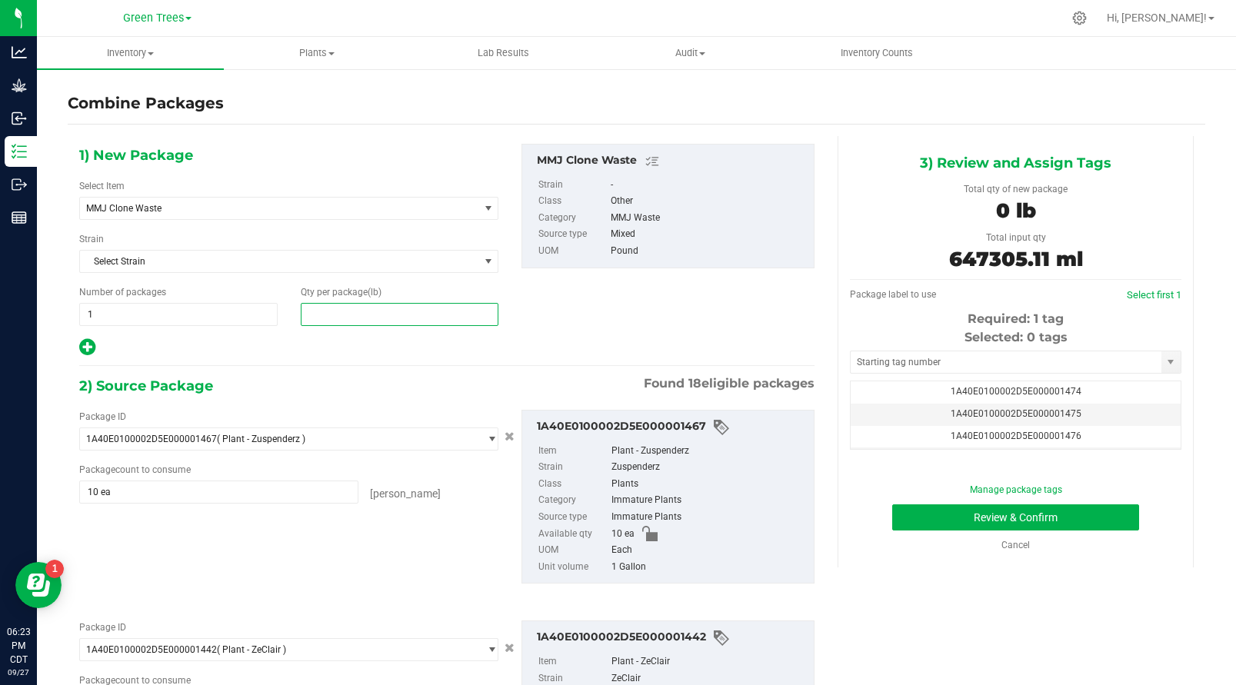
click at [324, 315] on span at bounding box center [400, 314] width 198 height 23
type input "23.1"
type input "23"
click at [340, 382] on div "2) Source Package Found 18 eligible packages" at bounding box center [446, 385] width 735 height 23
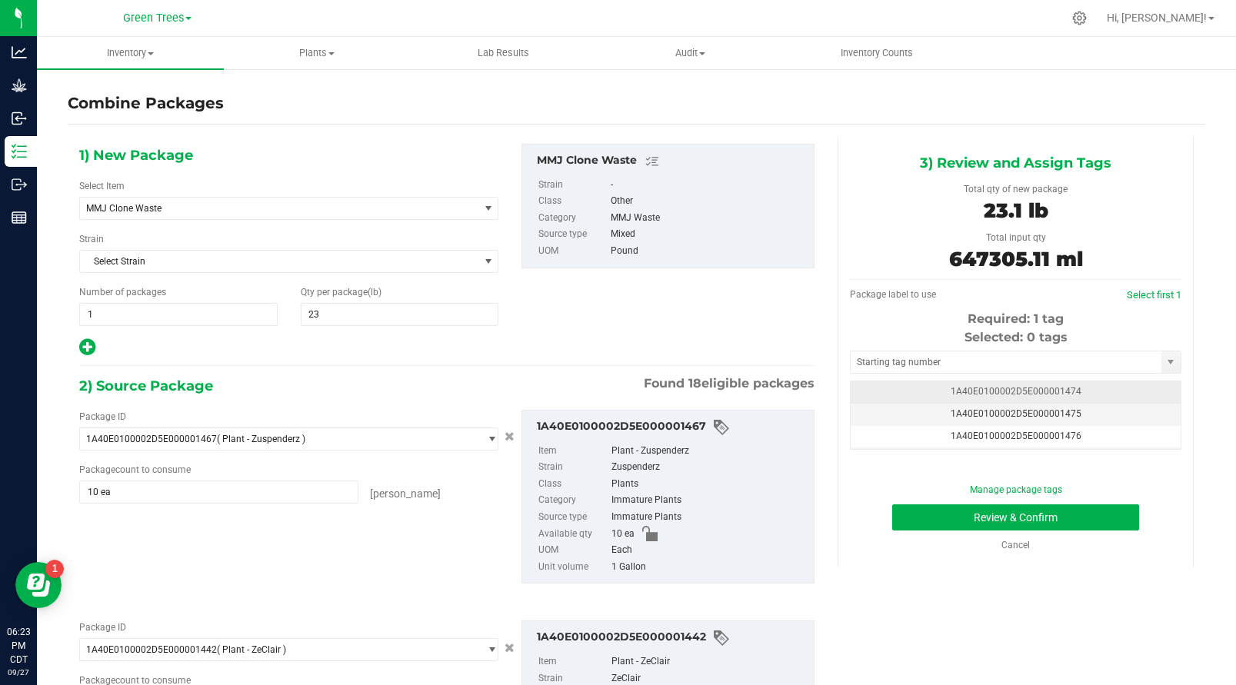
click at [1073, 389] on td "1A40E0100002D5E000001474" at bounding box center [1015, 392] width 330 height 22
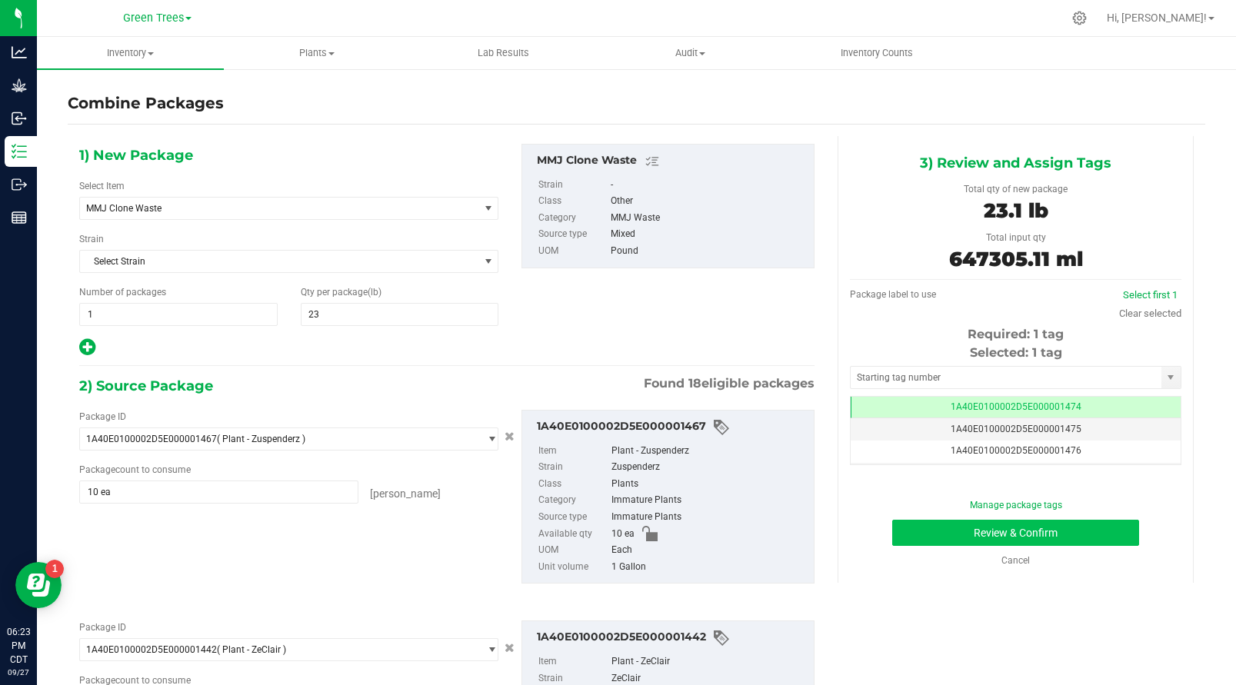
click at [1073, 534] on button "Review & Confirm" at bounding box center [1015, 533] width 247 height 26
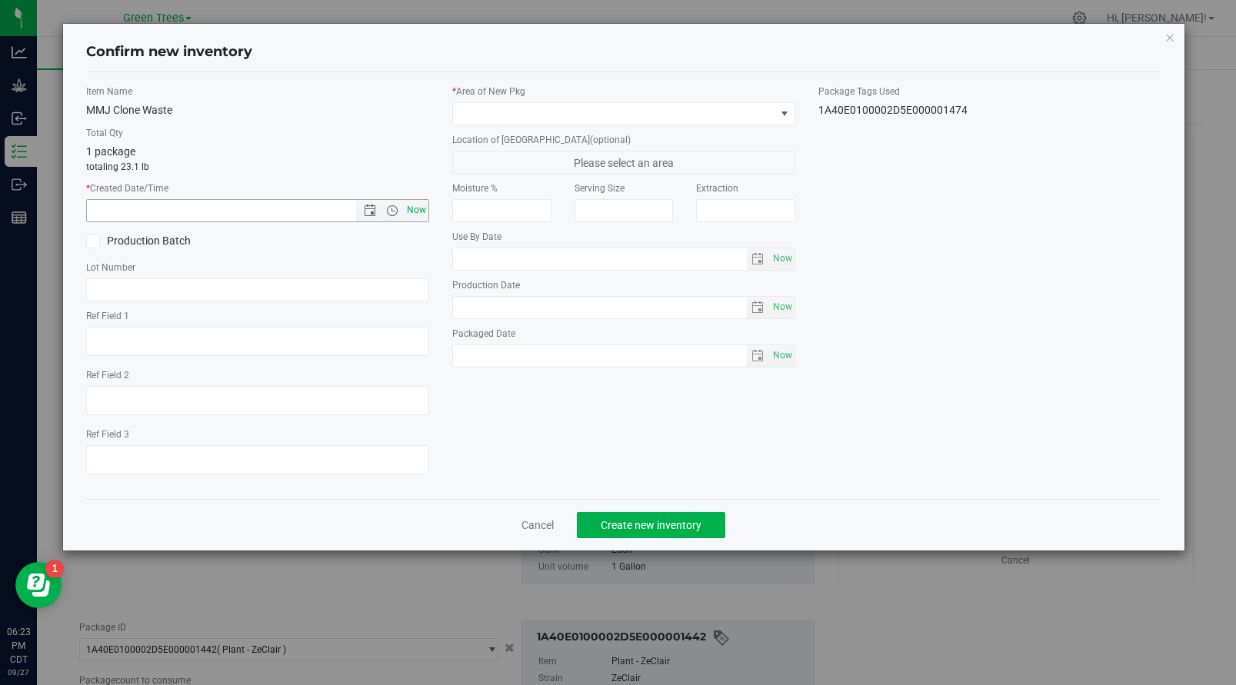
click at [422, 201] on span "Now" at bounding box center [417, 210] width 26 height 22
type input "[DATE] 6:23 PM"
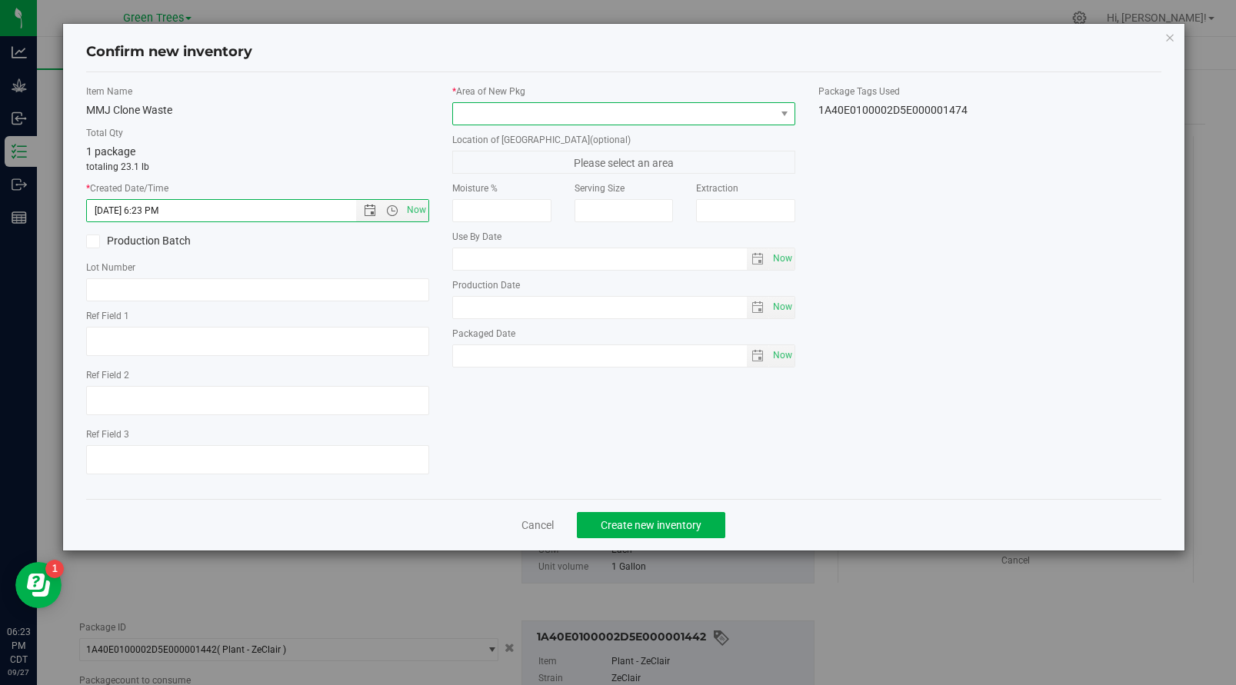
click at [488, 108] on span at bounding box center [614, 114] width 322 height 22
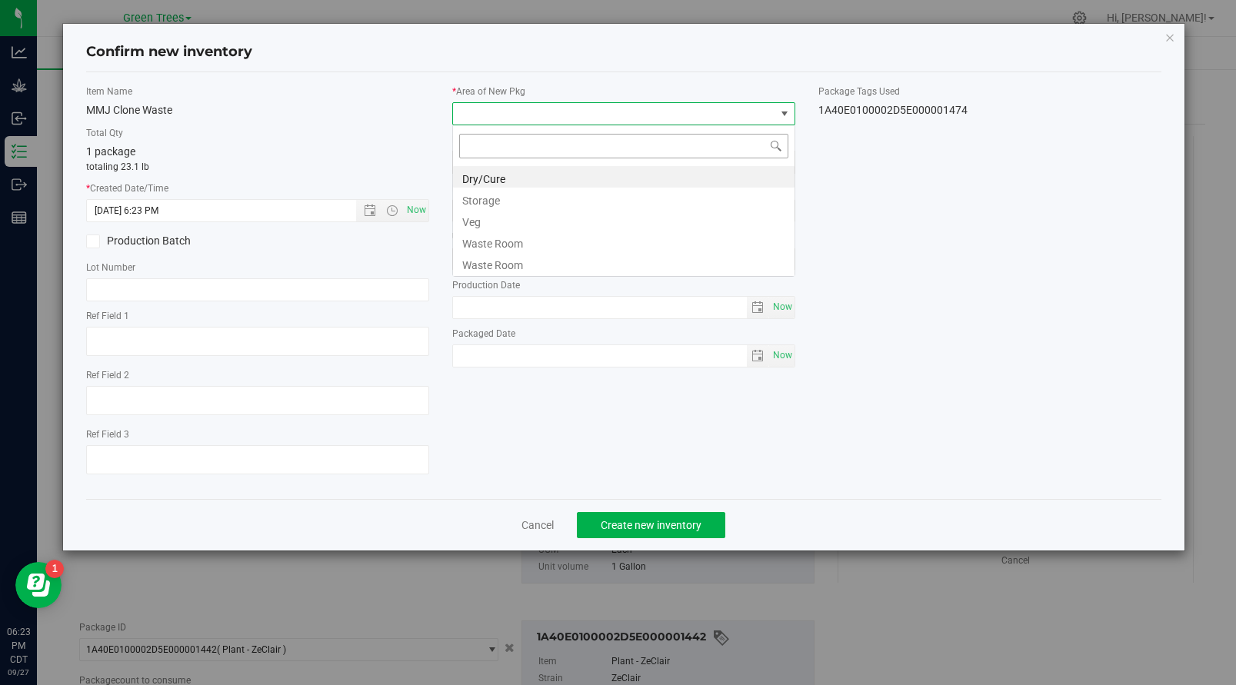
scroll to position [23, 343]
click at [488, 238] on li "Waste Room" at bounding box center [623, 242] width 341 height 22
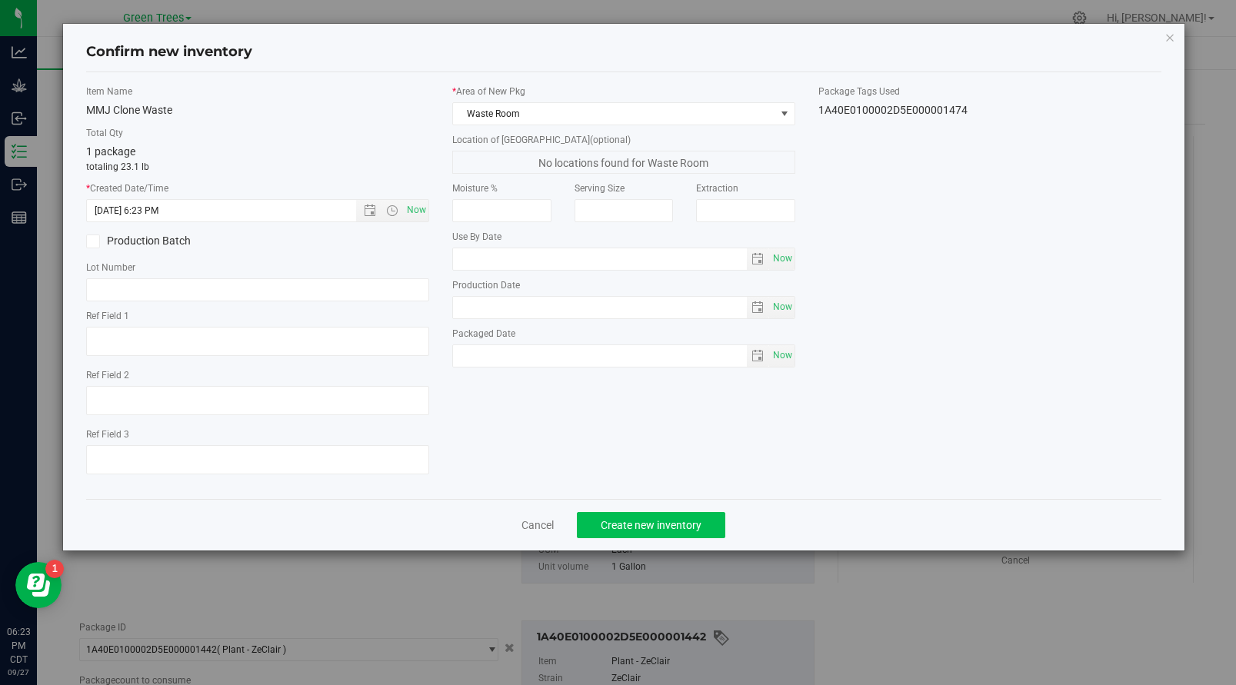
click at [645, 529] on span "Create new inventory" at bounding box center [651, 525] width 101 height 12
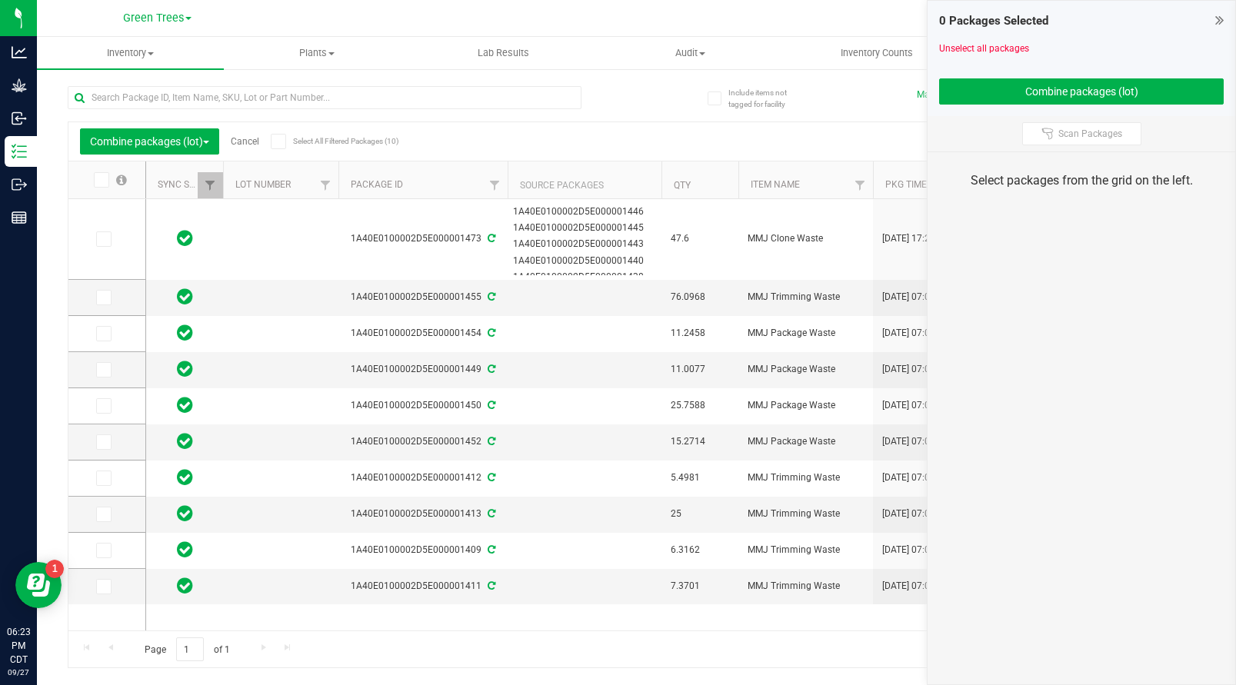
click at [249, 141] on link "Cancel" at bounding box center [245, 141] width 28 height 11
